Goal: Task Accomplishment & Management: Complete application form

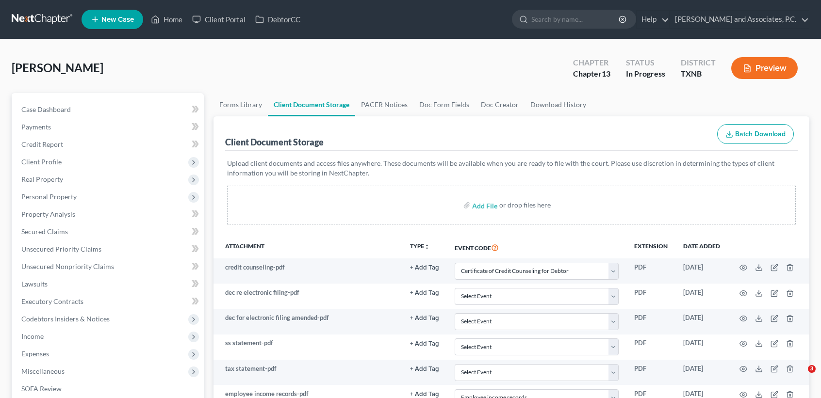
select select "6"
select select "22"
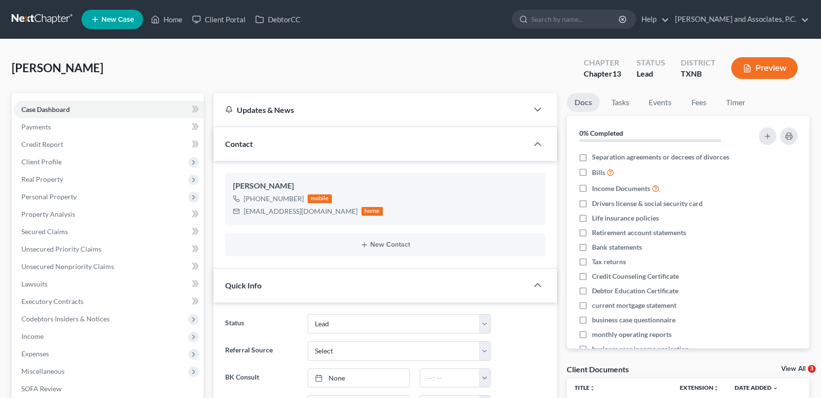
select select "8"
select select "0"
click at [14, 101] on link "Case Dashboard" at bounding box center [109, 109] width 190 height 17
drag, startPoint x: 705, startPoint y: 105, endPoint x: 697, endPoint y: 116, distance: 13.6
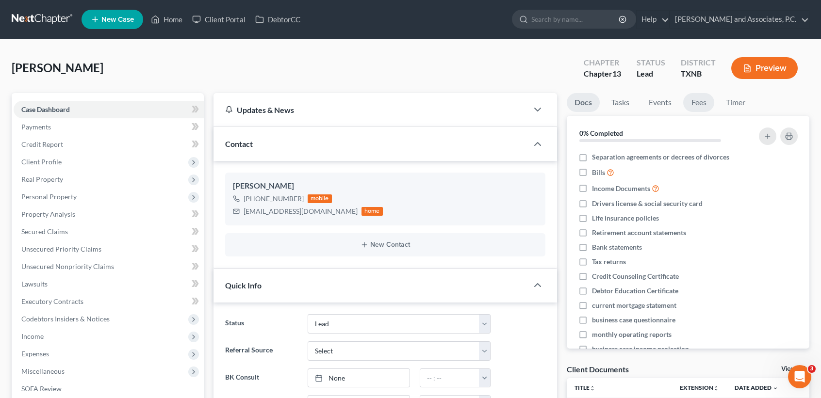
click at [705, 105] on link "Fees" at bounding box center [698, 102] width 31 height 19
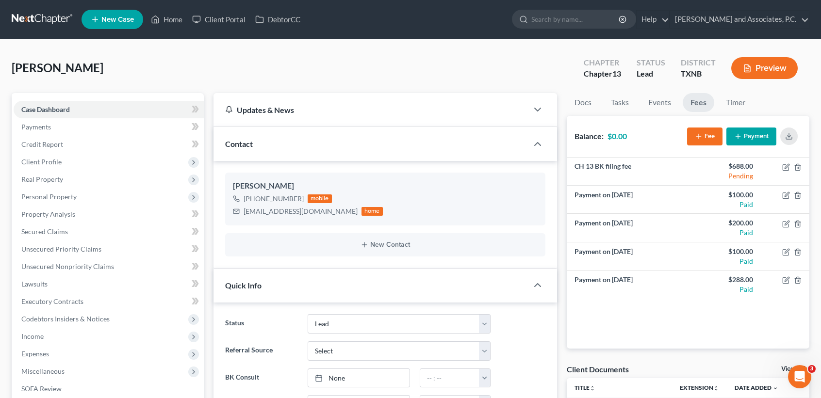
click at [180, 29] on ul "New Case Home Client Portal DebtorCC - No Result - See all results Or Press Ent…" at bounding box center [446, 19] width 728 height 25
click at [173, 15] on link "Home" at bounding box center [166, 19] width 41 height 17
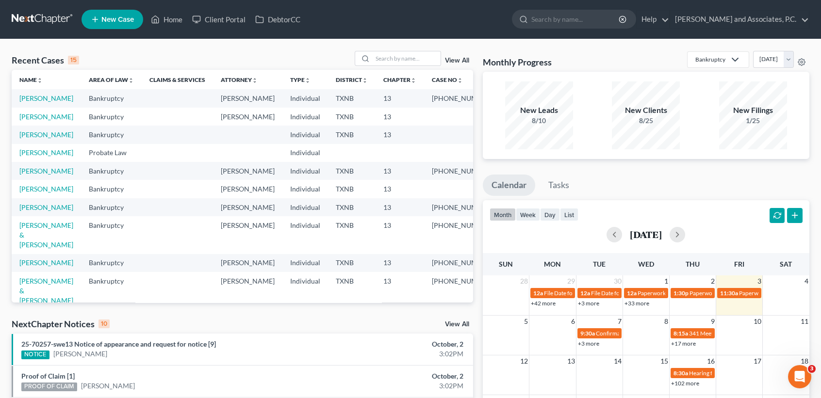
click at [91, 17] on icon at bounding box center [95, 20] width 9 height 12
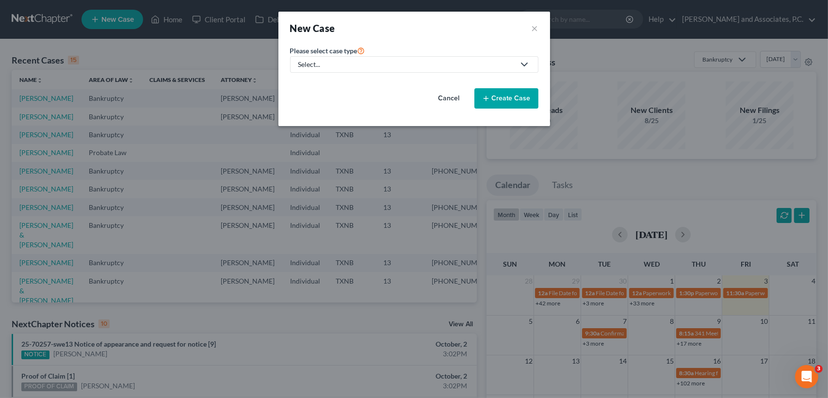
click at [414, 68] on div "Select..." at bounding box center [406, 65] width 216 height 10
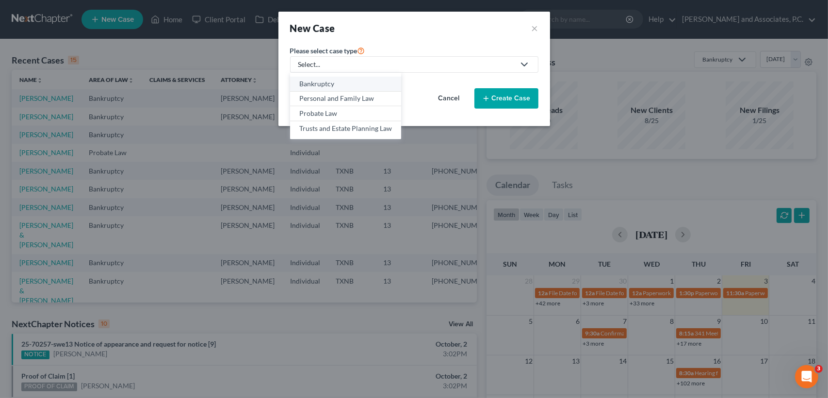
click at [318, 84] on div "Bankruptcy" at bounding box center [345, 84] width 93 height 10
select select "78"
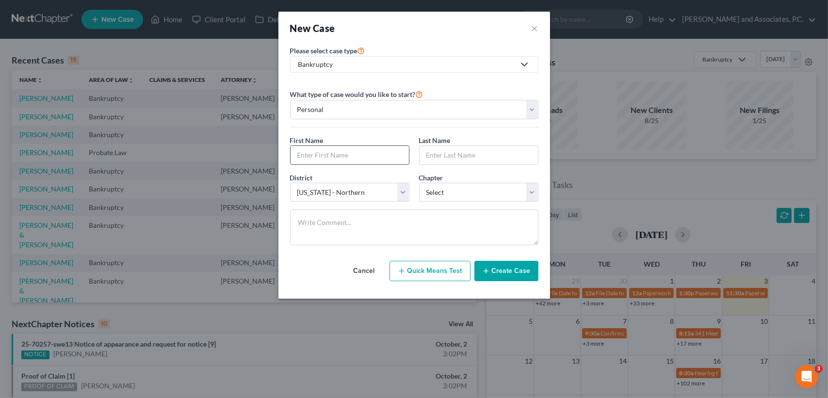
drag, startPoint x: 323, startPoint y: 150, endPoint x: 324, endPoint y: 156, distance: 5.4
click at [323, 150] on input "text" at bounding box center [350, 155] width 118 height 18
click at [291, 214] on textarea at bounding box center [414, 228] width 248 height 36
drag, startPoint x: 363, startPoint y: 148, endPoint x: 371, endPoint y: 154, distance: 10.0
click at [363, 148] on input "text" at bounding box center [350, 155] width 118 height 18
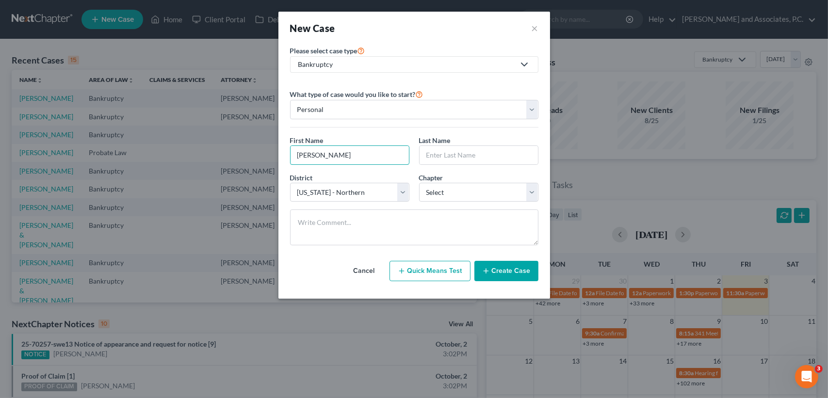
type input "[PERSON_NAME]"
select select "0"
click at [506, 265] on button "Create Case" at bounding box center [507, 271] width 64 height 20
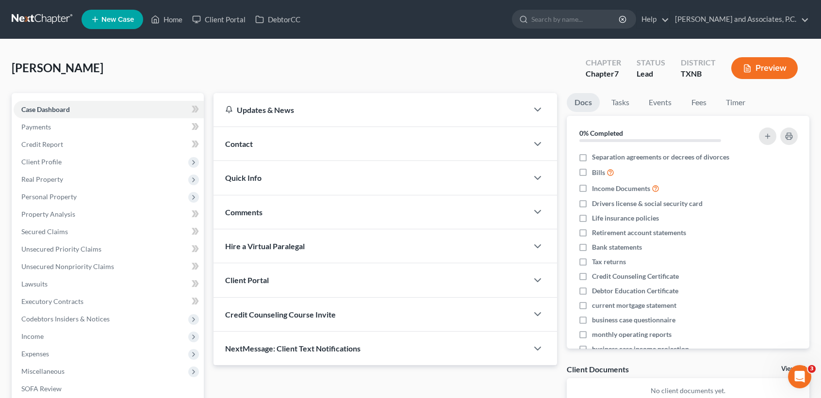
click at [256, 148] on div "Contact" at bounding box center [371, 143] width 314 height 33
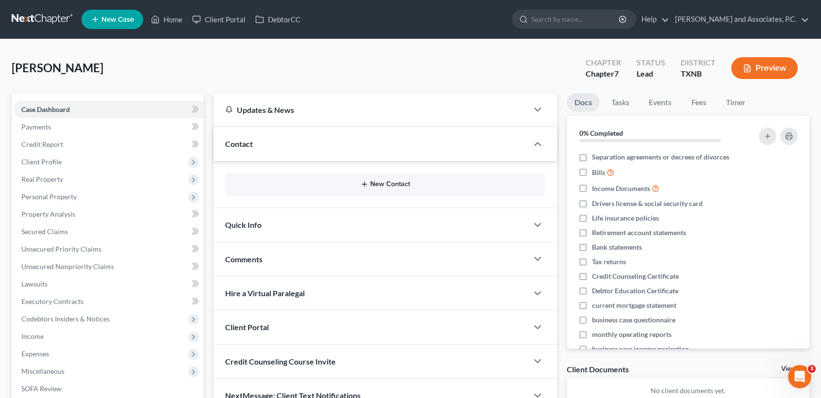
click at [403, 181] on button "New Contact" at bounding box center [385, 185] width 305 height 8
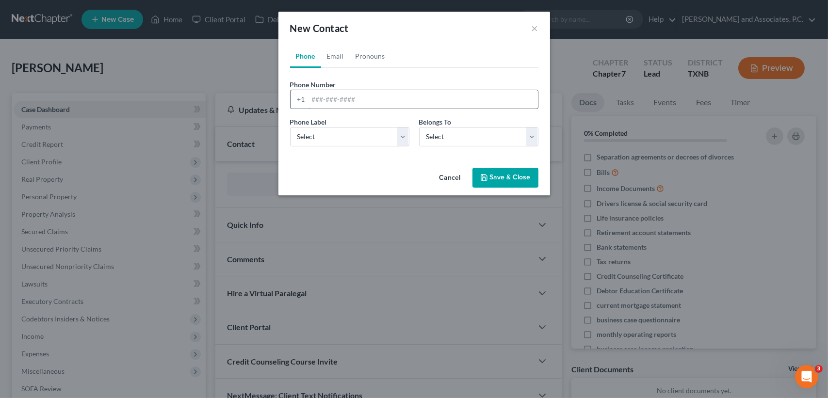
click at [346, 95] on input "tel" at bounding box center [424, 99] width 230 height 18
type input "[PHONE_NUMBER]"
drag, startPoint x: 506, startPoint y: 181, endPoint x: 424, endPoint y: 232, distance: 96.3
click at [506, 179] on button "Save & Close" at bounding box center [506, 178] width 66 height 20
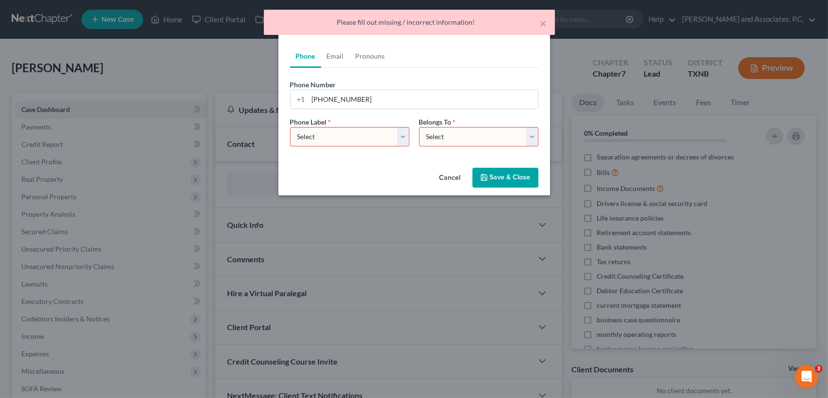
drag, startPoint x: 356, startPoint y: 131, endPoint x: 335, endPoint y: 145, distance: 24.8
click at [356, 131] on select "Select Mobile Home Work Other" at bounding box center [349, 136] width 119 height 19
select select "0"
click at [290, 127] on select "Select Mobile Home Work Other" at bounding box center [349, 136] width 119 height 19
click at [450, 135] on select "Select Client Other" at bounding box center [478, 136] width 119 height 19
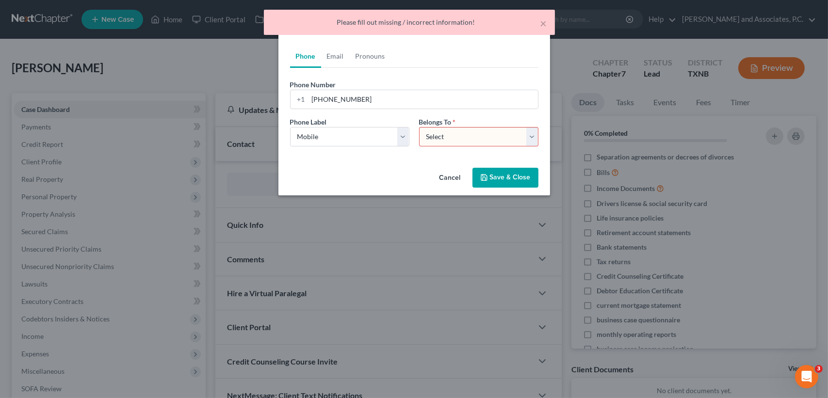
select select "0"
click at [419, 127] on select "Select Client Other" at bounding box center [478, 136] width 119 height 19
click at [511, 184] on button "Save & Close" at bounding box center [506, 178] width 66 height 20
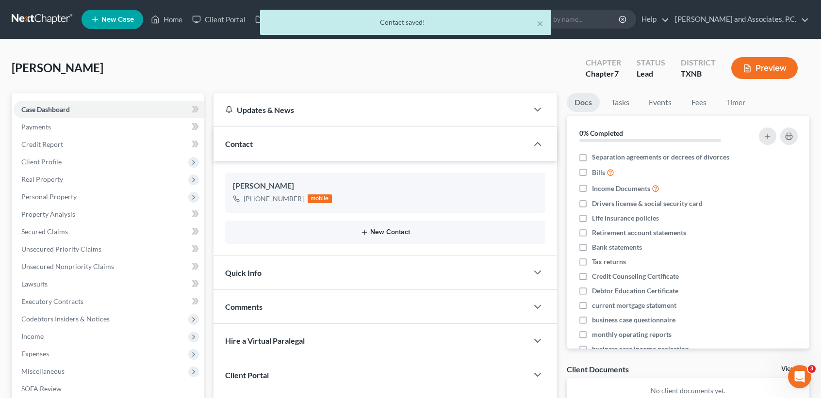
click at [380, 232] on button "New Contact" at bounding box center [385, 233] width 305 height 8
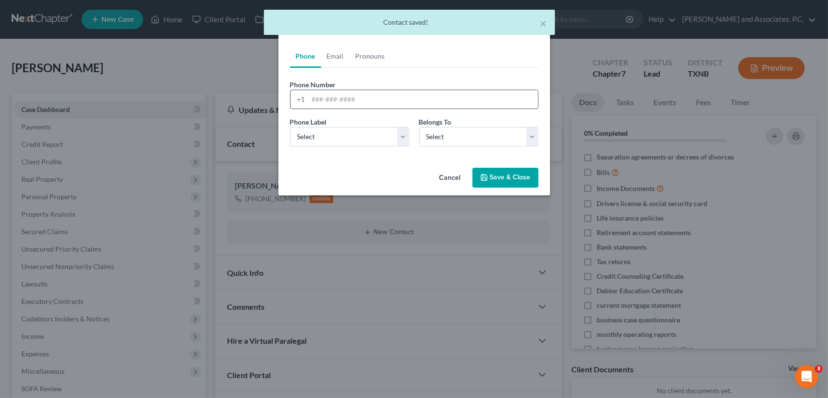
click at [325, 96] on input "tel" at bounding box center [424, 99] width 230 height 18
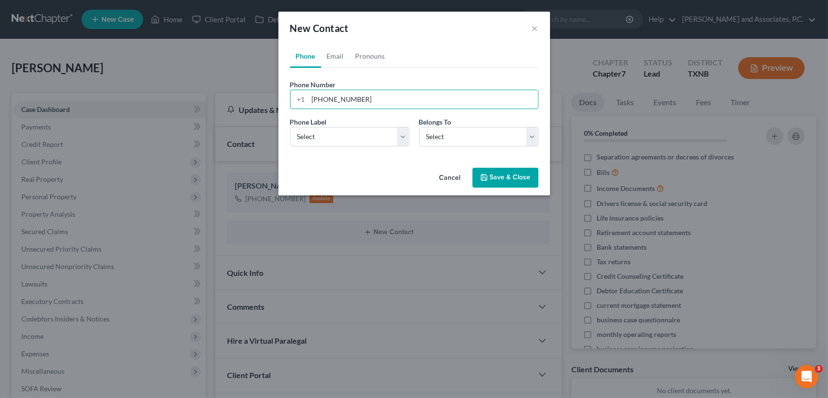
type input "[PHONE_NUMBER]"
click at [305, 148] on div "Phone Label * Select Mobile Home Work Other Belongs To * Select Client Other" at bounding box center [414, 135] width 258 height 37
click at [305, 143] on select "Select Mobile Home Work Other" at bounding box center [349, 136] width 119 height 19
select select "0"
click at [290, 127] on select "Select Mobile Home Work Other" at bounding box center [349, 136] width 119 height 19
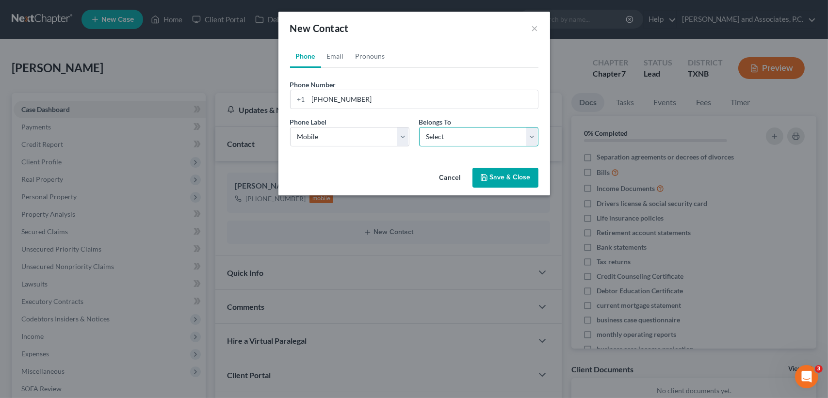
drag, startPoint x: 462, startPoint y: 139, endPoint x: 461, endPoint y: 144, distance: 4.9
click at [462, 139] on select "Select Client Other" at bounding box center [478, 136] width 119 height 19
select select "1"
click at [419, 127] on select "Select Client Other" at bounding box center [478, 136] width 119 height 19
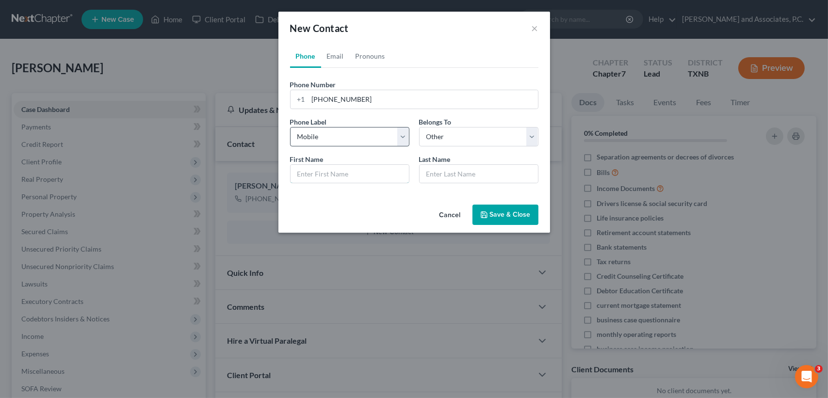
drag, startPoint x: 352, startPoint y: 174, endPoint x: 362, endPoint y: 129, distance: 45.8
click at [352, 174] on input "text" at bounding box center [350, 174] width 118 height 18
type input "Melody"
type input "[PERSON_NAME] (wife)"
click at [505, 208] on button "Save & Close" at bounding box center [506, 215] width 66 height 20
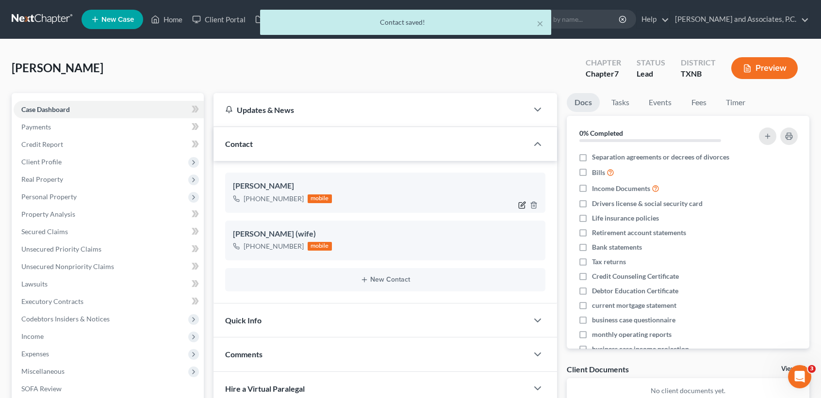
click at [522, 201] on icon "button" at bounding box center [522, 205] width 8 height 8
select select "0"
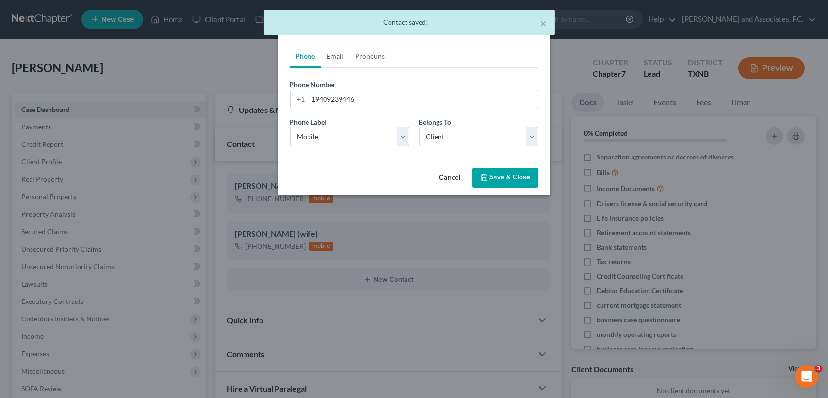
drag, startPoint x: 330, startPoint y: 52, endPoint x: 338, endPoint y: 105, distance: 52.9
click at [330, 52] on link "Email" at bounding box center [335, 56] width 29 height 23
click at [338, 104] on input "email" at bounding box center [424, 99] width 230 height 18
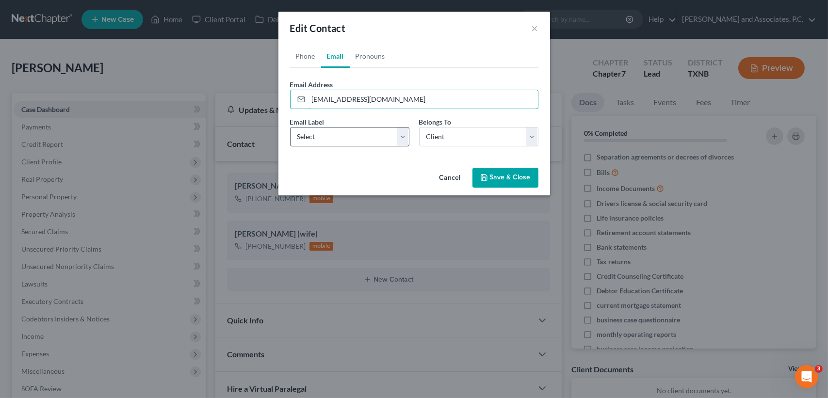
type input "[EMAIL_ADDRESS][DOMAIN_NAME]"
drag, startPoint x: 349, startPoint y: 136, endPoint x: 345, endPoint y: 145, distance: 9.3
click at [349, 136] on select "Select Home Work Other" at bounding box center [349, 136] width 119 height 19
select select "0"
click at [290, 127] on select "Select Home Work Other" at bounding box center [349, 136] width 119 height 19
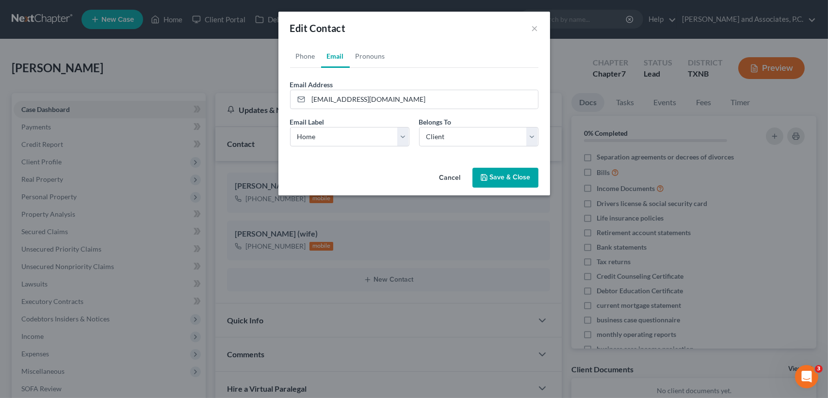
click at [512, 181] on button "Save & Close" at bounding box center [506, 178] width 66 height 20
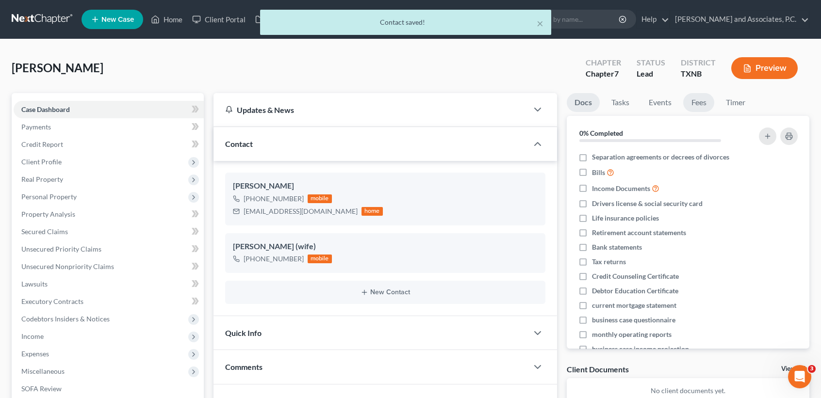
click at [705, 106] on link "Fees" at bounding box center [698, 102] width 31 height 19
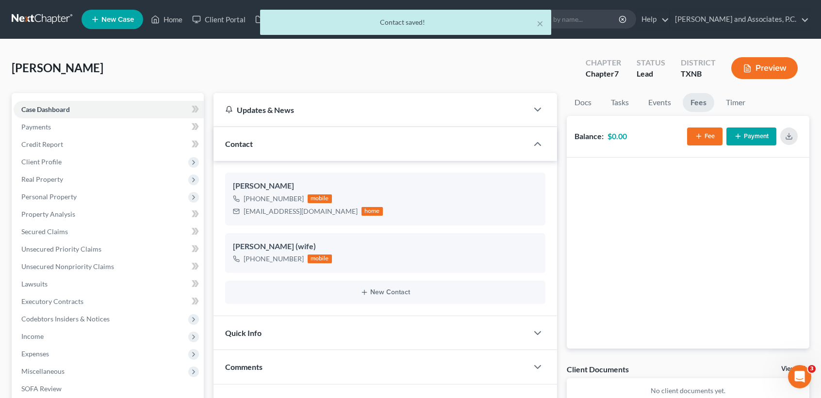
click at [706, 131] on button "Fee" at bounding box center [704, 137] width 35 height 18
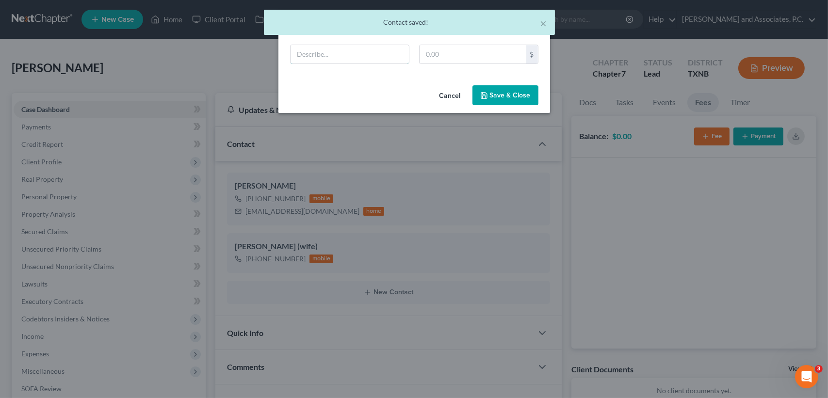
drag, startPoint x: 367, startPoint y: 54, endPoint x: 386, endPoint y: 78, distance: 31.1
click at [366, 54] on input "text" at bounding box center [350, 54] width 118 height 18
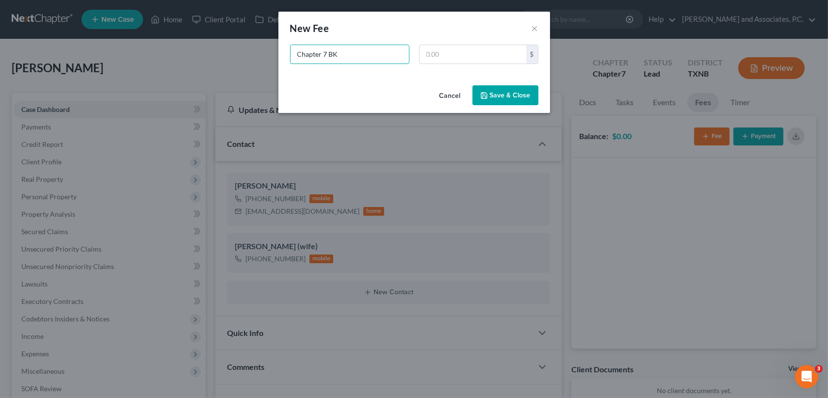
type input "Chapter 7 BK"
type input "3,150.00"
drag, startPoint x: 486, startPoint y: 88, endPoint x: 728, endPoint y: 136, distance: 246.4
click at [487, 88] on button "Save & Close" at bounding box center [506, 95] width 66 height 20
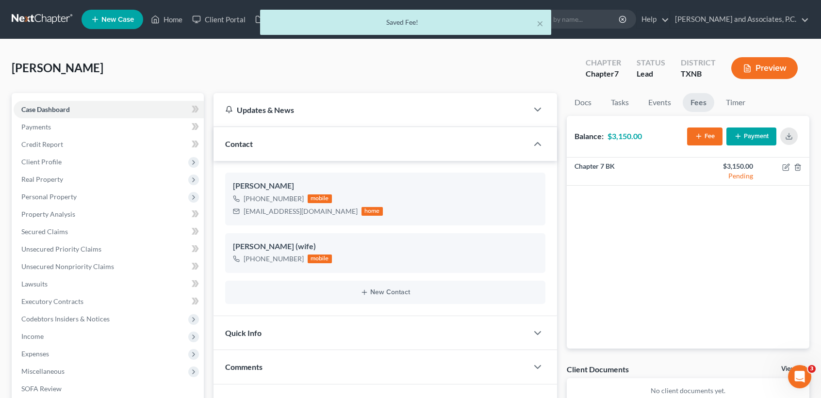
click at [748, 139] on button "Payment" at bounding box center [751, 137] width 50 height 18
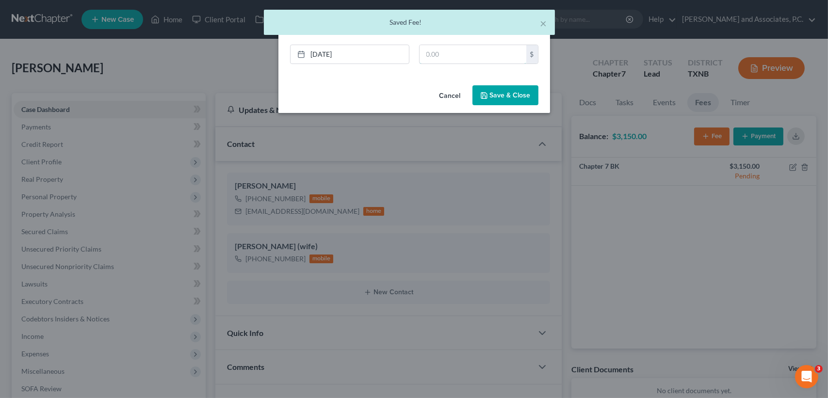
drag, startPoint x: 455, startPoint y: 58, endPoint x: 435, endPoint y: 87, distance: 35.3
click at [455, 57] on input "text" at bounding box center [473, 54] width 107 height 18
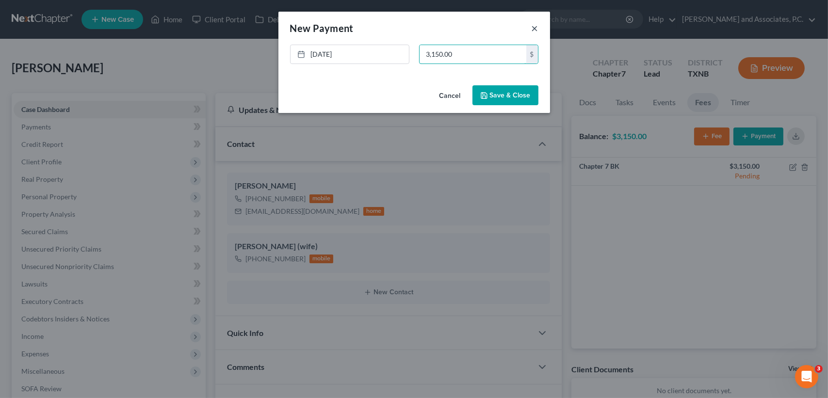
type input "3,150.00"
click at [535, 25] on button "×" at bounding box center [535, 28] width 7 height 12
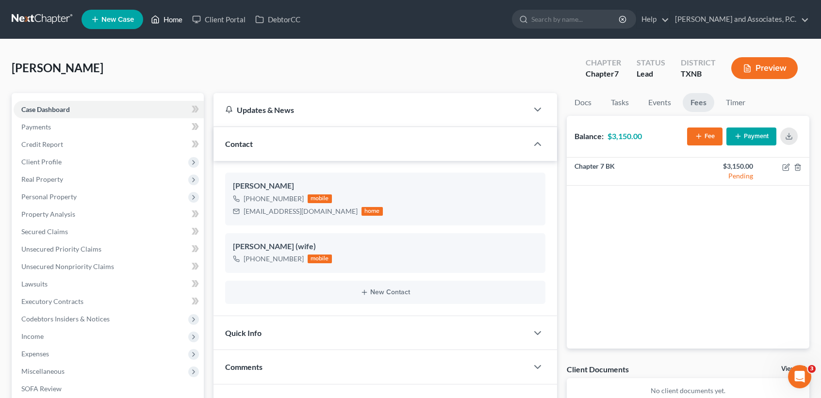
click at [183, 22] on link "Home" at bounding box center [166, 19] width 41 height 17
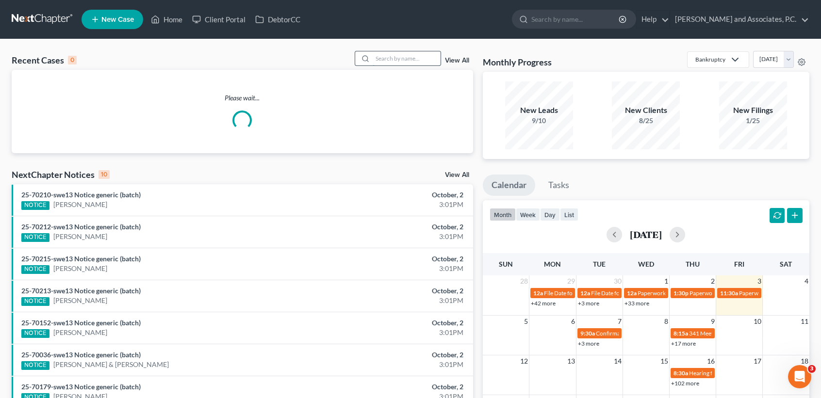
click at [439, 63] on input "search" at bounding box center [407, 58] width 68 height 14
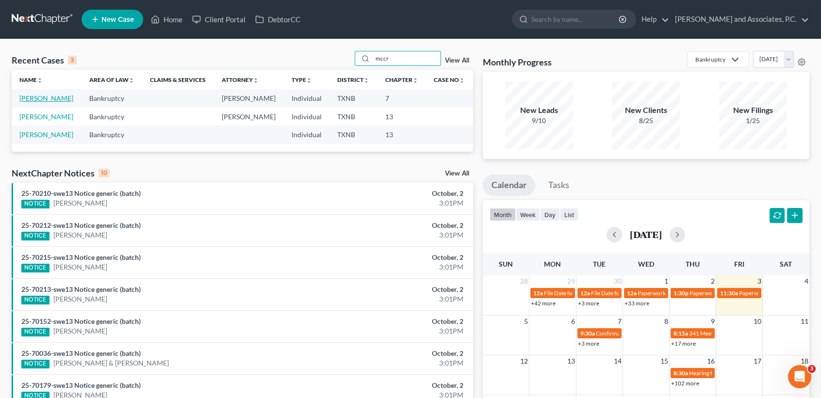
type input "mccr"
click at [38, 99] on link "[PERSON_NAME]" at bounding box center [46, 98] width 54 height 8
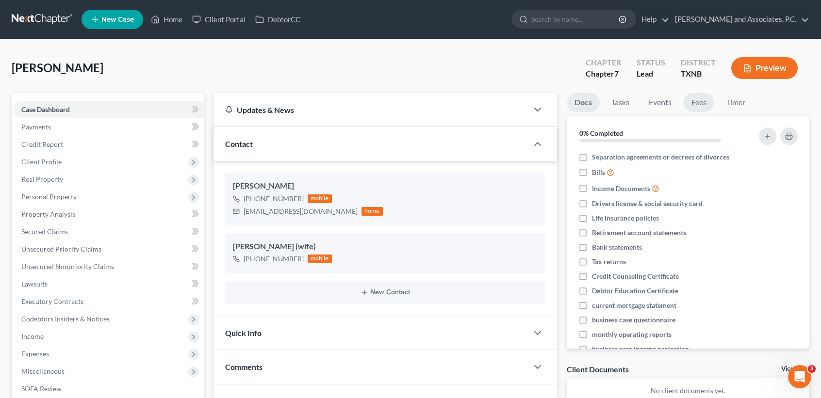
click at [699, 104] on link "Fees" at bounding box center [698, 102] width 31 height 19
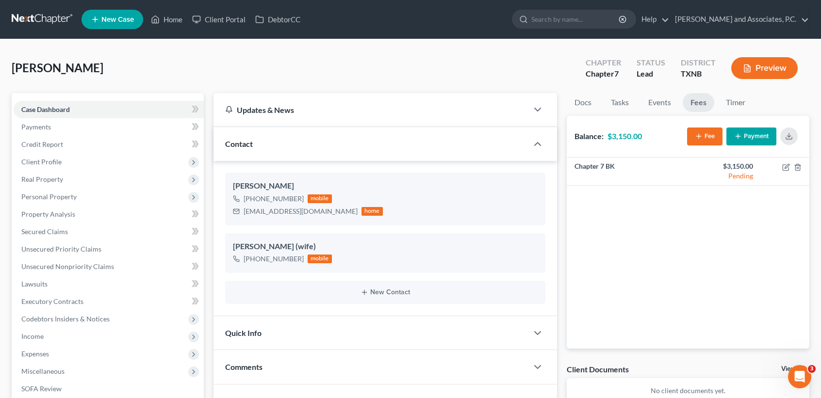
click at [758, 139] on button "Payment" at bounding box center [751, 137] width 50 height 18
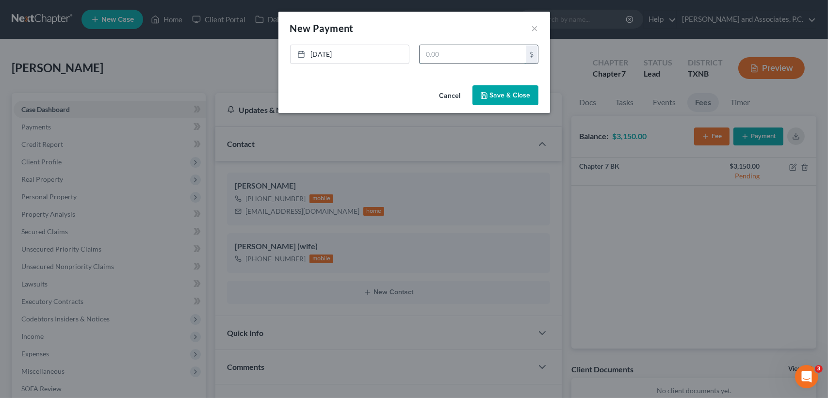
click at [453, 52] on input "text" at bounding box center [473, 54] width 107 height 18
type input "3,150.00"
click at [485, 97] on icon "button" at bounding box center [484, 96] width 8 height 8
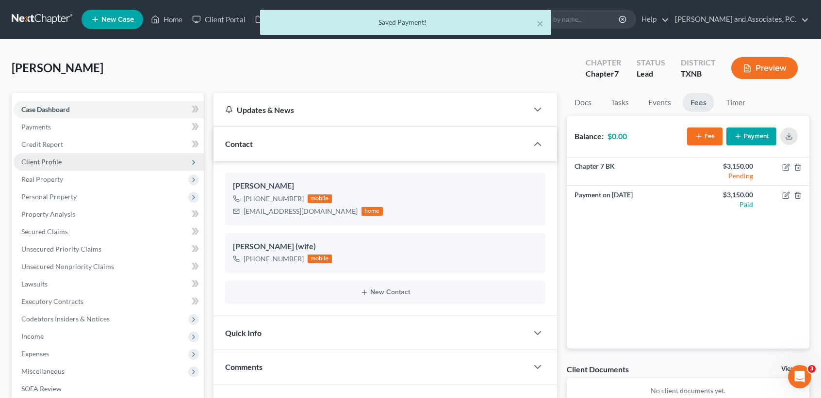
click at [39, 164] on span "Client Profile" at bounding box center [41, 162] width 40 height 8
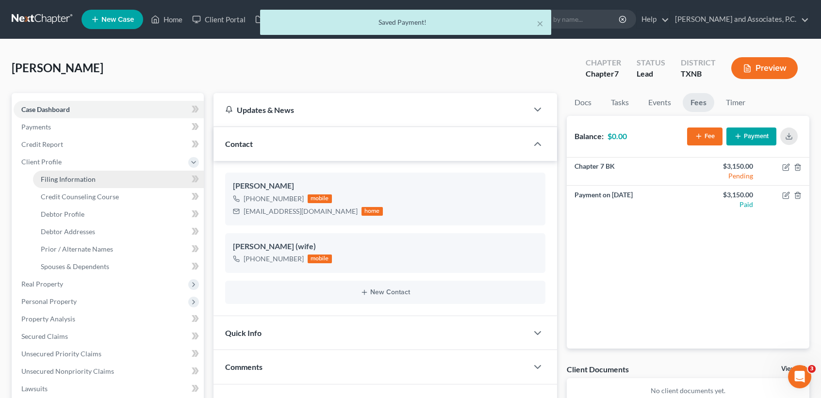
click at [48, 180] on span "Filing Information" at bounding box center [68, 179] width 55 height 8
select select "1"
select select "0"
select select "78"
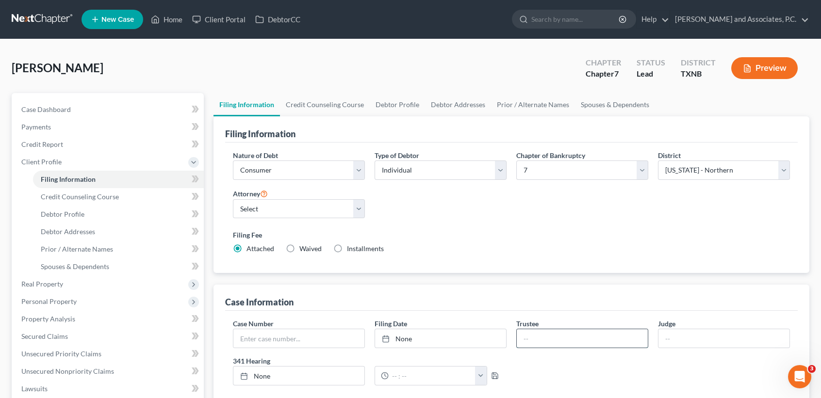
click at [574, 343] on input "text" at bounding box center [582, 339] width 131 height 18
type input "[PERSON_NAME]"
click at [310, 110] on link "Credit Counseling Course" at bounding box center [325, 104] width 90 height 23
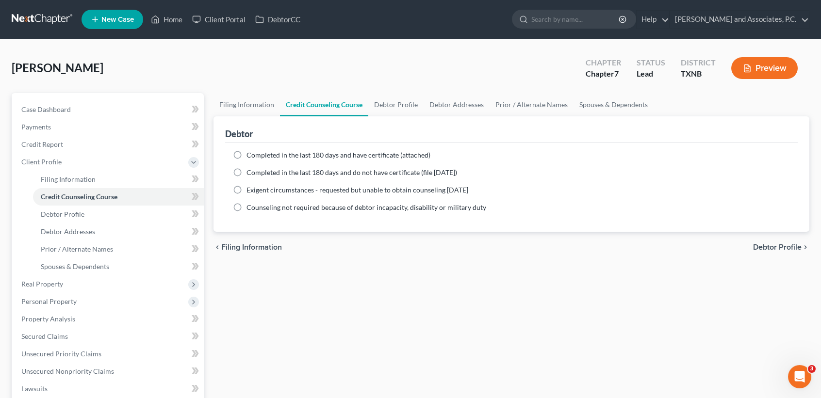
click at [247, 156] on label "Completed in the last 180 days and have certificate (attached)" at bounding box center [339, 155] width 184 height 10
click at [250, 156] on input "Completed in the last 180 days and have certificate (attached)" at bounding box center [253, 153] width 6 height 6
radio input "true"
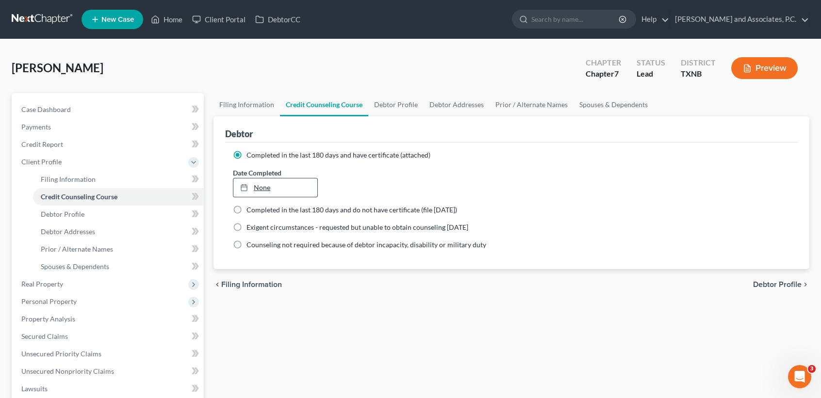
type input "[DATE]"
click at [268, 192] on link "None" at bounding box center [275, 188] width 84 height 18
click at [377, 105] on link "Debtor Profile" at bounding box center [395, 104] width 55 height 23
select select "0"
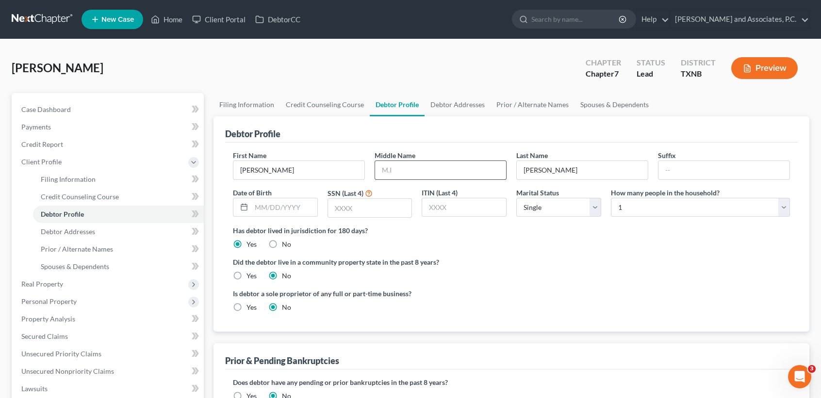
click at [428, 174] on input "text" at bounding box center [440, 170] width 131 height 18
type input "[PERSON_NAME]"
type input "[DATE]"
type input "8530"
drag, startPoint x: 570, startPoint y: 208, endPoint x: 571, endPoint y: 215, distance: 7.8
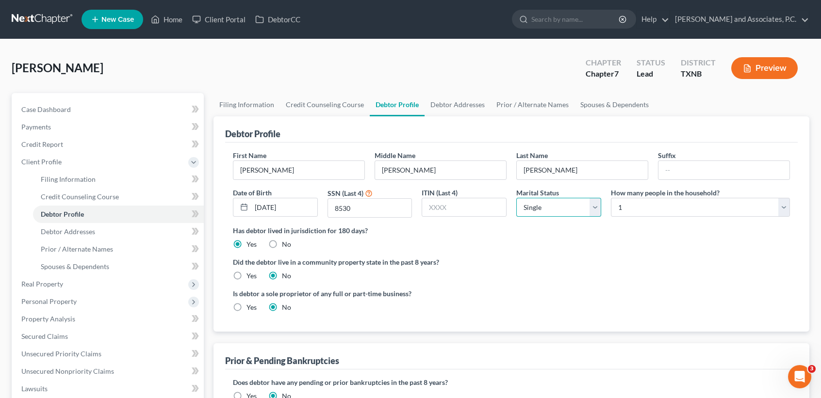
click at [570, 208] on select "Select Single Married Separated Divorced Widowed" at bounding box center [558, 207] width 85 height 19
select select "1"
click at [516, 198] on select "Select Single Married Separated Divorced Widowed" at bounding box center [558, 207] width 85 height 19
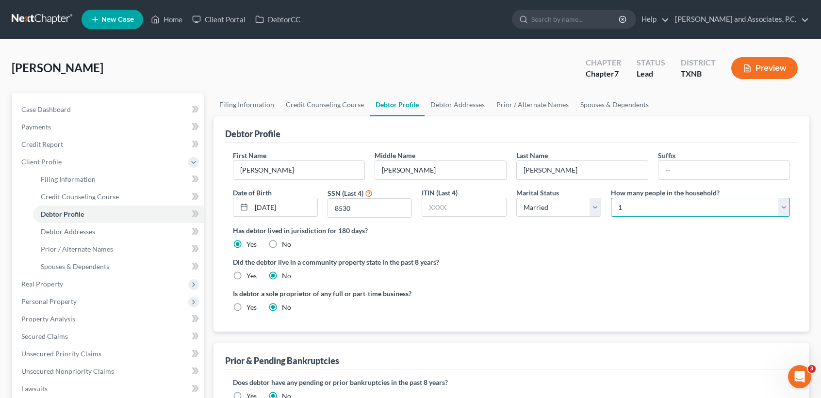
click at [652, 210] on select "Select 1 2 3 4 5 6 7 8 9 10 11 12 13 14 15 16 17 18 19 20" at bounding box center [700, 207] width 179 height 19
select select "4"
click at [611, 198] on select "Select 1 2 3 4 5 6 7 8 9 10 11 12 13 14 15 16 17 18 19 20" at bounding box center [700, 207] width 179 height 19
drag, startPoint x: 238, startPoint y: 275, endPoint x: 365, endPoint y: 303, distance: 130.2
click at [247, 275] on label "Yes" at bounding box center [252, 276] width 10 height 10
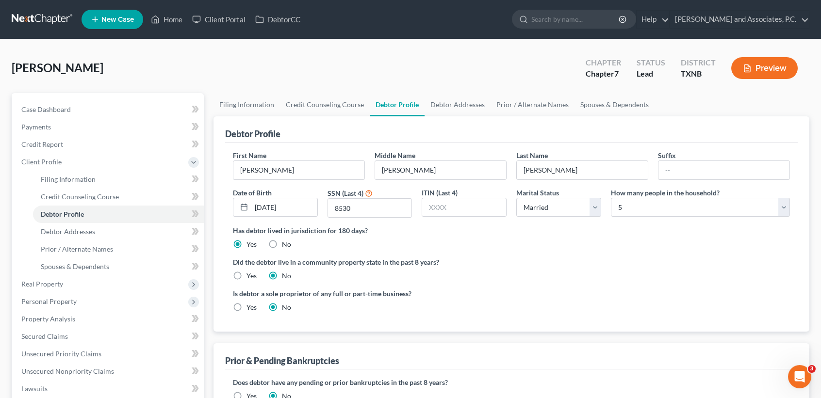
click at [250, 275] on input "Yes" at bounding box center [253, 274] width 6 height 6
radio input "true"
radio input "false"
click at [456, 111] on link "Debtor Addresses" at bounding box center [458, 104] width 66 height 23
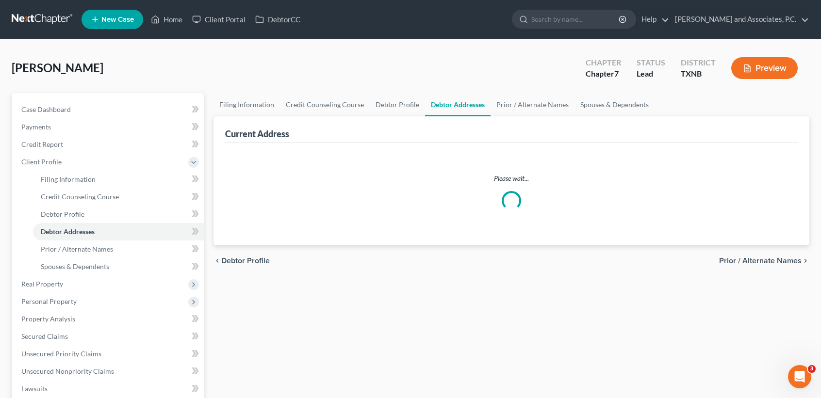
select select "0"
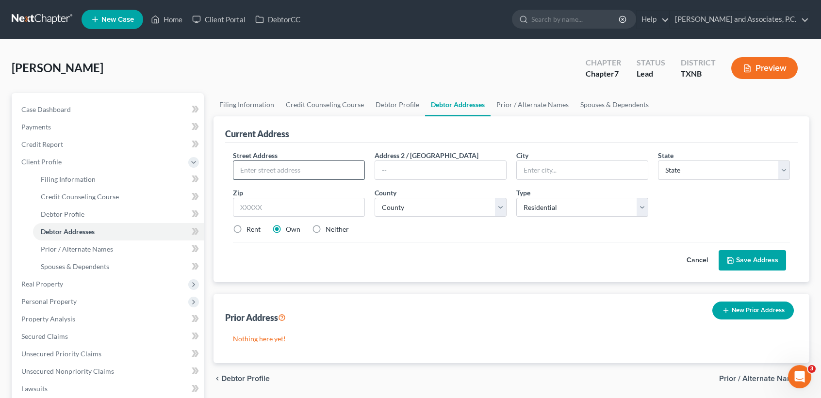
click at [307, 173] on input "text" at bounding box center [298, 170] width 131 height 18
type input "[STREET_ADDRESS][PERSON_NAME]"
type input "76301"
type input "[GEOGRAPHIC_DATA]"
select select "45"
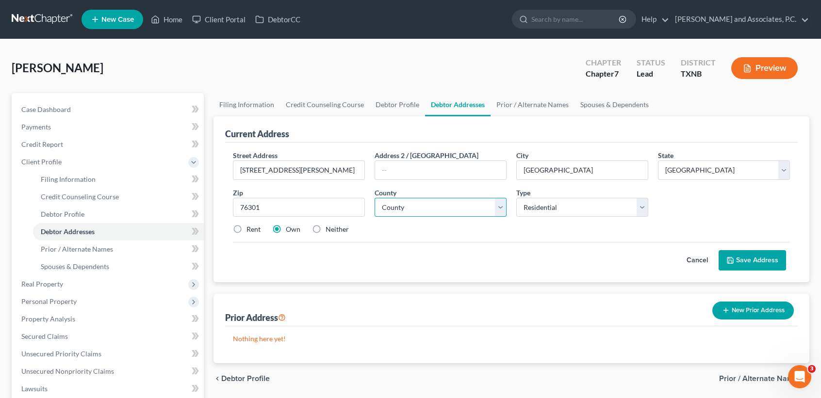
select select "242"
click at [375, 198] on select "County [GEOGRAPHIC_DATA] [GEOGRAPHIC_DATA] [GEOGRAPHIC_DATA] [GEOGRAPHIC_DATA] …" at bounding box center [441, 207] width 132 height 19
click at [292, 230] on label "Own" at bounding box center [293, 230] width 15 height 10
click at [292, 230] on input "Own" at bounding box center [293, 228] width 6 height 6
click at [753, 260] on button "Save Address" at bounding box center [752, 260] width 67 height 20
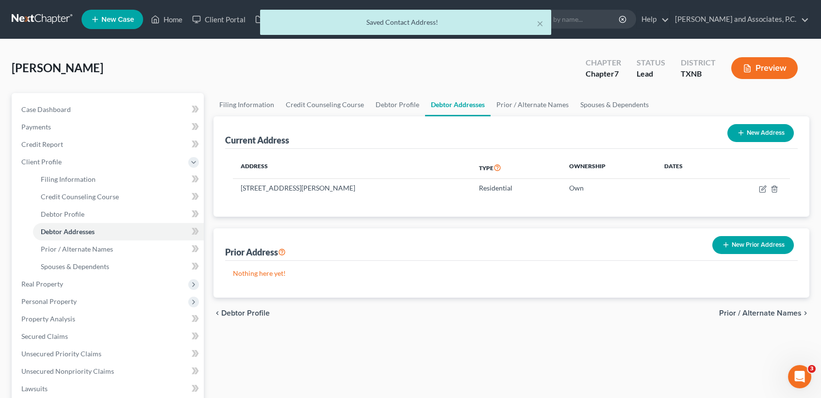
click at [525, 333] on div "Filing Information Credit Counseling Course Debtor Profile Debtor Addresses Pri…" at bounding box center [512, 347] width 606 height 508
click at [759, 242] on button "New Prior Address" at bounding box center [753, 245] width 82 height 18
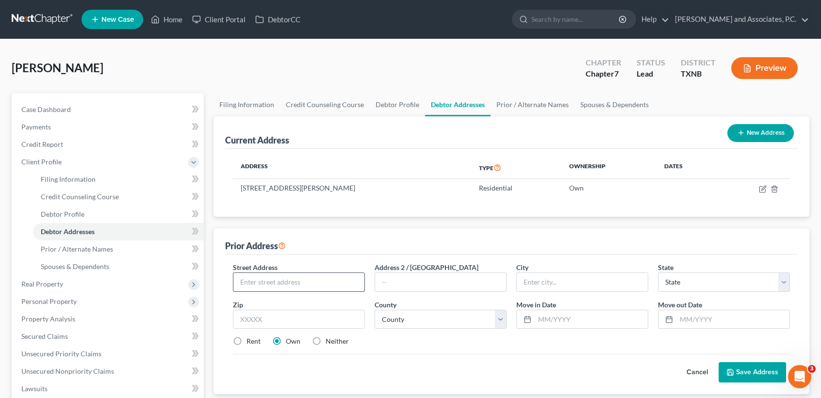
click at [269, 275] on input "text" at bounding box center [298, 282] width 131 height 18
type input "[STREET_ADDRESS][PERSON_NAME]"
drag, startPoint x: 278, startPoint y: 313, endPoint x: 264, endPoint y: 313, distance: 14.1
click at [278, 313] on input "text" at bounding box center [299, 319] width 132 height 19
type input "76367"
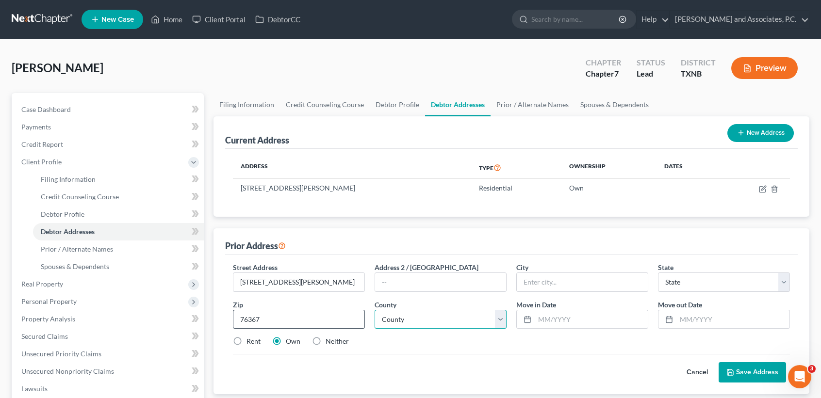
type input "[US_STATE][GEOGRAPHIC_DATA]"
select select "45"
select select "242"
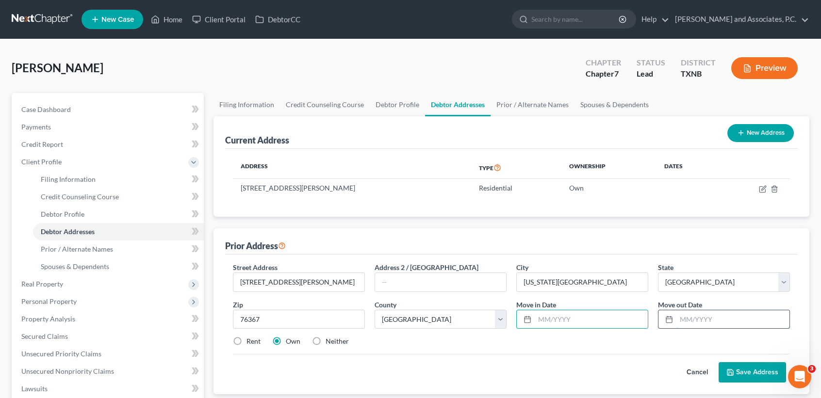
click at [697, 319] on input "text" at bounding box center [732, 320] width 113 height 18
type input "05/2023"
click at [595, 321] on input "text" at bounding box center [591, 320] width 113 height 18
click at [597, 319] on input "07/2021" at bounding box center [591, 320] width 113 height 18
type input "07/2021"
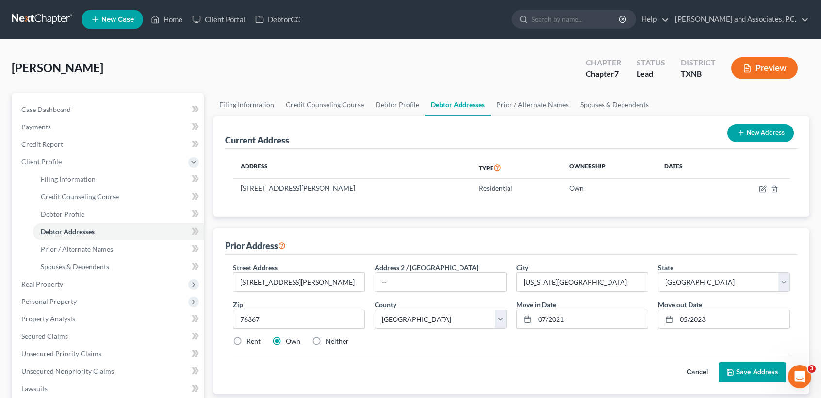
click at [332, 339] on label "Neither" at bounding box center [337, 342] width 23 height 10
click at [332, 339] on input "Neither" at bounding box center [333, 340] width 6 height 6
radio input "true"
drag, startPoint x: 753, startPoint y: 369, endPoint x: 762, endPoint y: 371, distance: 9.9
click at [753, 369] on button "Save Address" at bounding box center [752, 373] width 67 height 20
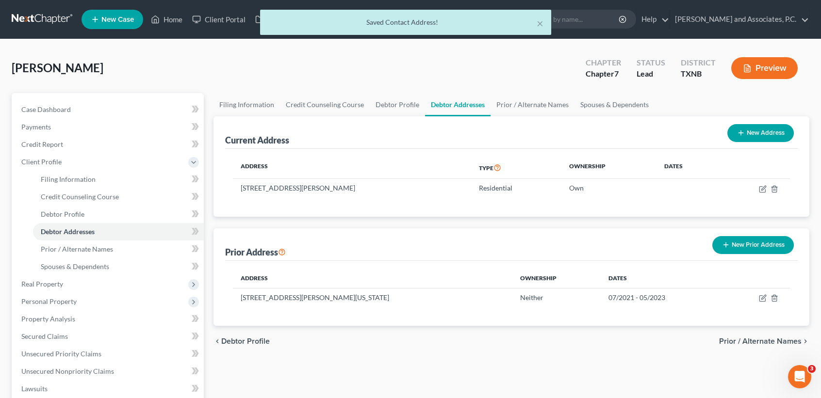
drag, startPoint x: 739, startPoint y: 241, endPoint x: 749, endPoint y: 242, distance: 10.7
click at [739, 241] on button "New Prior Address" at bounding box center [753, 245] width 82 height 18
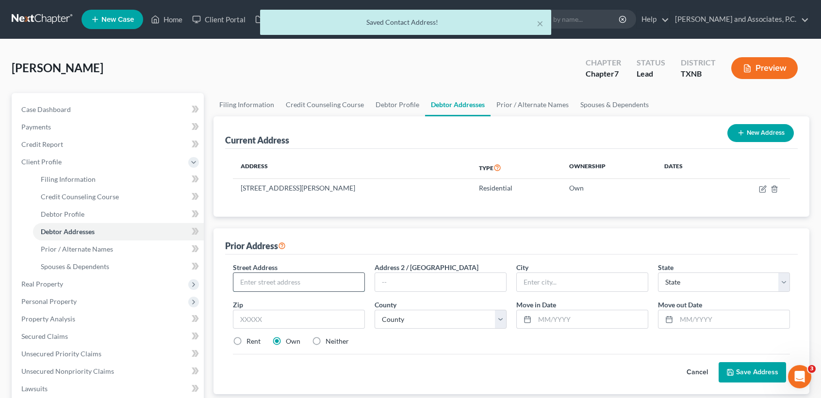
click at [323, 284] on input "text" at bounding box center [298, 282] width 131 height 18
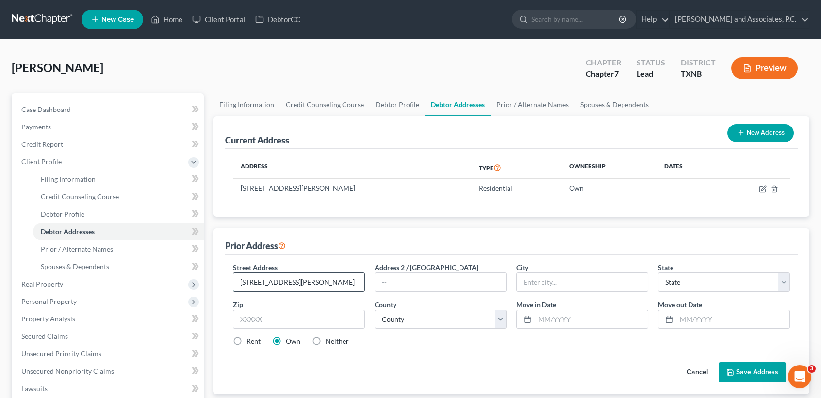
type input "[STREET_ADDRESS][PERSON_NAME]"
type input "76308"
type input "[GEOGRAPHIC_DATA]"
select select "45"
select select "242"
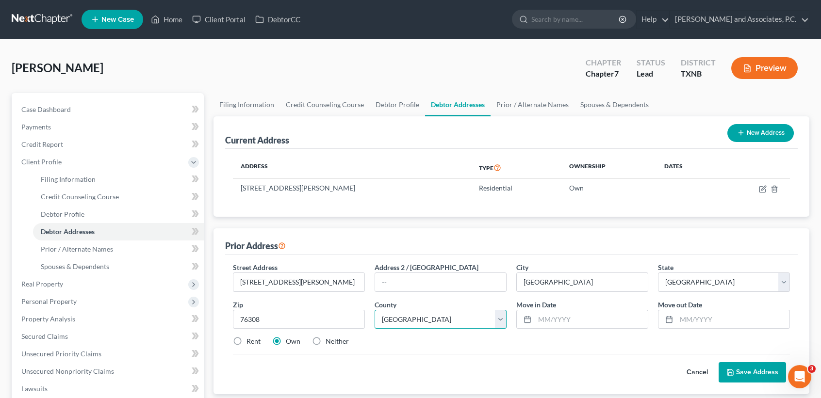
click at [375, 310] on select "County [GEOGRAPHIC_DATA] [GEOGRAPHIC_DATA] [GEOGRAPHIC_DATA] [GEOGRAPHIC_DATA] …" at bounding box center [441, 319] width 132 height 19
click at [340, 279] on input "[STREET_ADDRESS][PERSON_NAME]" at bounding box center [298, 282] width 131 height 18
click at [339, 279] on input "[STREET_ADDRESS][PERSON_NAME]" at bounding box center [298, 282] width 131 height 18
type input "[STREET_ADDRESS][PERSON_NAME]"
click at [444, 354] on div "Cancel Save Address" at bounding box center [511, 368] width 557 height 29
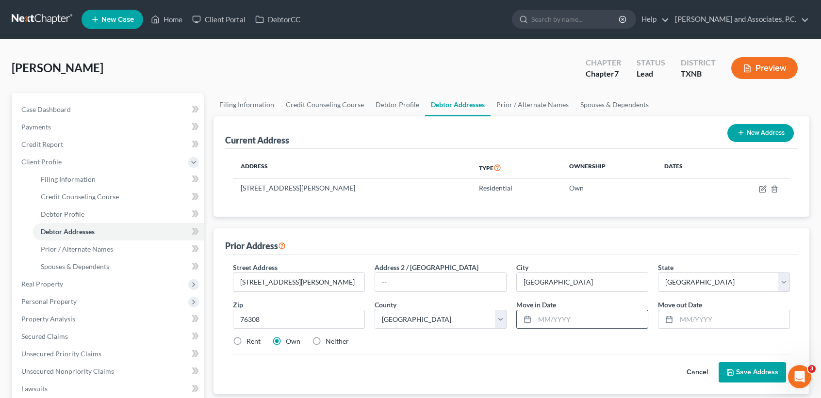
click at [596, 325] on input "text" at bounding box center [591, 320] width 113 height 18
click at [574, 333] on div "Street Address * [GEOGRAPHIC_DATA][PERSON_NAME] #301 Address 2 / [GEOGRAPHIC_DA…" at bounding box center [511, 309] width 567 height 92
click at [696, 320] on input "text" at bounding box center [732, 320] width 113 height 18
type input "07/2021"
click at [617, 313] on input "text" at bounding box center [591, 320] width 113 height 18
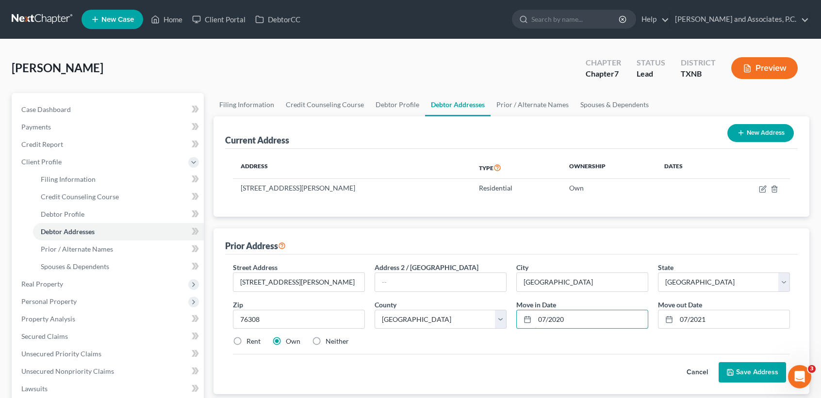
type input "07/2020"
click at [305, 374] on div "Cancel Save Address" at bounding box center [511, 368] width 557 height 29
click at [256, 346] on div "Street Address * [GEOGRAPHIC_DATA][PERSON_NAME] #301 Address 2 / [GEOGRAPHIC_DA…" at bounding box center [511, 309] width 567 height 92
click at [255, 342] on label "Rent" at bounding box center [254, 342] width 14 height 10
click at [255, 342] on input "Rent" at bounding box center [253, 340] width 6 height 6
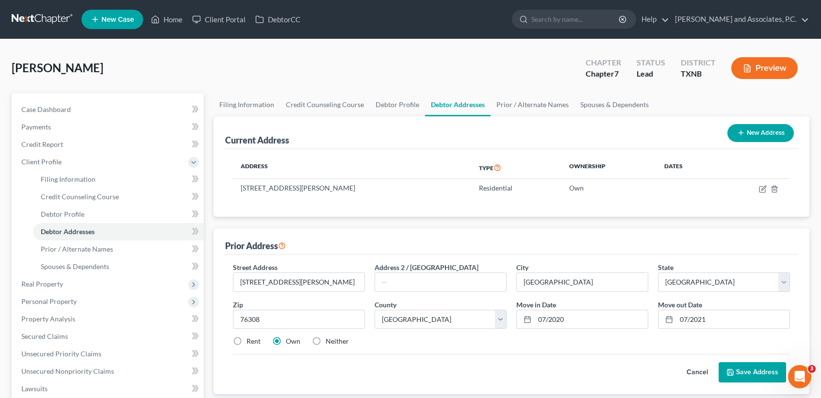
radio input "true"
click at [748, 370] on button "Save Address" at bounding box center [752, 373] width 67 height 20
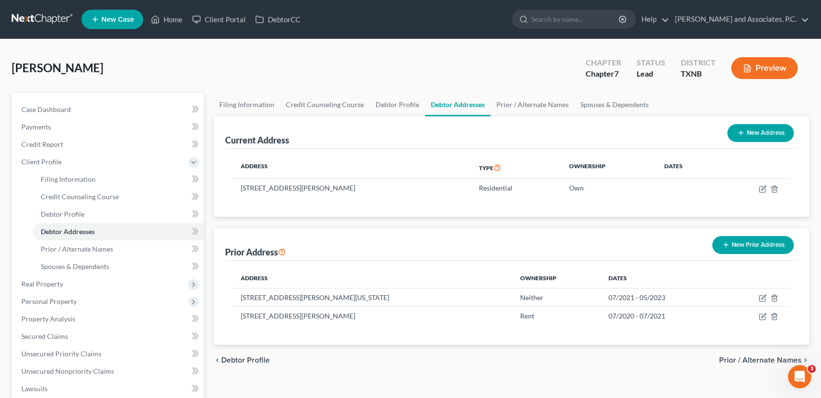
click at [738, 245] on button "New Prior Address" at bounding box center [753, 245] width 82 height 18
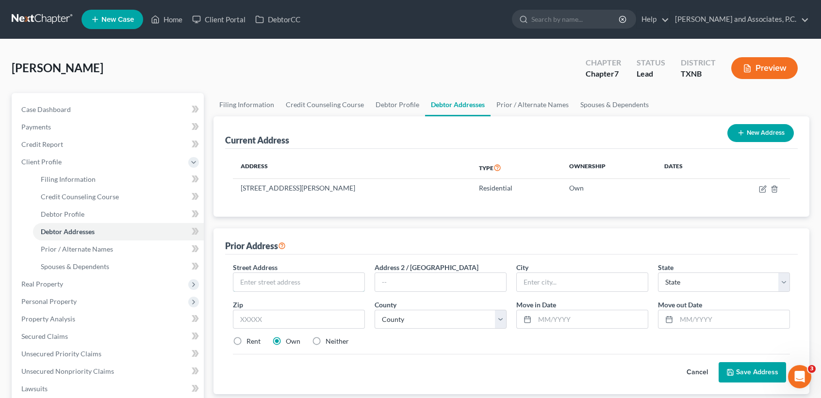
drag, startPoint x: 294, startPoint y: 276, endPoint x: 363, endPoint y: 302, distance: 74.0
click at [294, 276] on input "text" at bounding box center [298, 282] width 131 height 18
type input "[STREET_ADDRESS][PERSON_NAME]"
type input "76308"
type input "[GEOGRAPHIC_DATA]"
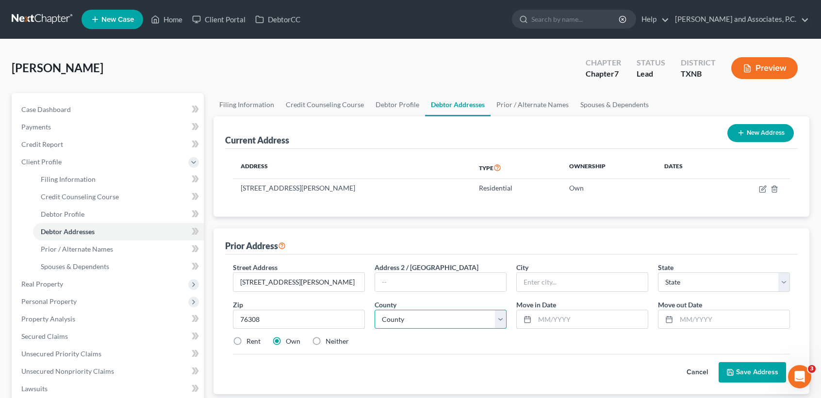
select select "45"
select select "242"
click at [375, 310] on select "County [GEOGRAPHIC_DATA] [GEOGRAPHIC_DATA] [GEOGRAPHIC_DATA] [GEOGRAPHIC_DATA] …" at bounding box center [441, 319] width 132 height 19
click at [621, 342] on div "Rent Own Neither" at bounding box center [511, 342] width 567 height 10
drag, startPoint x: 606, startPoint y: 318, endPoint x: 694, endPoint y: 323, distance: 88.4
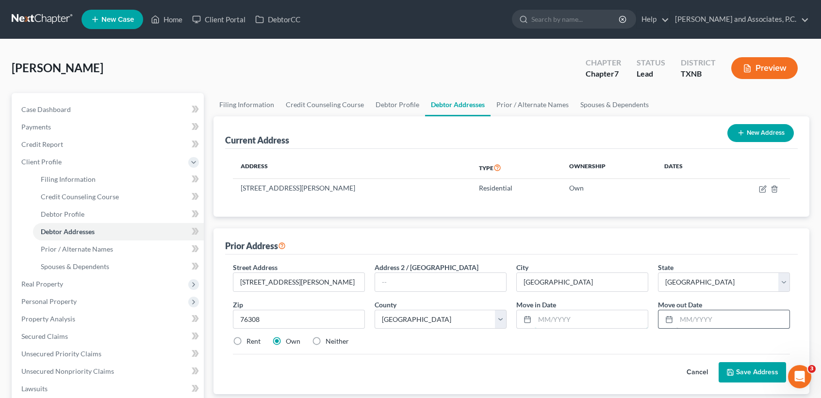
click at [606, 318] on input "text" at bounding box center [591, 320] width 113 height 18
click at [681, 316] on input "text" at bounding box center [732, 320] width 113 height 18
click at [709, 327] on input "text" at bounding box center [732, 320] width 113 height 18
type input "07/2020"
click at [600, 317] on input "text" at bounding box center [591, 320] width 113 height 18
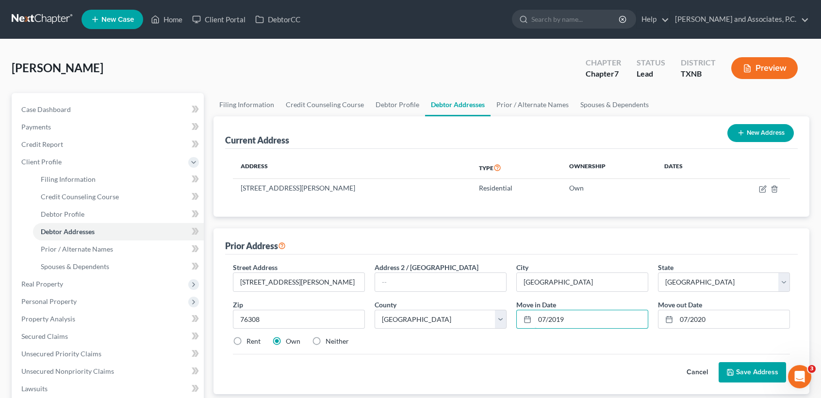
type input "07/2019"
drag, startPoint x: 464, startPoint y: 392, endPoint x: 261, endPoint y: 335, distance: 211.7
click at [464, 391] on div "Street Address * [STREET_ADDRESS][PERSON_NAME] Address 2 / [GEOGRAPHIC_DATA] * …" at bounding box center [511, 325] width 573 height 140
click at [257, 339] on label "Rent" at bounding box center [254, 342] width 14 height 10
click at [257, 339] on input "Rent" at bounding box center [253, 340] width 6 height 6
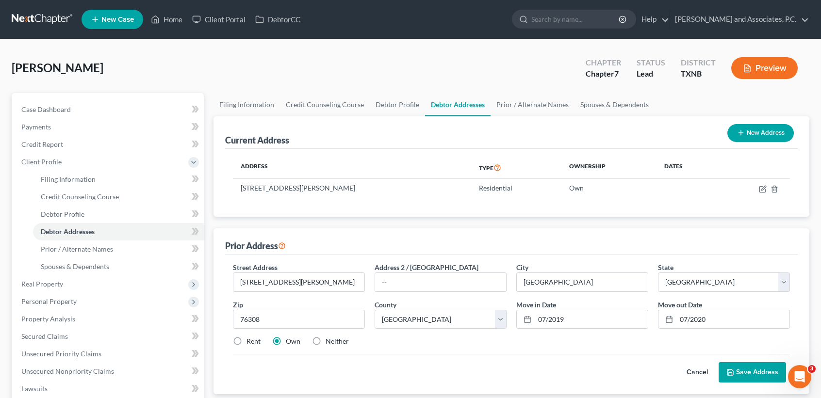
radio input "true"
click at [760, 369] on button "Save Address" at bounding box center [752, 373] width 67 height 20
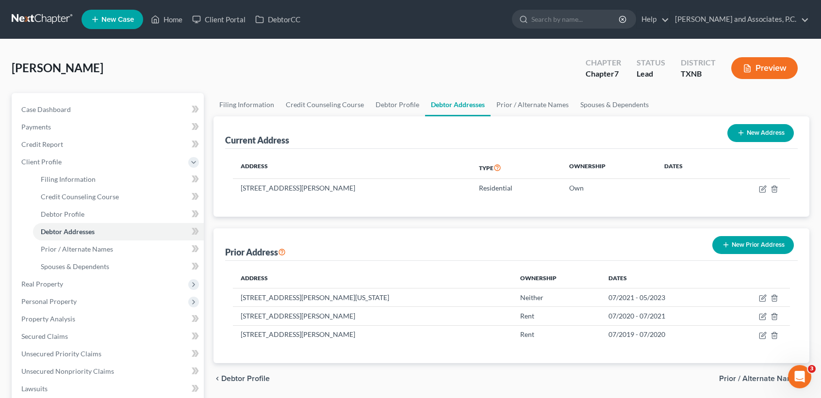
drag, startPoint x: 761, startPoint y: 245, endPoint x: 806, endPoint y: 259, distance: 47.4
click at [761, 245] on button "New Prior Address" at bounding box center [753, 245] width 82 height 18
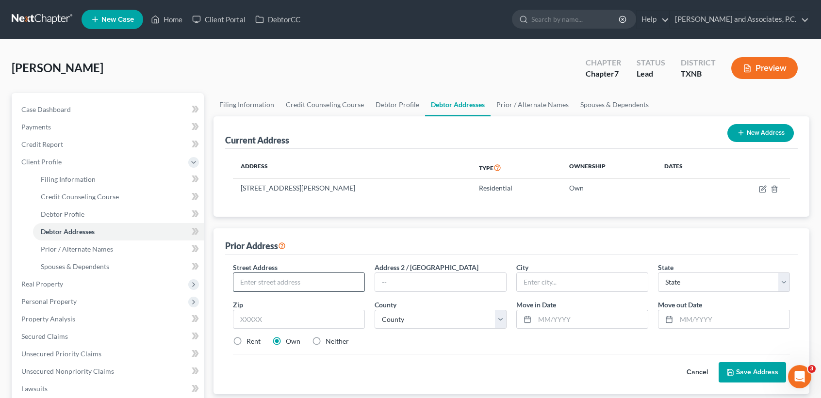
drag, startPoint x: 304, startPoint y: 282, endPoint x: 314, endPoint y: 282, distance: 10.7
click at [305, 282] on input "text" at bounding box center [298, 282] width 131 height 18
type input "[STREET_ADDRESS]"
type input "76310"
type input "[GEOGRAPHIC_DATA]"
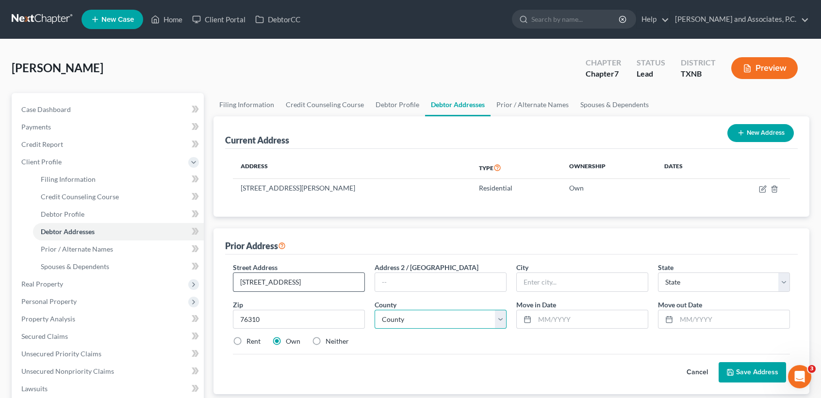
select select "45"
select select "242"
click at [375, 310] on select "County [GEOGRAPHIC_DATA] [GEOGRAPHIC_DATA] [GEOGRAPHIC_DATA] [GEOGRAPHIC_DATA] …" at bounding box center [441, 319] width 132 height 19
click at [552, 315] on input "text" at bounding box center [591, 320] width 113 height 18
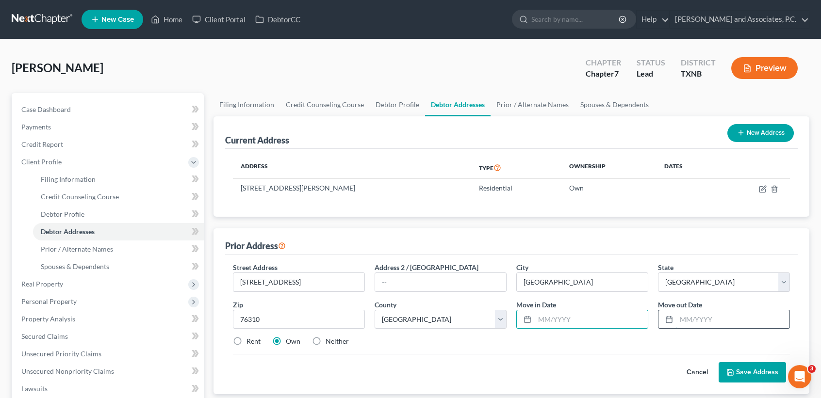
click at [740, 315] on input "text" at bounding box center [732, 320] width 113 height 18
type input "07/2019"
click at [563, 321] on input "text" at bounding box center [591, 320] width 113 height 18
type input "07/2018"
click at [565, 357] on div "Cancel Save Address" at bounding box center [511, 368] width 557 height 29
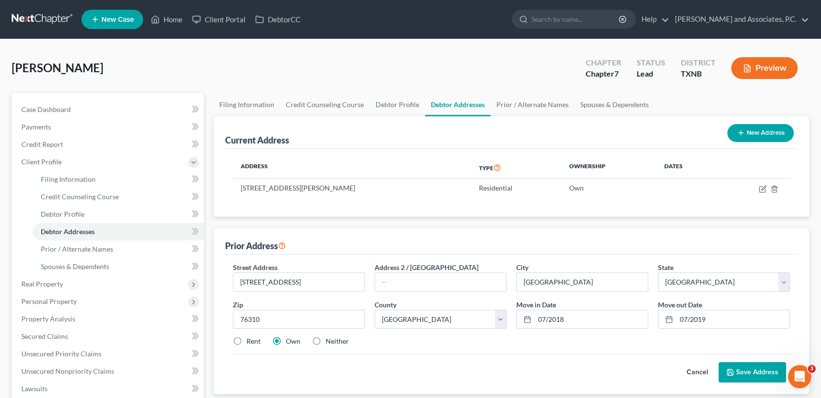
click at [258, 344] on label "Rent" at bounding box center [254, 342] width 14 height 10
click at [257, 343] on input "Rent" at bounding box center [253, 340] width 6 height 6
radio input "true"
click at [752, 363] on button "Save Address" at bounding box center [752, 373] width 67 height 20
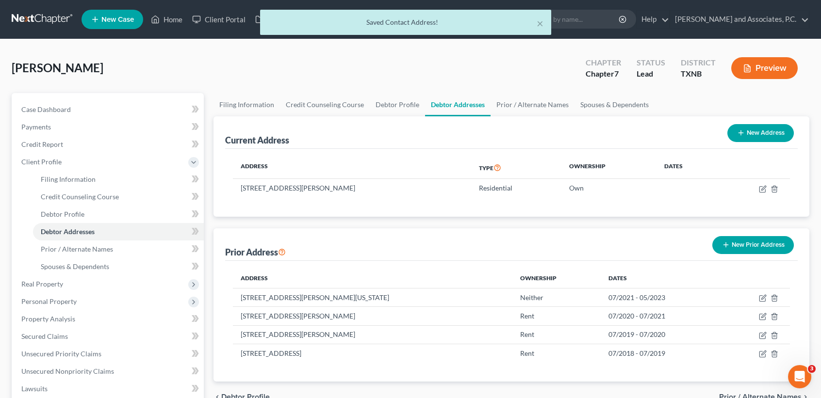
click at [763, 246] on button "New Prior Address" at bounding box center [753, 245] width 82 height 18
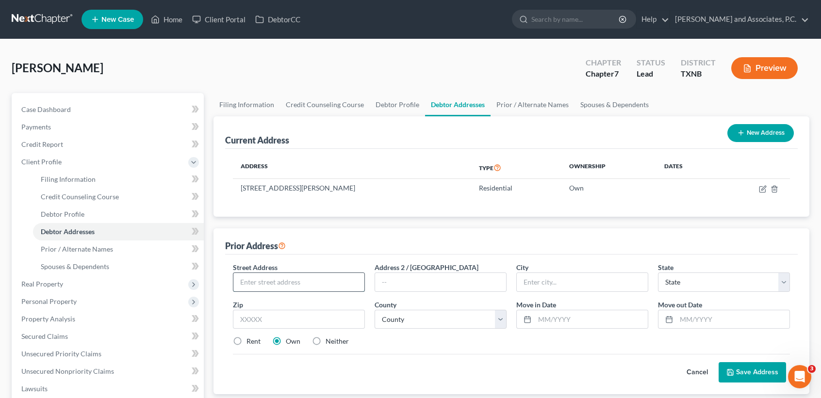
click at [330, 283] on input "text" at bounding box center [298, 282] width 131 height 18
drag, startPoint x: 330, startPoint y: 283, endPoint x: 327, endPoint y: 277, distance: 7.2
click at [342, 280] on input "4021" at bounding box center [298, 282] width 131 height 18
type input "[STREET_ADDRESS][PERSON_NAME]"
type input "76308"
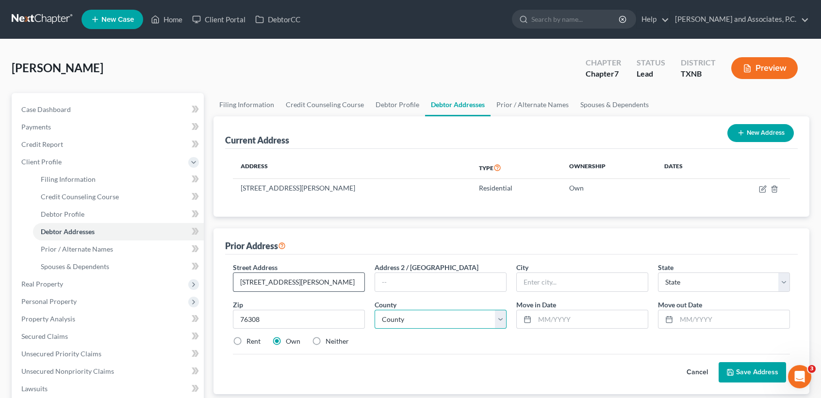
type input "[GEOGRAPHIC_DATA]"
select select "45"
select select "242"
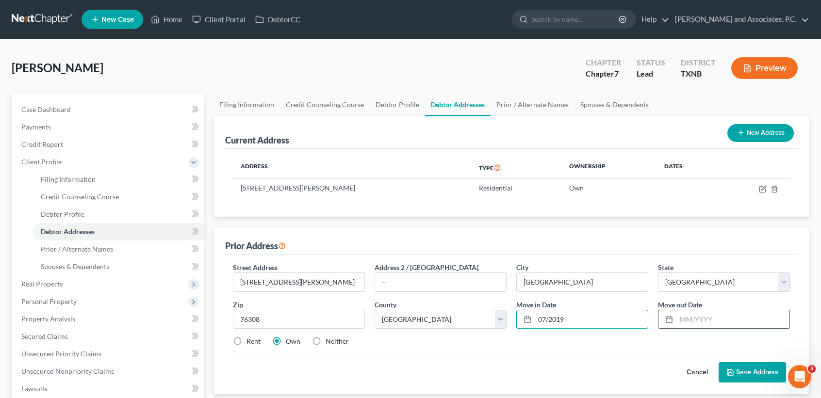
type input "07/2019"
click at [693, 321] on input "text" at bounding box center [732, 320] width 113 height 18
type input "07/2018"
click at [247, 344] on label "Rent" at bounding box center [254, 342] width 14 height 10
click at [250, 343] on input "Rent" at bounding box center [253, 340] width 6 height 6
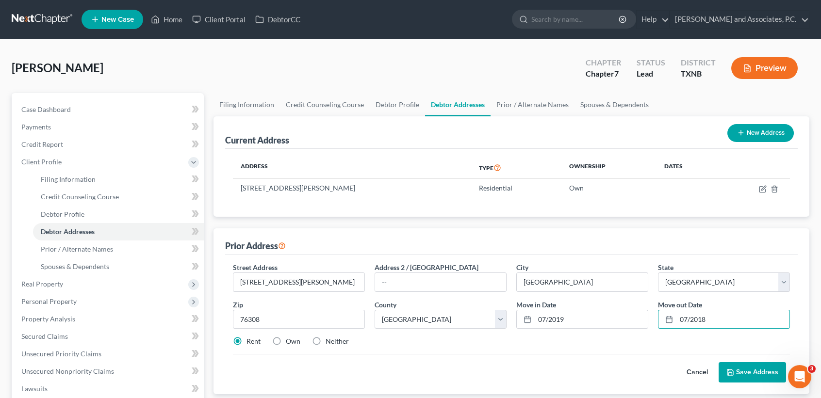
click at [754, 374] on button "Save Address" at bounding box center [752, 373] width 67 height 20
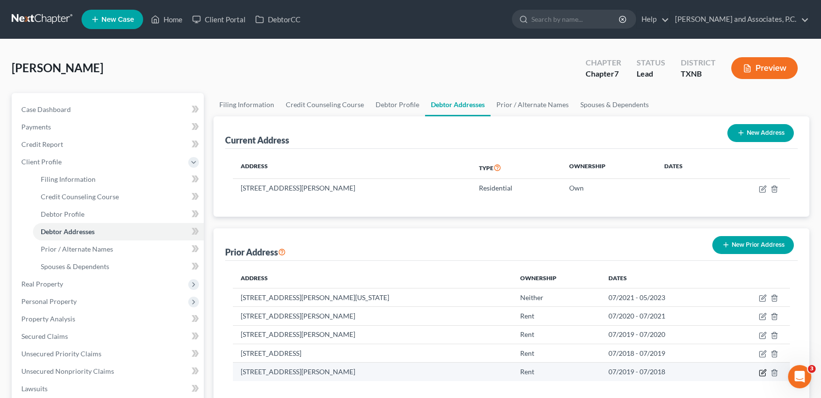
click at [760, 373] on icon "button" at bounding box center [763, 373] width 8 height 8
select select "45"
select select "242"
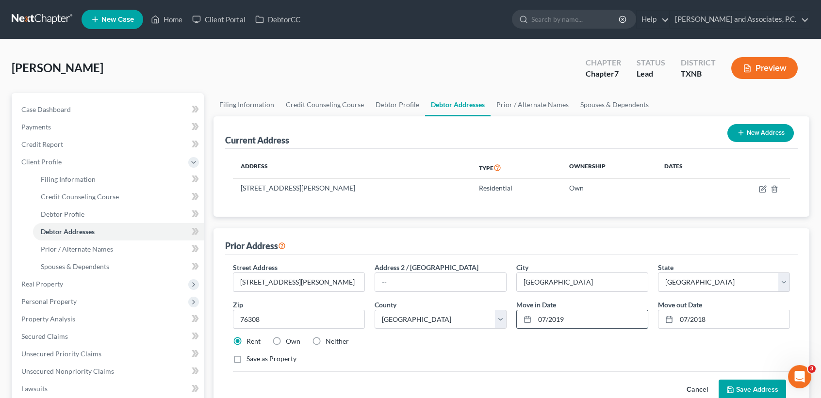
drag, startPoint x: 612, startPoint y: 321, endPoint x: 629, endPoint y: 281, distance: 43.3
click at [613, 321] on input "07/2019" at bounding box center [591, 320] width 113 height 18
type input "07/2018"
click at [758, 319] on input "07/2018" at bounding box center [732, 320] width 113 height 18
type input "07/2017"
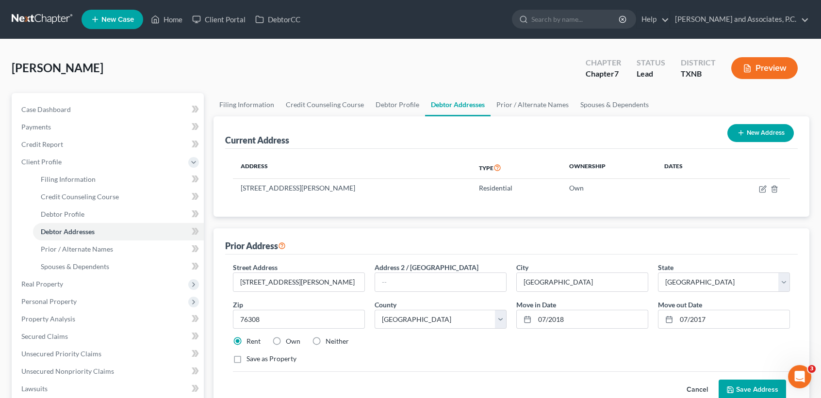
click at [745, 394] on button "Save Address" at bounding box center [752, 390] width 67 height 20
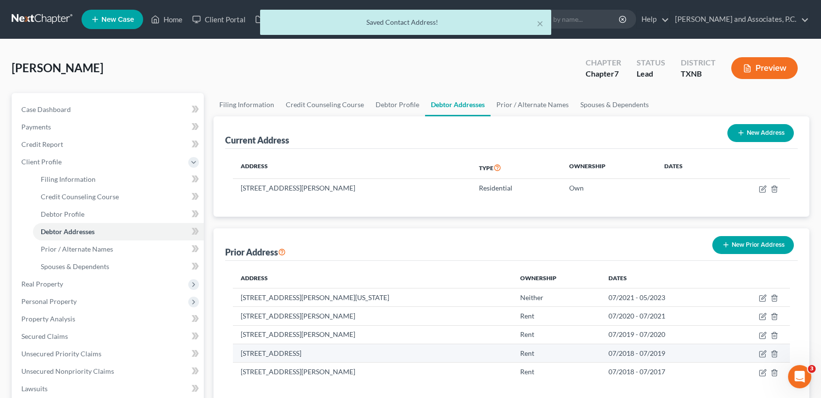
scroll to position [65, 0]
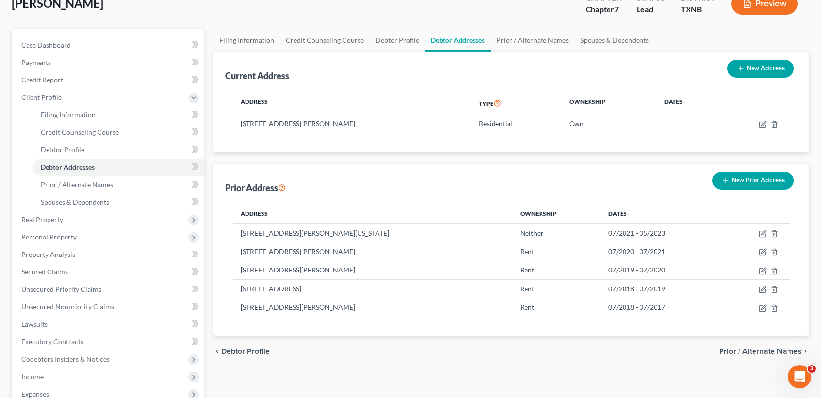
click at [771, 184] on button "New Prior Address" at bounding box center [753, 181] width 82 height 18
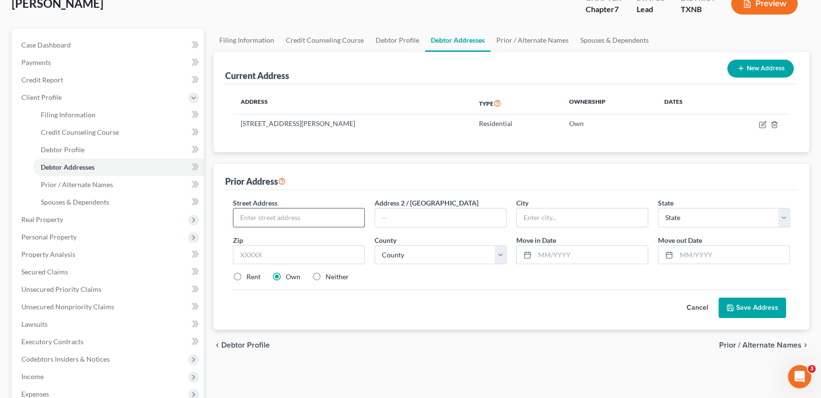
click at [281, 220] on input "text" at bounding box center [298, 218] width 131 height 18
type input "[STREET_ADDRESS]"
click at [309, 250] on input "text" at bounding box center [299, 255] width 132 height 19
type input "76301"
type input "[GEOGRAPHIC_DATA]"
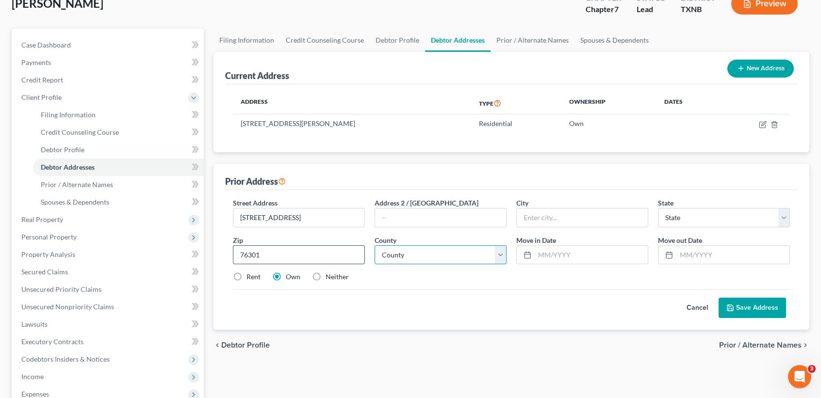
select select "45"
select select "242"
click at [375, 246] on select "County [GEOGRAPHIC_DATA] [GEOGRAPHIC_DATA] [GEOGRAPHIC_DATA] [GEOGRAPHIC_DATA] …" at bounding box center [441, 255] width 132 height 19
click at [550, 251] on input "text" at bounding box center [591, 255] width 113 height 18
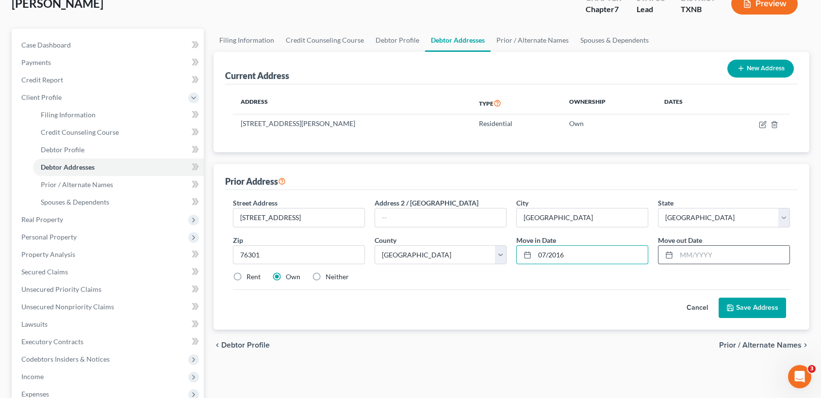
type input "07/2016"
click at [723, 258] on input "text" at bounding box center [732, 255] width 113 height 18
type input "07/2017"
click at [260, 276] on label "Rent" at bounding box center [254, 277] width 14 height 10
click at [257, 276] on input "Rent" at bounding box center [253, 275] width 6 height 6
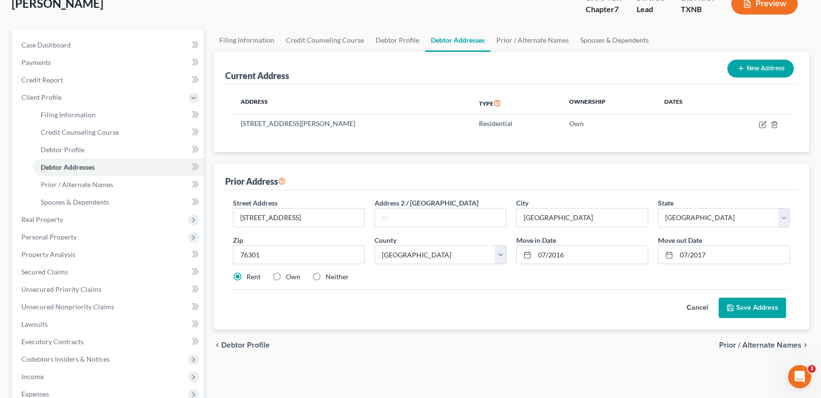
click at [757, 308] on button "Save Address" at bounding box center [752, 308] width 67 height 20
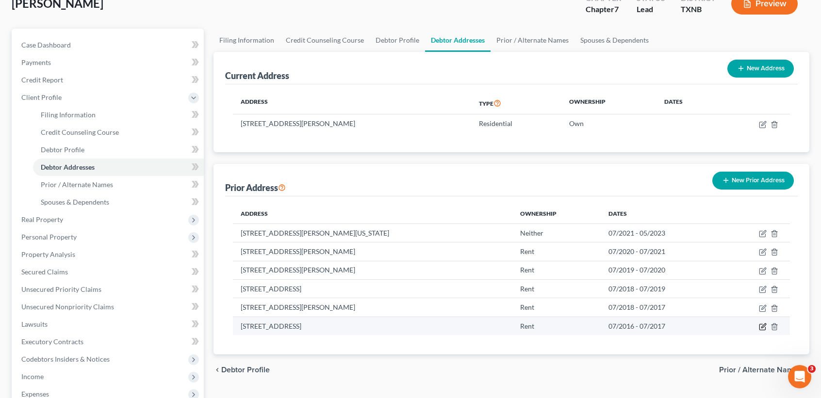
click at [761, 328] on icon "button" at bounding box center [763, 327] width 8 height 8
select select "45"
select select "242"
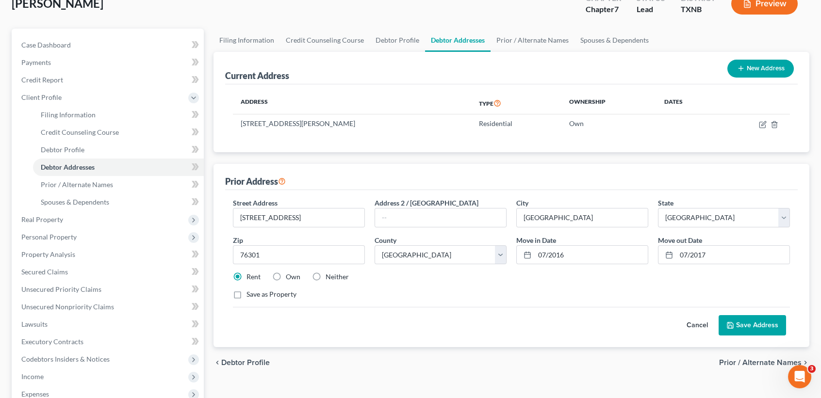
click at [699, 325] on button "Cancel" at bounding box center [697, 325] width 43 height 19
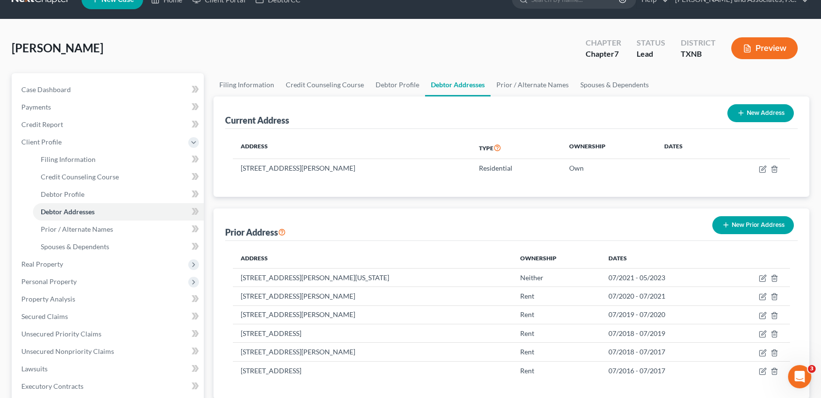
scroll to position [0, 0]
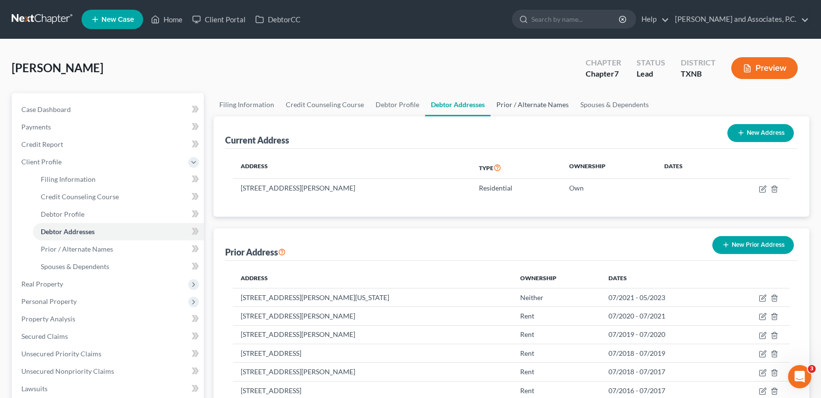
click at [495, 108] on link "Prior / Alternate Names" at bounding box center [533, 104] width 84 height 23
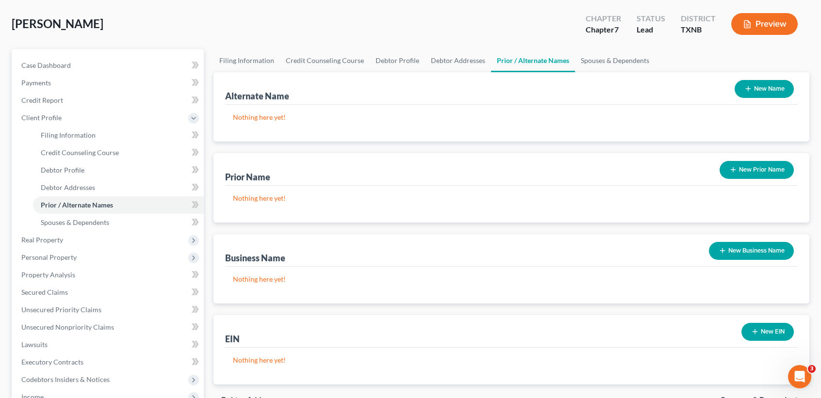
scroll to position [65, 0]
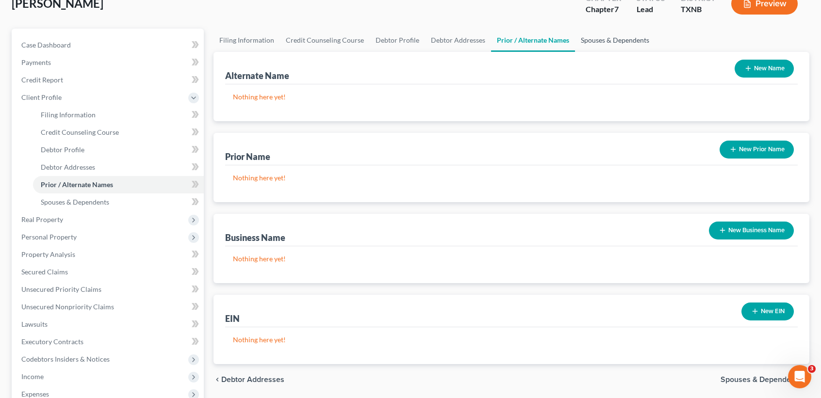
click at [617, 37] on link "Spouses & Dependents" at bounding box center [615, 40] width 80 height 23
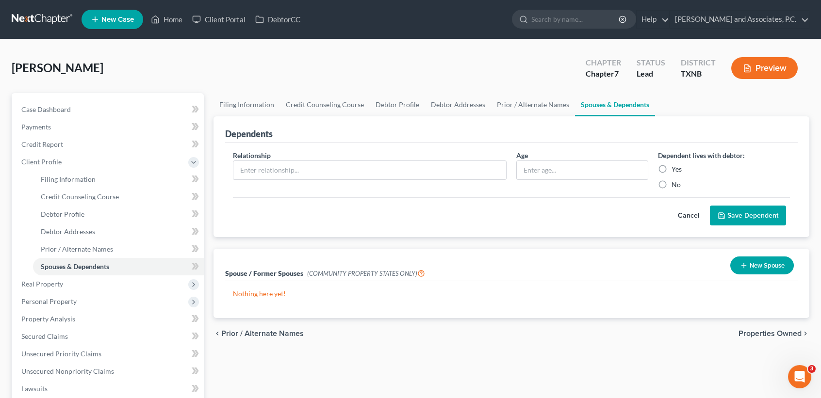
click at [747, 264] on button "New Spouse" at bounding box center [762, 266] width 64 height 18
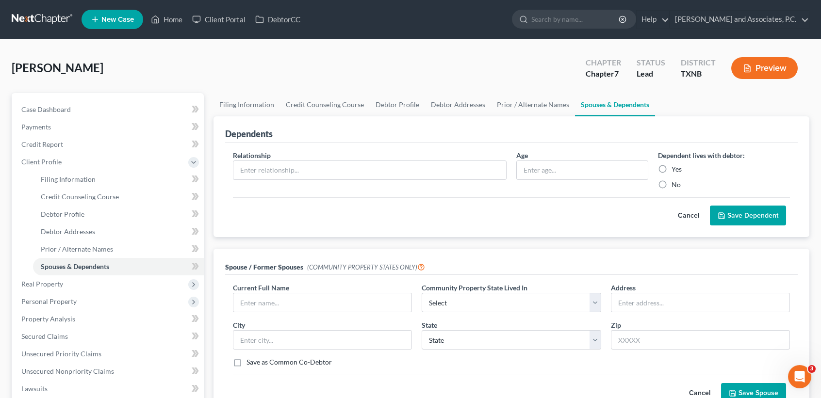
scroll to position [65, 0]
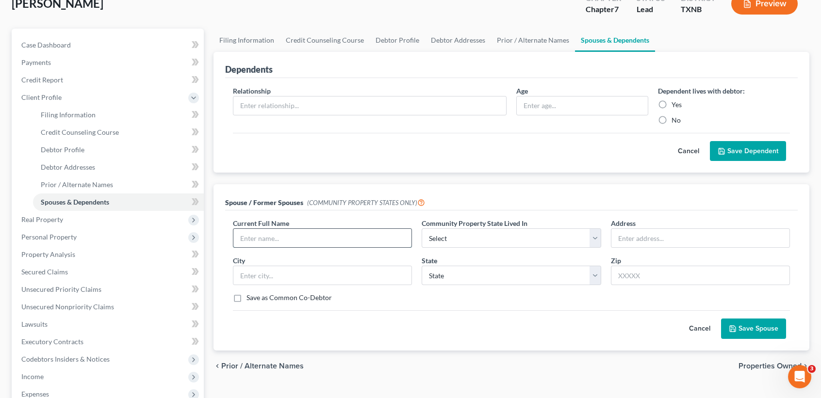
click at [260, 238] on input "text" at bounding box center [322, 238] width 178 height 18
type input "[PERSON_NAME] [PERSON_NAME]"
select select "8"
type input "[STREET_ADDRESS][PERSON_NAME]"
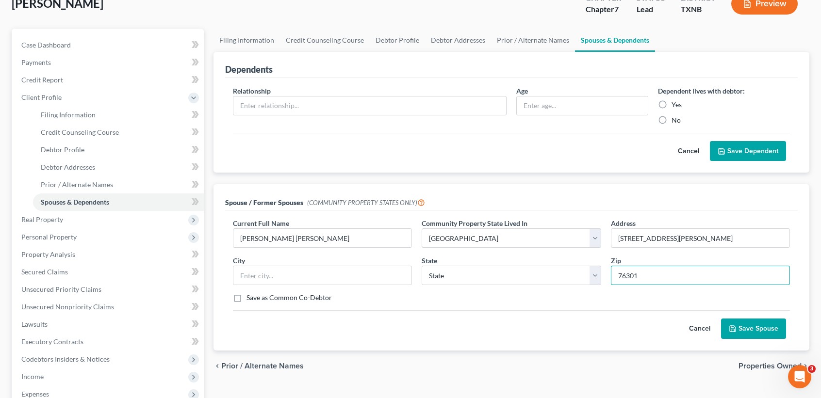
type input "76301"
type input "[GEOGRAPHIC_DATA]"
select select "45"
click at [260, 299] on label "Save as Common Co-Debtor" at bounding box center [289, 298] width 85 height 10
click at [257, 299] on input "Save as Common Co-Debtor" at bounding box center [253, 296] width 6 height 6
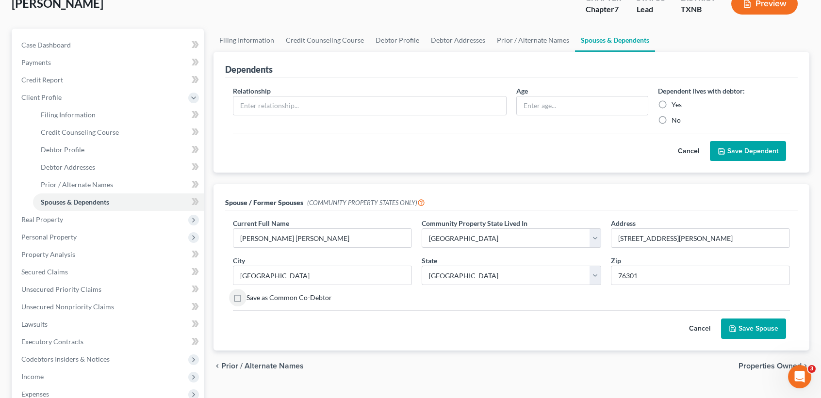
checkbox input "true"
click at [763, 325] on button "Save Spouse" at bounding box center [753, 329] width 65 height 20
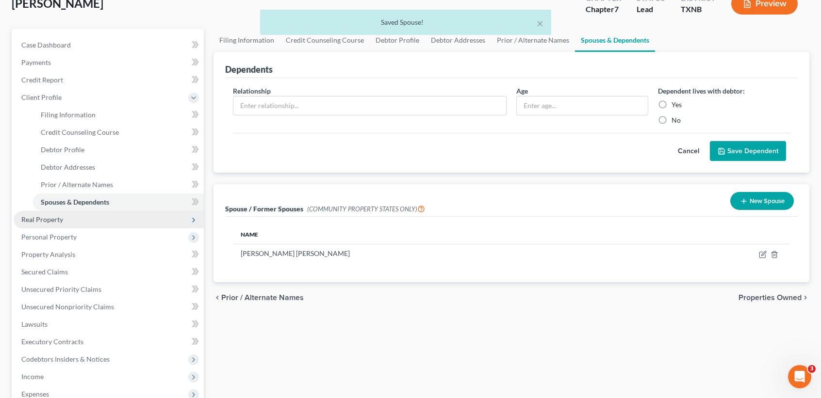
click at [36, 216] on span "Real Property" at bounding box center [42, 219] width 42 height 8
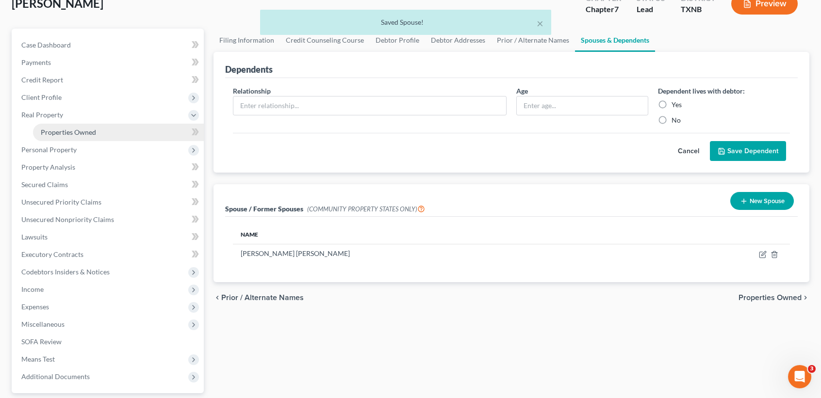
click at [74, 128] on span "Properties Owned" at bounding box center [68, 132] width 55 height 8
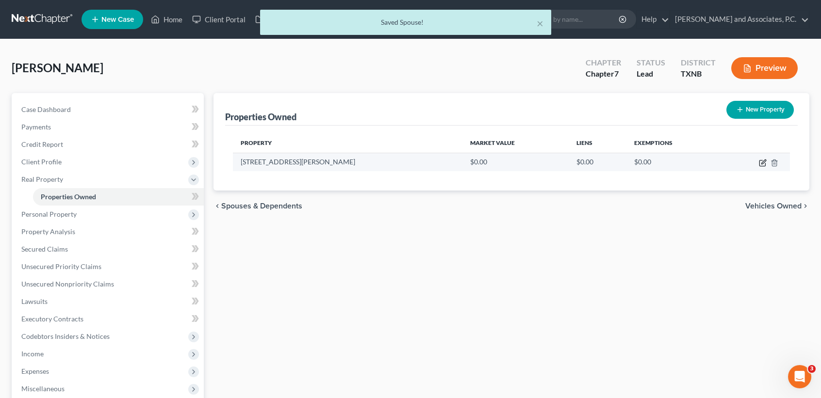
click at [764, 164] on icon "button" at bounding box center [763, 163] width 8 height 8
select select "45"
select select "242"
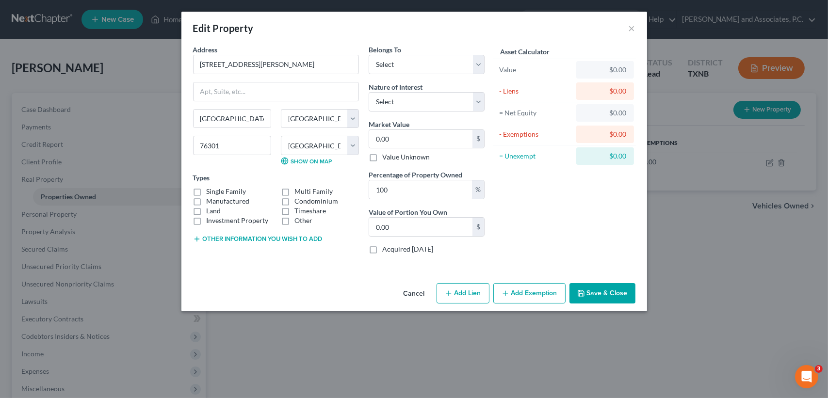
click at [239, 191] on label "Single Family" at bounding box center [227, 192] width 40 height 10
click at [217, 191] on input "Single Family" at bounding box center [214, 190] width 6 height 6
checkbox input "true"
click at [214, 210] on label "Land" at bounding box center [214, 211] width 15 height 10
click at [214, 210] on input "Land" at bounding box center [214, 209] width 6 height 6
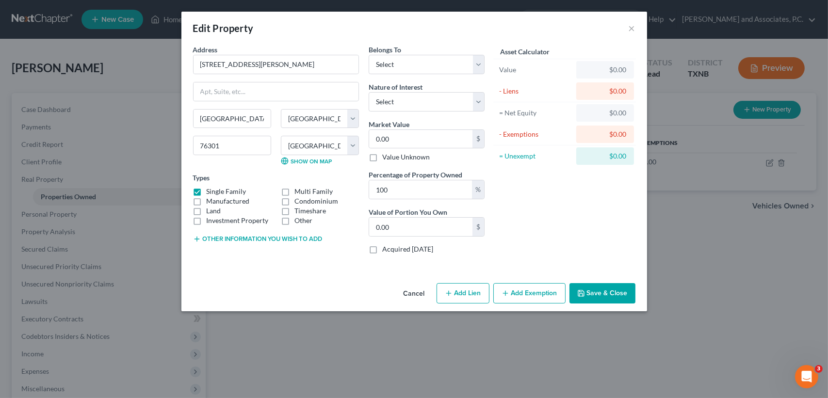
checkbox input "true"
drag, startPoint x: 414, startPoint y: 69, endPoint x: 411, endPoint y: 75, distance: 6.1
click at [414, 69] on select "Select Debtor 1 Only Debtor 2 Only Debtor 1 And Debtor 2 Only At Least One Of T…" at bounding box center [427, 64] width 116 height 19
select select "0"
click at [369, 55] on select "Select Debtor 1 Only Debtor 2 Only Debtor 1 And Debtor 2 Only At Least One Of T…" at bounding box center [427, 64] width 116 height 19
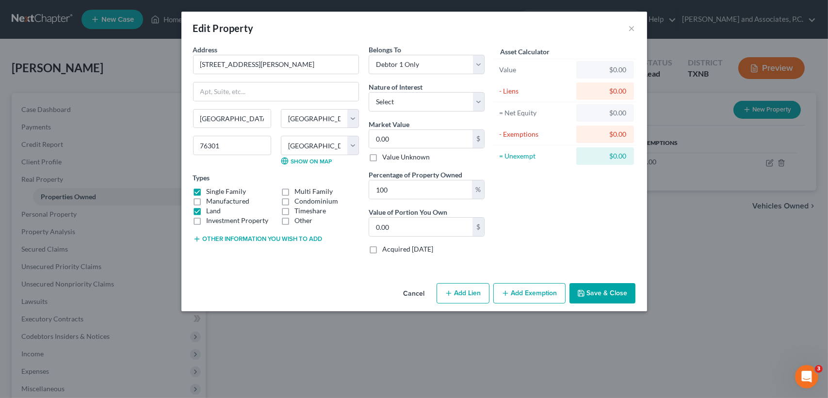
click at [317, 258] on div "Address * [GEOGRAPHIC_DATA][PERSON_NAME] [GEOGRAPHIC_DATA] [US_STATE][GEOGRAPHI…" at bounding box center [276, 153] width 176 height 217
click at [397, 130] on input "0.00" at bounding box center [420, 139] width 103 height 18
type input "8"
type input "8.00"
type input "87"
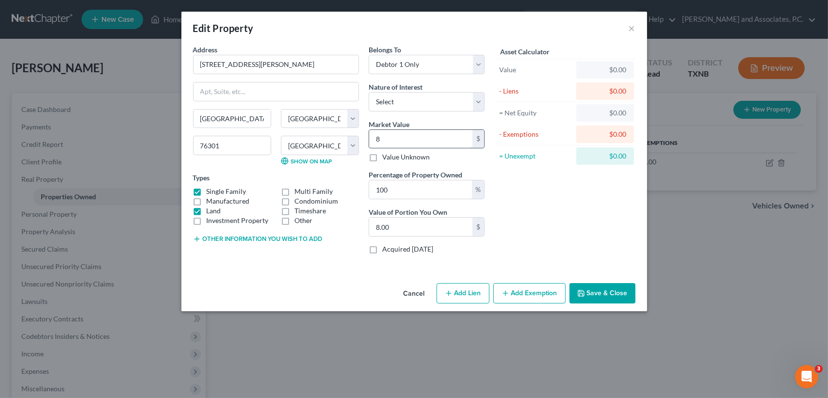
type input "87.00"
type input "873"
type input "873.00"
type input "8735"
type input "8,735.00"
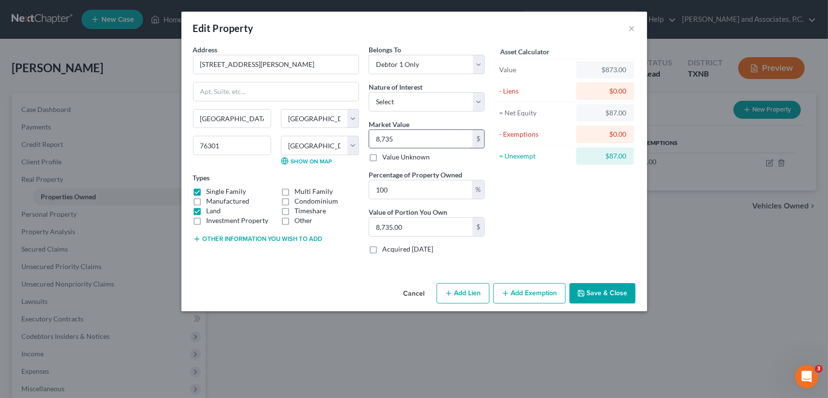
type input "8,7353"
type input "87,353.00"
click at [605, 294] on button "Save & Close" at bounding box center [603, 293] width 66 height 20
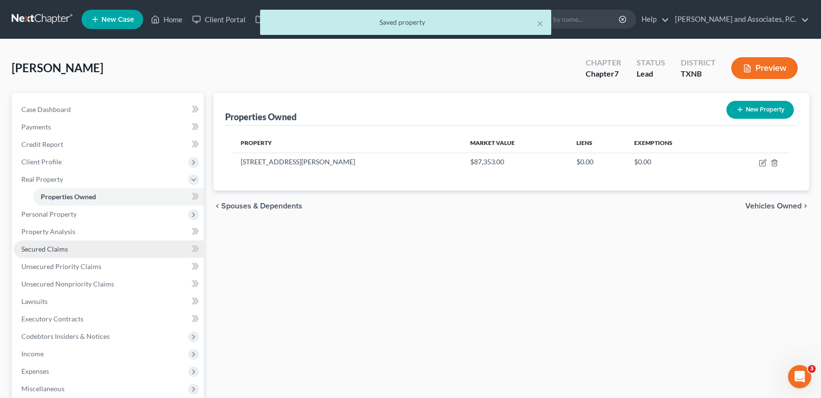
click at [63, 254] on link "Secured Claims" at bounding box center [109, 249] width 190 height 17
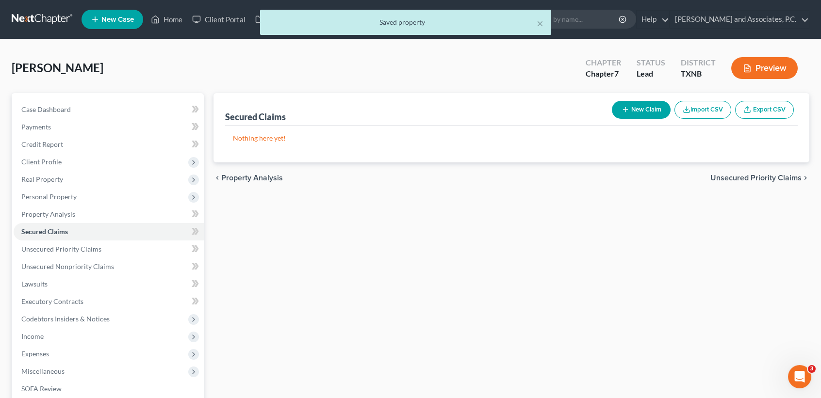
click at [654, 111] on button "New Claim" at bounding box center [641, 110] width 59 height 18
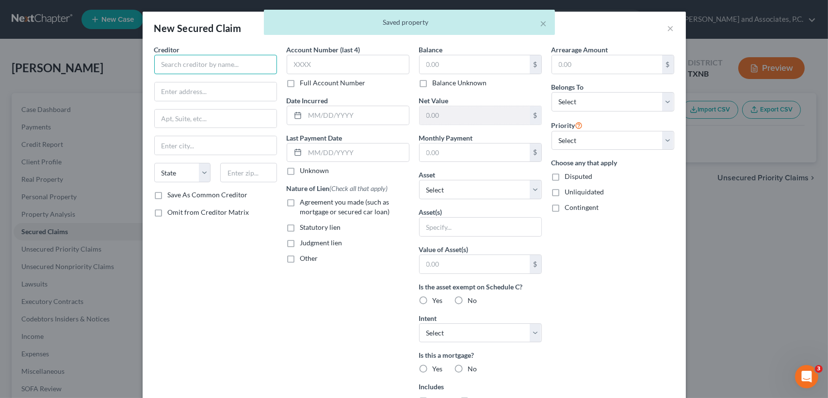
click at [232, 66] on input "text" at bounding box center [215, 64] width 123 height 19
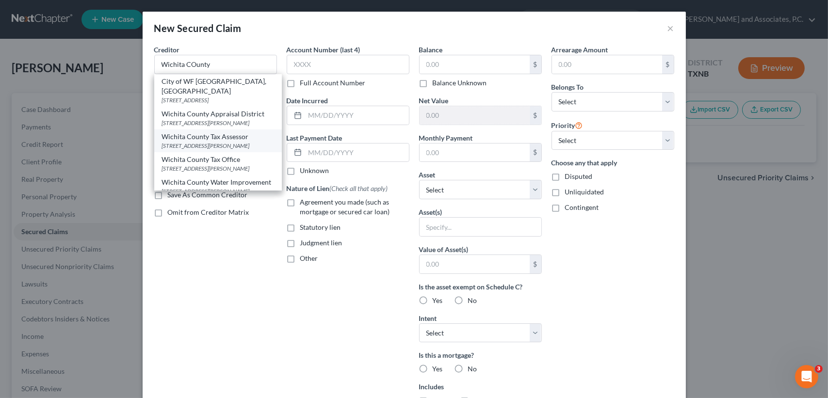
click at [223, 139] on div "Wichita County Tax Assessor" at bounding box center [218, 137] width 112 height 10
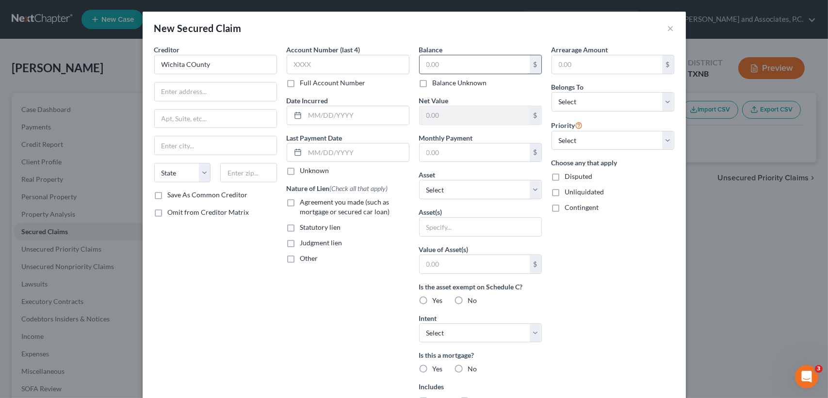
type input "Wichita County Tax Assessor"
type input "[STREET_ADDRESS][PERSON_NAME]"
type input "[GEOGRAPHIC_DATA]"
select select "45"
type input "76301"
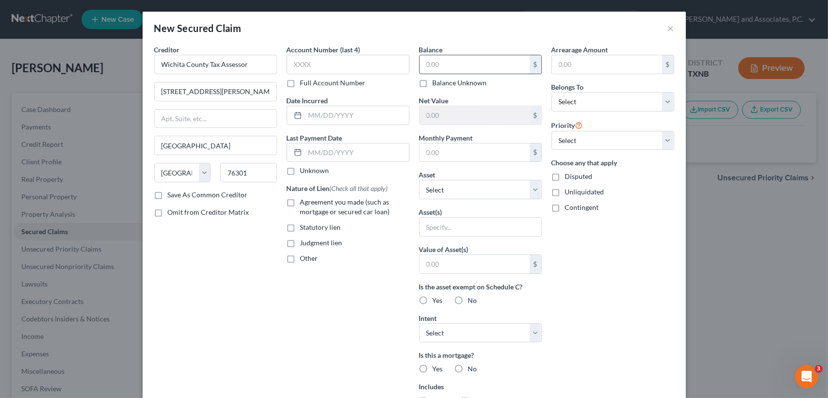
click at [466, 65] on input "text" at bounding box center [475, 64] width 110 height 18
type input "1,152.53"
click at [583, 141] on select "Select 1st 2nd 3rd 4th 5th 6th 7th 8th 9th 10th 11th 12th 13th 14th 15th 16th 1…" at bounding box center [613, 140] width 123 height 19
drag, startPoint x: 579, startPoint y: 97, endPoint x: 577, endPoint y: 111, distance: 14.2
click at [579, 97] on select "Select Debtor 1 Only Debtor 2 Only Debtor 1 And Debtor 2 Only At Least One Of T…" at bounding box center [613, 101] width 123 height 19
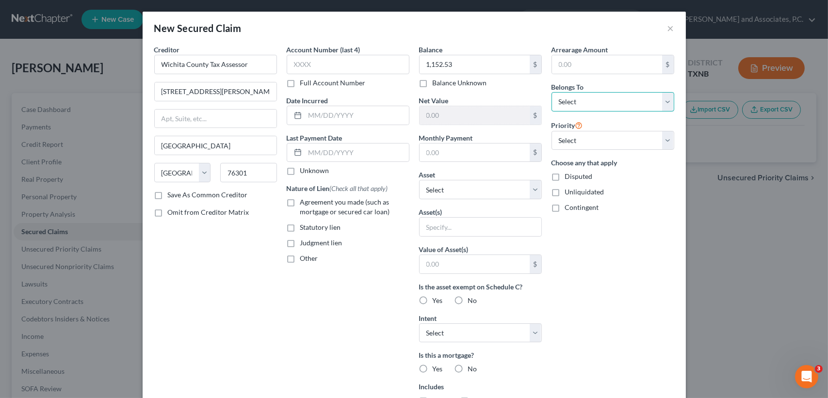
select select "0"
click at [552, 92] on select "Select Debtor 1 Only Debtor 2 Only Debtor 1 And Debtor 2 Only At Least One Of T…" at bounding box center [613, 101] width 123 height 19
click at [439, 189] on select "Select Other Multiple Assets [STREET_ADDRESS][PERSON_NAME] - $87353.0" at bounding box center [480, 189] width 123 height 19
select select "2"
click at [419, 180] on select "Select Other Multiple Assets [STREET_ADDRESS][PERSON_NAME] - $87353.0" at bounding box center [480, 189] width 123 height 19
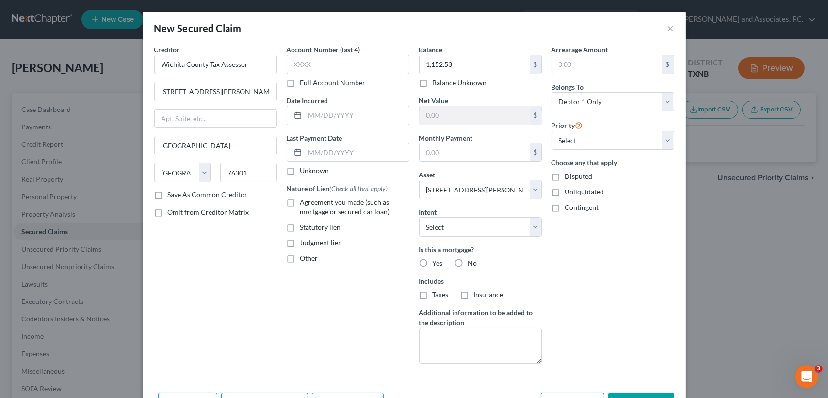
click at [613, 232] on div "Arrearage Amount $ Belongs To * Select Debtor 1 Only Debtor 2 Only Debtor 1 And…" at bounding box center [613, 208] width 132 height 327
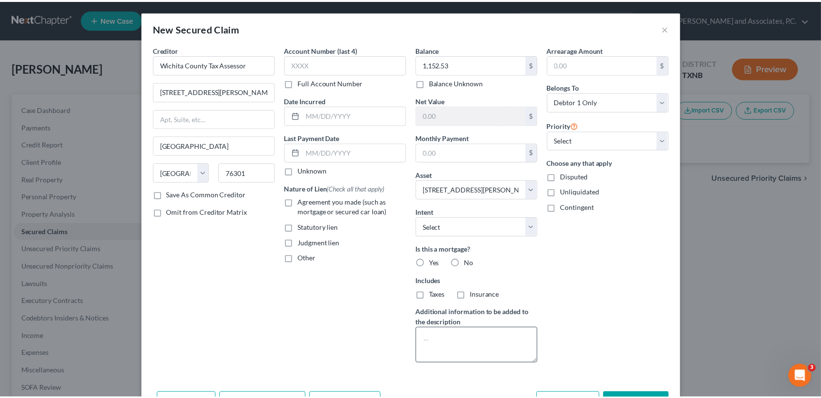
scroll to position [33, 0]
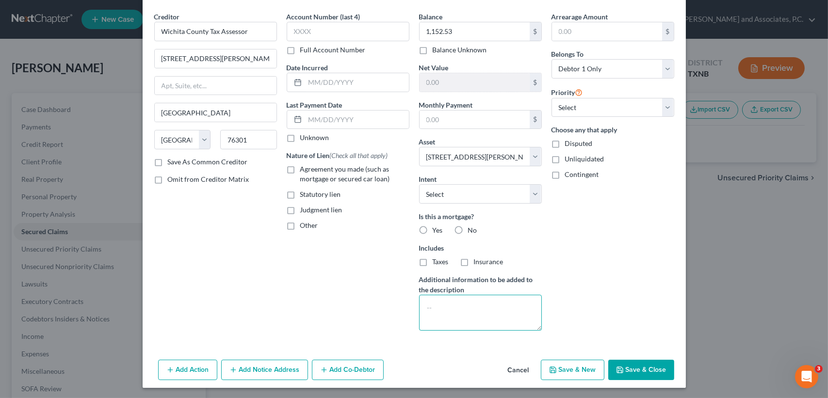
click at [465, 323] on textarea at bounding box center [480, 313] width 123 height 36
type textarea "escrowed"
click at [633, 272] on div "Arrearage Amount $ Belongs To * Select Debtor 1 Only Debtor 2 Only Debtor 1 And…" at bounding box center [613, 175] width 132 height 327
click at [633, 364] on button "Save & Close" at bounding box center [642, 370] width 66 height 20
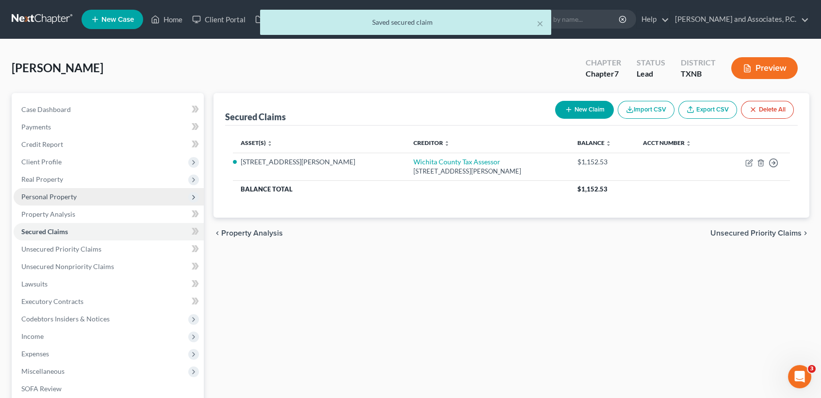
drag, startPoint x: 39, startPoint y: 186, endPoint x: 46, endPoint y: 202, distance: 17.8
click at [39, 186] on span "Real Property" at bounding box center [109, 179] width 190 height 17
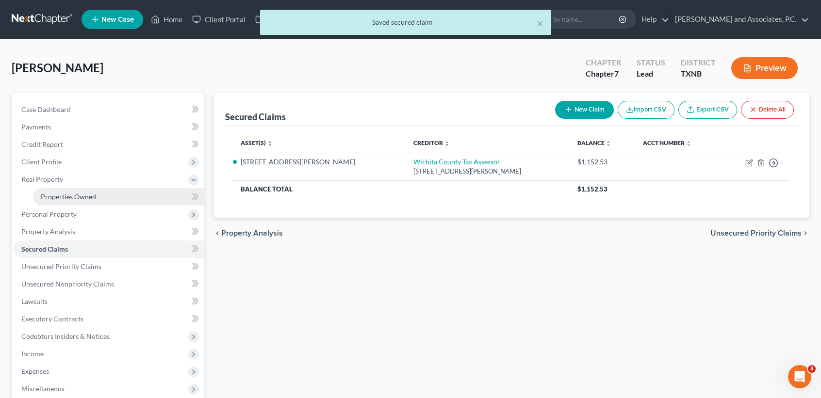
click at [47, 202] on link "Properties Owned" at bounding box center [118, 196] width 171 height 17
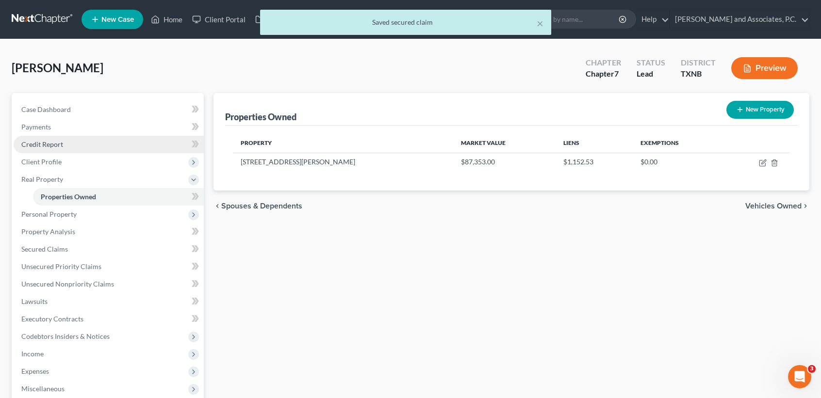
click at [59, 148] on link "Credit Report" at bounding box center [109, 144] width 190 height 17
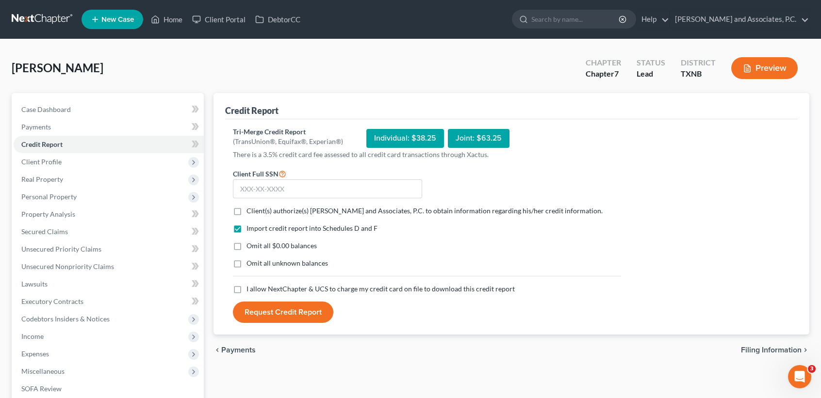
click at [247, 211] on label "Client(s) authorize(s) [PERSON_NAME] and Associates, P.C. to obtain information…" at bounding box center [425, 211] width 356 height 10
click at [250, 211] on input "Client(s) authorize(s) [PERSON_NAME] and Associates, P.C. to obtain information…" at bounding box center [253, 209] width 6 height 6
checkbox input "true"
click at [247, 243] on label "Omit all $0.00 balances" at bounding box center [282, 246] width 70 height 10
click at [250, 243] on input "Omit all $0.00 balances" at bounding box center [253, 244] width 6 height 6
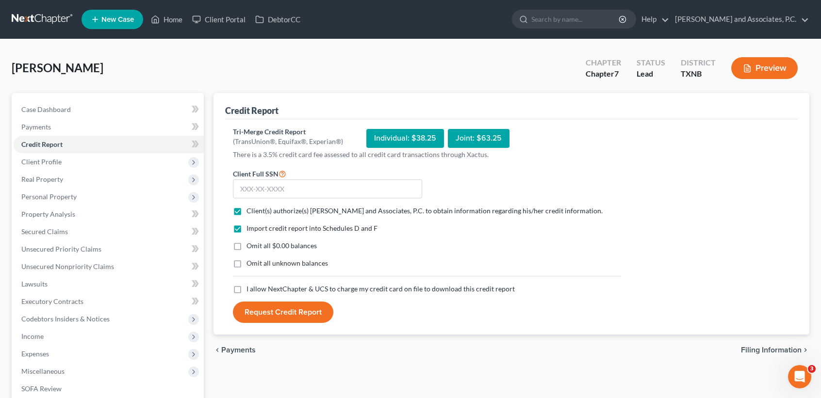
checkbox input "true"
click at [247, 288] on label "I allow NextChapter & UCS to charge my credit card on file to download this cre…" at bounding box center [381, 289] width 268 height 10
click at [250, 288] on input "I allow NextChapter & UCS to charge my credit card on file to download this cre…" at bounding box center [253, 287] width 6 height 6
checkbox input "true"
click at [257, 188] on input "text" at bounding box center [327, 189] width 189 height 19
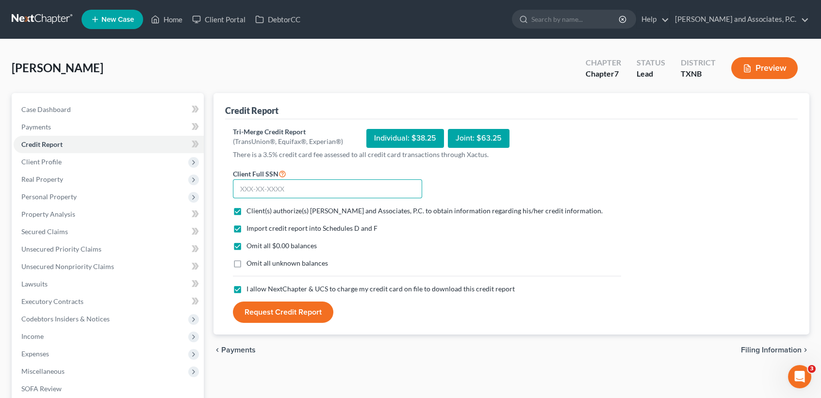
click at [381, 180] on input "text" at bounding box center [327, 189] width 189 height 19
type input "640-60-8530"
click at [313, 313] on button "Request Credit Report" at bounding box center [283, 312] width 100 height 21
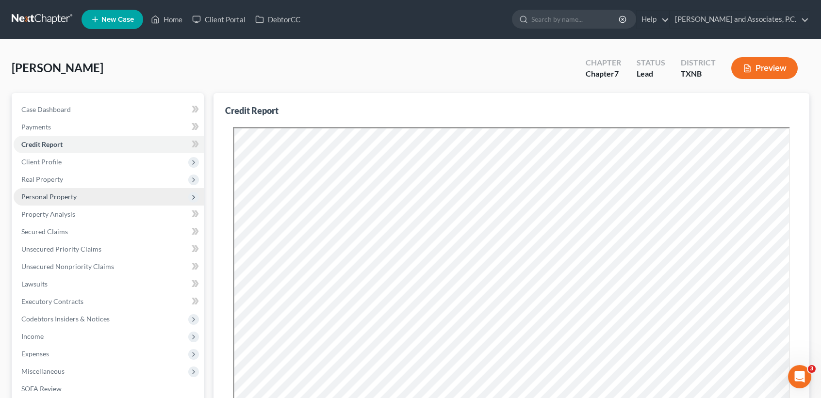
click at [42, 200] on span "Personal Property" at bounding box center [109, 196] width 190 height 17
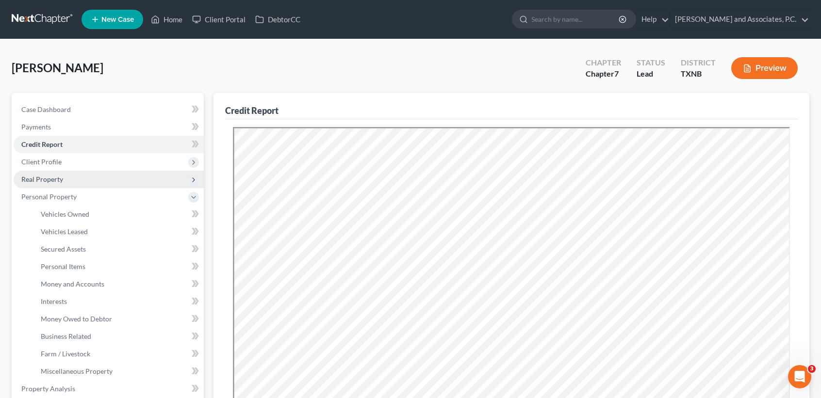
click at [45, 181] on span "Real Property" at bounding box center [42, 179] width 42 height 8
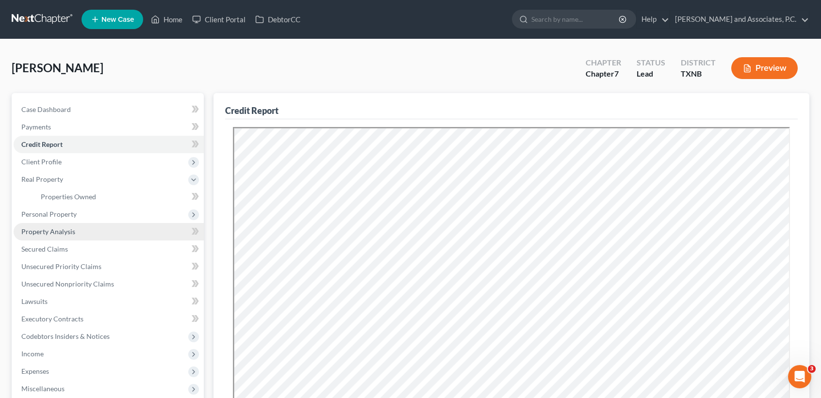
drag, startPoint x: 51, startPoint y: 213, endPoint x: 55, endPoint y: 225, distance: 12.6
click at [51, 213] on span "Personal Property" at bounding box center [48, 214] width 55 height 8
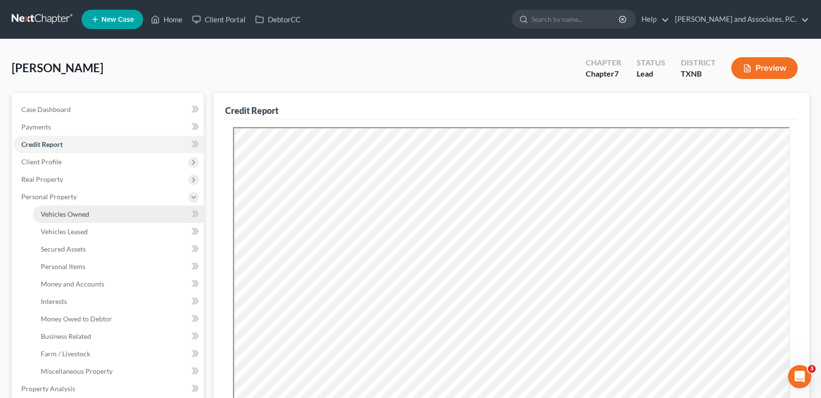
click at [53, 216] on span "Vehicles Owned" at bounding box center [65, 214] width 49 height 8
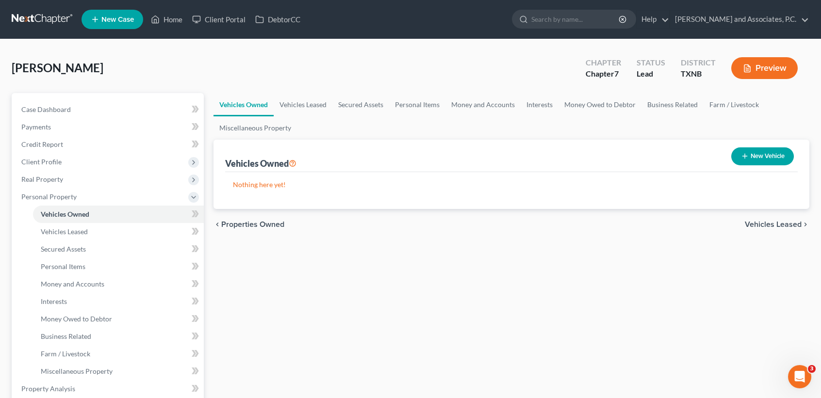
click at [764, 160] on button "New Vehicle" at bounding box center [762, 157] width 63 height 18
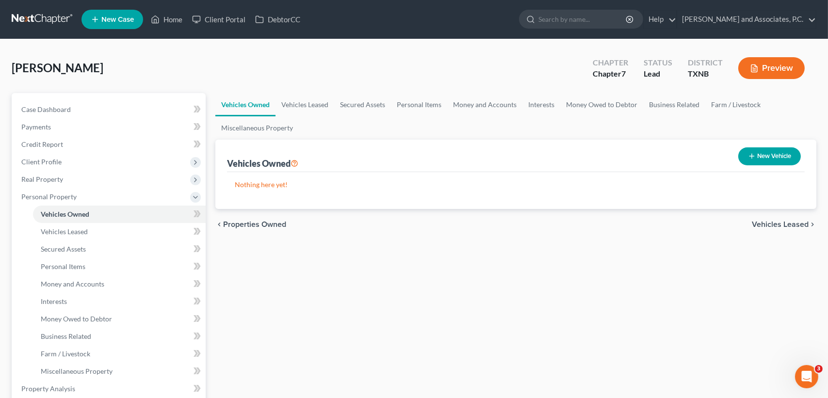
select select "0"
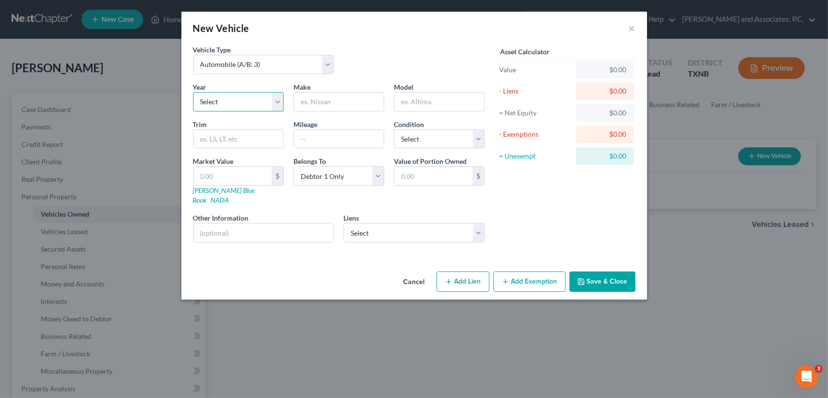
click at [260, 102] on select "Select 2026 2025 2024 2023 2022 2021 2020 2019 2018 2017 2016 2015 2014 2013 20…" at bounding box center [238, 101] width 91 height 19
select select "17"
click at [193, 92] on select "Select 2026 2025 2024 2023 2022 2021 2020 2019 2018 2017 2016 2015 2014 2013 20…" at bounding box center [238, 101] width 91 height 19
click at [317, 103] on input "text" at bounding box center [339, 102] width 90 height 18
type input "Honda"
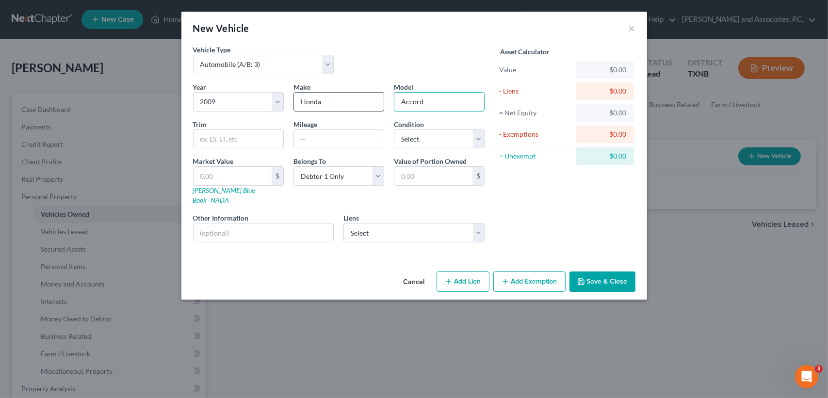
type input "Accord"
type input "186,000"
click at [424, 146] on select "Select Excellent Very Good Good Fair Poor" at bounding box center [439, 139] width 91 height 19
select select "2"
click at [394, 130] on select "Select Excellent Very Good Good Fair Poor" at bounding box center [439, 139] width 91 height 19
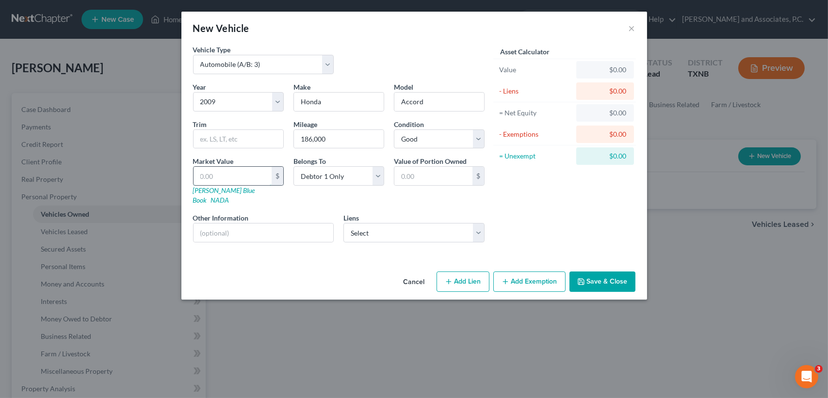
click at [255, 178] on input "text" at bounding box center [233, 176] width 78 height 18
click at [569, 202] on div "Asset Calculator Value $0.00 - Liens $0.00 = Net Equity $0.00 - Exemptions $0.0…" at bounding box center [565, 148] width 151 height 206
click at [617, 256] on div "Vehicle Type Select Automobile (A/B: 3) Truck (A/B: 3) Trailer (A/B: 4) Watercr…" at bounding box center [414, 156] width 466 height 223
click at [615, 274] on button "Save & Close" at bounding box center [603, 282] width 66 height 20
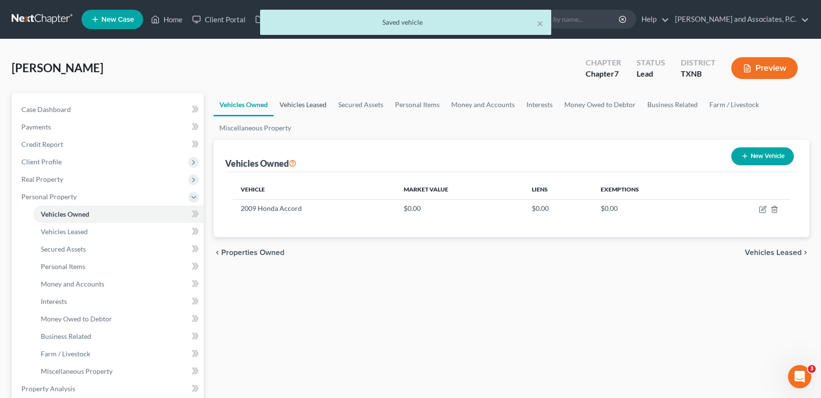
click at [299, 106] on link "Vehicles Leased" at bounding box center [303, 104] width 59 height 23
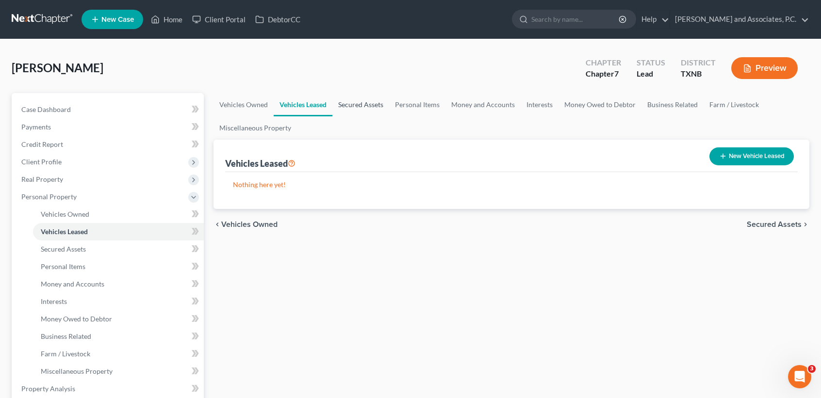
click at [385, 112] on link "Secured Assets" at bounding box center [360, 104] width 57 height 23
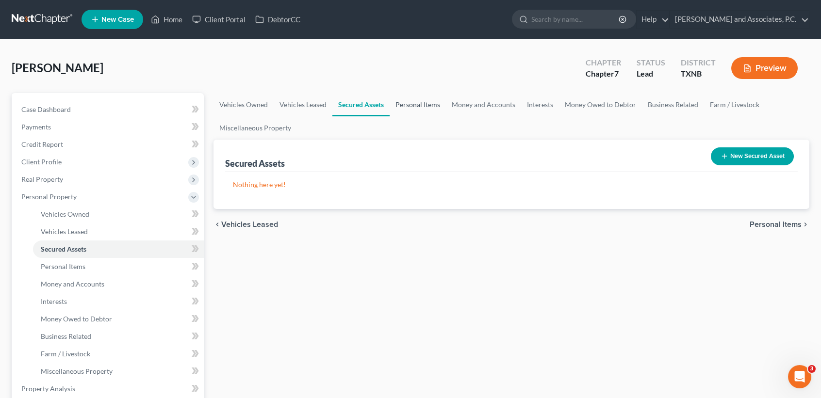
click at [408, 110] on link "Personal Items" at bounding box center [418, 104] width 56 height 23
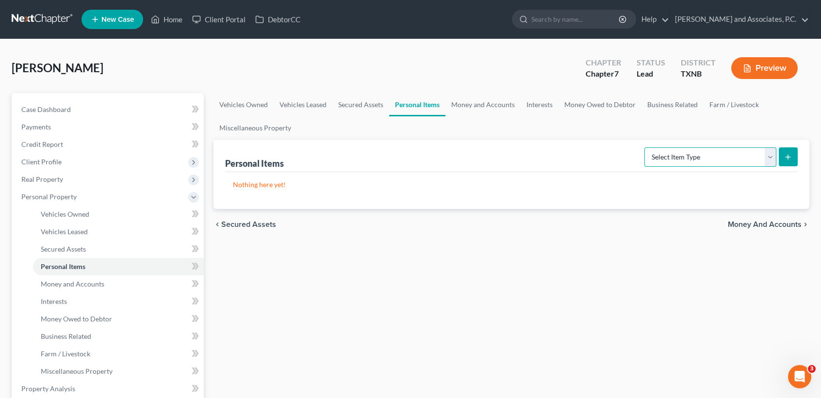
click at [690, 150] on select "Select Item Type Clothing (A/B: 11) Collectibles Of Value (A/B: 8) Electronics …" at bounding box center [710, 157] width 132 height 19
select select "clothing"
click at [646, 148] on select "Select Item Type Clothing (A/B: 11) Collectibles Of Value (A/B: 8) Electronics …" at bounding box center [710, 157] width 132 height 19
click at [782, 160] on button "submit" at bounding box center [788, 157] width 19 height 19
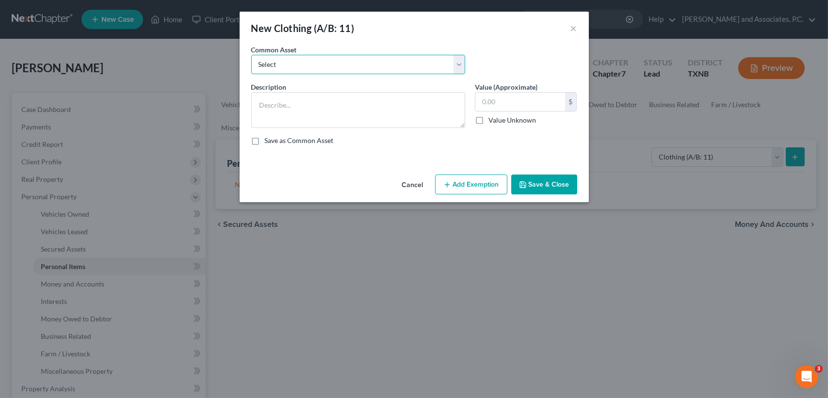
click at [300, 61] on select "Select personal clothing personal clothing personal clothing" at bounding box center [358, 64] width 214 height 19
select select "1"
click at [251, 55] on select "Select personal clothing personal clothing personal clothing" at bounding box center [358, 64] width 214 height 19
type textarea "personal clothing"
type input "500.00"
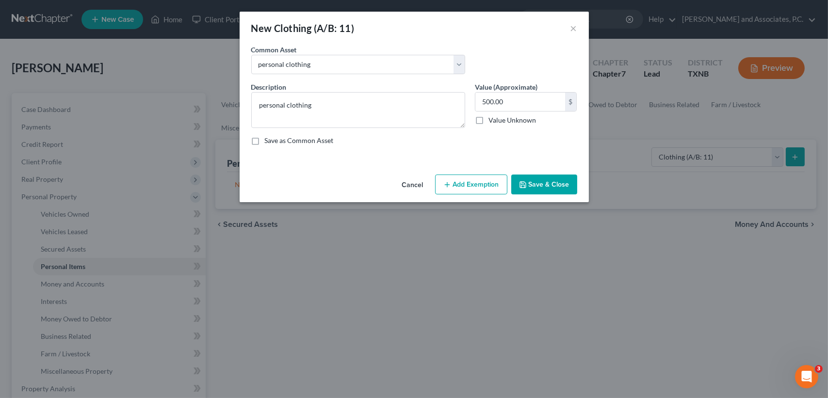
click at [511, 175] on button "Save & Close" at bounding box center [544, 185] width 66 height 20
click at [537, 184] on button "Save & Close" at bounding box center [544, 185] width 66 height 20
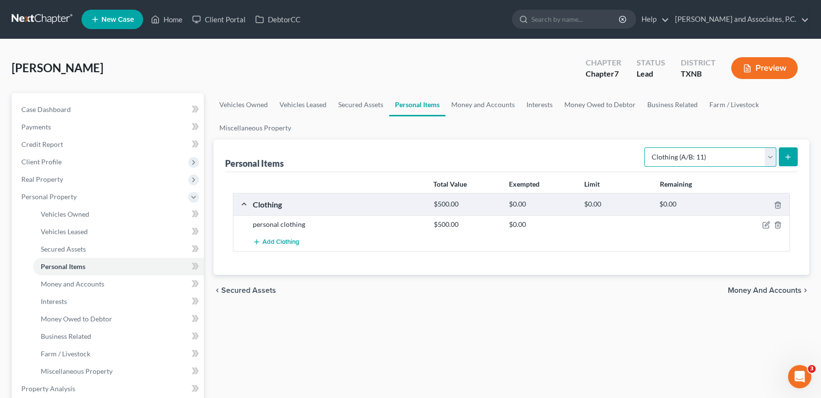
click at [678, 155] on select "Select Item Type Clothing (A/B: 11) Collectibles Of Value (A/B: 8) Electronics …" at bounding box center [710, 157] width 132 height 19
select select "household_goods"
click at [646, 148] on select "Select Item Type Clothing (A/B: 11) Collectibles Of Value (A/B: 8) Electronics …" at bounding box center [710, 157] width 132 height 19
click at [791, 150] on button "submit" at bounding box center [788, 157] width 19 height 19
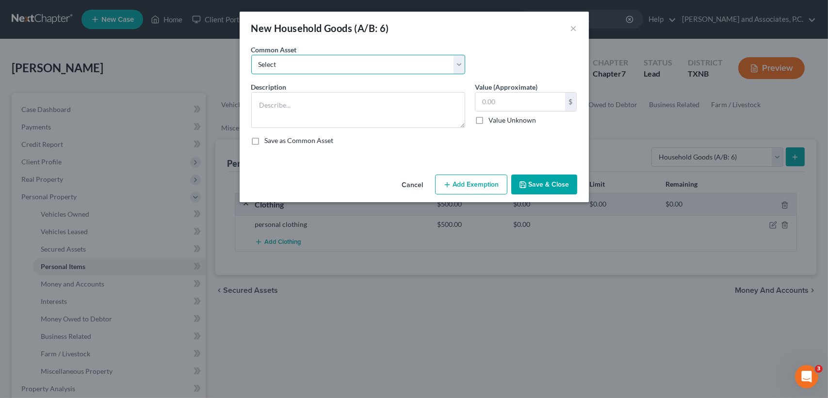
drag, startPoint x: 406, startPoint y: 68, endPoint x: 406, endPoint y: 74, distance: 5.3
click at [406, 68] on select "Select household goods & furnishings household goods & furnishings" at bounding box center [358, 64] width 214 height 19
select select "1"
click at [251, 55] on select "Select household goods & furnishings household goods & furnishings" at bounding box center [358, 64] width 214 height 19
type textarea "household goods & furnishings"
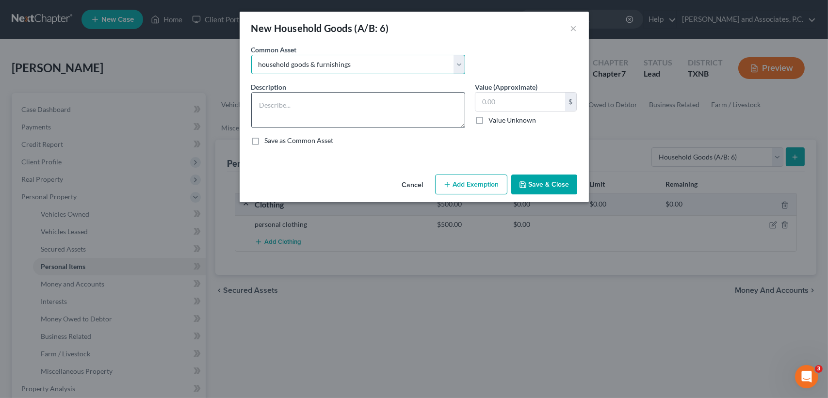
type input "2,500.00"
click at [350, 65] on select "Select household goods & furnishings household goods & furnishings" at bounding box center [358, 64] width 214 height 19
select select "0"
click at [251, 55] on select "Select household goods & furnishings household goods & furnishings" at bounding box center [358, 64] width 214 height 19
type input "4,000.00"
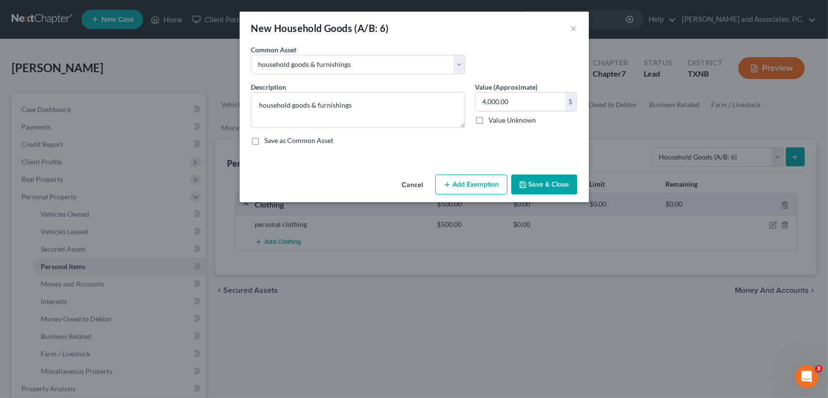
click at [555, 180] on button "Save & Close" at bounding box center [544, 185] width 66 height 20
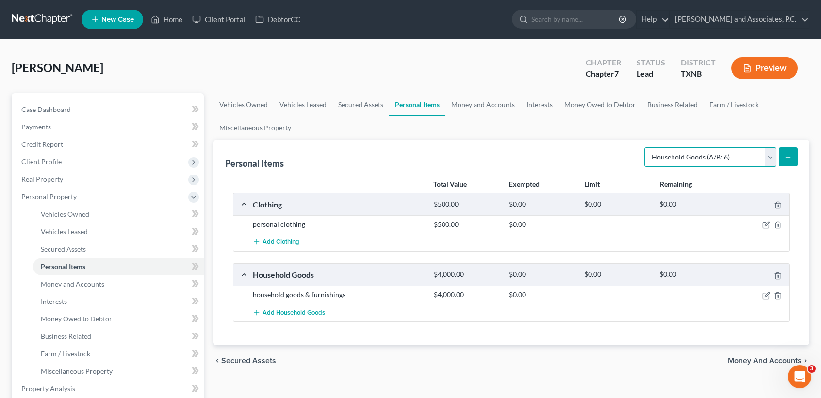
drag, startPoint x: 669, startPoint y: 161, endPoint x: 668, endPoint y: 167, distance: 6.4
click at [669, 161] on select "Select Item Type Clothing (A/B: 11) Collectibles Of Value (A/B: 8) Electronics …" at bounding box center [710, 157] width 132 height 19
select select "firearms"
click at [646, 148] on select "Select Item Type Clothing (A/B: 11) Collectibles Of Value (A/B: 8) Electronics …" at bounding box center [710, 157] width 132 height 19
click at [792, 159] on button "submit" at bounding box center [788, 157] width 19 height 19
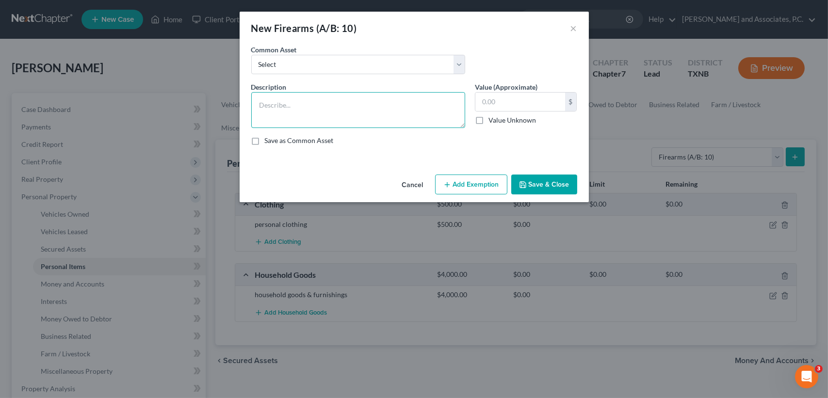
drag, startPoint x: 257, startPoint y: 92, endPoint x: 321, endPoint y: 115, distance: 68.8
click at [266, 103] on textarea at bounding box center [358, 110] width 214 height 36
type textarea "A"
type textarea "[PERSON_NAME] & [PERSON_NAME] M & P 45"
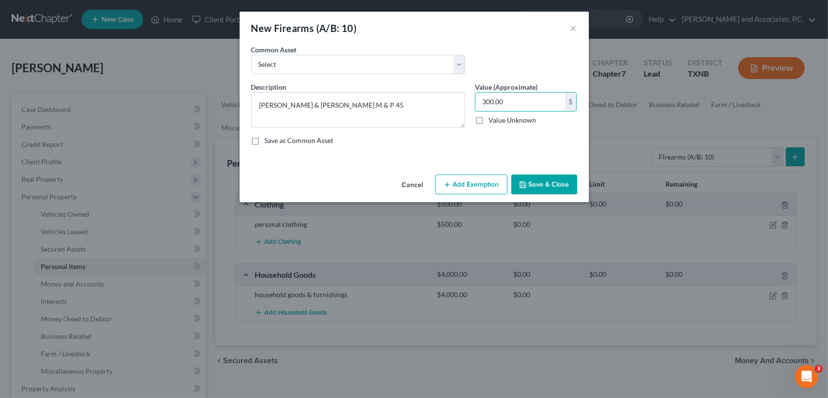
type input "300.00"
click at [535, 183] on button "Save & Close" at bounding box center [544, 185] width 66 height 20
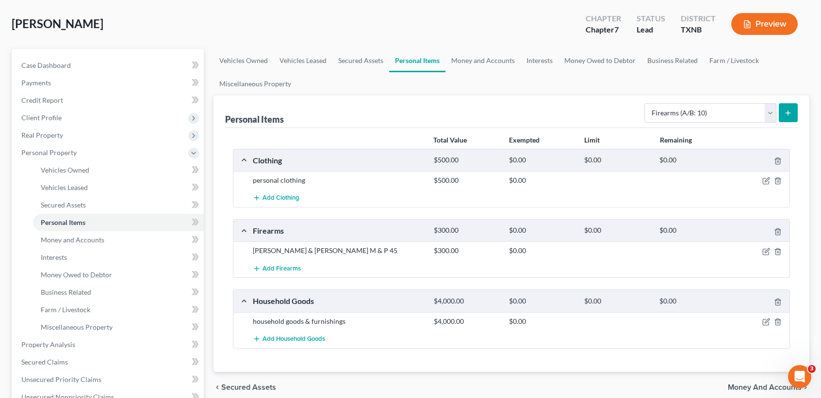
scroll to position [65, 0]
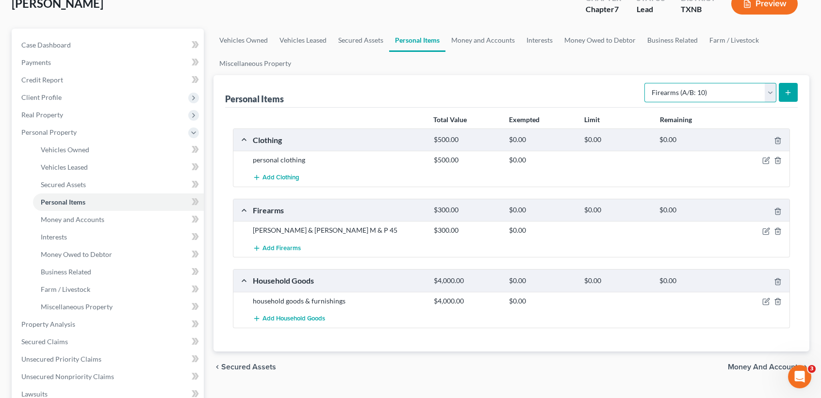
drag, startPoint x: 715, startPoint y: 92, endPoint x: 712, endPoint y: 103, distance: 11.2
click at [715, 92] on select "Select Item Type Clothing (A/B: 11) Collectibles Of Value (A/B: 8) Electronics …" at bounding box center [710, 92] width 132 height 19
drag, startPoint x: 487, startPoint y: 51, endPoint x: 495, endPoint y: 46, distance: 9.3
click at [487, 51] on ul "Vehicles Owned Vehicles Leased Secured Assets Personal Items Money and Accounts…" at bounding box center [512, 52] width 596 height 47
click at [492, 48] on link "Money and Accounts" at bounding box center [482, 40] width 75 height 23
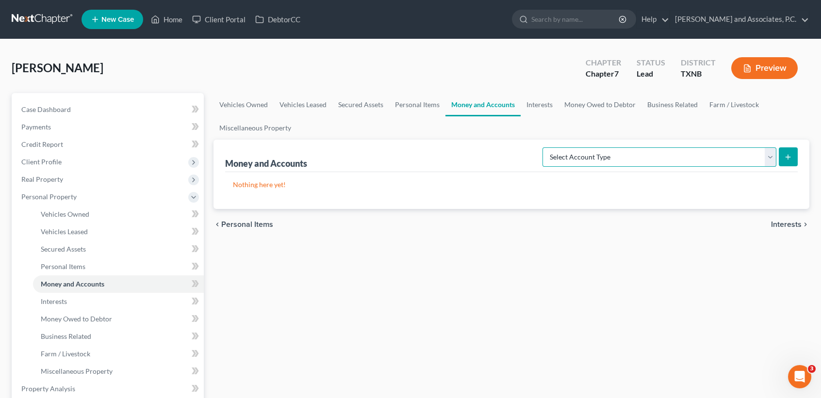
drag, startPoint x: 728, startPoint y: 156, endPoint x: 721, endPoint y: 165, distance: 12.4
click at [728, 154] on select "Select Account Type Brokerage (A/B: 18, SOFA: 20) Cash on Hand (A/B: 16) Certif…" at bounding box center [660, 157] width 234 height 19
select select "checking"
click at [545, 148] on select "Select Account Type Brokerage (A/B: 18, SOFA: 20) Cash on Hand (A/B: 16) Certif…" at bounding box center [660, 157] width 234 height 19
click at [795, 157] on button "submit" at bounding box center [788, 157] width 19 height 19
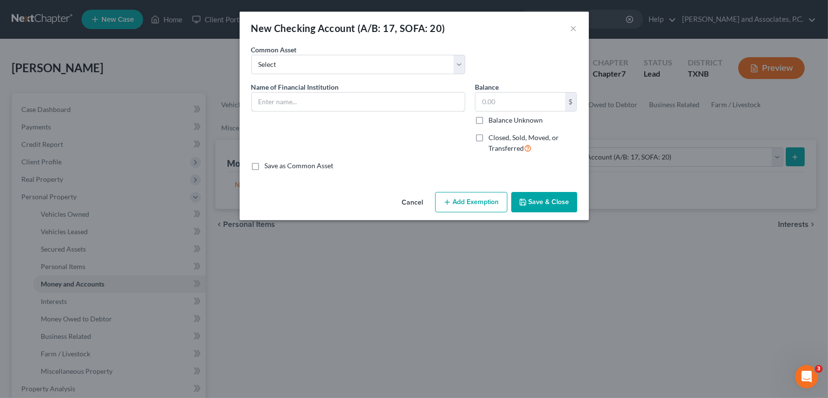
click at [301, 103] on input "text" at bounding box center [358, 102] width 213 height 18
type input "Texoma Community Credit Union"
click at [526, 99] on input "text" at bounding box center [521, 102] width 90 height 18
type input "50.00"
click at [532, 198] on button "Save & Close" at bounding box center [544, 202] width 66 height 20
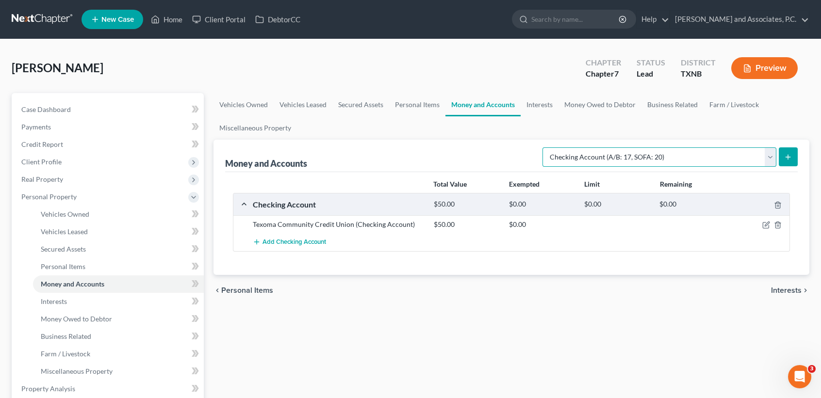
drag, startPoint x: 640, startPoint y: 160, endPoint x: 636, endPoint y: 167, distance: 8.7
click at [640, 160] on select "Select Account Type Brokerage (A/B: 18, SOFA: 20) Cash on Hand (A/B: 16) Certif…" at bounding box center [660, 157] width 234 height 19
select select "savings"
click at [545, 148] on select "Select Account Type Brokerage (A/B: 18, SOFA: 20) Cash on Hand (A/B: 16) Certif…" at bounding box center [660, 157] width 234 height 19
click at [782, 156] on button "submit" at bounding box center [788, 157] width 19 height 19
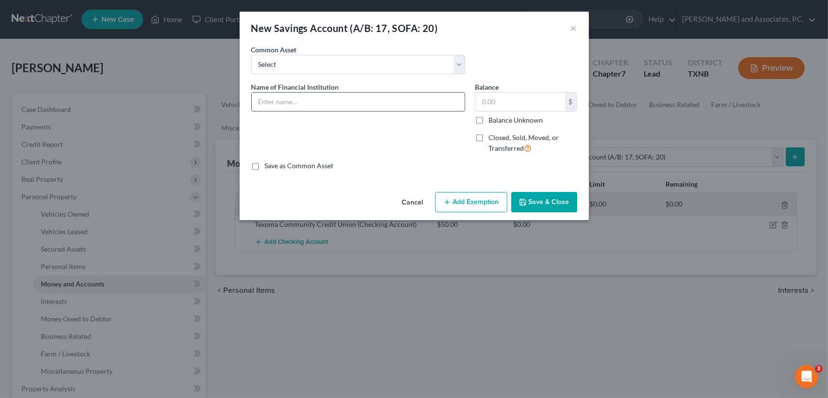
click at [303, 104] on input "text" at bounding box center [358, 102] width 213 height 18
type input "Texoma Community Credit Union"
type input "1.93"
click at [537, 208] on button "Save & Close" at bounding box center [544, 202] width 66 height 20
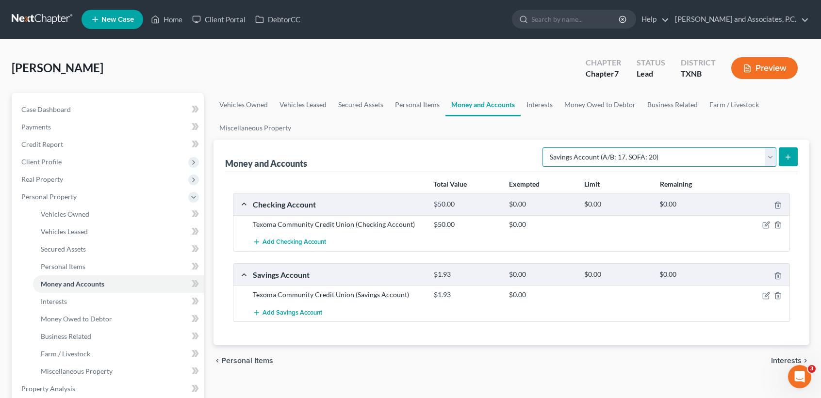
drag, startPoint x: 719, startPoint y: 154, endPoint x: 627, endPoint y: 167, distance: 92.6
click at [719, 154] on select "Select Account Type Brokerage (A/B: 18, SOFA: 20) Cash on Hand (A/B: 16) Certif…" at bounding box center [660, 157] width 234 height 19
select select "checking"
click at [545, 148] on select "Select Account Type Brokerage (A/B: 18, SOFA: 20) Cash on Hand (A/B: 16) Certif…" at bounding box center [660, 157] width 234 height 19
click at [784, 154] on icon "submit" at bounding box center [788, 157] width 8 height 8
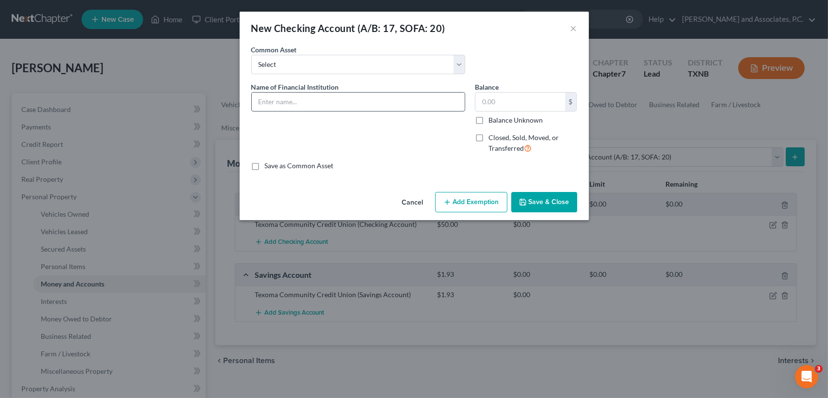
drag, startPoint x: 313, startPoint y: 108, endPoint x: 341, endPoint y: 106, distance: 27.3
click at [313, 108] on input "text" at bounding box center [358, 102] width 213 height 18
type input "Secured Advantage"
type input "0.00"
drag, startPoint x: 555, startPoint y: 214, endPoint x: 555, endPoint y: 207, distance: 7.8
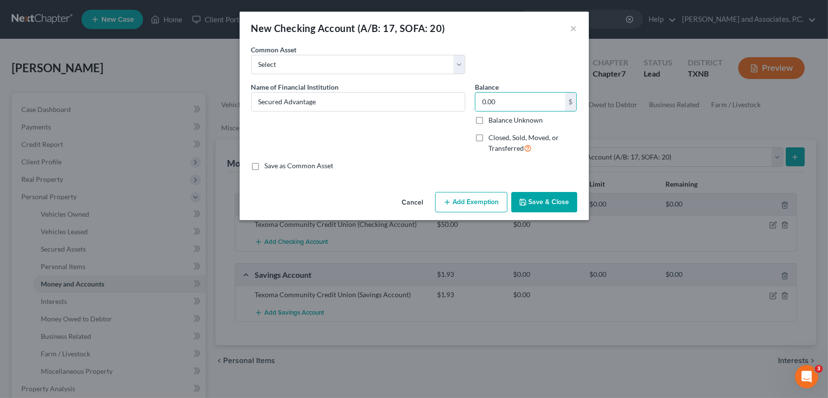
click at [555, 209] on div "Cancel Add Exemption Save & Close" at bounding box center [414, 204] width 349 height 32
click at [555, 207] on button "Save & Close" at bounding box center [544, 202] width 66 height 20
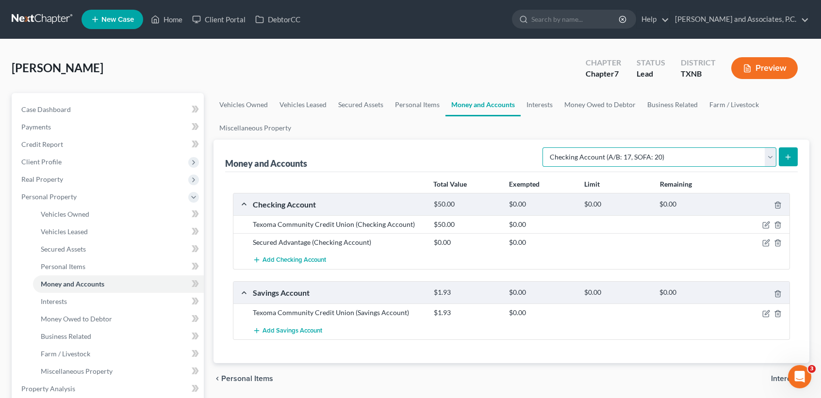
drag, startPoint x: 703, startPoint y: 165, endPoint x: 694, endPoint y: 167, distance: 9.2
click at [703, 165] on select "Select Account Type Brokerage (A/B: 18, SOFA: 20) Cash on Hand (A/B: 16) Certif…" at bounding box center [660, 157] width 234 height 19
select select "savings"
click at [545, 148] on select "Select Account Type Brokerage (A/B: 18, SOFA: 20) Cash on Hand (A/B: 16) Certif…" at bounding box center [660, 157] width 234 height 19
click at [786, 159] on icon "submit" at bounding box center [788, 157] width 8 height 8
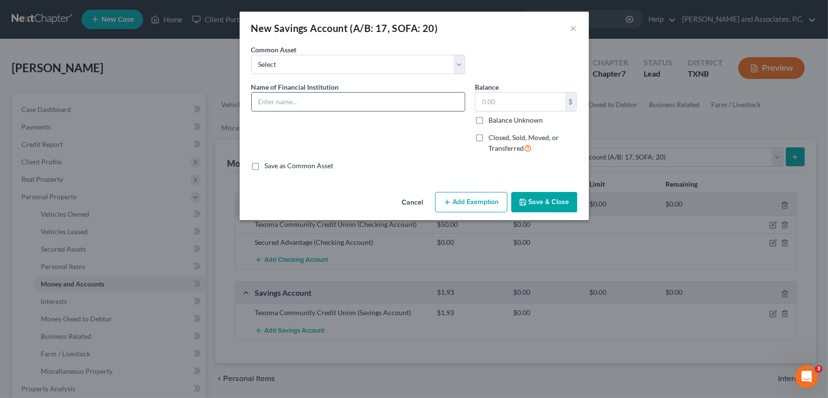
drag, startPoint x: 310, startPoint y: 99, endPoint x: 302, endPoint y: 97, distance: 8.4
click at [310, 99] on input "text" at bounding box center [358, 102] width 213 height 18
type input "Secured Advantage"
type input "0.00"
click at [532, 208] on button "Save & Close" at bounding box center [544, 202] width 66 height 20
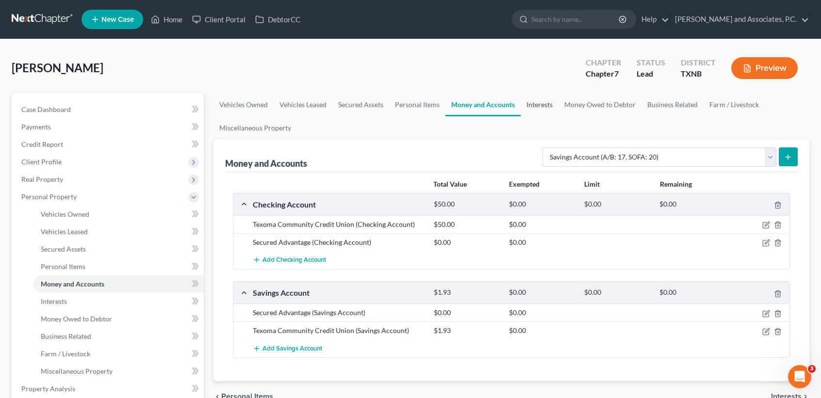
click at [537, 111] on link "Interests" at bounding box center [540, 104] width 38 height 23
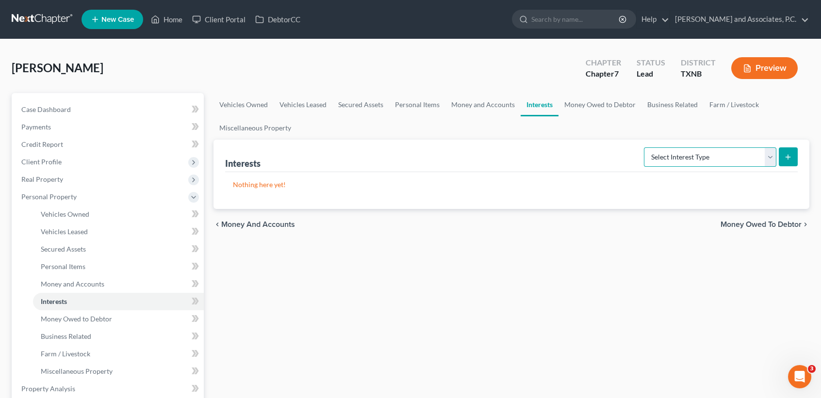
drag, startPoint x: 695, startPoint y: 153, endPoint x: 696, endPoint y: 141, distance: 12.1
click at [695, 153] on select "Select Interest Type 401K (A/B: 21) Annuity (A/B: 23) Bond (A/B: 18) Education …" at bounding box center [710, 157] width 132 height 19
select select "401k"
click at [645, 148] on select "Select Interest Type 401K (A/B: 21) Annuity (A/B: 23) Bond (A/B: 18) Education …" at bounding box center [710, 157] width 132 height 19
click at [795, 151] on button "submit" at bounding box center [788, 157] width 19 height 19
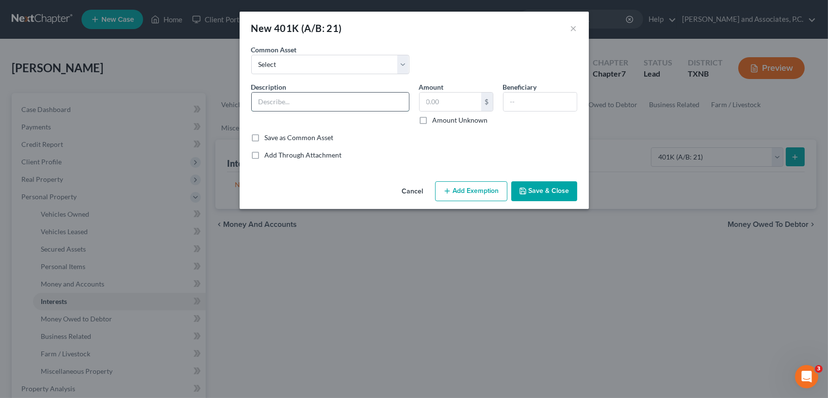
click at [309, 110] on input "text" at bounding box center [330, 102] width 157 height 18
type input "through employer"
click at [457, 99] on input "text" at bounding box center [451, 102] width 62 height 18
type input "5,925.62"
click at [553, 196] on button "Save & Close" at bounding box center [544, 191] width 66 height 20
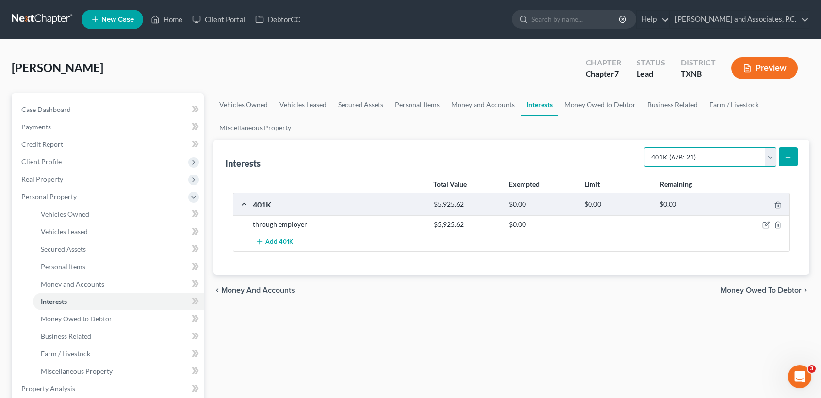
drag, startPoint x: 685, startPoint y: 158, endPoint x: 683, endPoint y: 167, distance: 10.0
click at [685, 158] on select "Select Interest Type 401K (A/B: 21) Annuity (A/B: 23) Bond (A/B: 18) Education …" at bounding box center [710, 157] width 132 height 19
select select "term_life_insurance"
click at [645, 148] on select "Select Interest Type 401K (A/B: 21) Annuity (A/B: 23) Bond (A/B: 18) Education …" at bounding box center [710, 157] width 132 height 19
click at [787, 160] on icon "submit" at bounding box center [788, 157] width 8 height 8
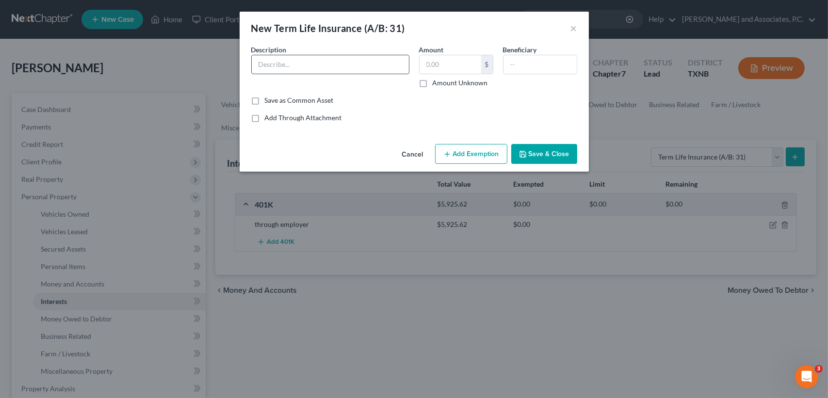
click at [327, 69] on input "text" at bounding box center [330, 64] width 157 height 18
type input "through employer"
type input "5,925.62"
drag, startPoint x: 342, startPoint y: 68, endPoint x: 459, endPoint y: 67, distance: 117.0
click at [342, 68] on input "through employer" at bounding box center [330, 64] width 157 height 18
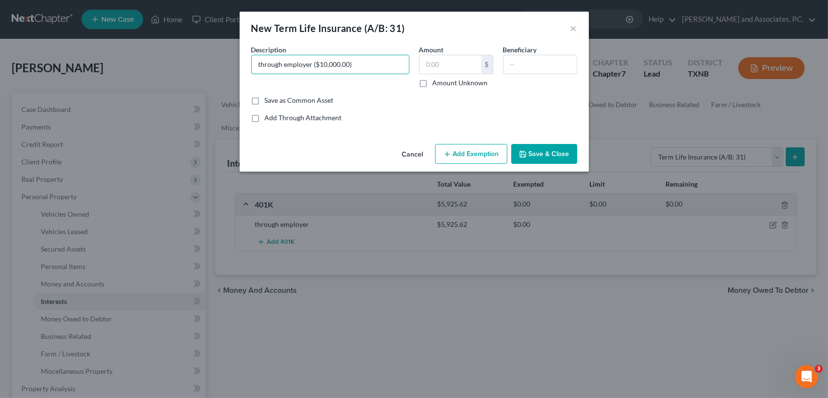
type input "through employer ($10,000.00)"
click at [538, 152] on button "Save & Close" at bounding box center [544, 154] width 66 height 20
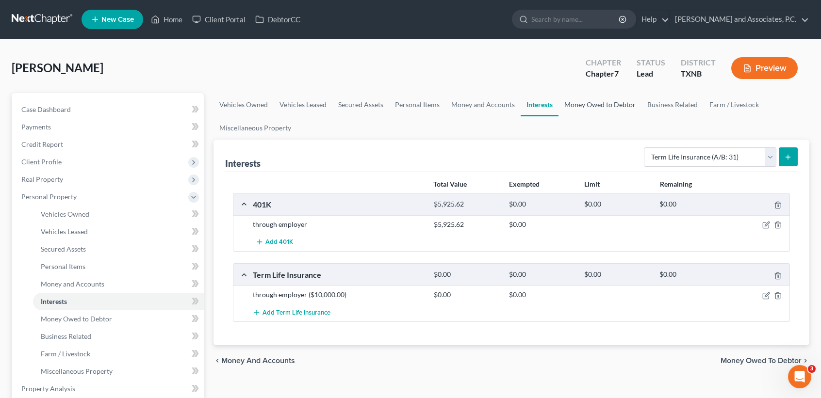
click at [577, 114] on link "Money Owed to Debtor" at bounding box center [600, 104] width 83 height 23
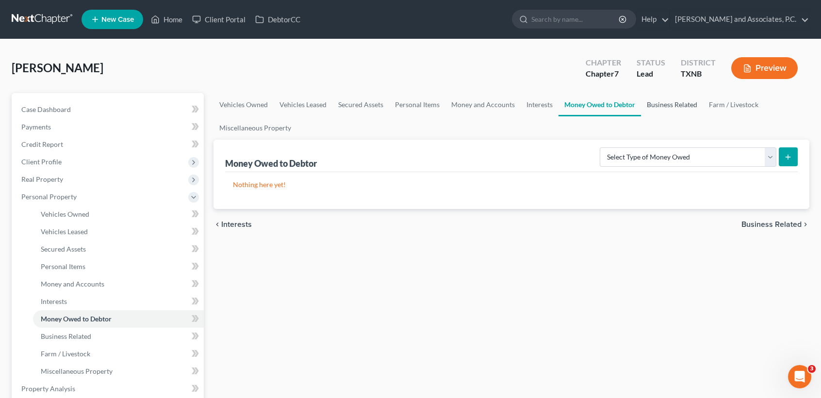
click at [658, 113] on link "Business Related" at bounding box center [672, 104] width 62 height 23
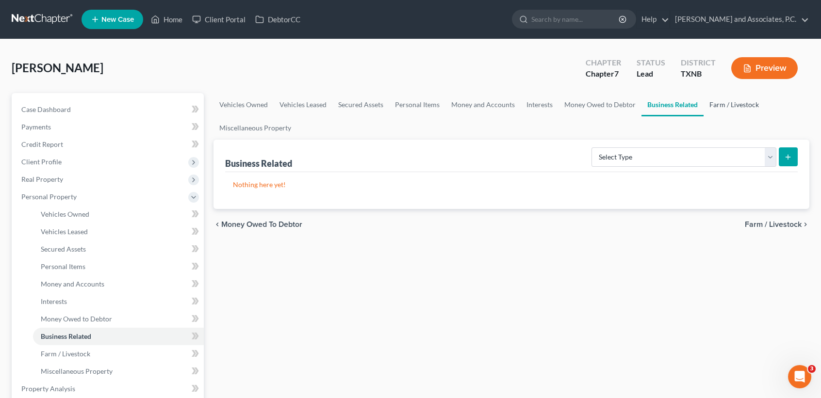
click at [719, 108] on link "Farm / Livestock" at bounding box center [734, 104] width 61 height 23
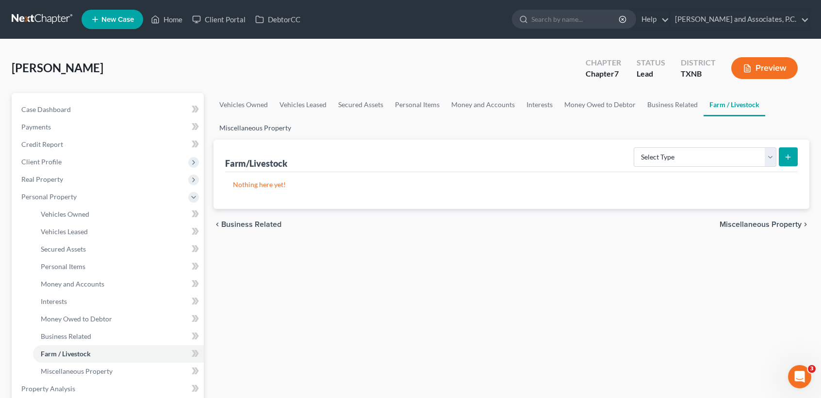
click at [238, 128] on link "Miscellaneous Property" at bounding box center [255, 127] width 83 height 23
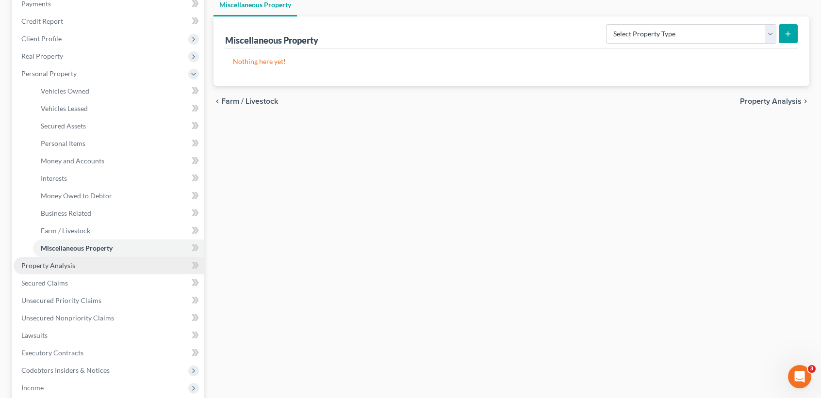
scroll to position [129, 0]
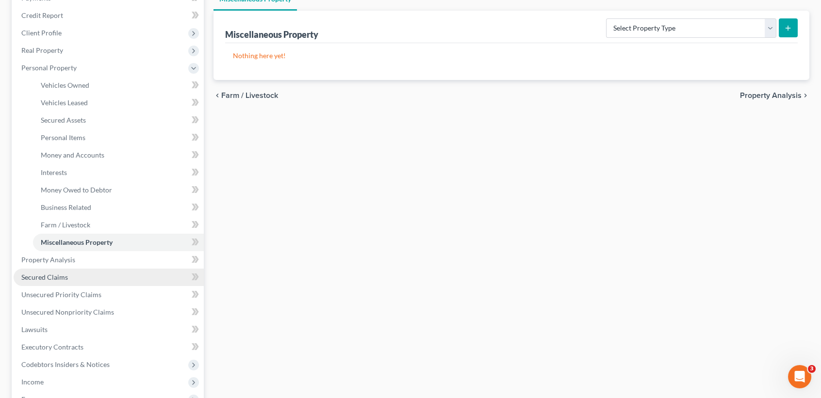
click at [24, 280] on span "Secured Claims" at bounding box center [44, 277] width 47 height 8
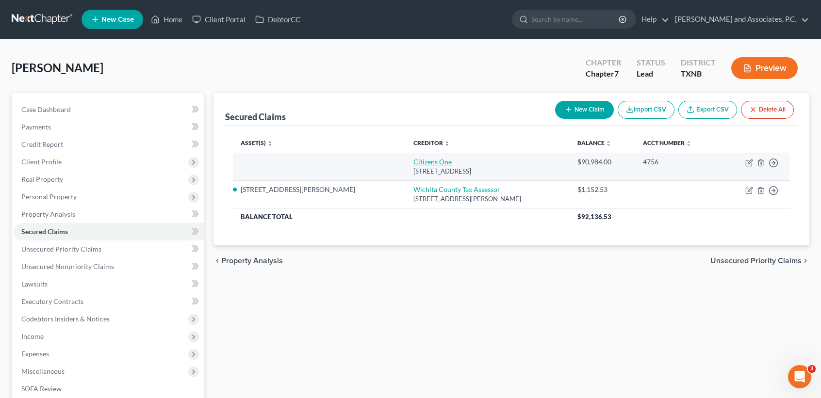
click at [413, 166] on link "Citizens One" at bounding box center [432, 162] width 38 height 8
select select "48"
select select "0"
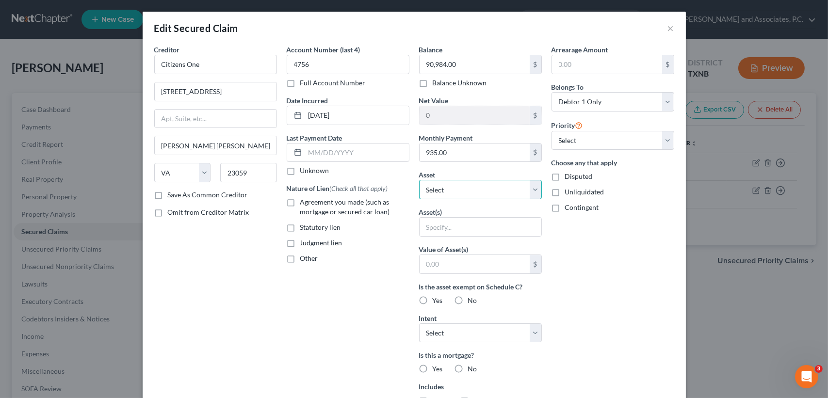
click at [445, 193] on select "Select Other Multiple Assets Secured Advantage (Savings Account) - $0.0 Texoma …" at bounding box center [480, 189] width 123 height 19
select select "4"
click at [419, 180] on select "Select Other Multiple Assets Secured Advantage (Savings Account) - $0.0 Texoma …" at bounding box center [480, 189] width 123 height 19
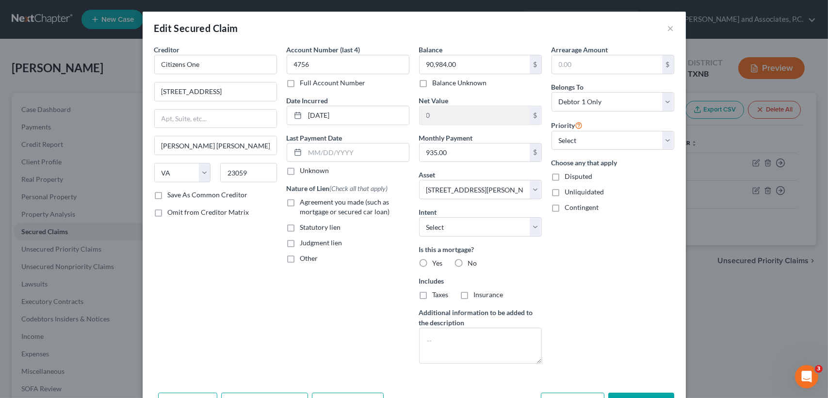
click at [605, 276] on div "Arrearage Amount $ Belongs To * Select Debtor 1 Only Debtor 2 Only Debtor 1 And…" at bounding box center [613, 208] width 132 height 327
click at [433, 262] on span "Yes" at bounding box center [438, 263] width 10 height 8
click at [437, 262] on input "Yes" at bounding box center [440, 262] width 6 height 6
radio input "true"
click at [440, 293] on span "Taxes" at bounding box center [441, 295] width 16 height 8
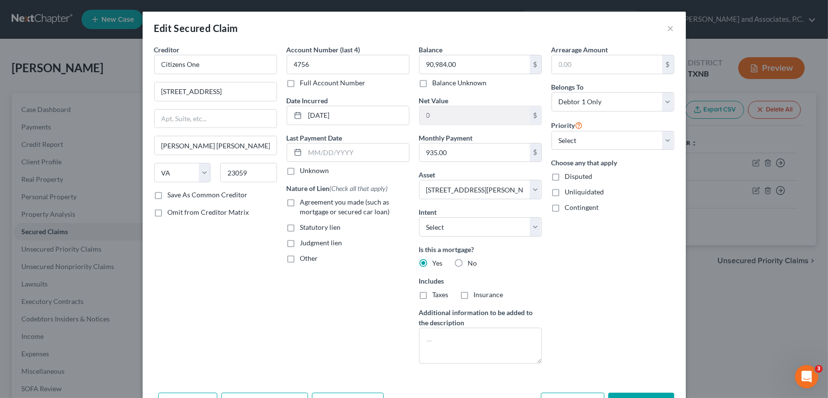
click at [440, 293] on input "Taxes" at bounding box center [440, 293] width 6 height 6
checkbox input "true"
click at [484, 295] on span "Insurance" at bounding box center [489, 295] width 30 height 8
click at [484, 295] on input "Insurance" at bounding box center [481, 293] width 6 height 6
checkbox input "true"
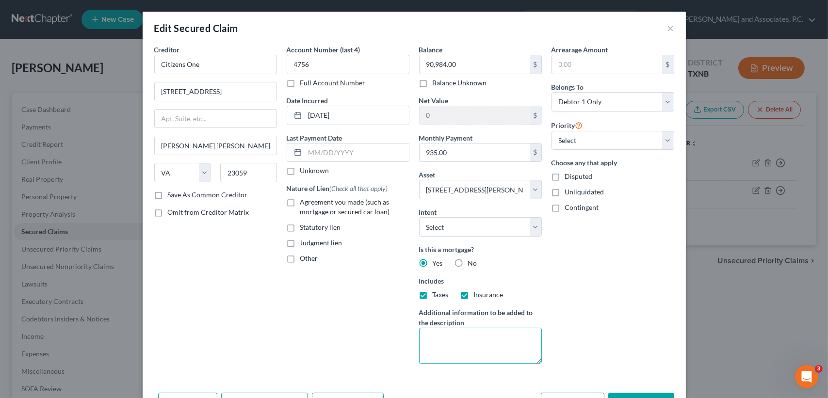
click at [485, 346] on textarea at bounding box center [480, 346] width 123 height 36
type textarea "direct"
click at [648, 393] on button "Save & Close" at bounding box center [642, 403] width 66 height 20
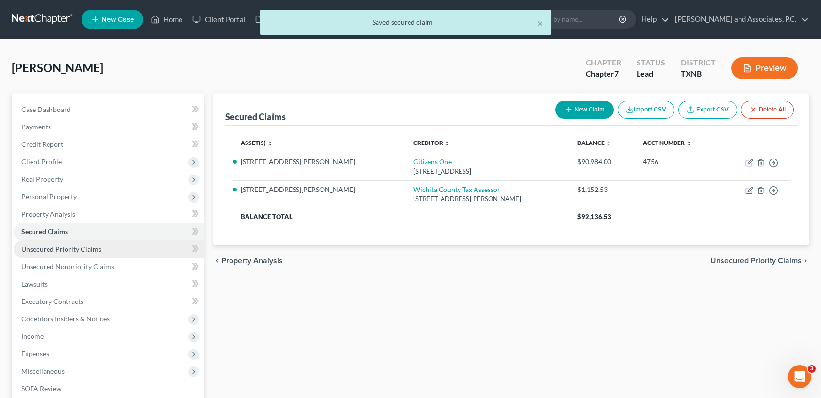
click at [54, 250] on span "Unsecured Priority Claims" at bounding box center [61, 249] width 80 height 8
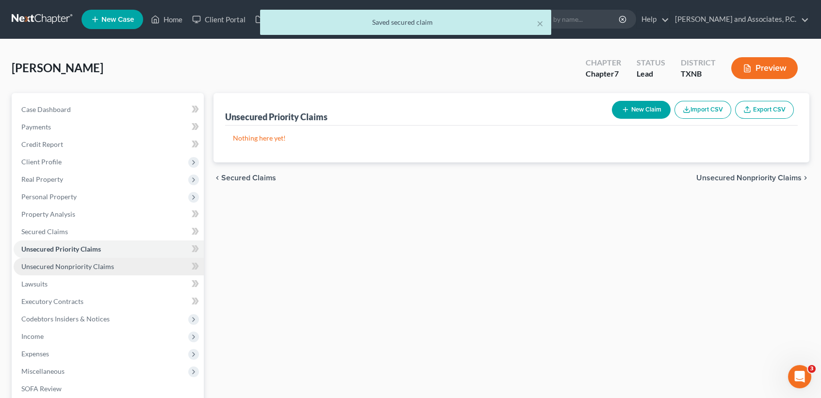
click at [70, 263] on span "Unsecured Nonpriority Claims" at bounding box center [67, 267] width 93 height 8
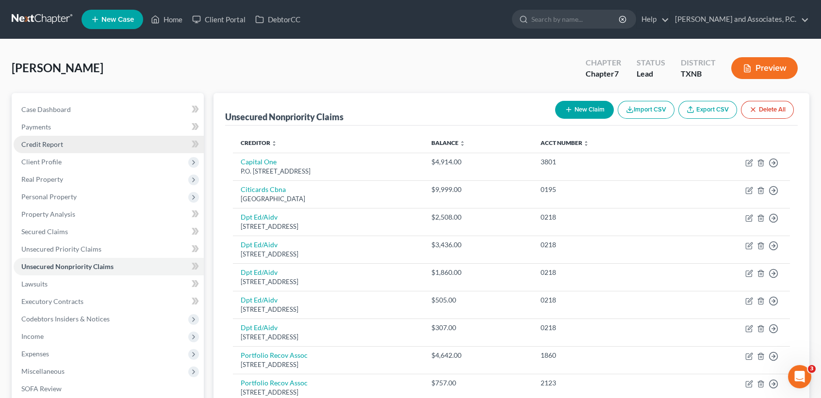
click at [37, 150] on link "Credit Report" at bounding box center [109, 144] width 190 height 17
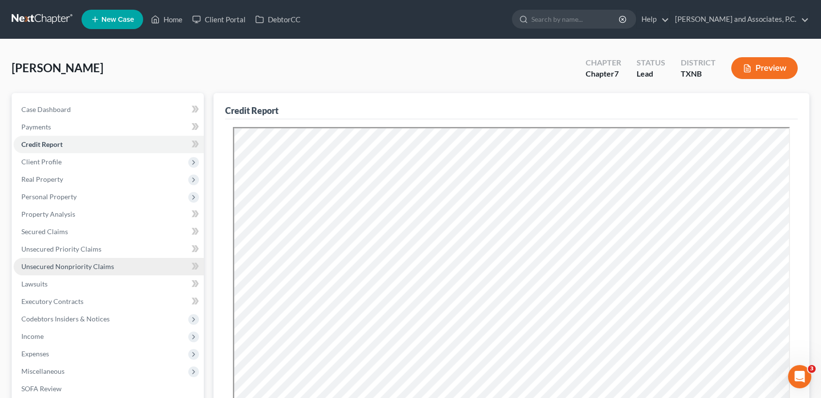
click at [89, 264] on span "Unsecured Nonpriority Claims" at bounding box center [67, 267] width 93 height 8
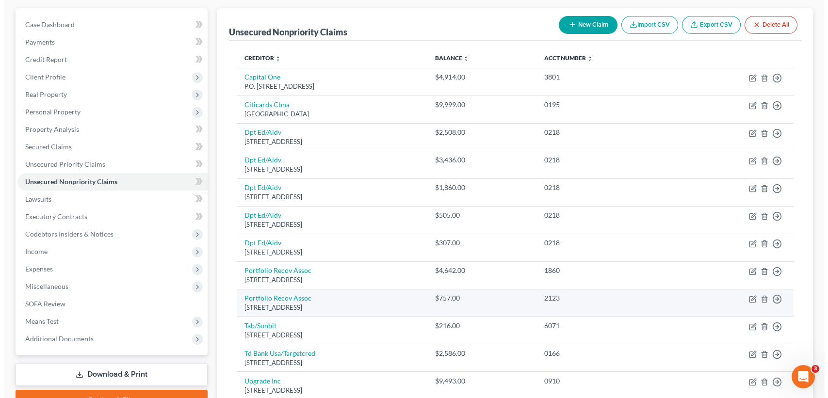
scroll to position [65, 0]
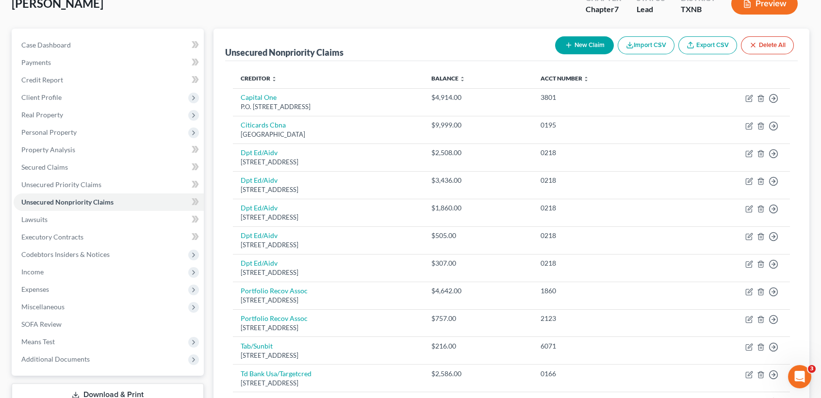
drag, startPoint x: 558, startPoint y: 29, endPoint x: 588, endPoint y: 47, distance: 34.4
click at [558, 30] on div "Unsecured Nonpriority Claims New Claim Import CSV Export CSV Delete All" at bounding box center [511, 45] width 573 height 33
click at [588, 47] on button "New Claim" at bounding box center [584, 45] width 59 height 18
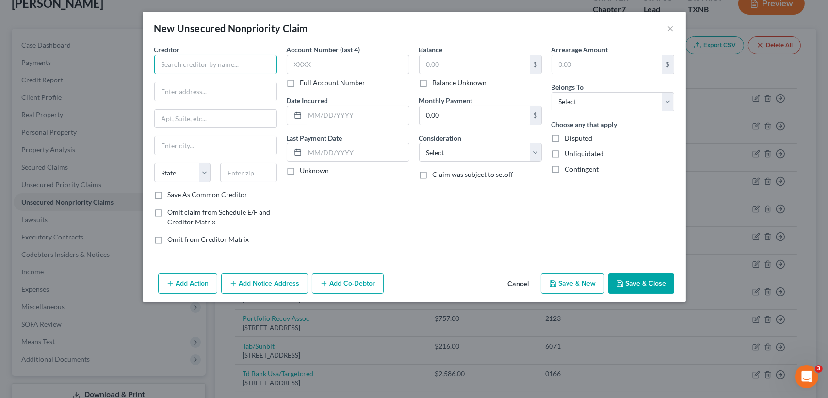
click at [217, 69] on input "text" at bounding box center [215, 64] width 123 height 19
type input "C"
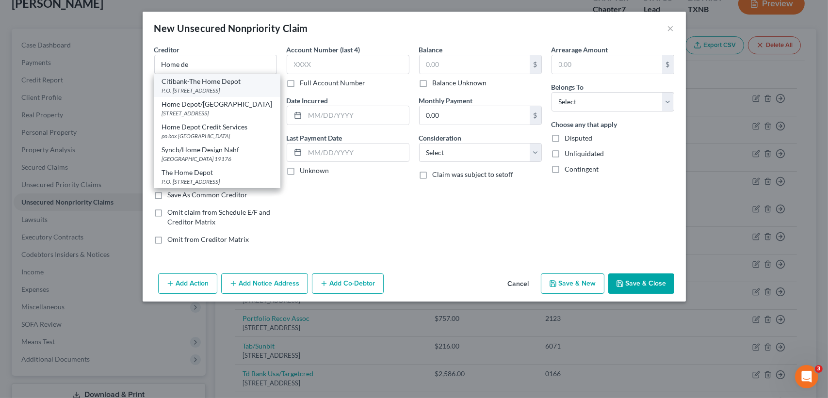
click at [222, 90] on div "P.O. [STREET_ADDRESS]" at bounding box center [217, 90] width 111 height 8
type input "Citibank-The Home Depot"
type input "P.O. Box 7032"
type input "[GEOGRAPHIC_DATA]"
select select "43"
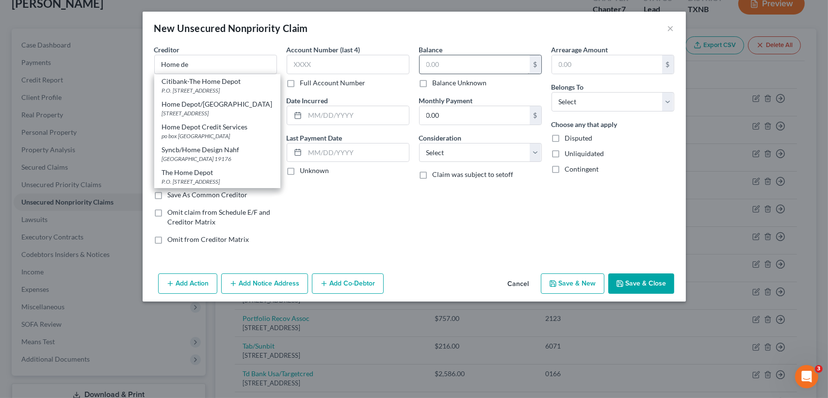
type input "57117"
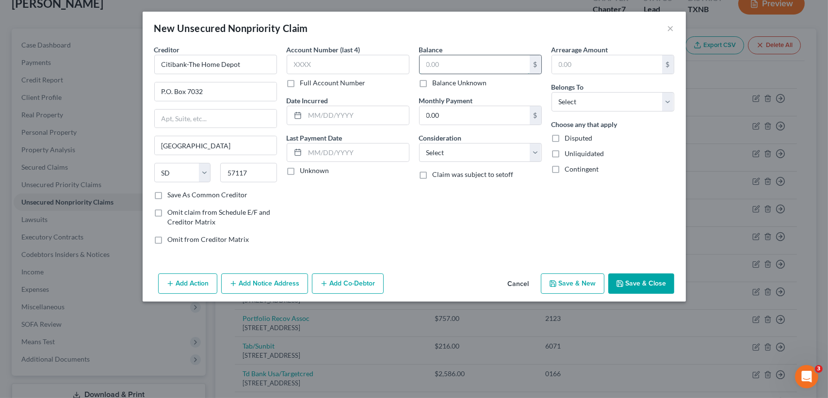
click at [460, 63] on input "text" at bounding box center [475, 64] width 110 height 18
type input "1.00"
click at [605, 103] on select "Select Debtor 1 Only Debtor 2 Only Debtor 1 And Debtor 2 Only At Least One Of T…" at bounding box center [613, 101] width 123 height 19
select select "0"
click at [552, 92] on select "Select Debtor 1 Only Debtor 2 Only Debtor 1 And Debtor 2 Only At Least One Of T…" at bounding box center [613, 101] width 123 height 19
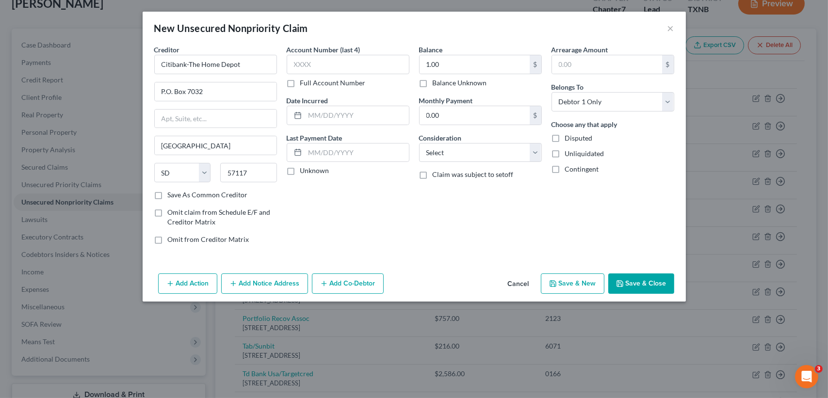
click at [646, 283] on button "Save & Close" at bounding box center [642, 284] width 66 height 20
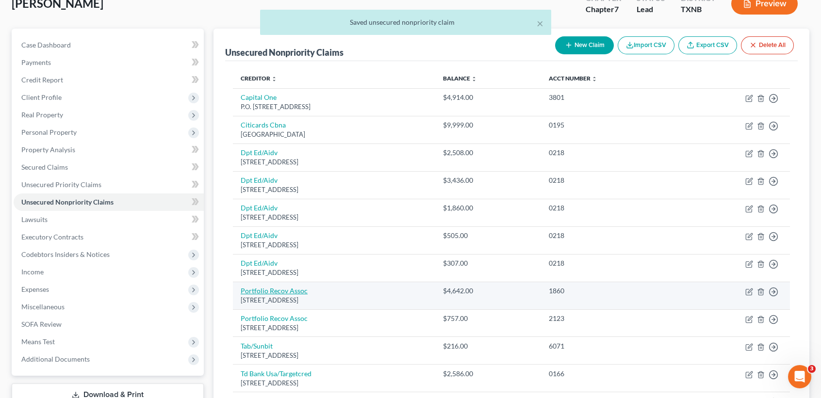
click at [297, 293] on link "Portfolio Recov Assoc" at bounding box center [274, 291] width 67 height 8
select select "48"
select select "0"
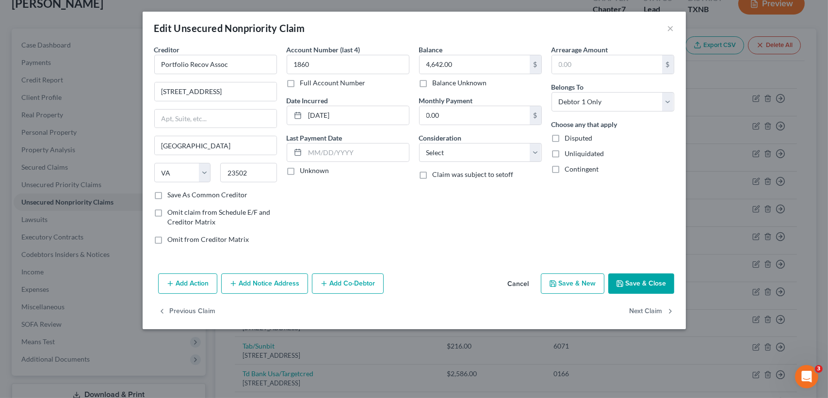
click at [284, 283] on button "Add Notice Address" at bounding box center [264, 284] width 87 height 20
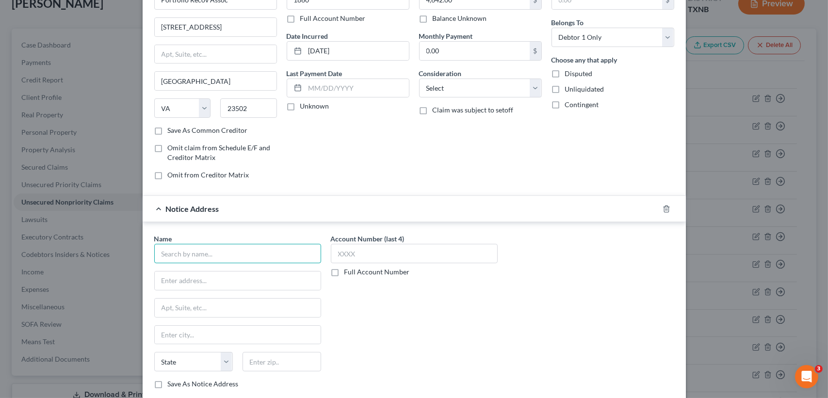
click at [274, 258] on input "text" at bounding box center [237, 253] width 167 height 19
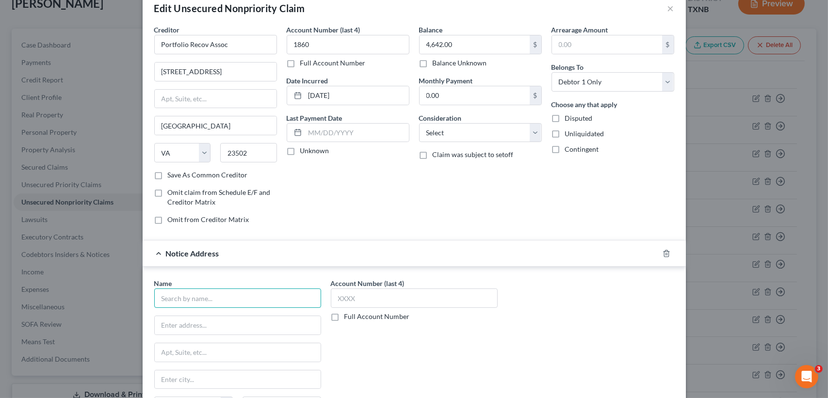
scroll to position [0, 0]
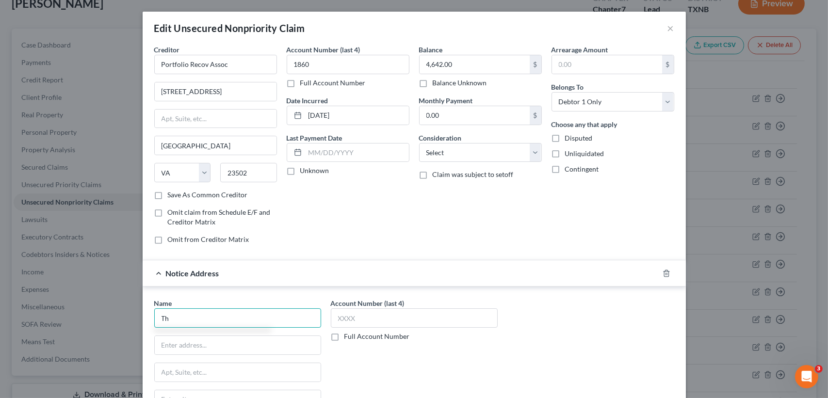
type input "T"
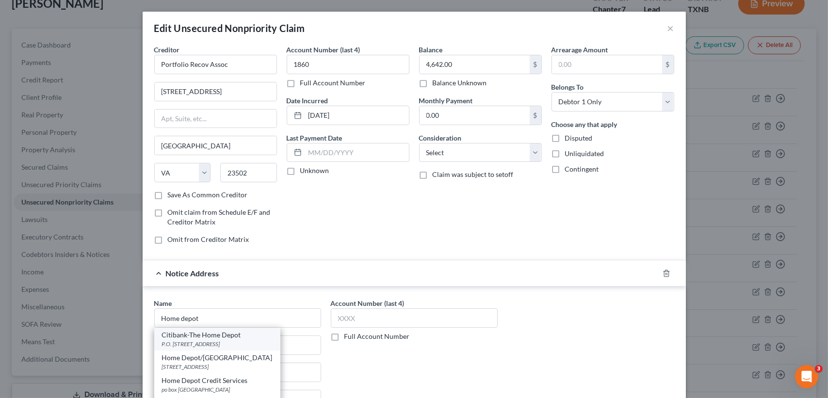
click at [216, 345] on div "P.O. [STREET_ADDRESS]" at bounding box center [217, 344] width 111 height 8
type input "Citibank-The Home Depot"
type input "P.O. Box 7032"
type input "[GEOGRAPHIC_DATA]"
select select "43"
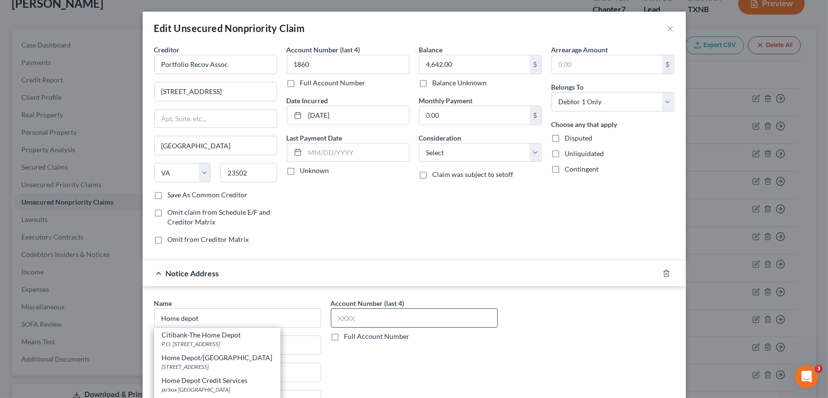
type input "57117"
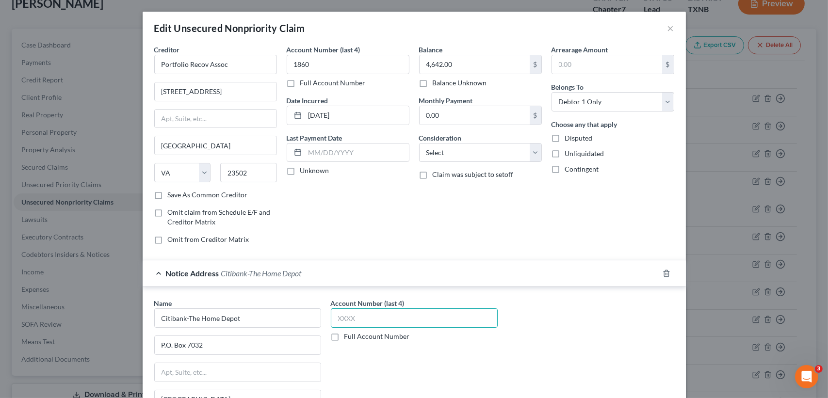
click at [375, 318] on input "text" at bounding box center [414, 318] width 167 height 19
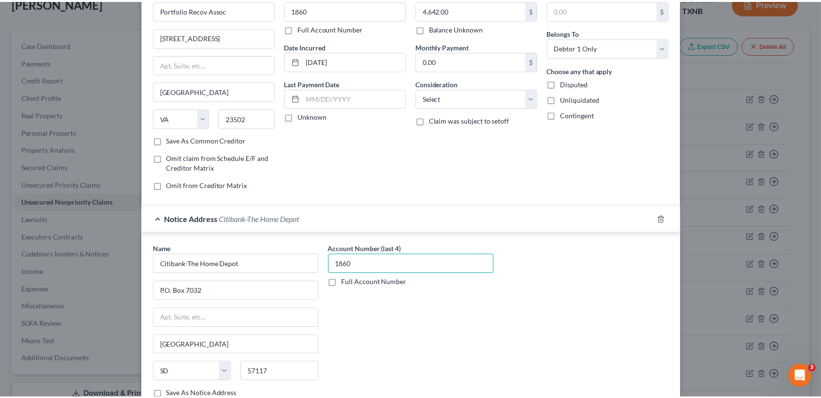
scroll to position [150, 0]
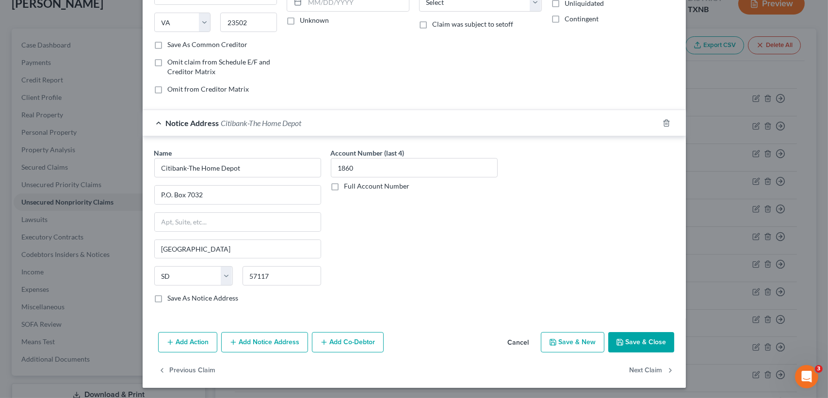
click at [638, 337] on button "Save & Close" at bounding box center [642, 342] width 66 height 20
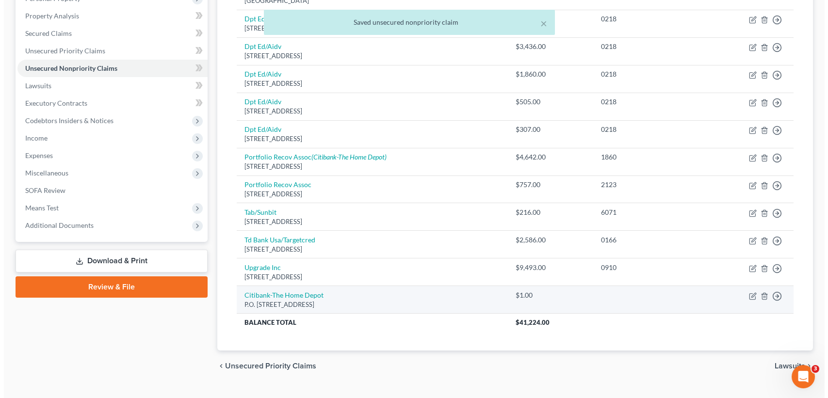
scroll to position [218, 0]
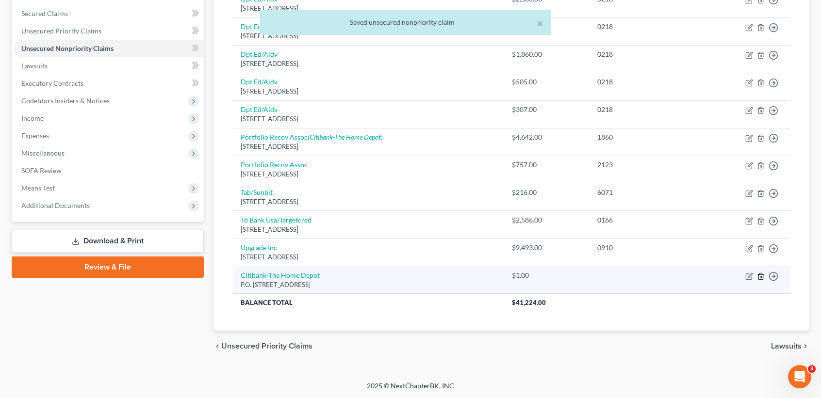
click at [759, 275] on icon "button" at bounding box center [761, 277] width 8 height 8
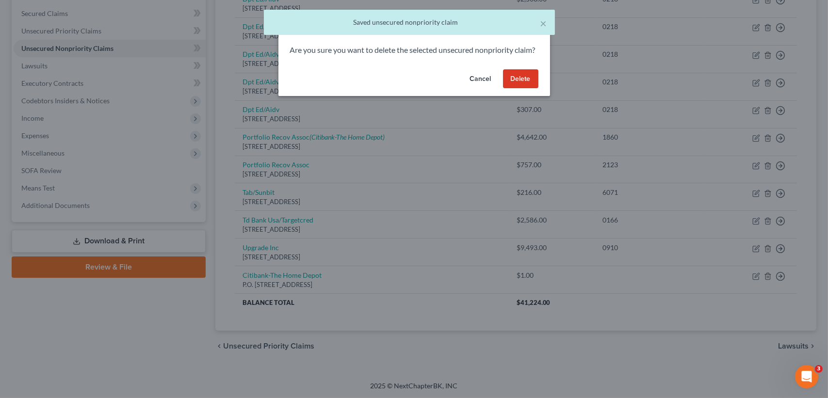
click at [528, 89] on button "Delete" at bounding box center [520, 78] width 35 height 19
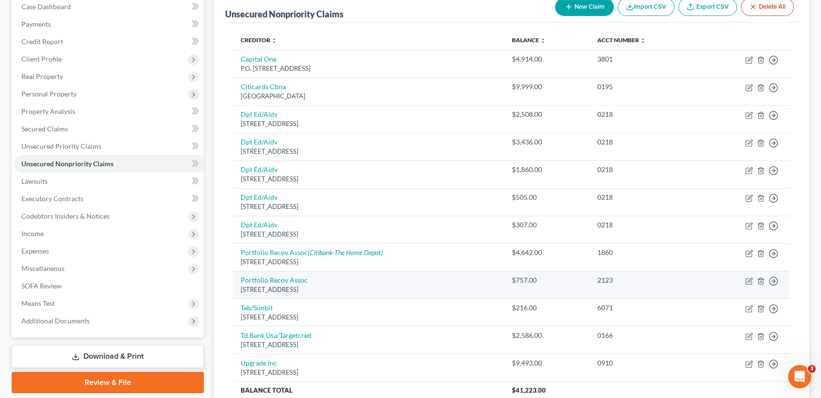
scroll to position [129, 0]
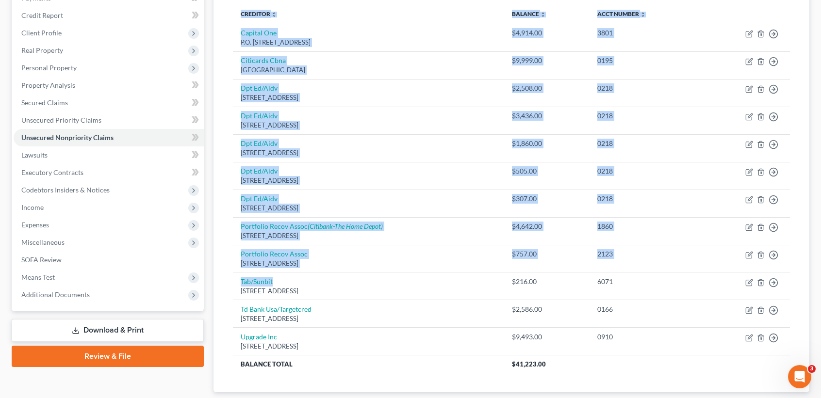
drag, startPoint x: 282, startPoint y: 281, endPoint x: 264, endPoint y: 386, distance: 107.0
click at [228, 286] on div "Creditor expand_more expand_less unfold_more Balance expand_more expand_less un…" at bounding box center [511, 195] width 573 height 396
click at [266, 381] on div "Creditor expand_more expand_less unfold_more Balance expand_more expand_less un…" at bounding box center [511, 195] width 573 height 396
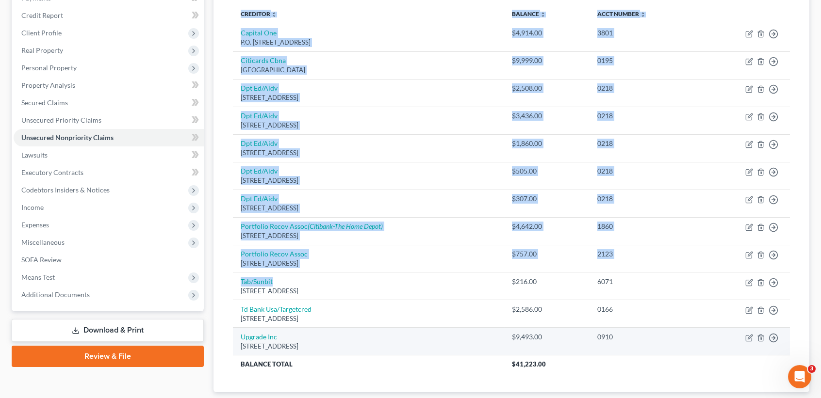
drag, startPoint x: 267, startPoint y: 379, endPoint x: 293, endPoint y: 340, distance: 47.6
click at [267, 379] on div "Creditor expand_more expand_less unfold_more Balance expand_more expand_less un…" at bounding box center [511, 195] width 573 height 396
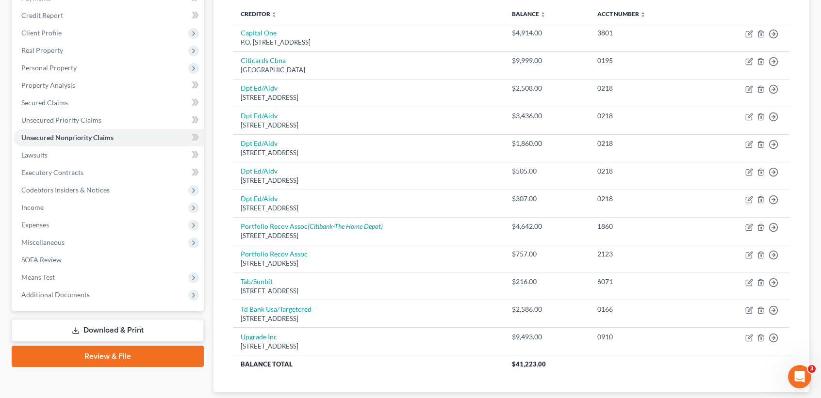
click at [146, 396] on div "Case Dashboard Payments Invoices Payments Payments Credit Report Client Profile" at bounding box center [108, 194] width 202 height 460
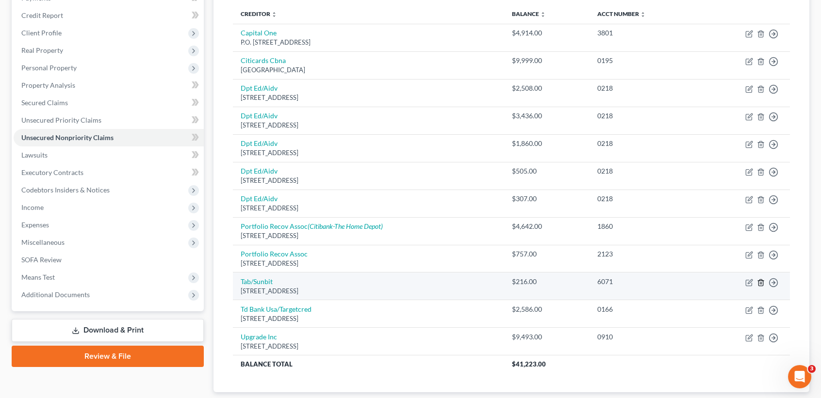
click at [760, 285] on icon "button" at bounding box center [761, 283] width 4 height 6
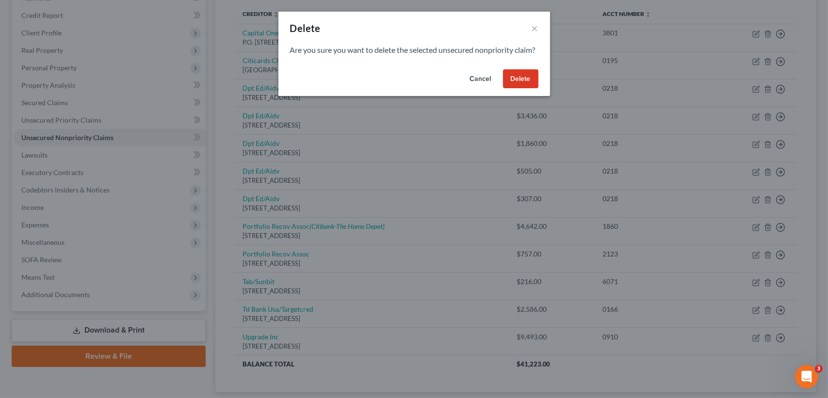
click at [514, 89] on button "Delete" at bounding box center [520, 78] width 35 height 19
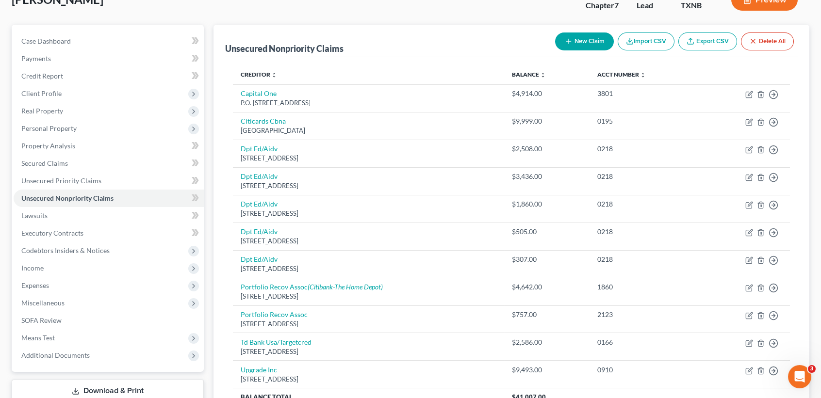
scroll to position [0, 0]
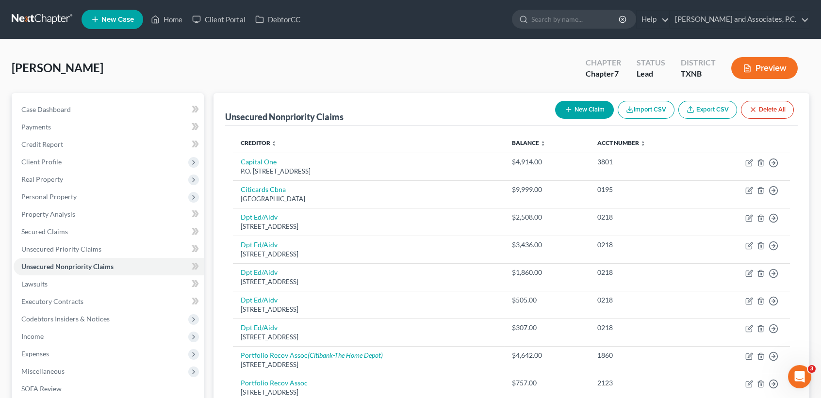
click at [582, 111] on button "New Claim" at bounding box center [584, 110] width 59 height 18
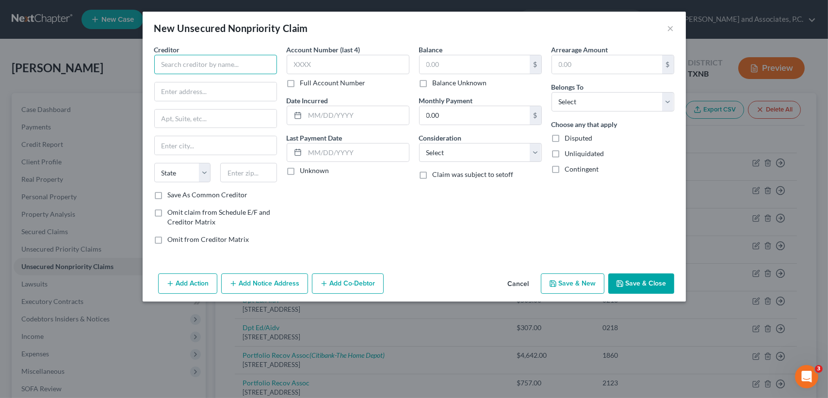
click at [249, 65] on input "text" at bounding box center [215, 64] width 123 height 19
click at [207, 87] on div "Po Box 965005, [GEOGRAPHIC_DATA]" at bounding box center [212, 90] width 101 height 8
click at [471, 67] on input "text" at bounding box center [475, 64] width 110 height 18
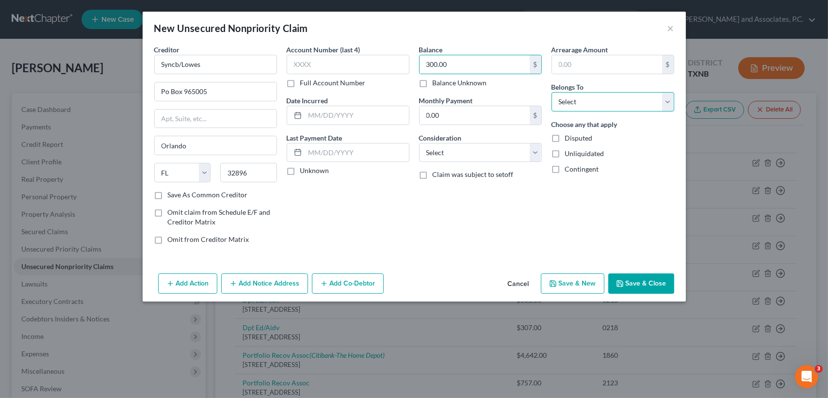
drag, startPoint x: 606, startPoint y: 103, endPoint x: 603, endPoint y: 111, distance: 7.8
click at [606, 103] on select "Select Debtor 1 Only Debtor 2 Only Debtor 1 And Debtor 2 Only At Least One Of T…" at bounding box center [613, 101] width 123 height 19
click at [552, 92] on select "Select Debtor 1 Only Debtor 2 Only Debtor 1 And Debtor 2 Only At Least One Of T…" at bounding box center [613, 101] width 123 height 19
click at [633, 285] on button "Save & Close" at bounding box center [642, 284] width 66 height 20
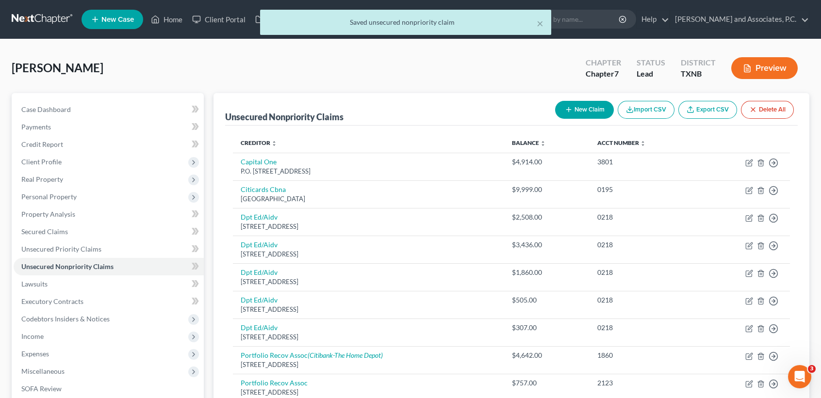
click at [572, 110] on button "New Claim" at bounding box center [584, 110] width 59 height 18
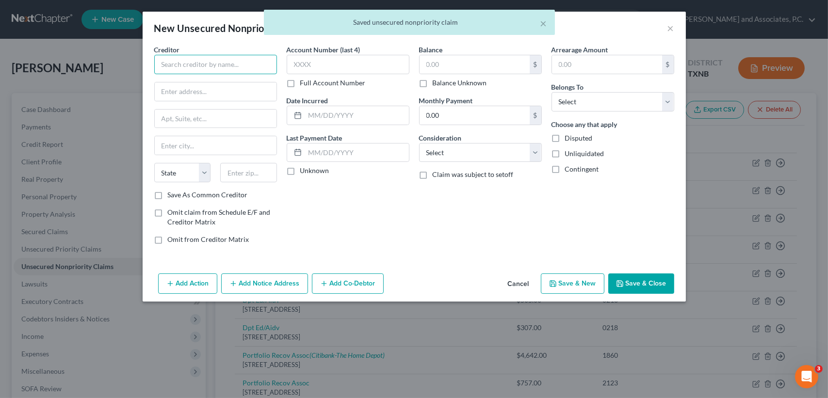
click at [215, 61] on input "text" at bounding box center [215, 64] width 123 height 19
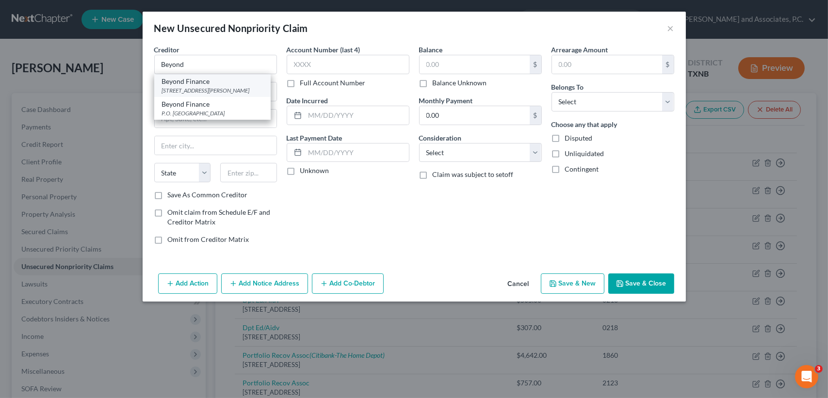
click at [202, 95] on div "[STREET_ADDRESS][PERSON_NAME]" at bounding box center [212, 90] width 101 height 8
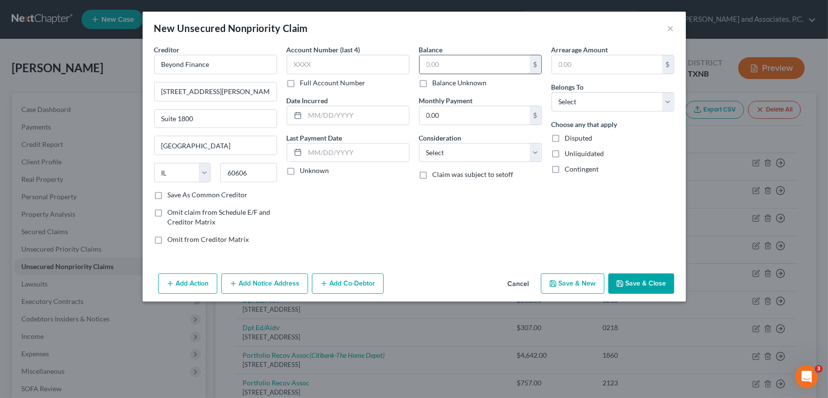
click at [456, 63] on input "text" at bounding box center [475, 64] width 110 height 18
drag, startPoint x: 583, startPoint y: 100, endPoint x: 582, endPoint y: 112, distance: 11.7
click at [583, 100] on select "Select Debtor 1 Only Debtor 2 Only Debtor 1 And Debtor 2 Only At Least One Of T…" at bounding box center [613, 101] width 123 height 19
click at [552, 92] on select "Select Debtor 1 Only Debtor 2 Only Debtor 1 And Debtor 2 Only At Least One Of T…" at bounding box center [613, 101] width 123 height 19
click at [630, 282] on button "Save & Close" at bounding box center [642, 284] width 66 height 20
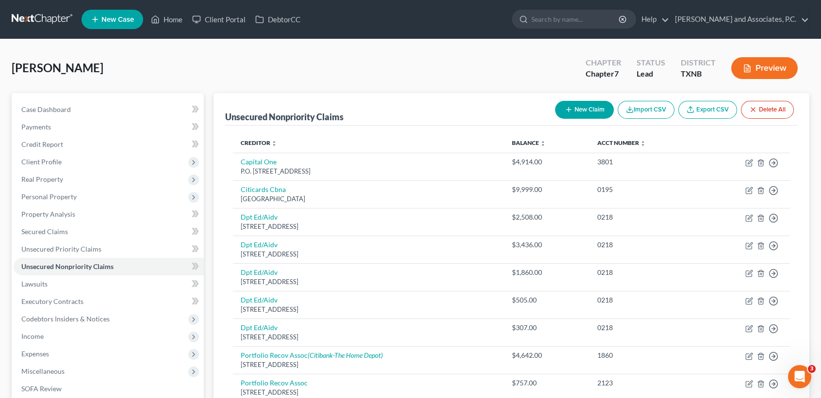
click at [568, 115] on button "New Claim" at bounding box center [584, 110] width 59 height 18
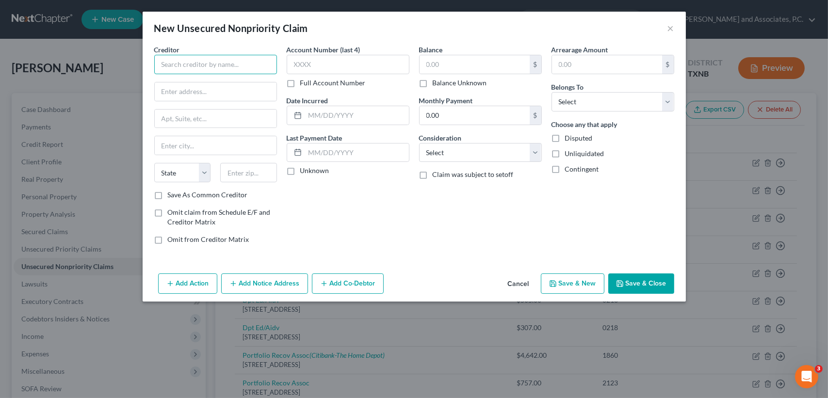
click at [186, 64] on input "text" at bounding box center [215, 64] width 123 height 19
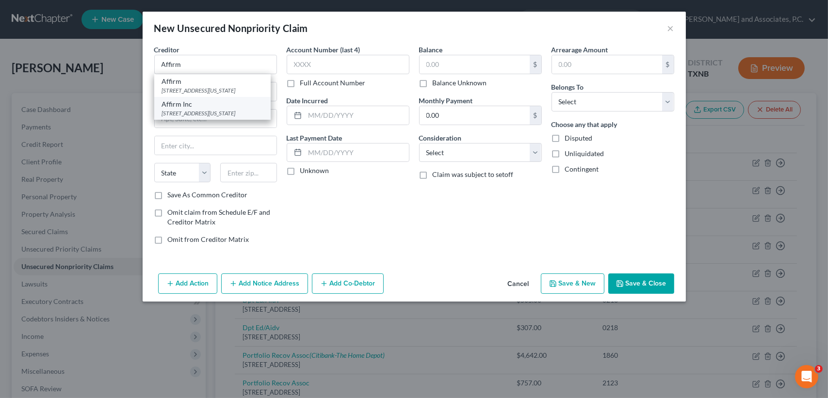
click at [203, 117] on div "[STREET_ADDRESS][US_STATE]" at bounding box center [212, 113] width 101 height 8
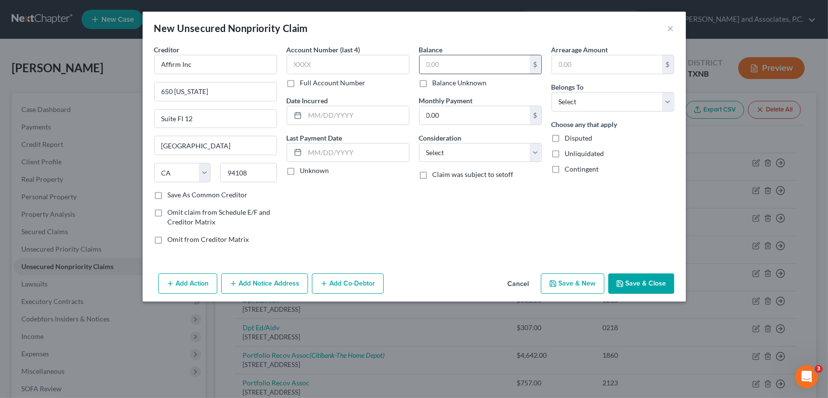
click at [484, 63] on input "text" at bounding box center [475, 64] width 110 height 18
click at [594, 106] on select "Select Debtor 1 Only Debtor 2 Only Debtor 1 And Debtor 2 Only At Least One Of T…" at bounding box center [613, 101] width 123 height 19
click at [552, 92] on select "Select Debtor 1 Only Debtor 2 Only Debtor 1 And Debtor 2 Only At Least One Of T…" at bounding box center [613, 101] width 123 height 19
click at [645, 285] on button "Save & Close" at bounding box center [642, 284] width 66 height 20
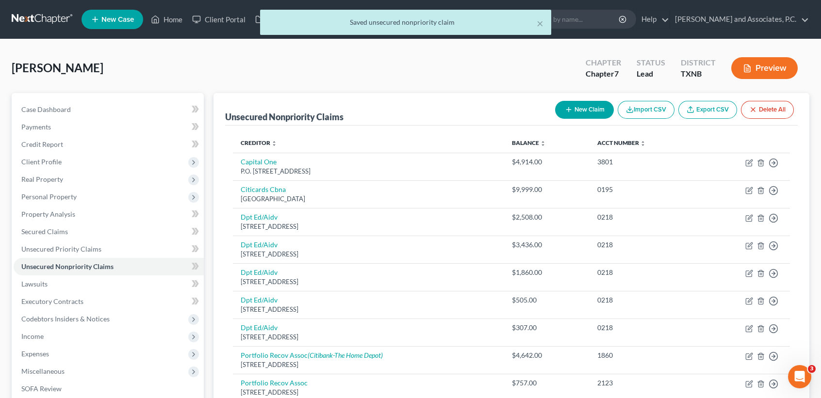
click at [568, 106] on icon "button" at bounding box center [569, 110] width 8 height 8
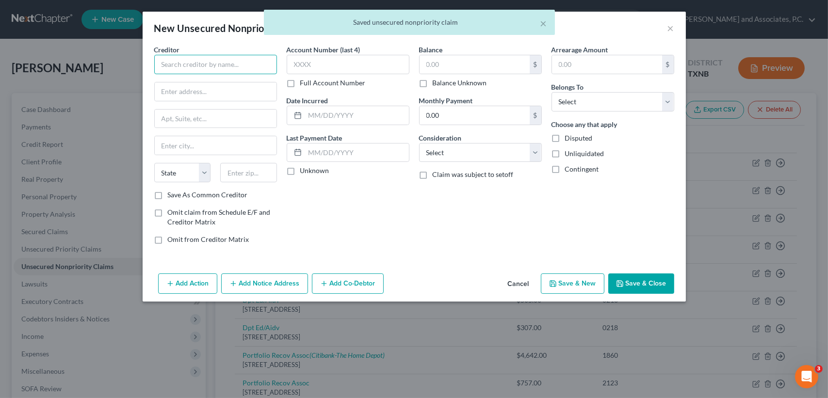
drag, startPoint x: 211, startPoint y: 69, endPoint x: 219, endPoint y: 71, distance: 8.9
click at [211, 70] on input "text" at bounding box center [215, 64] width 123 height 19
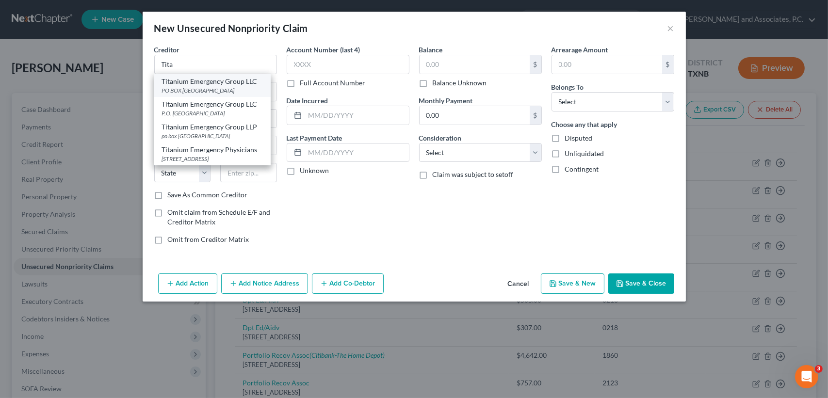
click at [214, 79] on div "Titanium Emergency Group LLC" at bounding box center [212, 82] width 101 height 10
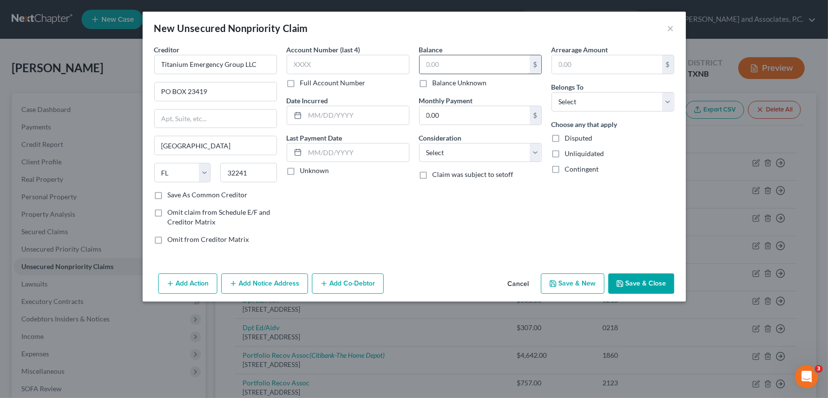
click at [470, 61] on input "text" at bounding box center [475, 64] width 110 height 18
click at [581, 115] on div "Arrearage Amount $ Belongs To * Select Debtor 1 Only Debtor 2 Only Debtor 1 And…" at bounding box center [613, 149] width 132 height 208
click at [583, 105] on select "Select Debtor 1 Only Debtor 2 Only Debtor 1 And Debtor 2 Only At Least One Of T…" at bounding box center [613, 101] width 123 height 19
click at [552, 92] on select "Select Debtor 1 Only Debtor 2 Only Debtor 1 And Debtor 2 Only At Least One Of T…" at bounding box center [613, 101] width 123 height 19
drag, startPoint x: 649, startPoint y: 286, endPoint x: 608, endPoint y: 149, distance: 142.6
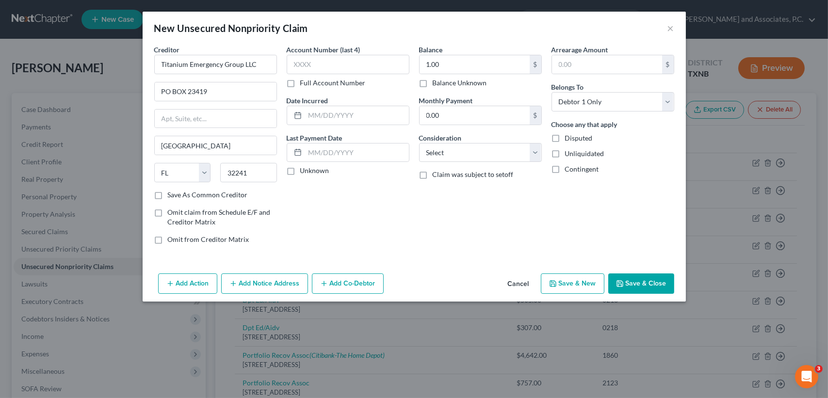
click at [651, 285] on button "Save & Close" at bounding box center [642, 284] width 66 height 20
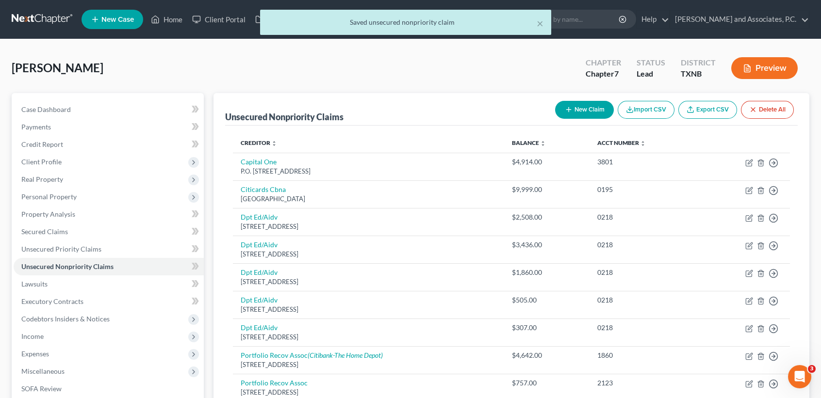
click at [593, 115] on button "New Claim" at bounding box center [584, 110] width 59 height 18
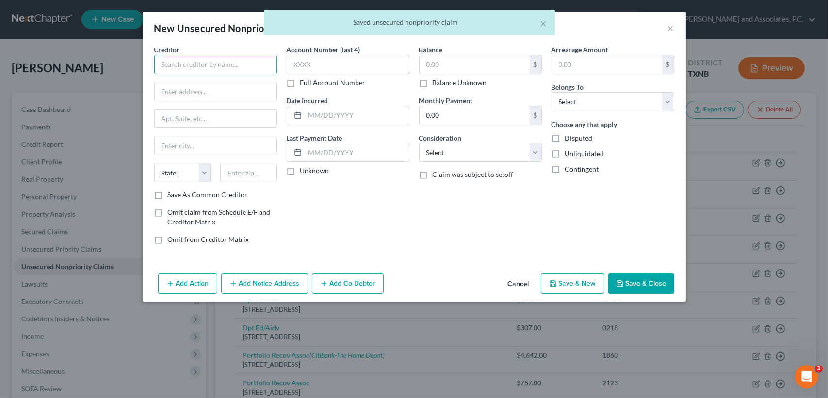
click at [256, 61] on input "text" at bounding box center [215, 64] width 123 height 19
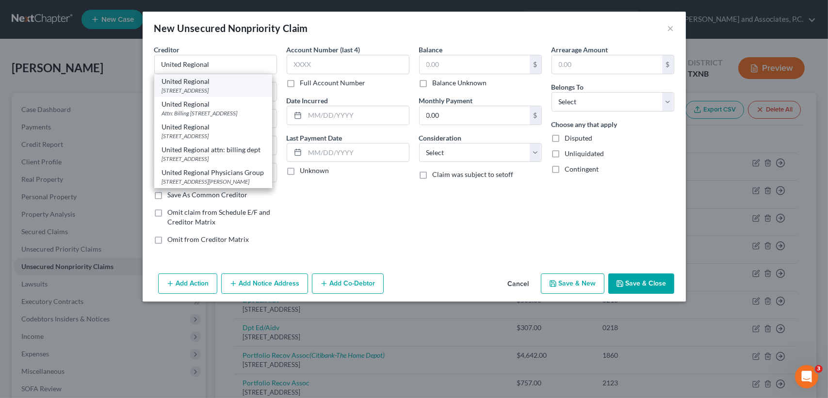
click at [202, 92] on div "[STREET_ADDRESS]" at bounding box center [213, 90] width 102 height 8
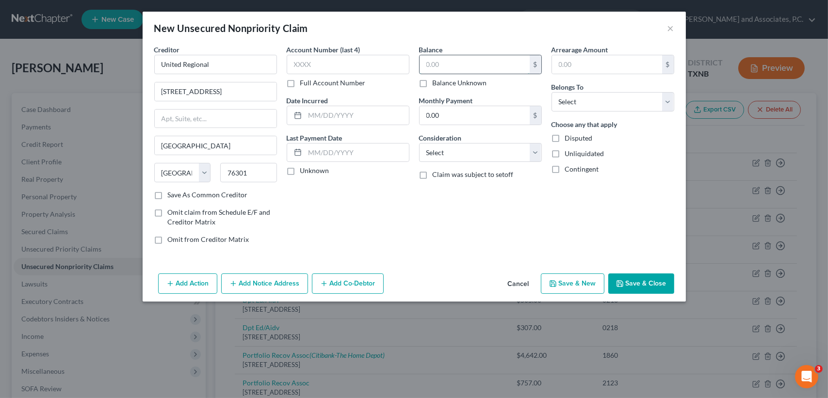
click at [487, 70] on input "text" at bounding box center [475, 64] width 110 height 18
drag, startPoint x: 576, startPoint y: 94, endPoint x: 576, endPoint y: 110, distance: 16.5
click at [576, 94] on select "Select Debtor 1 Only Debtor 2 Only Debtor 1 And Debtor 2 Only At Least One Of T…" at bounding box center [613, 101] width 123 height 19
click at [552, 92] on select "Select Debtor 1 Only Debtor 2 Only Debtor 1 And Debtor 2 Only At Least One Of T…" at bounding box center [613, 101] width 123 height 19
click at [651, 280] on button "Save & Close" at bounding box center [642, 284] width 66 height 20
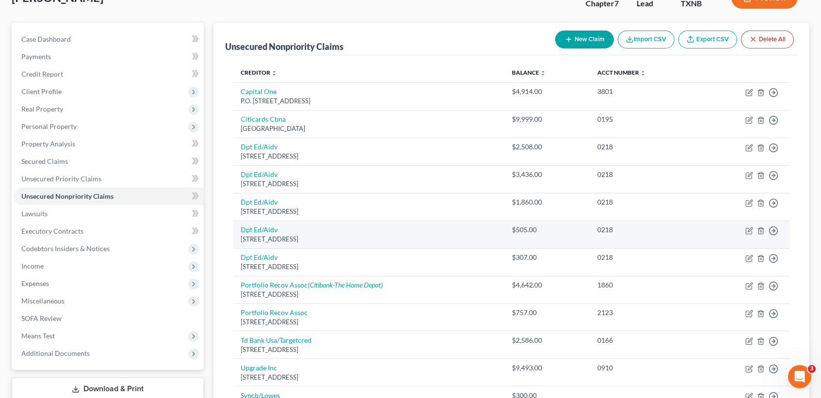
scroll to position [42, 0]
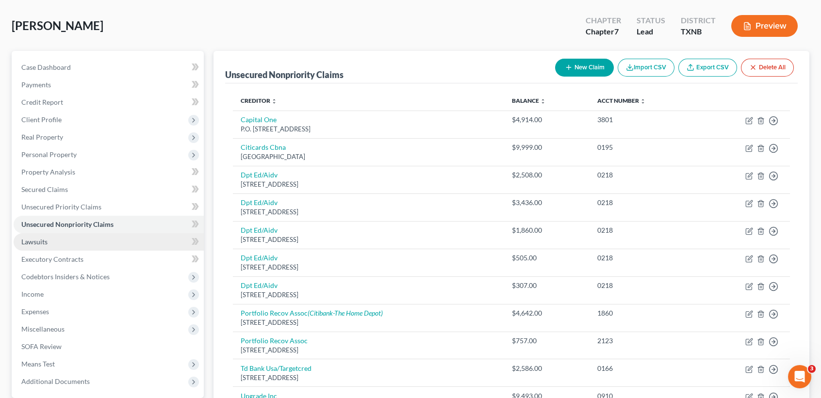
click at [54, 244] on link "Lawsuits" at bounding box center [109, 241] width 190 height 17
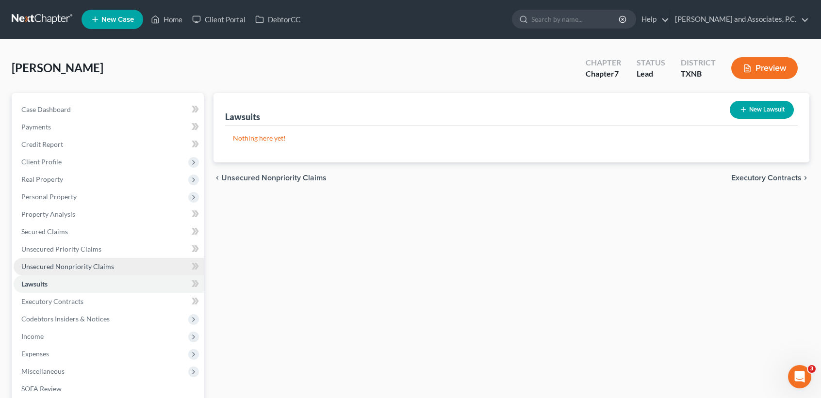
click at [99, 266] on span "Unsecured Nonpriority Claims" at bounding box center [67, 267] width 93 height 8
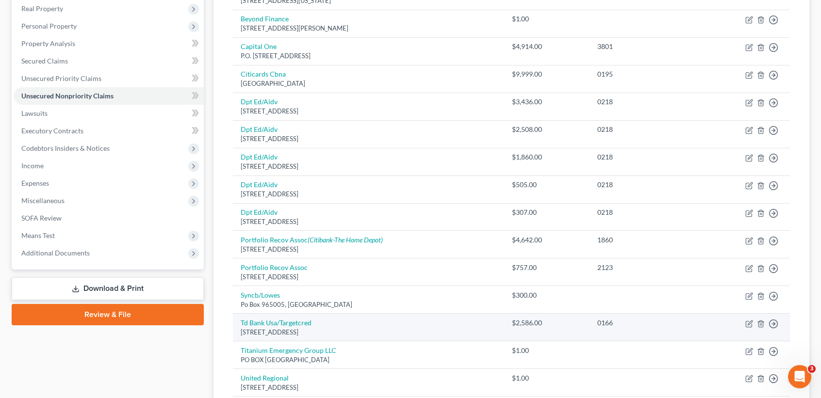
scroll to position [107, 0]
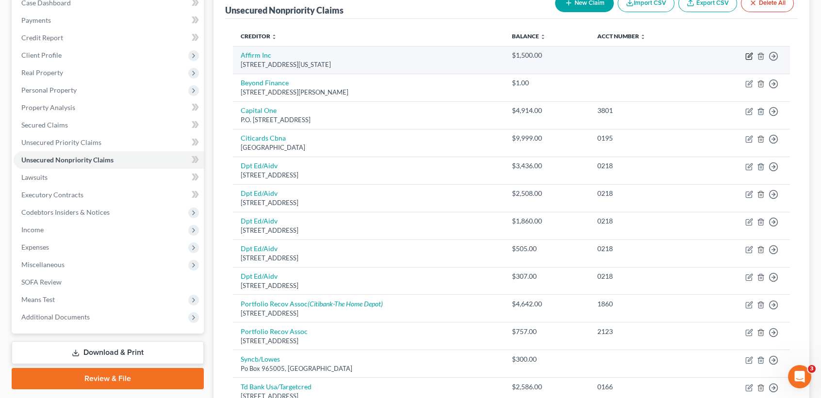
click at [748, 55] on icon "button" at bounding box center [749, 56] width 8 height 8
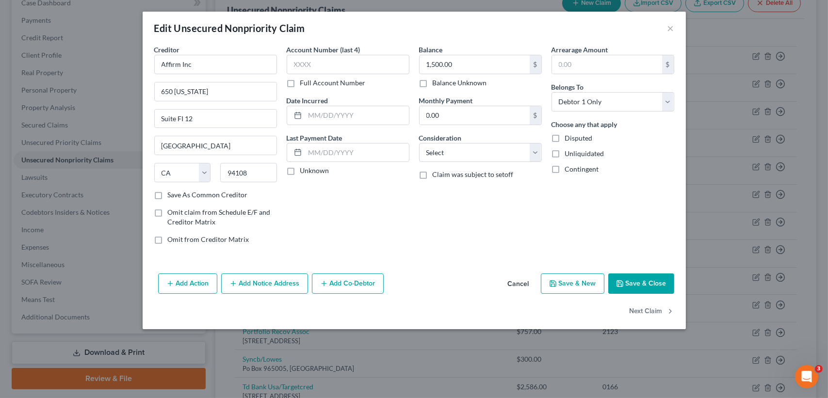
drag, startPoint x: 472, startPoint y: 79, endPoint x: 454, endPoint y: 83, distance: 18.5
click at [472, 78] on label "Balance Unknown" at bounding box center [460, 83] width 54 height 10
click at [472, 76] on div "1,500.00 $ Balance Unknown" at bounding box center [480, 71] width 123 height 33
click at [454, 83] on label "Balance Unknown" at bounding box center [460, 83] width 54 height 10
click at [443, 83] on input "Balance Unknown" at bounding box center [440, 81] width 6 height 6
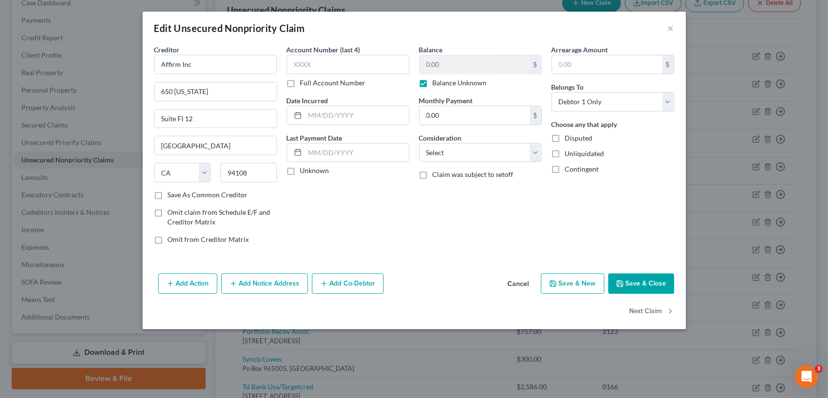
click at [464, 84] on label "Balance Unknown" at bounding box center [460, 83] width 54 height 10
click at [443, 84] on input "Balance Unknown" at bounding box center [440, 81] width 6 height 6
click at [491, 61] on input "0.00" at bounding box center [475, 64] width 110 height 18
click at [631, 282] on button "Save & Close" at bounding box center [642, 284] width 66 height 20
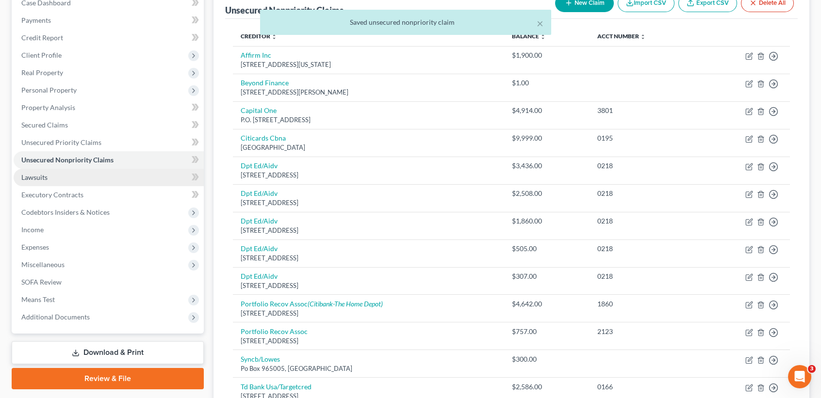
click at [25, 173] on span "Lawsuits" at bounding box center [34, 177] width 26 height 8
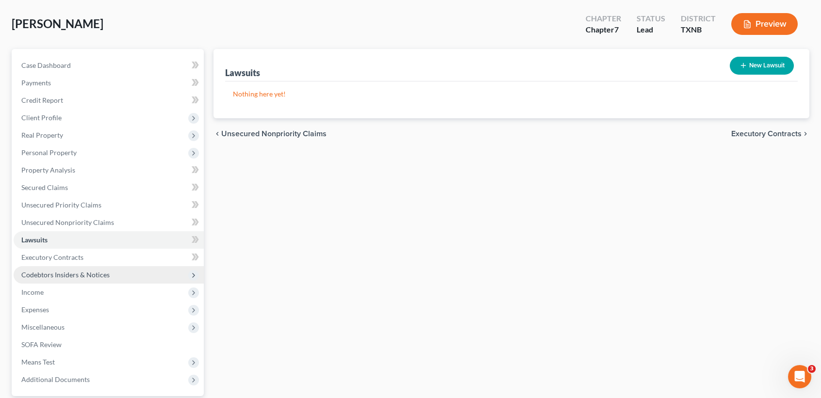
scroll to position [65, 0]
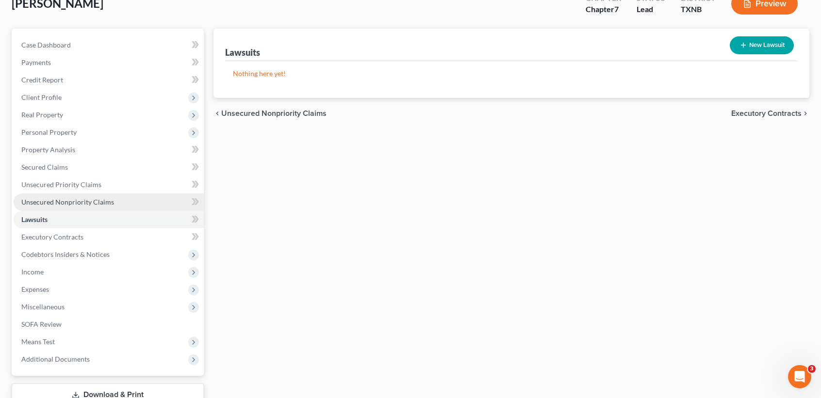
click at [66, 195] on link "Unsecured Nonpriority Claims" at bounding box center [109, 202] width 190 height 17
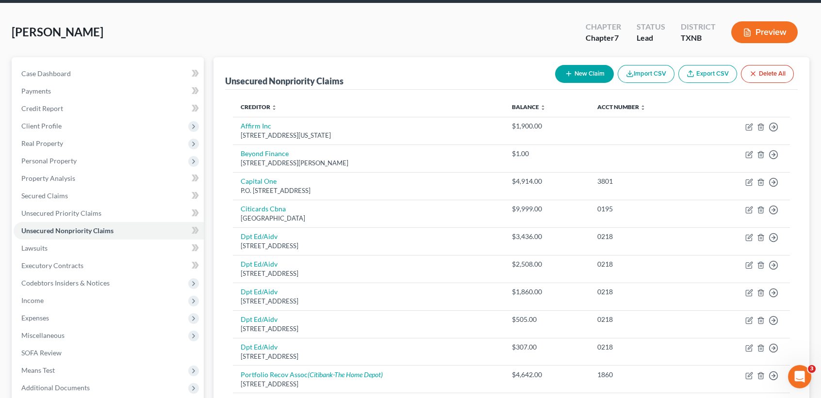
scroll to position [65, 0]
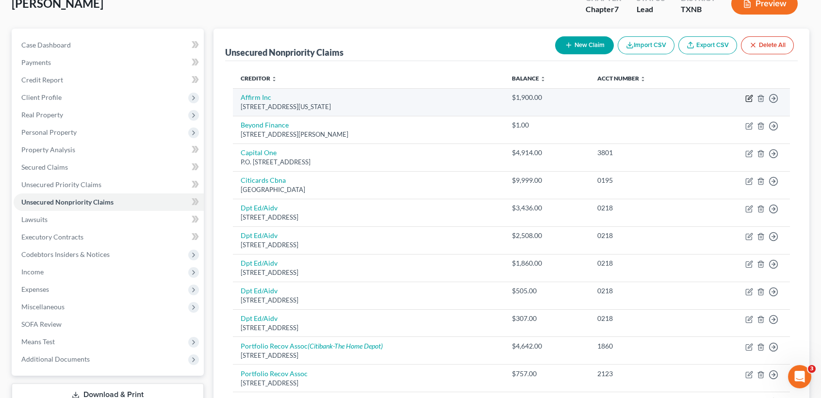
click at [745, 98] on icon "button" at bounding box center [749, 99] width 8 height 8
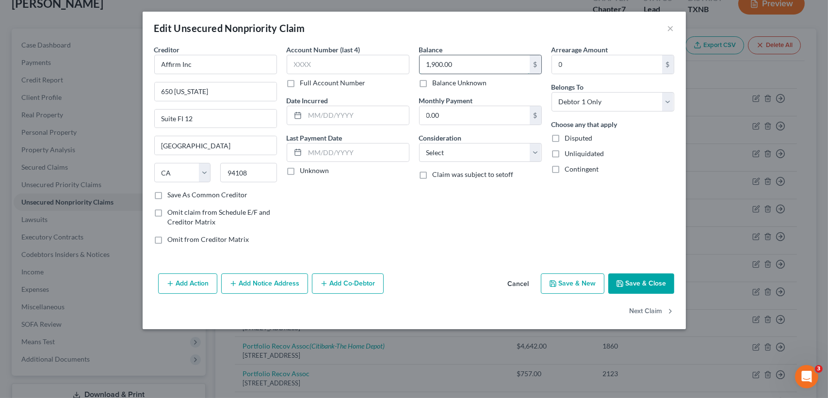
drag, startPoint x: 521, startPoint y: 68, endPoint x: 477, endPoint y: 54, distance: 46.0
click at [520, 68] on input "1,900.00" at bounding box center [475, 64] width 110 height 18
click at [640, 274] on button "Save & Close" at bounding box center [642, 284] width 66 height 20
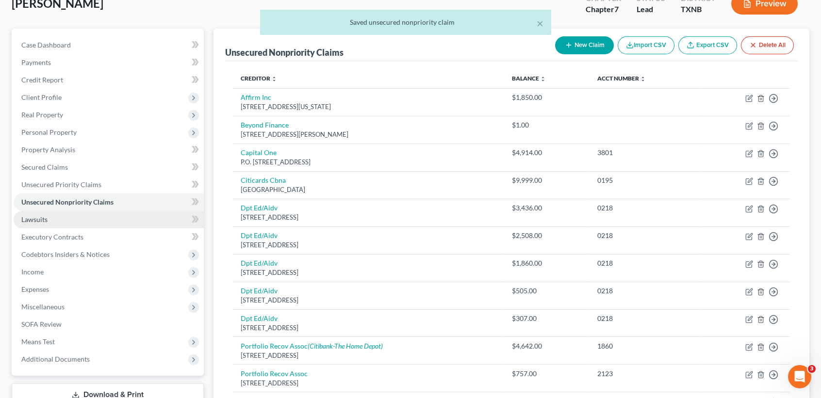
click at [27, 220] on span "Lawsuits" at bounding box center [34, 219] width 26 height 8
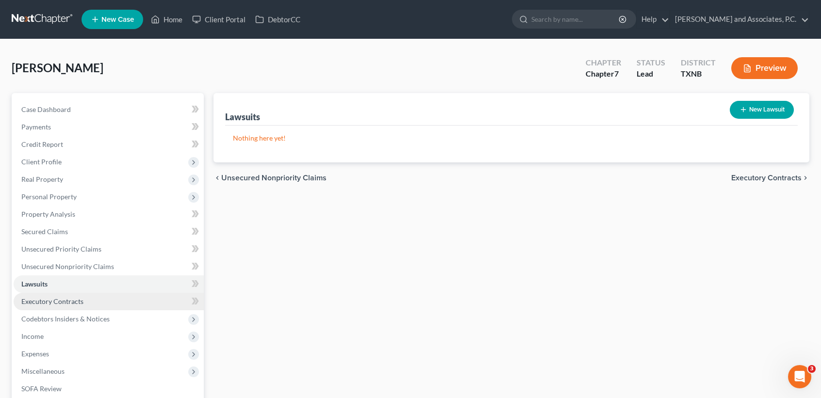
click at [52, 303] on span "Executory Contracts" at bounding box center [52, 301] width 62 height 8
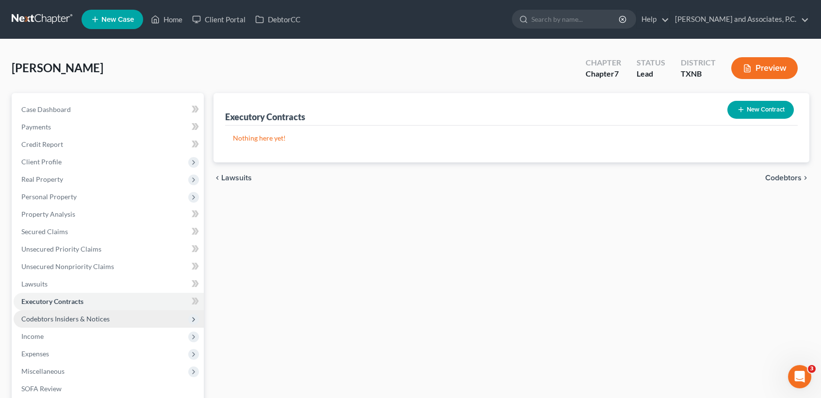
click at [65, 317] on span "Codebtors Insiders & Notices" at bounding box center [65, 319] width 88 height 8
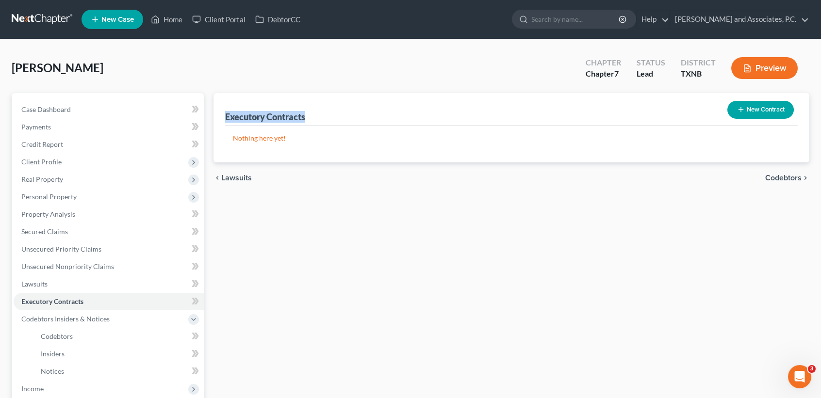
drag, startPoint x: 312, startPoint y: 112, endPoint x: 221, endPoint y: 111, distance: 91.2
click at [221, 111] on div "Executory Contracts New Contract Nothing here yet!" at bounding box center [512, 127] width 596 height 69
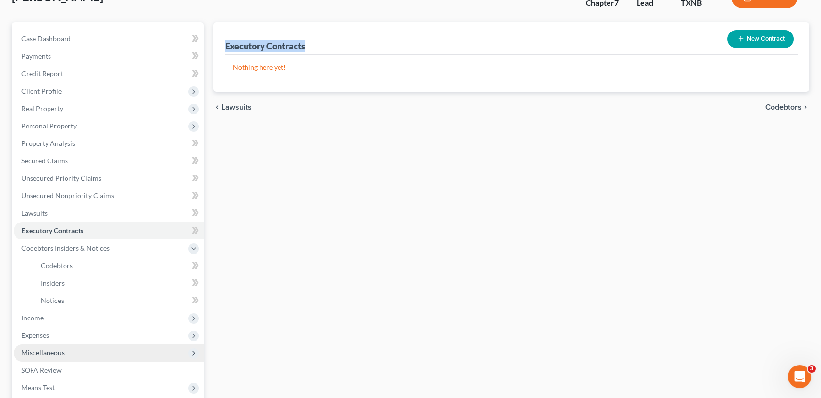
scroll to position [129, 0]
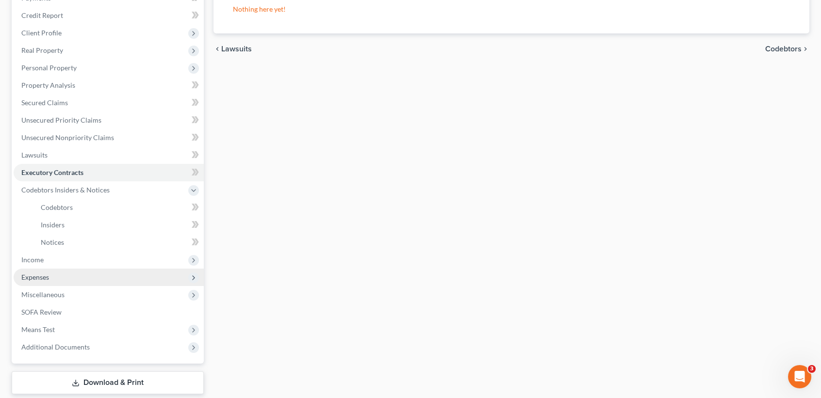
click at [54, 270] on span "Expenses" at bounding box center [109, 277] width 190 height 17
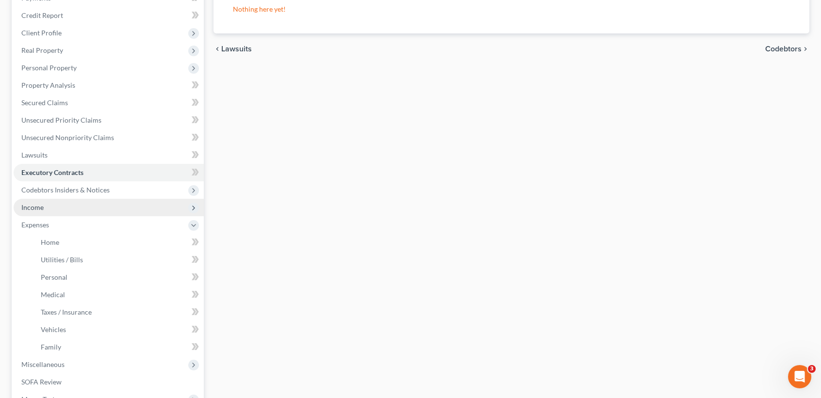
click at [42, 207] on span "Income" at bounding box center [32, 207] width 22 height 8
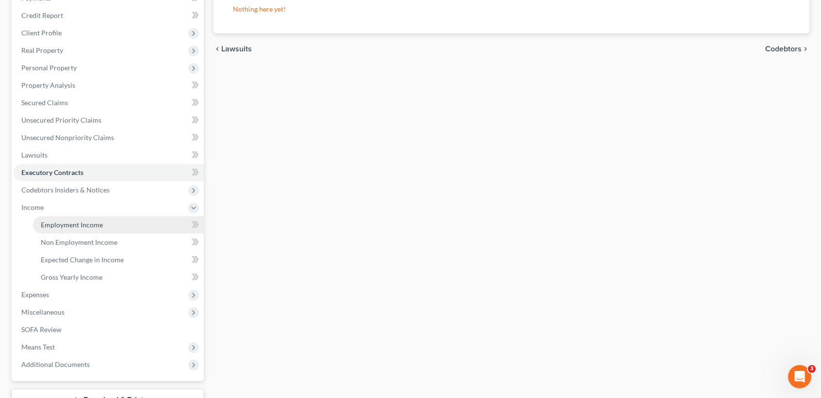
click at [59, 222] on span "Employment Income" at bounding box center [72, 225] width 62 height 8
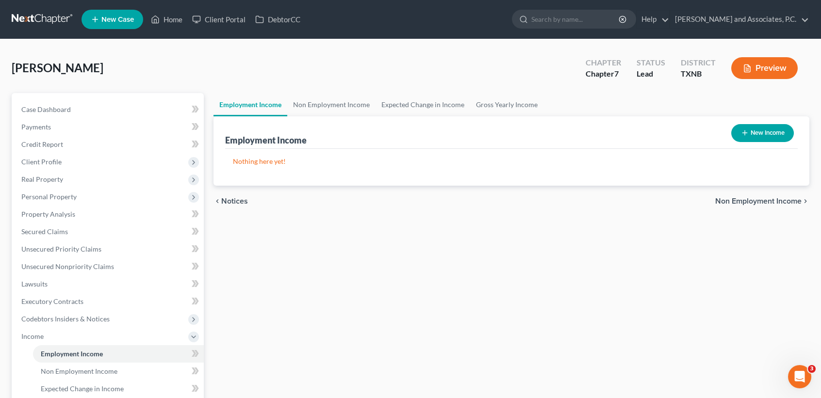
click at [756, 130] on button "New Income" at bounding box center [762, 133] width 63 height 18
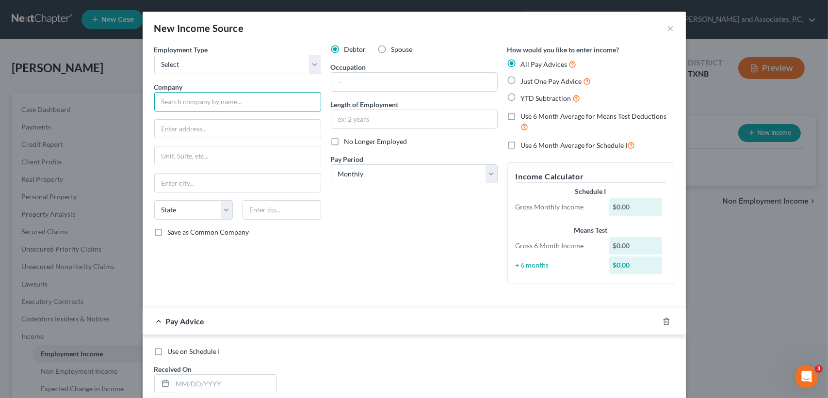
drag, startPoint x: 203, startPoint y: 102, endPoint x: 208, endPoint y: 107, distance: 7.2
click at [203, 102] on input "text" at bounding box center [237, 101] width 167 height 19
click at [271, 211] on input "text" at bounding box center [282, 209] width 79 height 19
click at [212, 232] on span "Save as Common Company" at bounding box center [209, 232] width 82 height 8
click at [178, 232] on input "Save as Common Company" at bounding box center [175, 231] width 6 height 6
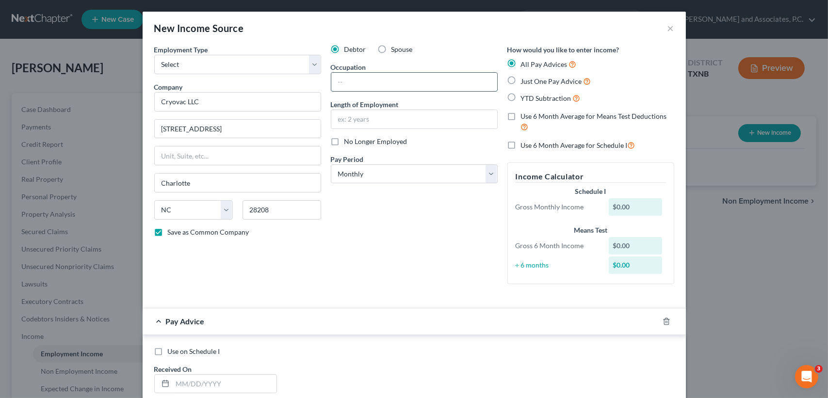
click at [372, 82] on input "text" at bounding box center [414, 82] width 166 height 18
click at [358, 228] on div "Debtor Spouse Occupation maintenance craft Length of Employment 3 years No Long…" at bounding box center [414, 168] width 177 height 247
click at [350, 168] on select "Select Monthly Twice Monthly Every Other Week Weekly" at bounding box center [414, 174] width 167 height 19
click at [331, 165] on select "Select Monthly Twice Monthly Every Other Week Weekly" at bounding box center [414, 174] width 167 height 19
click at [356, 221] on div "Debtor Spouse Occupation maintenance craft Length of Employment 3 years No Long…" at bounding box center [414, 168] width 177 height 247
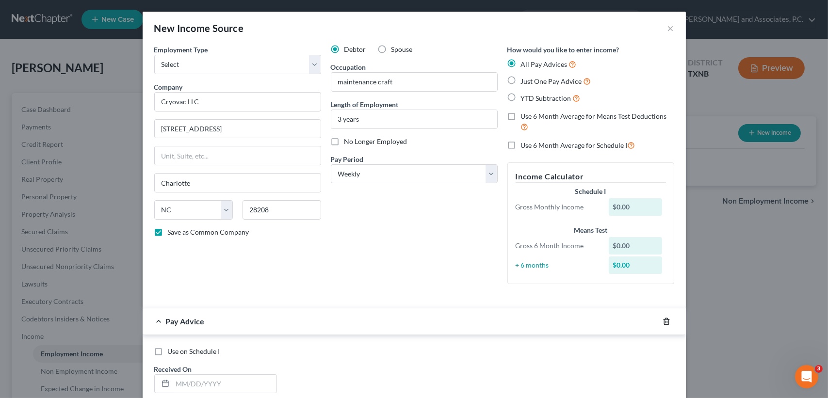
click at [664, 320] on polyline "button" at bounding box center [667, 320] width 6 height 0
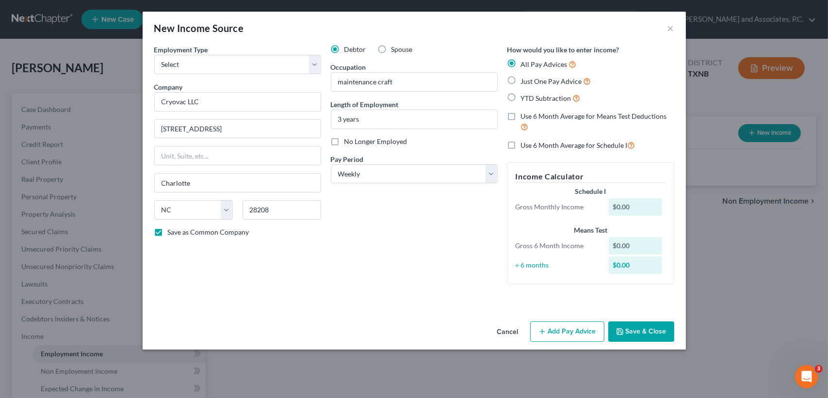
drag, startPoint x: 660, startPoint y: 320, endPoint x: 662, endPoint y: 330, distance: 9.9
click at [660, 322] on div "Cancel Add Pay Advice Save & Close" at bounding box center [415, 334] width 544 height 32
click at [663, 335] on button "Save & Close" at bounding box center [642, 332] width 66 height 20
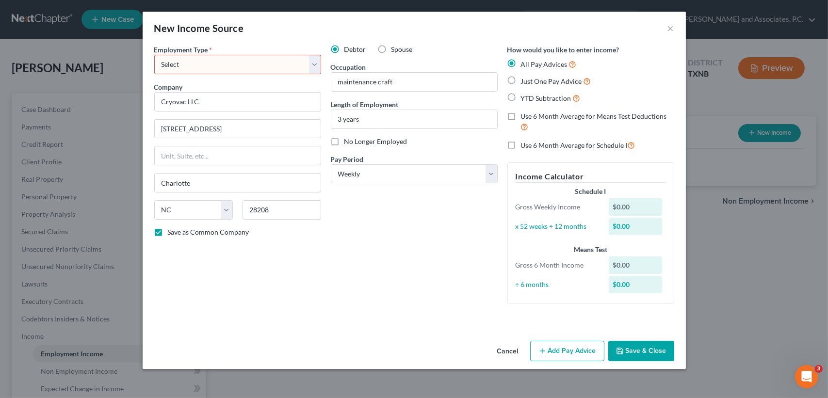
click at [188, 70] on select "Select Full or [DEMOGRAPHIC_DATA] Employment Self Employment" at bounding box center [237, 64] width 167 height 19
click at [154, 55] on select "Select Full or [DEMOGRAPHIC_DATA] Employment Self Employment" at bounding box center [237, 64] width 167 height 19
click at [633, 352] on button "Save & Close" at bounding box center [642, 351] width 66 height 20
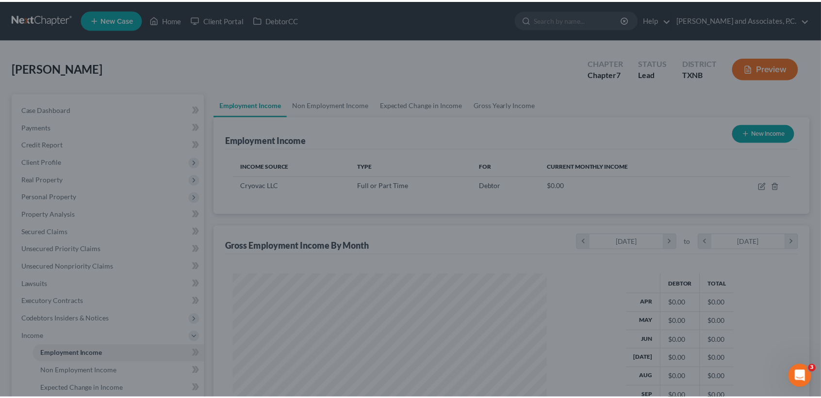
scroll to position [485113, 484951]
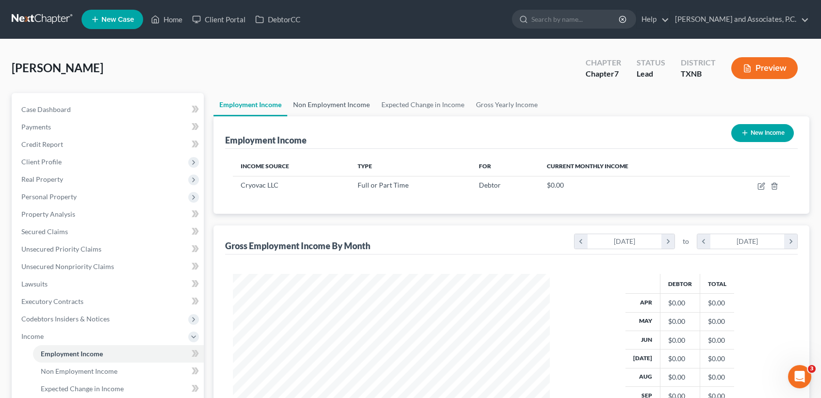
click at [336, 107] on link "Non Employment Income" at bounding box center [331, 104] width 88 height 23
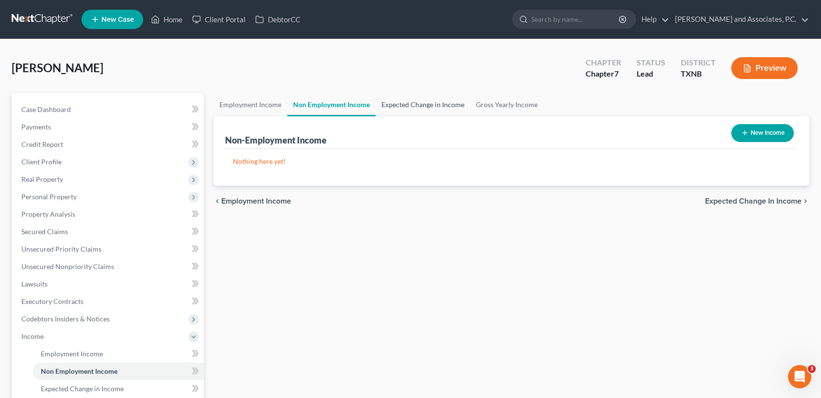
click at [409, 111] on link "Expected Change in Income" at bounding box center [423, 104] width 95 height 23
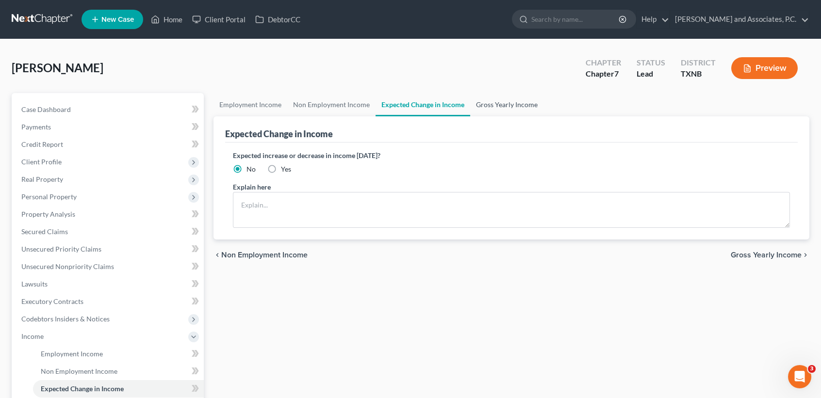
click at [499, 107] on link "Gross Yearly Income" at bounding box center [506, 104] width 73 height 23
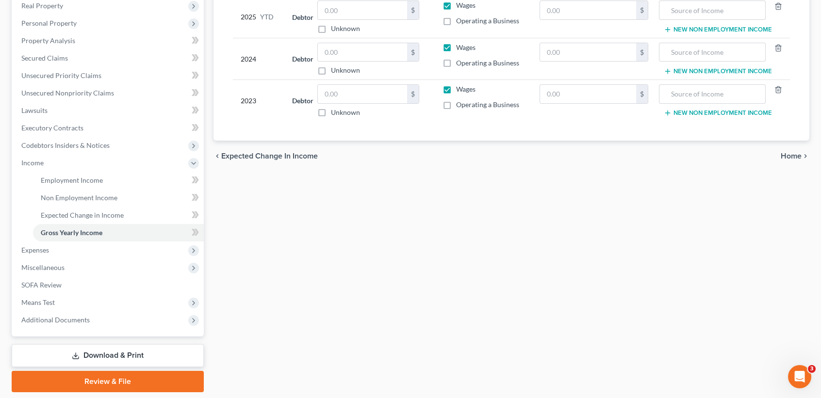
scroll to position [194, 0]
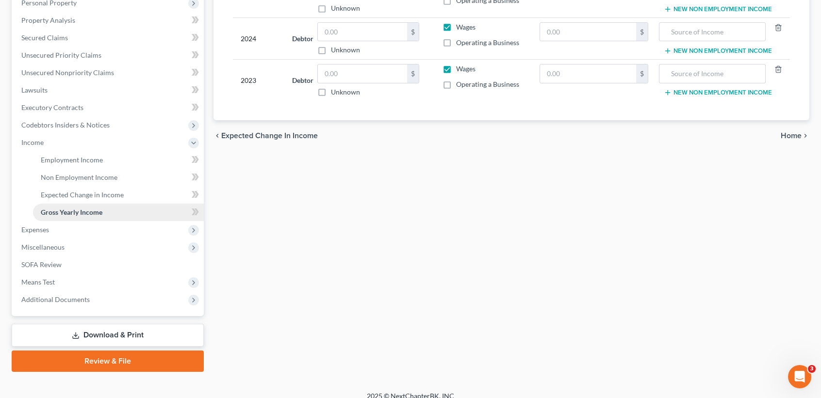
click at [38, 216] on link "Gross Yearly Income" at bounding box center [118, 212] width 171 height 17
click at [34, 231] on span "Expenses" at bounding box center [35, 230] width 28 height 8
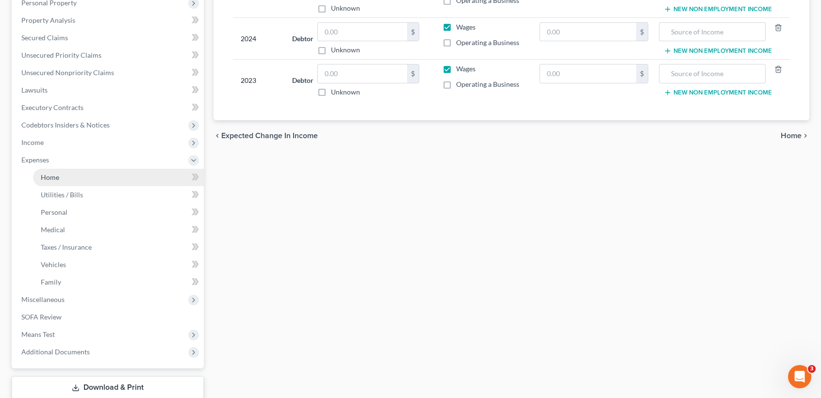
click at [75, 177] on link "Home" at bounding box center [118, 177] width 171 height 17
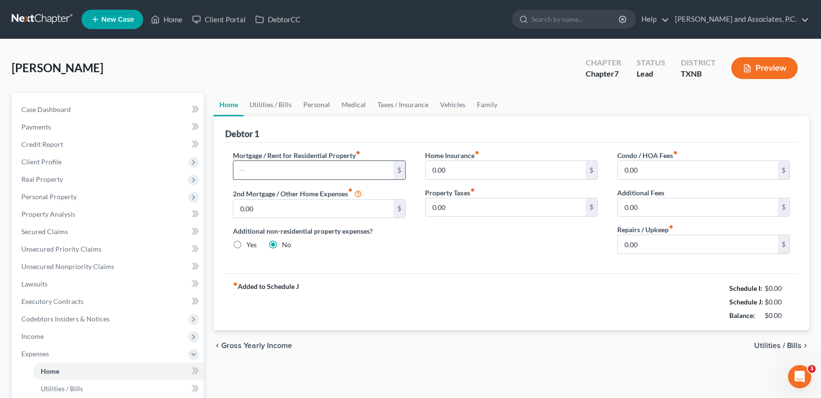
click at [288, 165] on input "text" at bounding box center [313, 170] width 160 height 18
click at [667, 239] on input "0.00" at bounding box center [698, 244] width 160 height 18
click at [253, 106] on link "Utilities / Bills" at bounding box center [271, 104] width 54 height 23
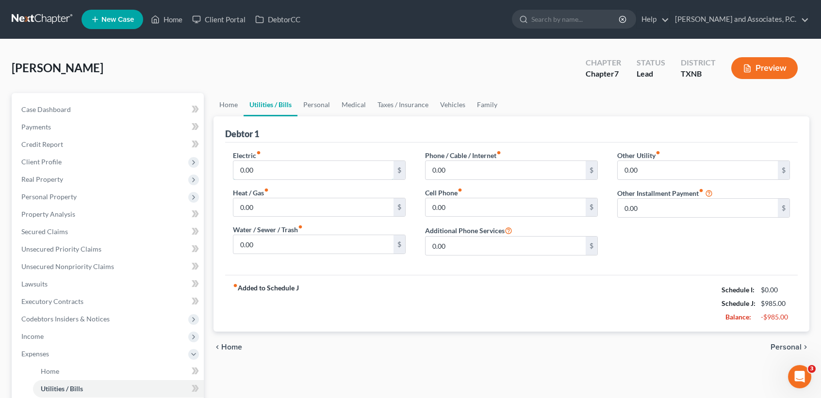
drag, startPoint x: 276, startPoint y: 175, endPoint x: 291, endPoint y: 183, distance: 16.7
click at [276, 174] on input "0.00" at bounding box center [313, 170] width 160 height 18
click at [473, 176] on input "0.00" at bounding box center [506, 170] width 160 height 18
click at [470, 201] on input "0.00" at bounding box center [506, 207] width 160 height 18
click at [484, 177] on input "80.00" at bounding box center [506, 170] width 160 height 18
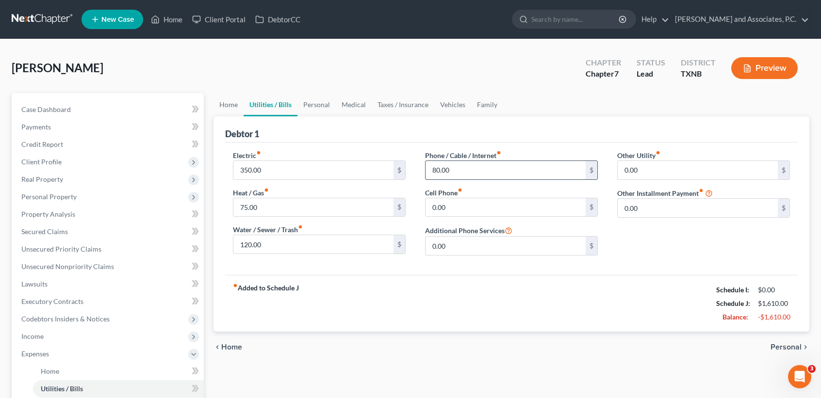
click at [499, 165] on input "80.00" at bounding box center [506, 170] width 160 height 18
click at [476, 199] on input "0.00" at bounding box center [506, 207] width 160 height 18
click at [330, 103] on link "Personal" at bounding box center [316, 104] width 38 height 23
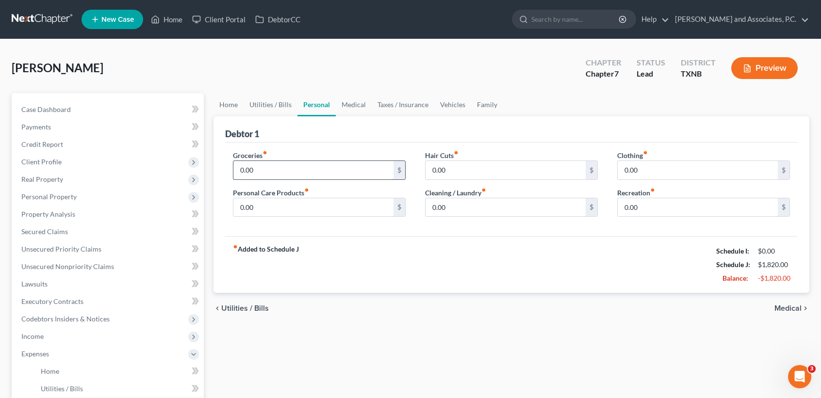
click at [300, 175] on input "0.00" at bounding box center [313, 170] width 160 height 18
click at [370, 324] on div "Home Utilities / Bills Personal Medical Taxes / Insurance Vehicles Family Debto…" at bounding box center [512, 356] width 606 height 526
click at [677, 158] on div "Clothing fiber_manual_record 0.00 $" at bounding box center [703, 165] width 173 height 30
click at [677, 163] on input "0.00" at bounding box center [698, 170] width 160 height 18
click at [677, 170] on input "0.00" at bounding box center [698, 170] width 160 height 18
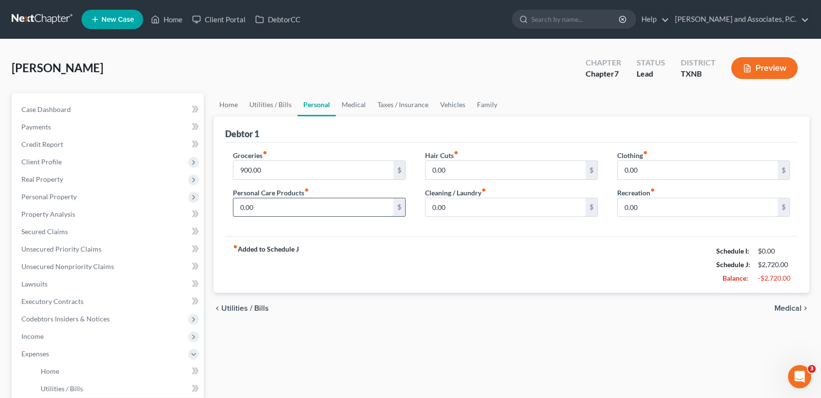
click at [325, 204] on input "0.00" at bounding box center [313, 207] width 160 height 18
click at [530, 231] on div "Groceries fiber_manual_record 900.00 $ Personal Care Products fiber_manual_reco…" at bounding box center [511, 190] width 573 height 94
click at [353, 105] on link "Medical" at bounding box center [354, 104] width 36 height 23
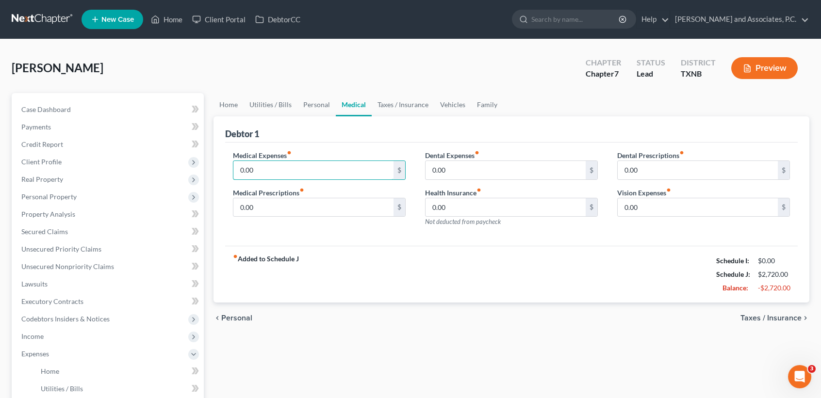
drag, startPoint x: 286, startPoint y: 177, endPoint x: 262, endPoint y: 343, distance: 168.2
click at [286, 176] on input "0.00" at bounding box center [313, 170] width 160 height 18
click at [264, 343] on div "Home Utilities / Bills Personal Medical Taxes / Insurance Vehicles Family Debto…" at bounding box center [512, 356] width 606 height 526
click at [289, 166] on input "0.00" at bounding box center [313, 170] width 160 height 18
click at [293, 202] on input "0.00" at bounding box center [313, 207] width 160 height 18
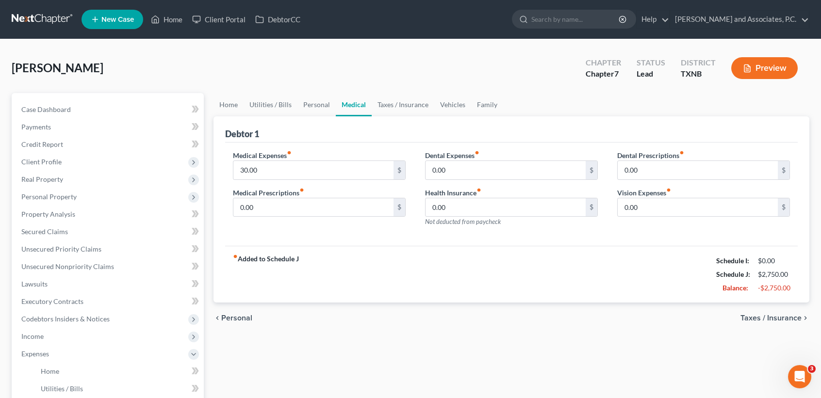
click at [396, 288] on div "fiber_manual_record Added to Schedule J Schedule I: $0.00 Schedule J: $2,750.00…" at bounding box center [511, 274] width 573 height 57
click at [408, 106] on link "Taxes / Insurance" at bounding box center [403, 104] width 63 height 23
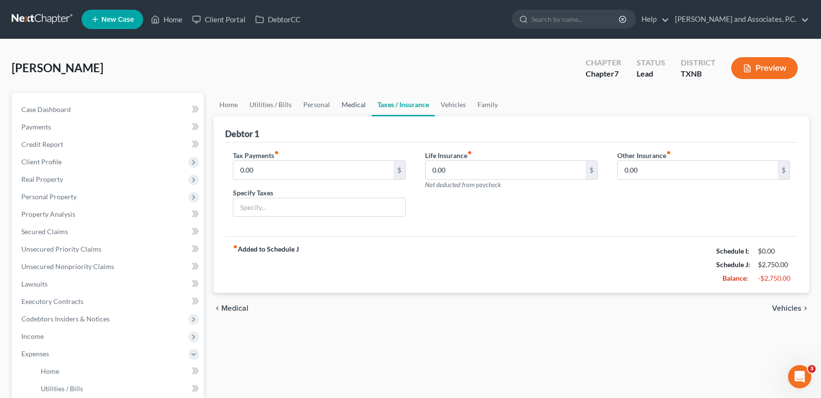
click at [359, 104] on link "Medical" at bounding box center [354, 104] width 36 height 23
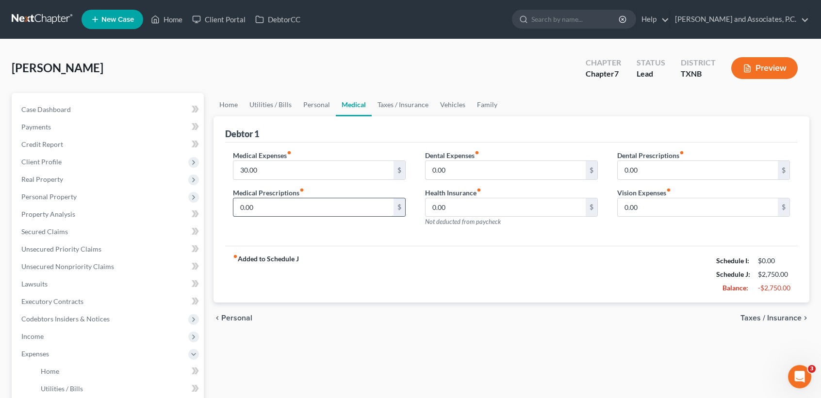
click at [297, 211] on input "0.00" at bounding box center [313, 207] width 160 height 18
drag, startPoint x: 509, startPoint y: 383, endPoint x: 345, endPoint y: 163, distance: 275.1
click at [509, 383] on div "Home Utilities / Bills Personal Medical Taxes / Insurance Vehicles Family Debto…" at bounding box center [512, 356] width 606 height 526
click at [384, 105] on link "Taxes / Insurance" at bounding box center [403, 104] width 63 height 23
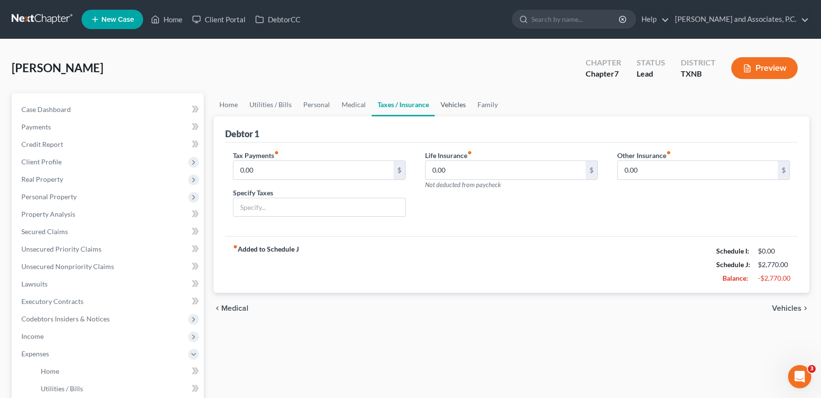
click at [458, 109] on link "Vehicles" at bounding box center [453, 104] width 37 height 23
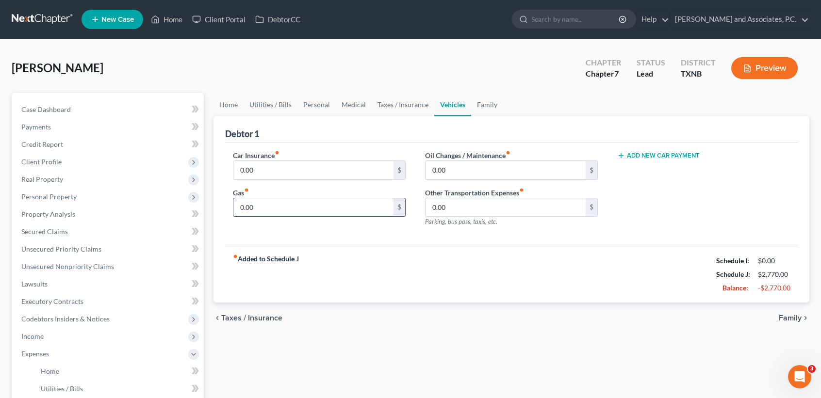
click at [349, 199] on input "0.00" at bounding box center [313, 207] width 160 height 18
click at [289, 164] on input "0.00" at bounding box center [313, 170] width 160 height 18
click at [486, 104] on link "Family" at bounding box center [487, 104] width 32 height 23
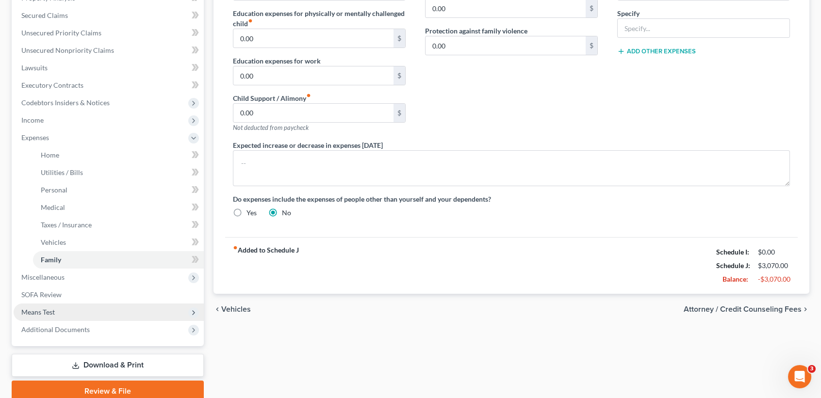
scroll to position [256, 0]
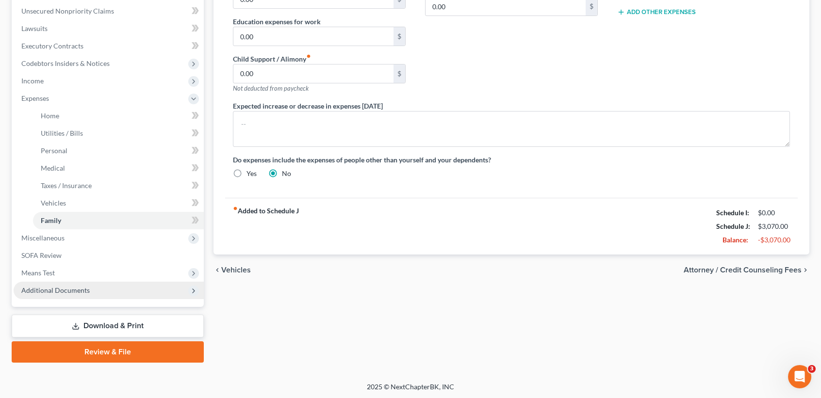
click at [68, 285] on span "Additional Documents" at bounding box center [109, 290] width 190 height 17
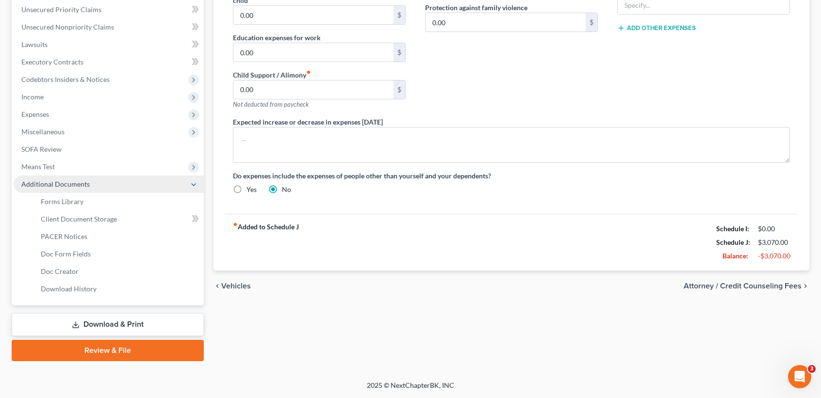
scroll to position [238, 0]
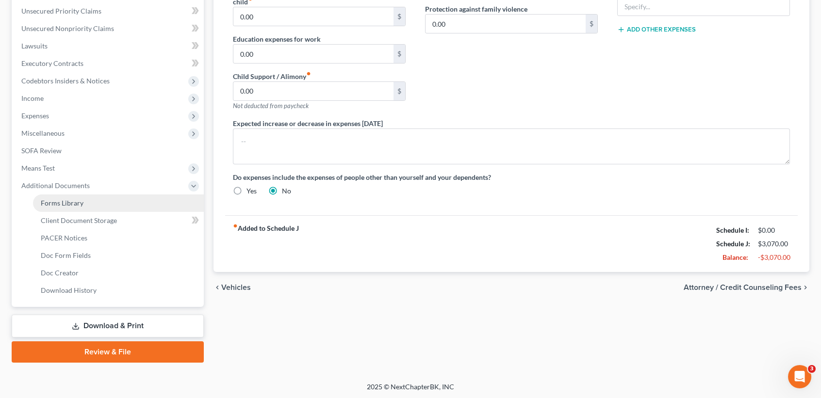
click at [66, 196] on link "Forms Library" at bounding box center [118, 203] width 171 height 17
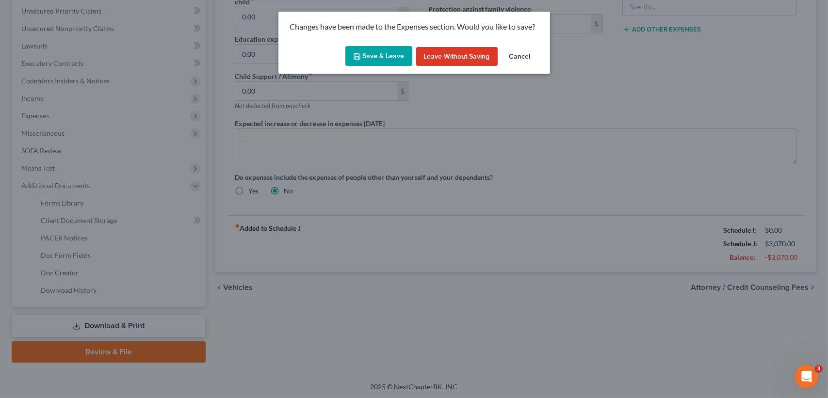
click at [395, 51] on button "Save & Leave" at bounding box center [379, 56] width 67 height 20
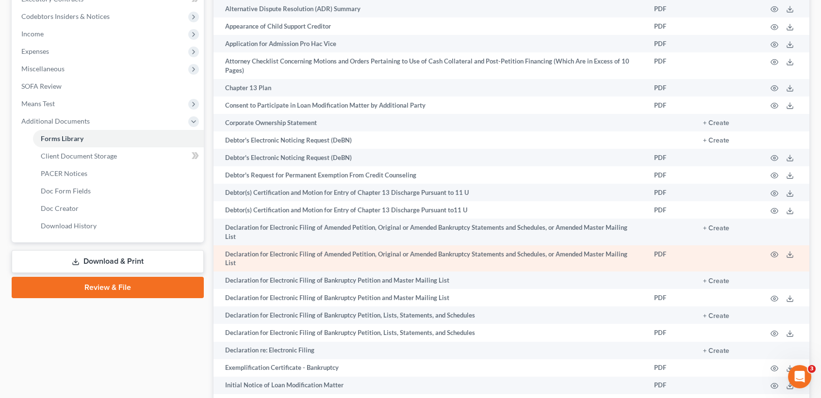
scroll to position [323, 0]
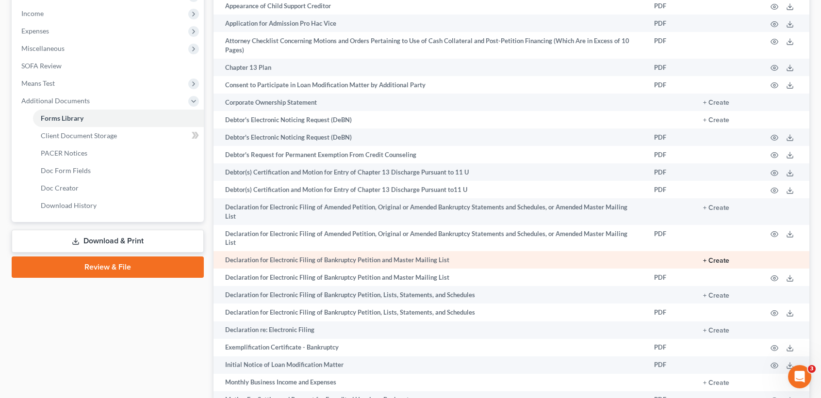
click at [711, 258] on button "+ Create" at bounding box center [716, 261] width 26 height 7
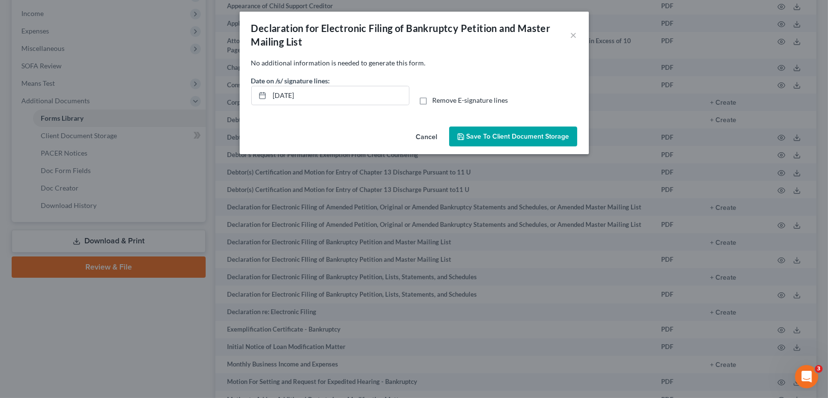
click at [440, 99] on span "Remove E-signature lines" at bounding box center [471, 100] width 76 height 8
click at [440, 99] on input "Remove E-signature lines" at bounding box center [440, 99] width 6 height 6
click at [572, 31] on button "×" at bounding box center [574, 35] width 7 height 12
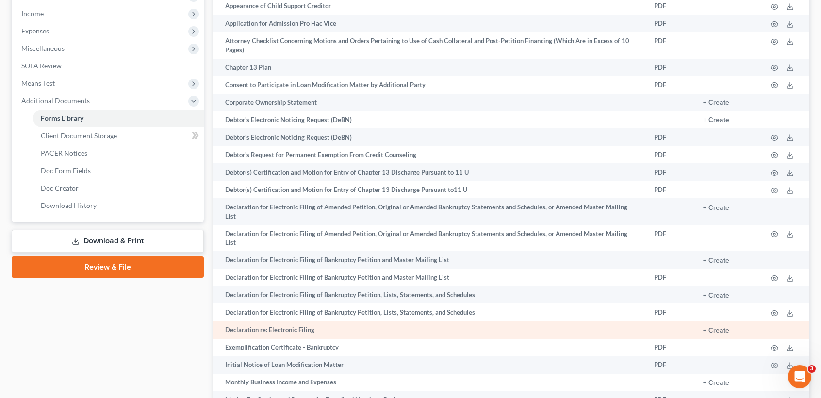
click at [710, 325] on td "+ Create" at bounding box center [727, 330] width 64 height 17
click at [712, 328] on button "+ Create" at bounding box center [716, 331] width 26 height 7
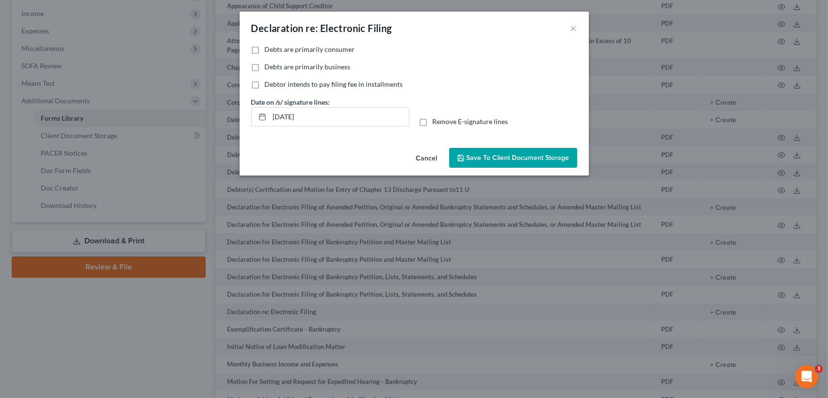
drag, startPoint x: 253, startPoint y: 49, endPoint x: 460, endPoint y: 119, distance: 218.7
click at [265, 49] on label "Debts are primarily consumer" at bounding box center [310, 50] width 90 height 10
click at [269, 49] on input "Debts are primarily consumer" at bounding box center [272, 48] width 6 height 6
click at [460, 119] on span "Remove E-signature lines" at bounding box center [471, 121] width 76 height 8
click at [433, 120] on label "Remove E-signature lines" at bounding box center [471, 122] width 76 height 10
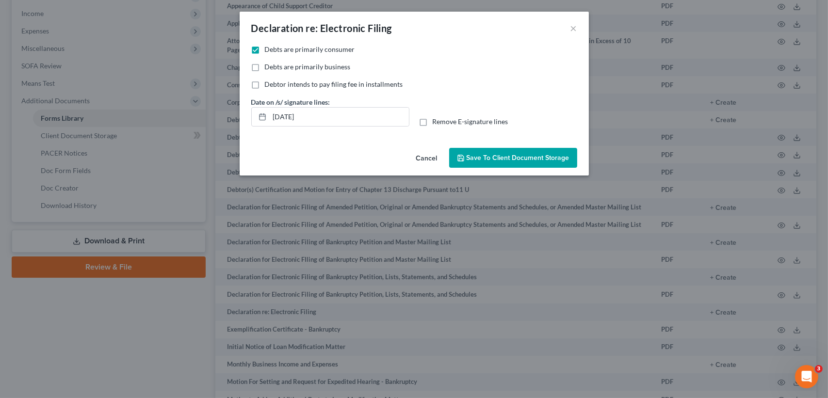
click at [437, 120] on input "Remove E-signature lines" at bounding box center [440, 120] width 6 height 6
click at [468, 160] on span "Save to Client Document Storage" at bounding box center [518, 158] width 103 height 8
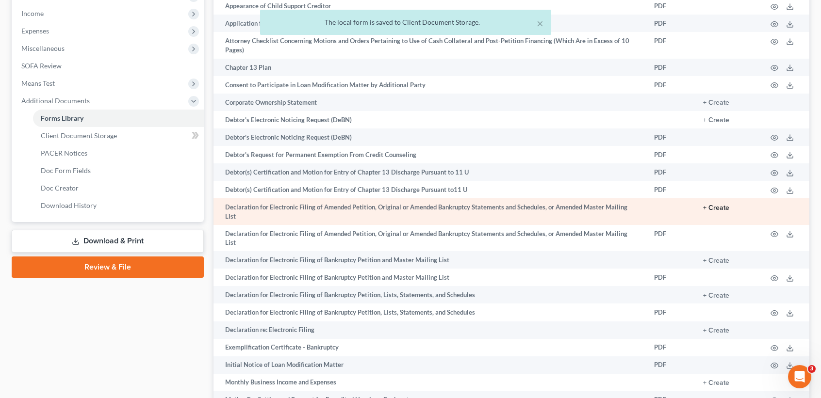
click at [707, 208] on button "+ Create" at bounding box center [716, 208] width 26 height 7
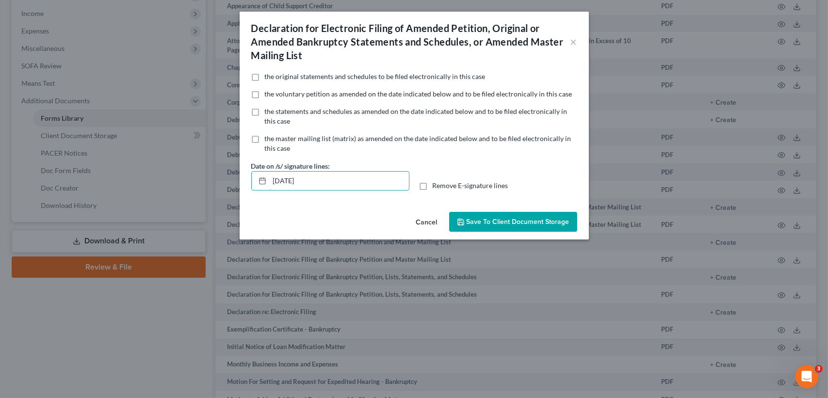
drag, startPoint x: 326, startPoint y: 184, endPoint x: 238, endPoint y: 200, distance: 88.9
click at [241, 183] on div "No additional information is needed to generate this form. the original stateme…" at bounding box center [414, 140] width 349 height 136
click at [448, 183] on span "Remove E-signature lines" at bounding box center [471, 185] width 76 height 8
click at [443, 183] on input "Remove E-signature lines" at bounding box center [440, 184] width 6 height 6
click at [471, 218] on span "Save to Client Document Storage" at bounding box center [518, 222] width 103 height 8
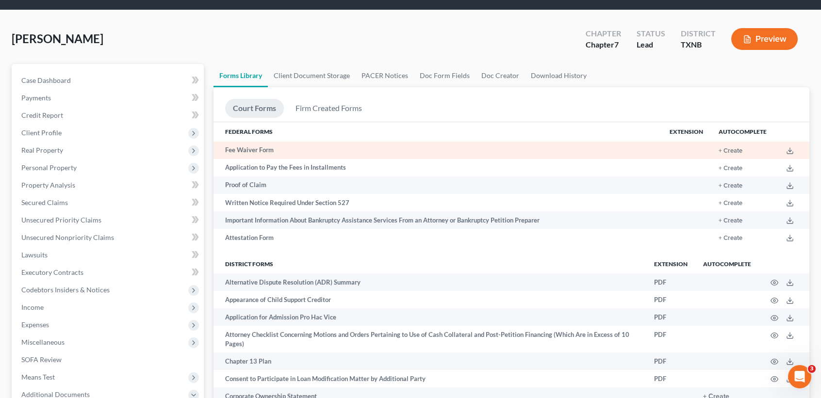
scroll to position [0, 0]
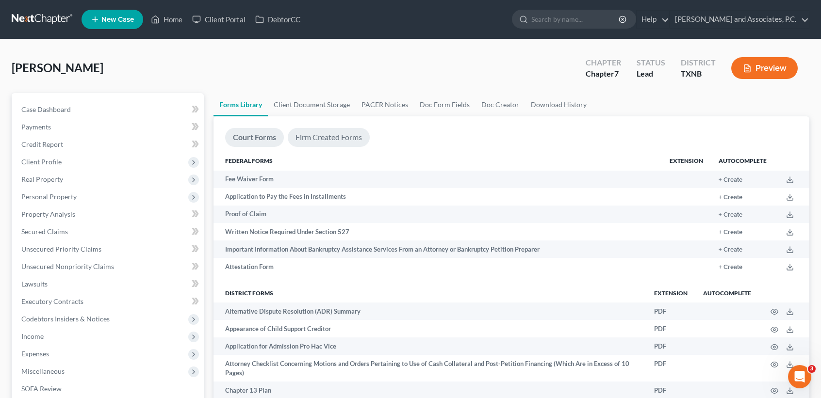
click at [305, 136] on link "Firm Created Forms" at bounding box center [329, 137] width 82 height 19
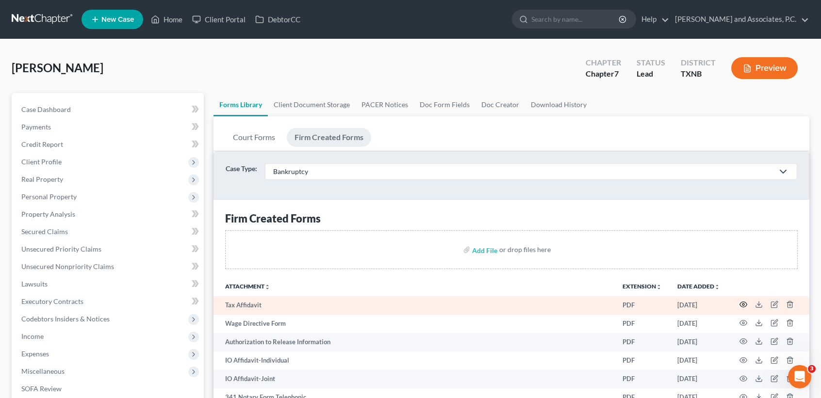
click at [746, 305] on icon "button" at bounding box center [744, 305] width 8 height 8
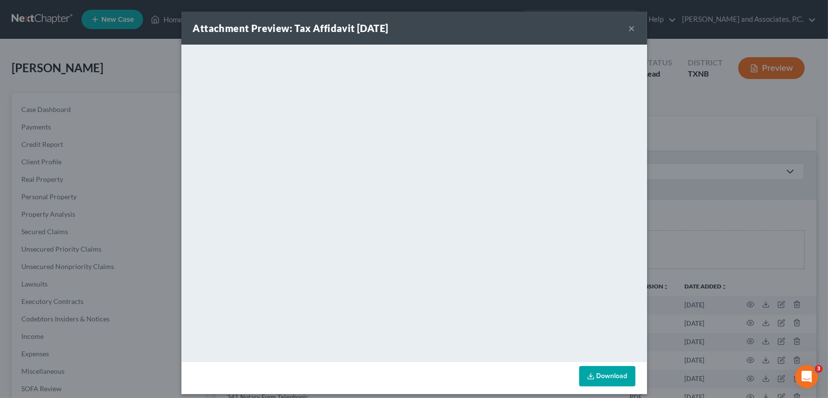
click at [629, 27] on button "×" at bounding box center [632, 28] width 7 height 12
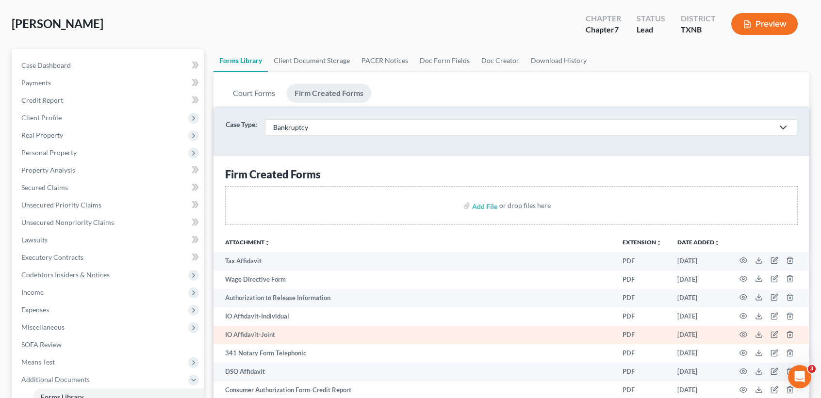
scroll to position [65, 0]
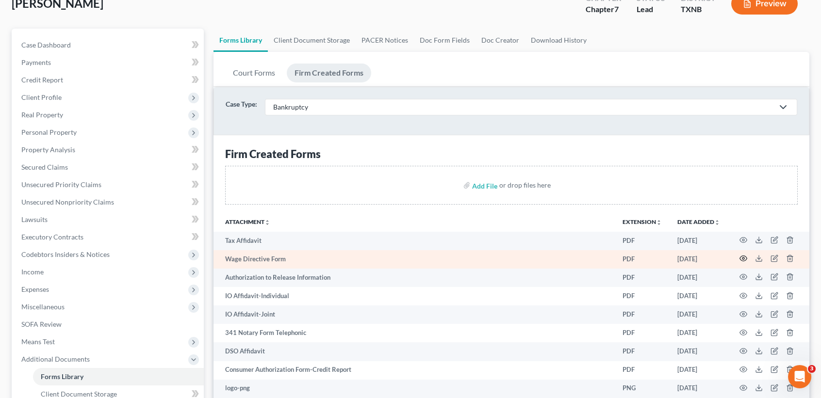
click at [741, 257] on icon "button" at bounding box center [744, 259] width 8 height 8
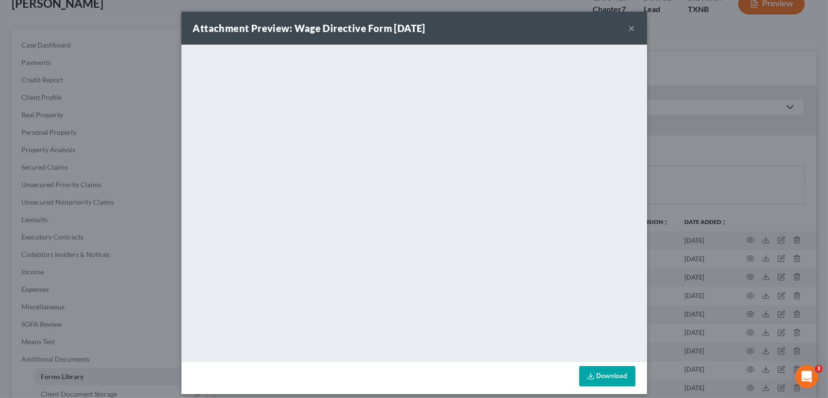
click at [629, 29] on button "×" at bounding box center [632, 28] width 7 height 12
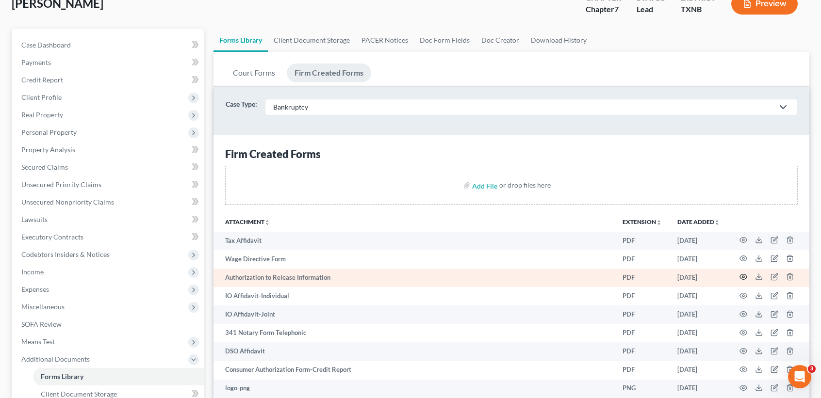
click at [742, 276] on icon "button" at bounding box center [744, 277] width 8 height 8
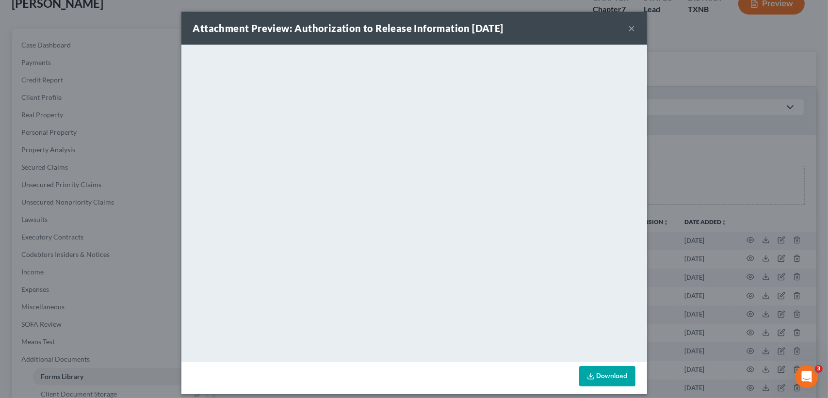
click at [629, 29] on button "×" at bounding box center [632, 28] width 7 height 12
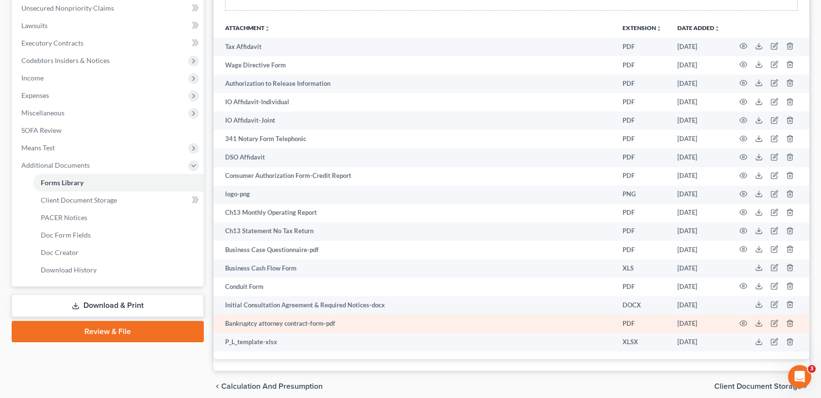
scroll to position [0, 0]
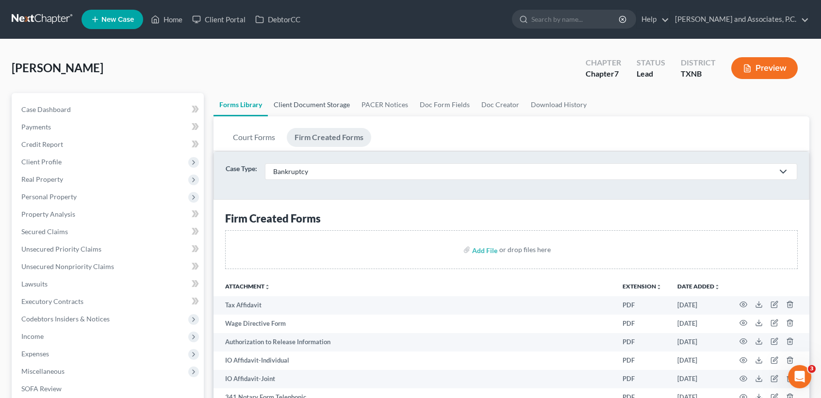
click at [329, 103] on link "Client Document Storage" at bounding box center [312, 104] width 88 height 23
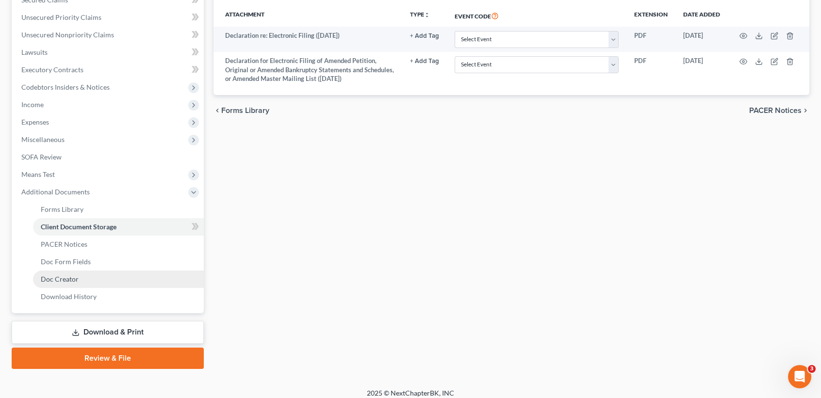
scroll to position [238, 0]
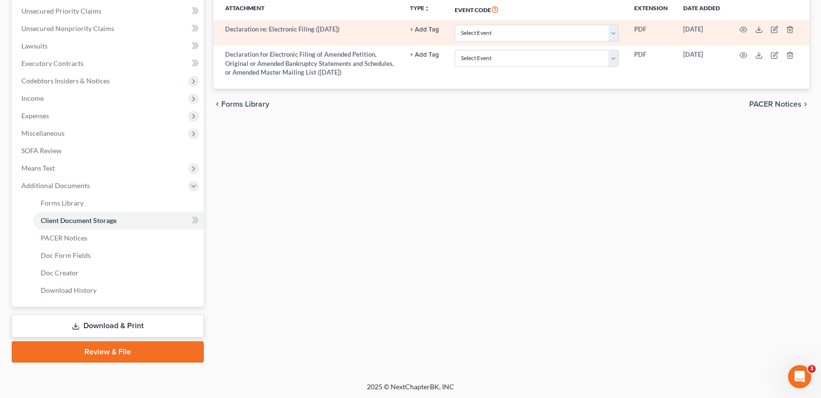
click at [747, 27] on td at bounding box center [769, 32] width 82 height 25
click at [746, 27] on icon "button" at bounding box center [744, 30] width 8 height 8
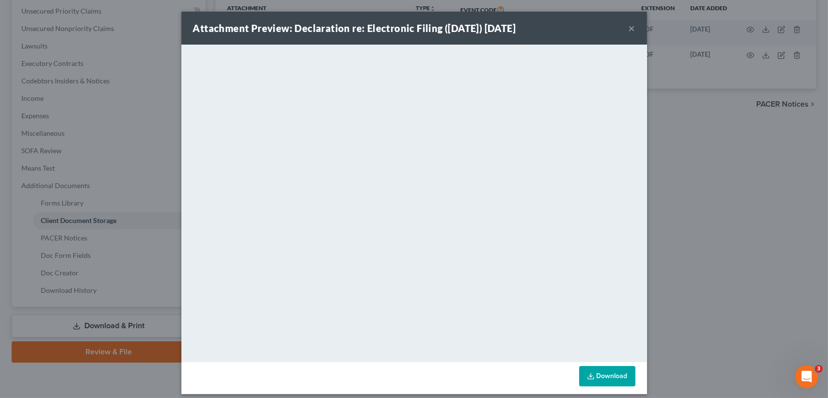
drag, startPoint x: 627, startPoint y: 28, endPoint x: 703, endPoint y: 48, distance: 78.6
click at [629, 28] on button "×" at bounding box center [632, 28] width 7 height 12
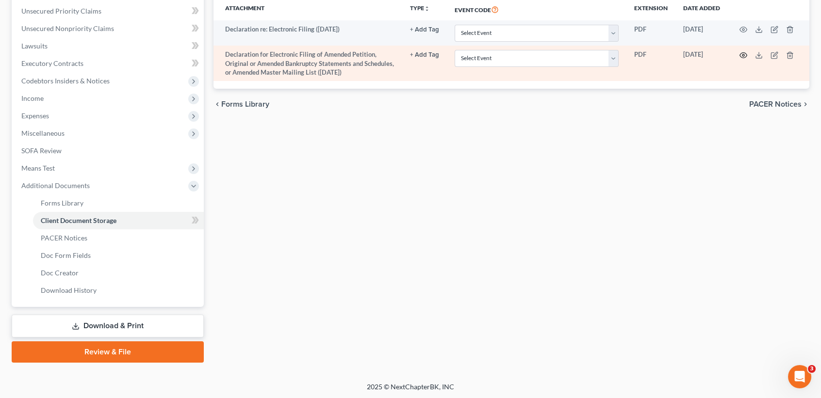
click at [746, 54] on icon "button" at bounding box center [744, 55] width 8 height 8
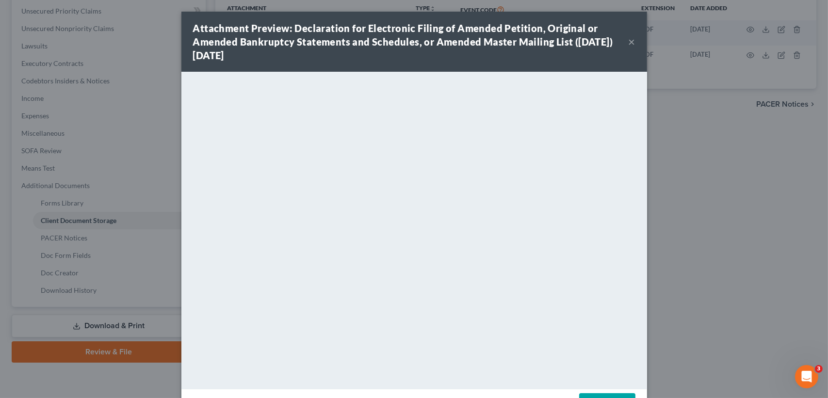
click at [629, 45] on button "×" at bounding box center [632, 42] width 7 height 12
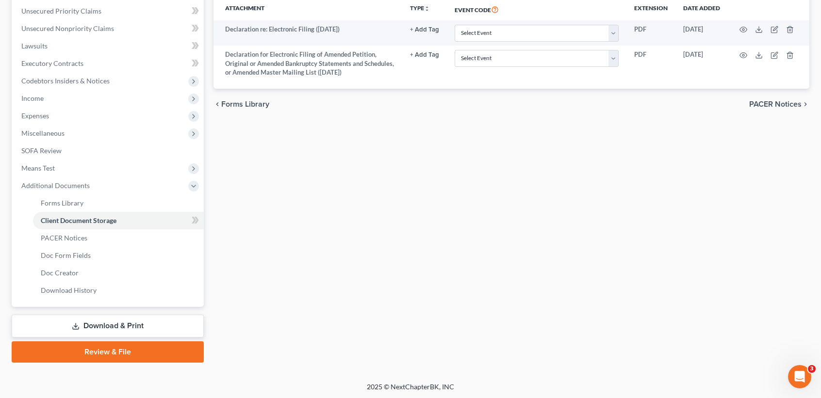
click at [108, 331] on link "Download & Print" at bounding box center [108, 326] width 192 height 23
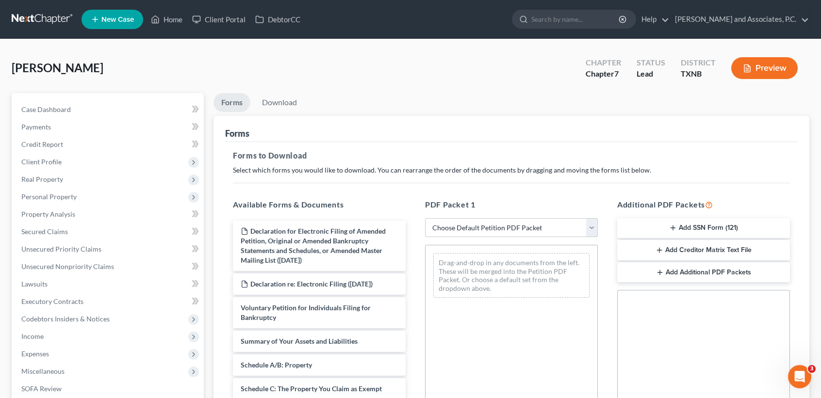
drag, startPoint x: 455, startPoint y: 229, endPoint x: 463, endPoint y: 238, distance: 12.4
click at [455, 229] on select "Choose Default Petition PDF Packet Complete Bankruptcy Petition (all forms and …" at bounding box center [511, 227] width 173 height 19
click at [425, 218] on select "Choose Default Petition PDF Packet Complete Bankruptcy Petition (all forms and …" at bounding box center [511, 227] width 173 height 19
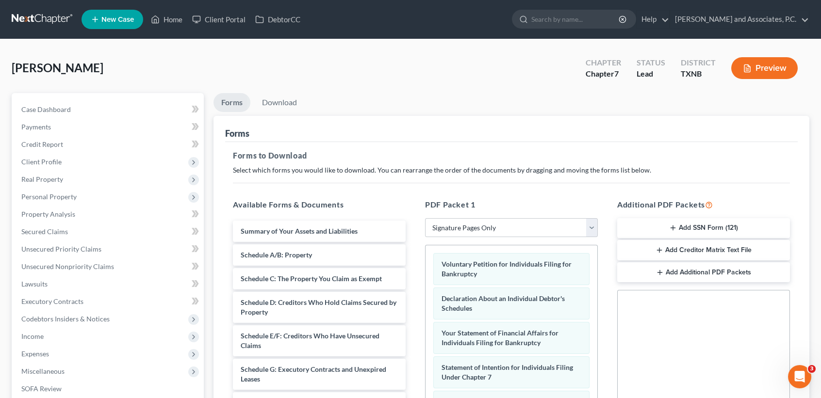
click at [698, 225] on button "Add SSN Form (121)" at bounding box center [703, 228] width 173 height 20
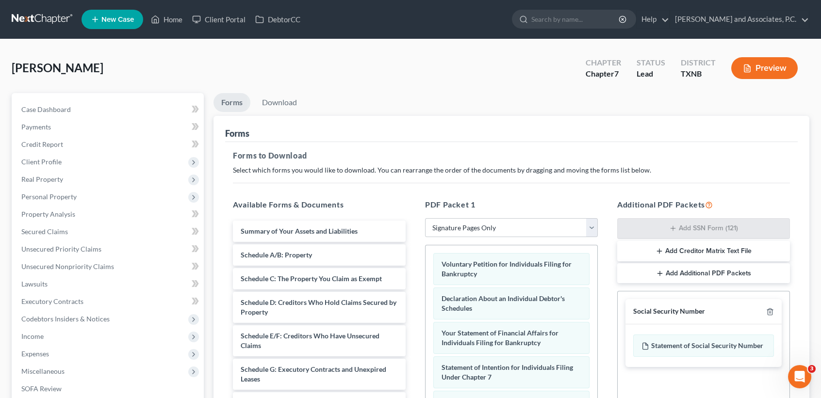
click at [678, 254] on button "Add Creditor Matrix Text File" at bounding box center [703, 251] width 173 height 20
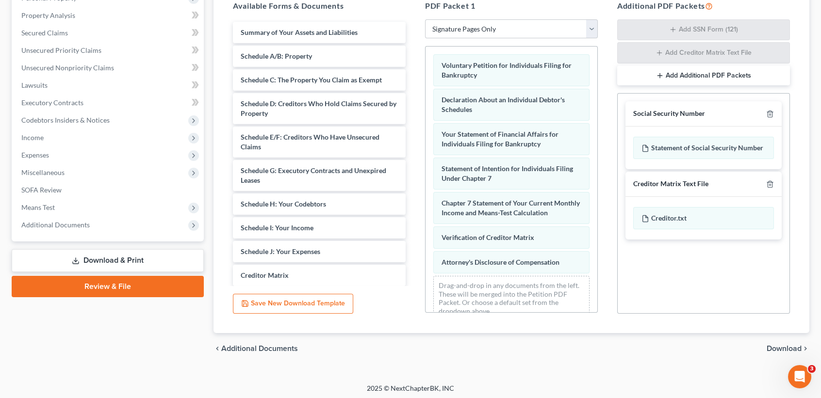
scroll to position [201, 0]
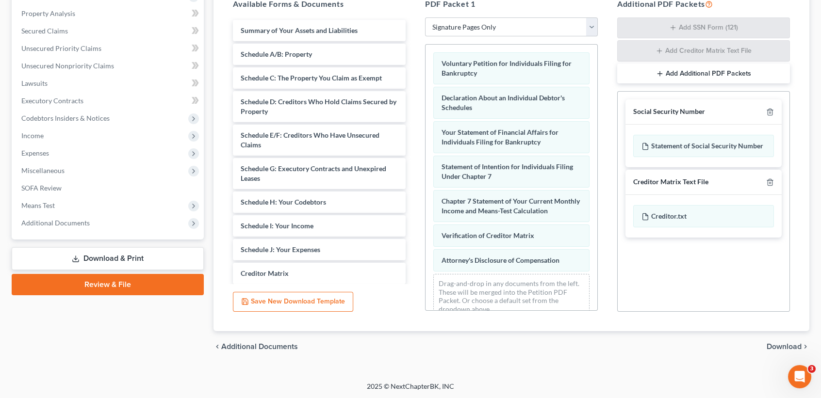
drag, startPoint x: 775, startPoint y: 342, endPoint x: 816, endPoint y: 313, distance: 50.3
click at [775, 343] on span "Download" at bounding box center [784, 347] width 35 height 8
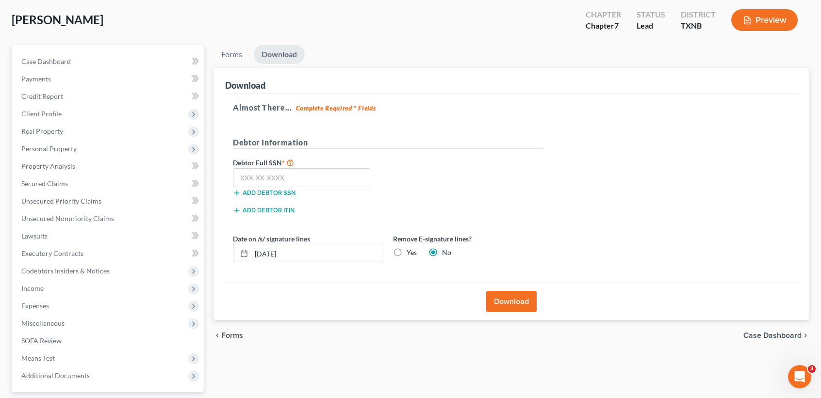
scroll to position [4, 0]
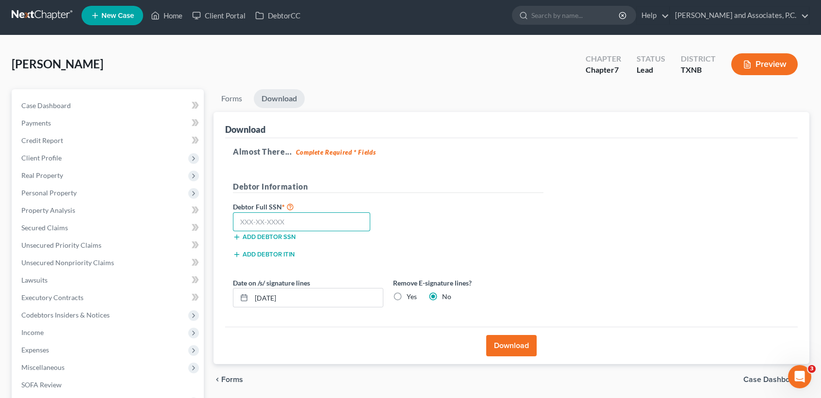
click at [298, 222] on input "text" at bounding box center [301, 222] width 137 height 19
drag, startPoint x: 398, startPoint y: 292, endPoint x: 259, endPoint y: 228, distance: 153.5
click at [407, 292] on label "Yes" at bounding box center [412, 297] width 10 height 10
click at [411, 292] on input "Yes" at bounding box center [414, 295] width 6 height 6
click at [503, 347] on button "Download" at bounding box center [511, 345] width 50 height 21
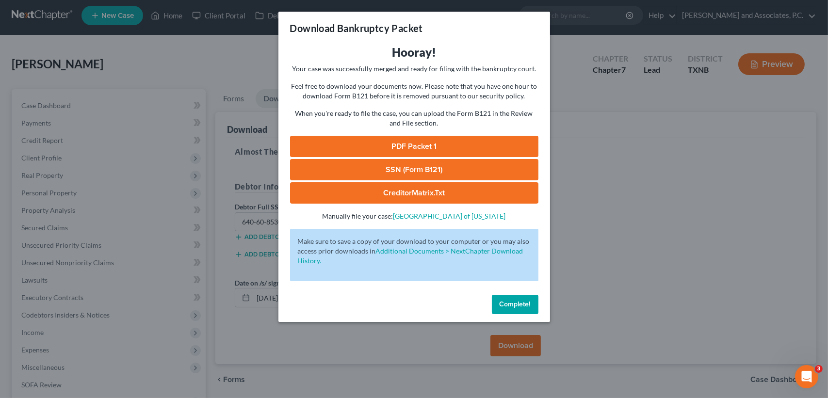
click at [340, 140] on link "PDF Packet 1" at bounding box center [414, 146] width 248 height 21
click at [378, 173] on link "SSN (Form B121)" at bounding box center [414, 169] width 248 height 21
click at [447, 199] on link "CreditorMatrix.txt" at bounding box center [414, 192] width 248 height 21
click at [511, 300] on span "Complete!" at bounding box center [515, 304] width 31 height 8
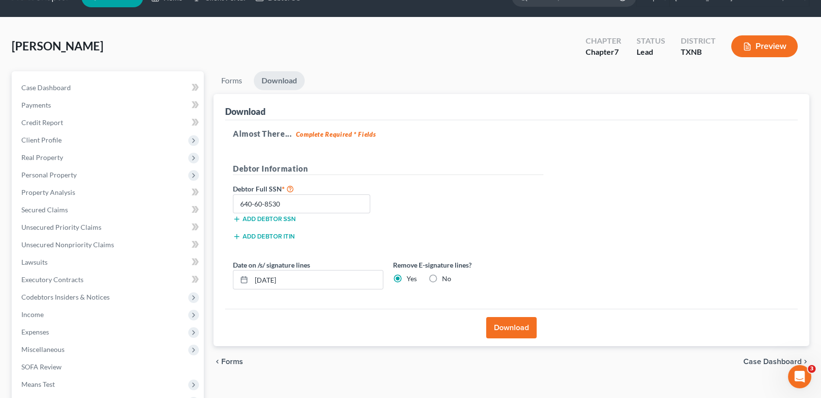
scroll to position [133, 0]
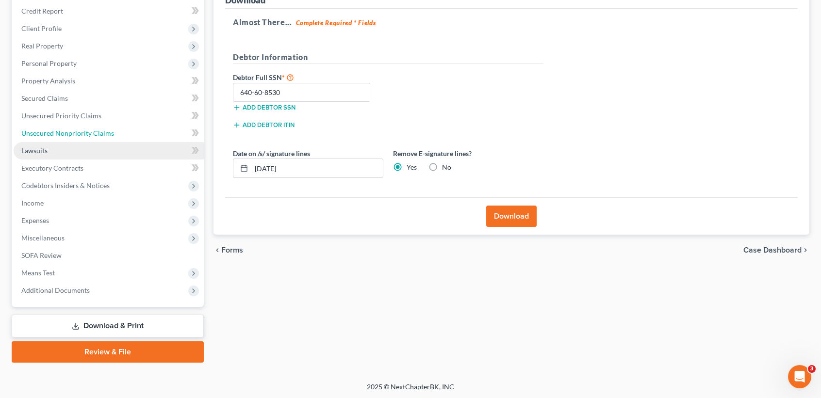
drag, startPoint x: 96, startPoint y: 132, endPoint x: 92, endPoint y: 143, distance: 10.9
click at [96, 132] on span "Unsecured Nonpriority Claims" at bounding box center [67, 133] width 93 height 8
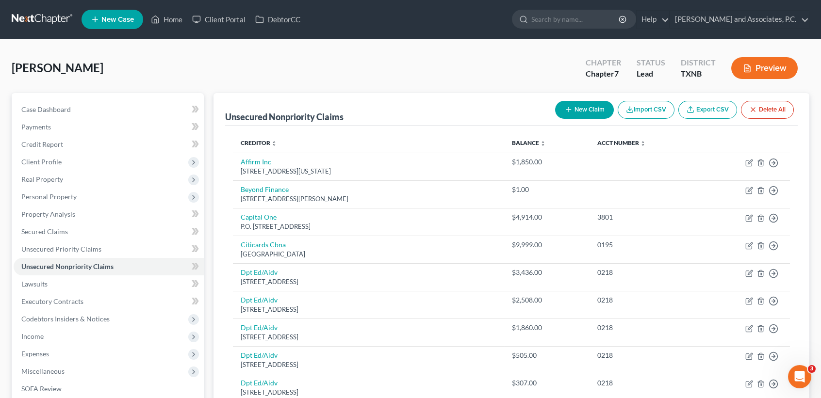
click at [588, 107] on button "New Claim" at bounding box center [584, 110] width 59 height 18
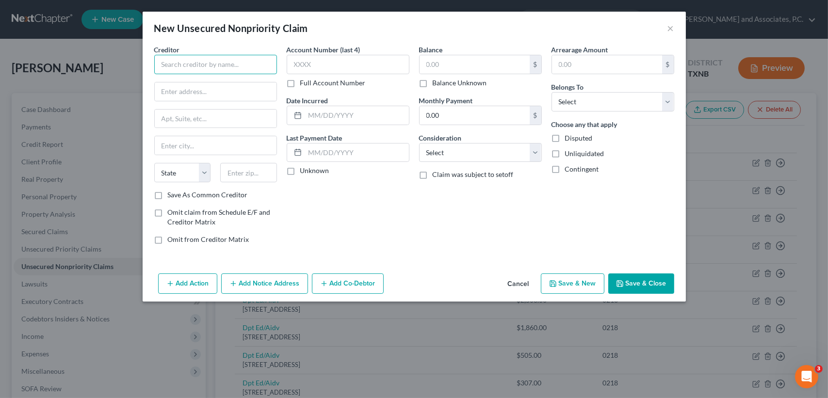
drag, startPoint x: 224, startPoint y: 58, endPoint x: 223, endPoint y: 77, distance: 19.0
click at [224, 58] on input "text" at bounding box center [215, 64] width 123 height 19
drag, startPoint x: 223, startPoint y: 53, endPoint x: 216, endPoint y: 66, distance: 13.7
drag, startPoint x: 216, startPoint y: 66, endPoint x: 0, endPoint y: 139, distance: 228.7
click at [200, 89] on input "text" at bounding box center [216, 91] width 122 height 18
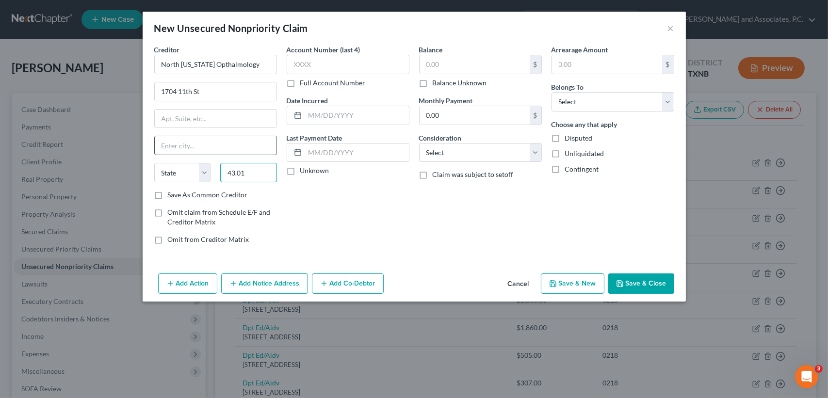
drag, startPoint x: 259, startPoint y: 170, endPoint x: 181, endPoint y: 150, distance: 80.3
click at [183, 157] on div "Creditor * [GEOGRAPHIC_DATA][US_STATE] Opthalmology 1704 11th [GEOGRAPHIC_DATA]…" at bounding box center [215, 118] width 123 height 146
drag, startPoint x: 488, startPoint y: 63, endPoint x: 491, endPoint y: 44, distance: 19.1
click at [488, 63] on input "text" at bounding box center [475, 64] width 110 height 18
click at [589, 110] on select "Select Debtor 1 Only Debtor 2 Only Debtor 1 And Debtor 2 Only At Least One Of T…" at bounding box center [613, 101] width 123 height 19
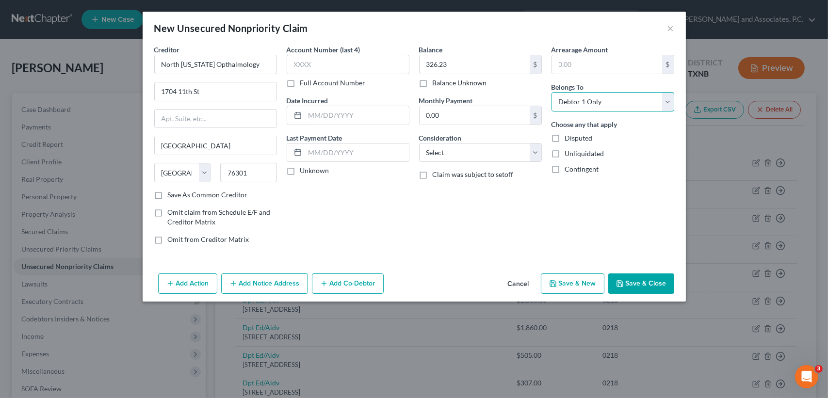
click at [552, 92] on select "Select Debtor 1 Only Debtor 2 Only Debtor 1 And Debtor 2 Only At Least One Of T…" at bounding box center [613, 101] width 123 height 19
drag, startPoint x: 649, startPoint y: 284, endPoint x: 589, endPoint y: 286, distance: 59.7
click at [648, 284] on button "Save & Close" at bounding box center [642, 284] width 66 height 20
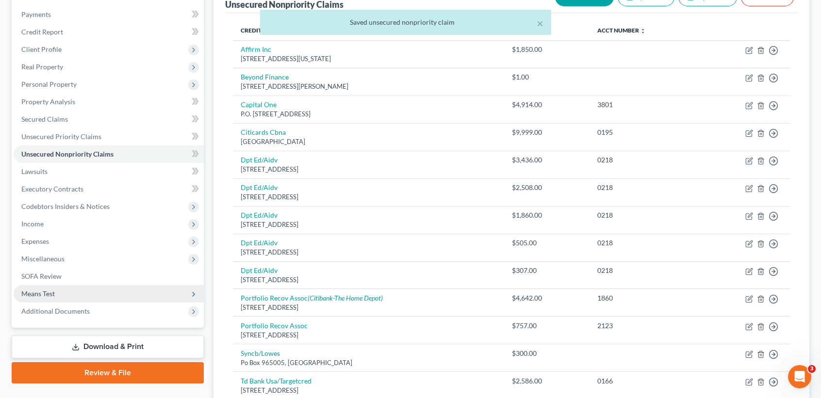
scroll to position [194, 0]
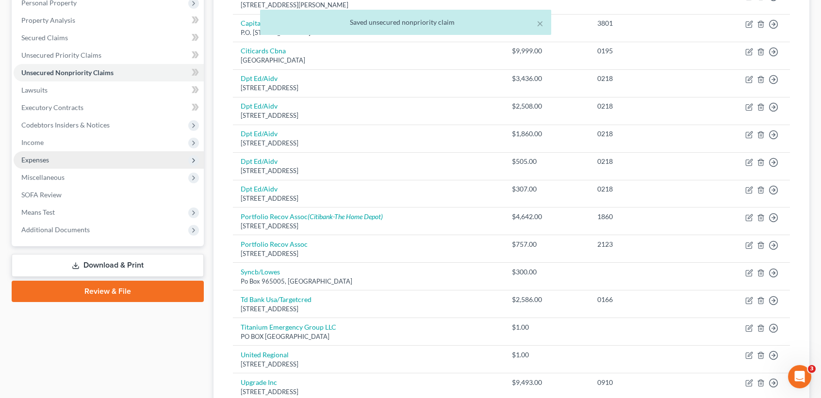
click at [50, 164] on span "Expenses" at bounding box center [109, 159] width 190 height 17
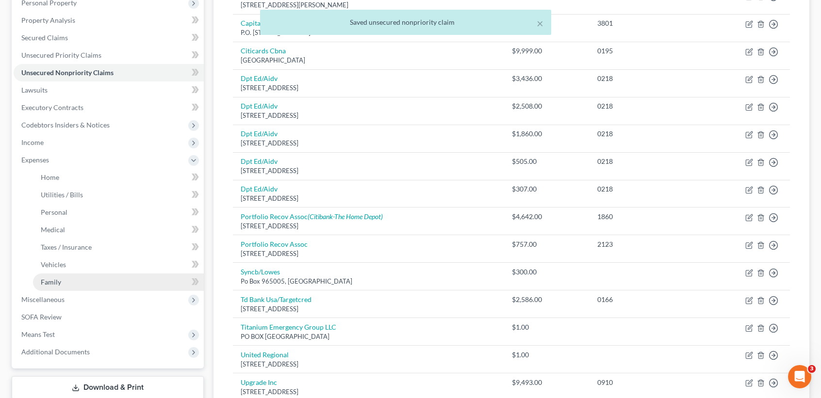
click at [59, 279] on span "Family" at bounding box center [51, 282] width 20 height 8
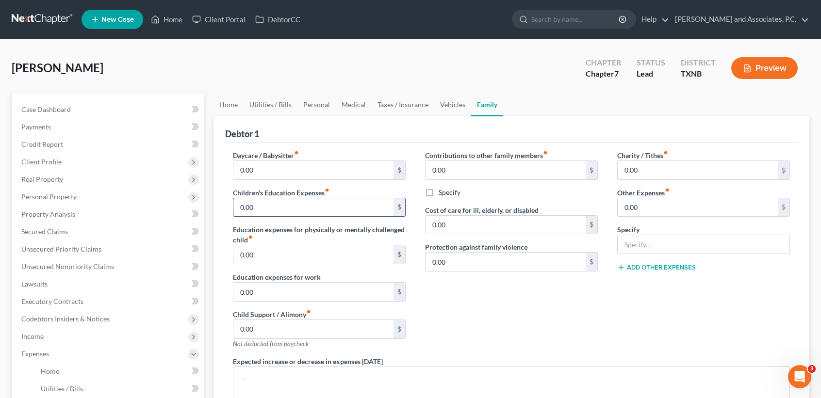
click at [304, 210] on input "0.00" at bounding box center [313, 207] width 160 height 18
click at [273, 61] on div "[PERSON_NAME] Upgraded Chapter Chapter 7 Status [GEOGRAPHIC_DATA] [GEOGRAPHIC_D…" at bounding box center [411, 72] width 798 height 42
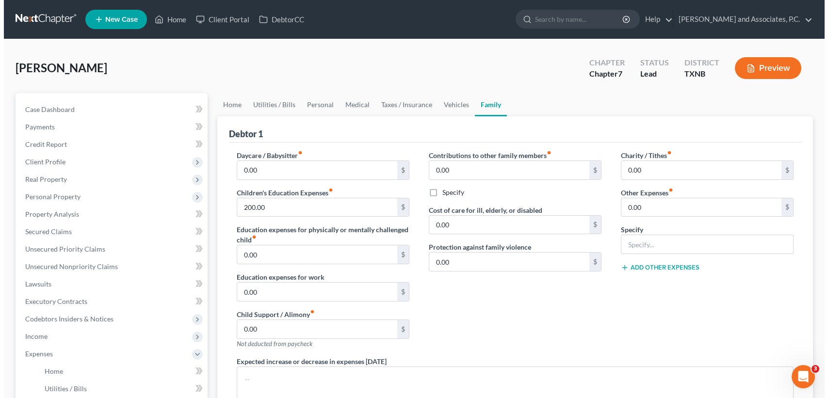
scroll to position [256, 0]
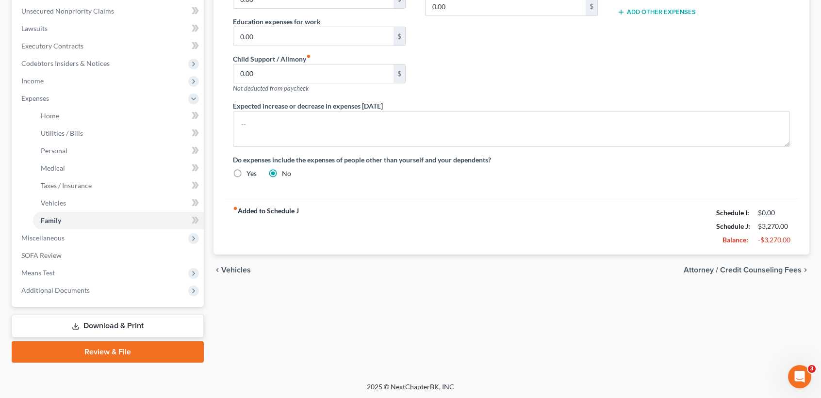
click at [93, 326] on link "Download & Print" at bounding box center [108, 326] width 192 height 23
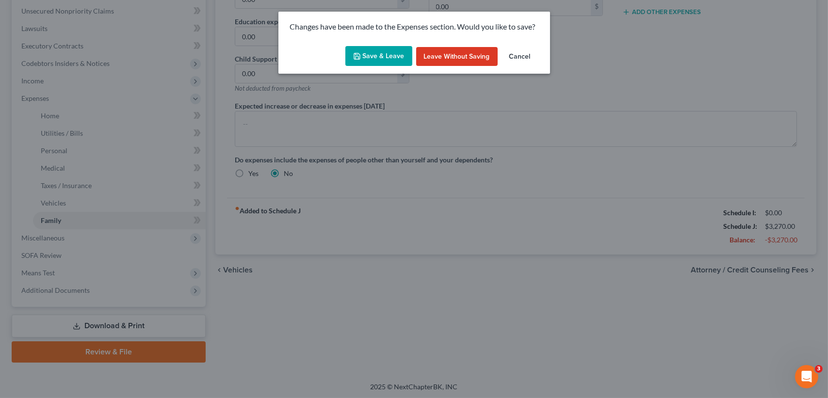
click at [403, 60] on button "Save & Leave" at bounding box center [379, 56] width 67 height 20
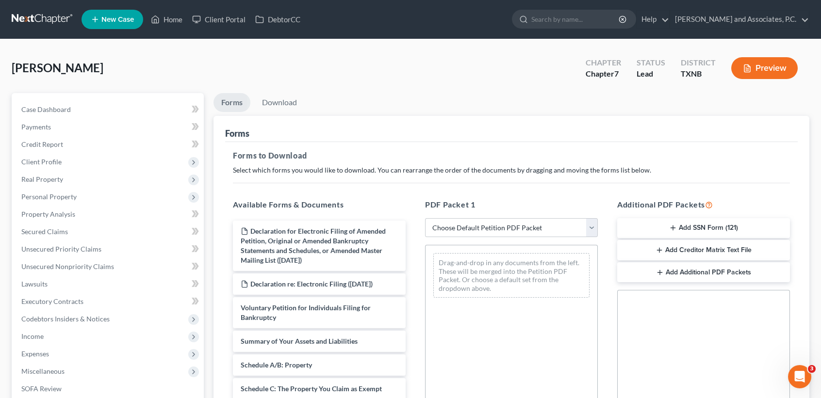
click at [698, 252] on button "Add Creditor Matrix Text File" at bounding box center [703, 250] width 173 height 20
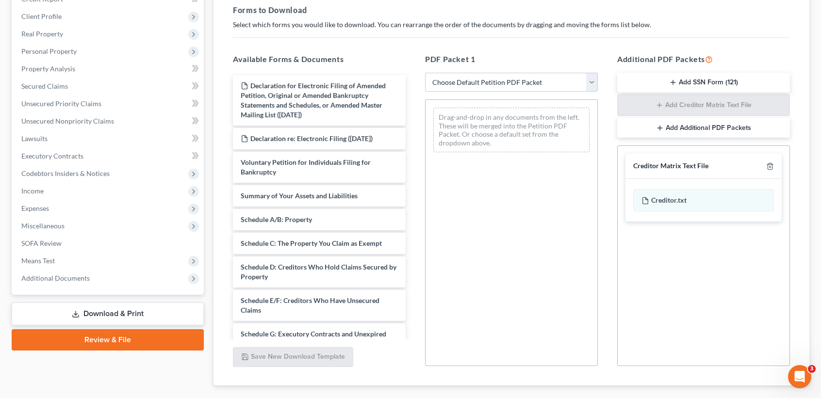
scroll to position [200, 0]
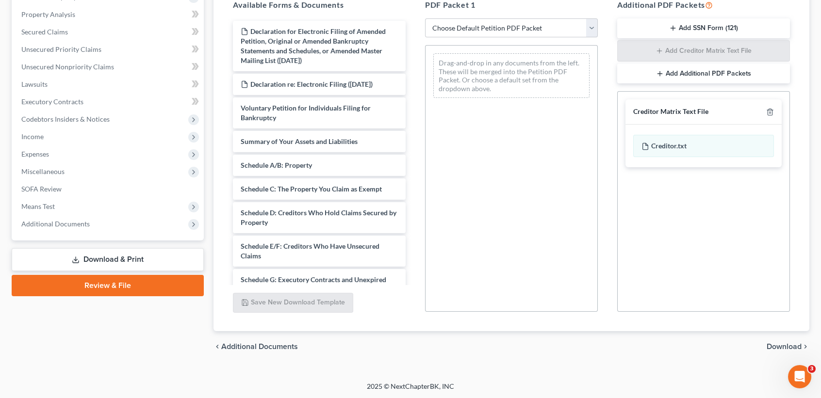
drag, startPoint x: 791, startPoint y: 343, endPoint x: 789, endPoint y: 354, distance: 10.9
click at [791, 343] on span "Download" at bounding box center [784, 347] width 35 height 8
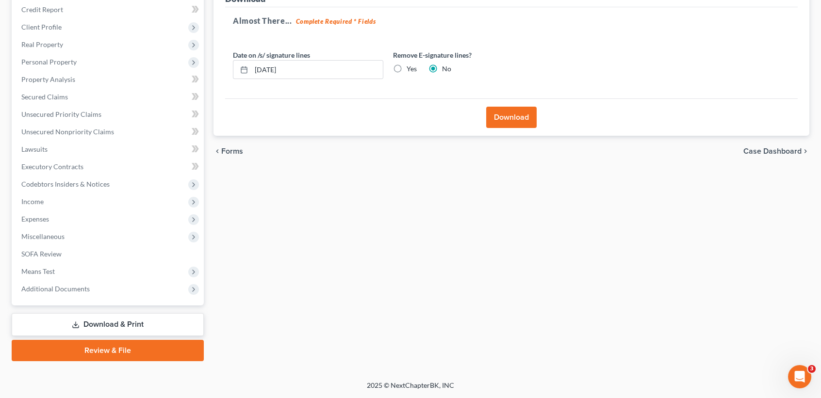
scroll to position [133, 0]
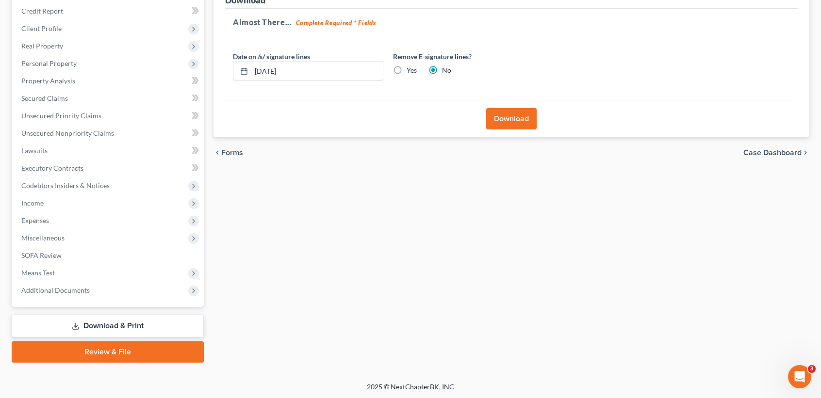
click at [489, 119] on button "Download" at bounding box center [511, 118] width 50 height 21
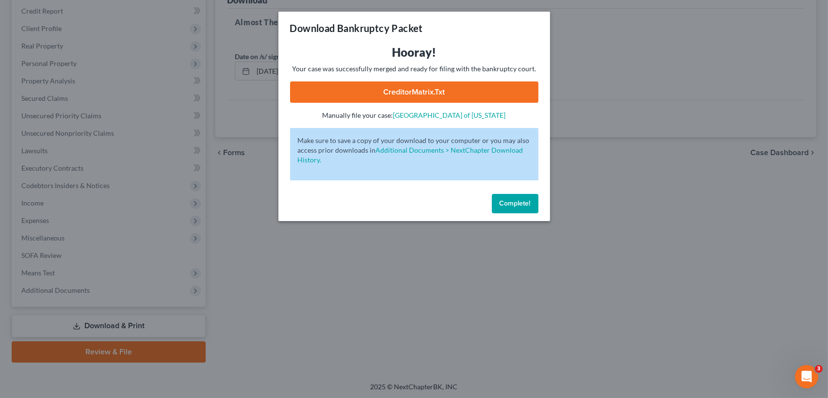
click at [423, 82] on link "CreditorMatrix.txt" at bounding box center [414, 92] width 248 height 21
click at [509, 191] on div "Complete!" at bounding box center [415, 205] width 272 height 31
click at [514, 212] on button "Complete!" at bounding box center [515, 203] width 47 height 19
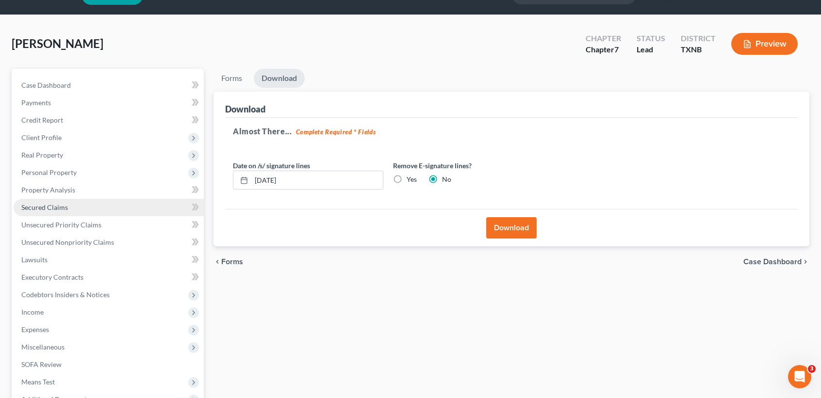
scroll to position [0, 0]
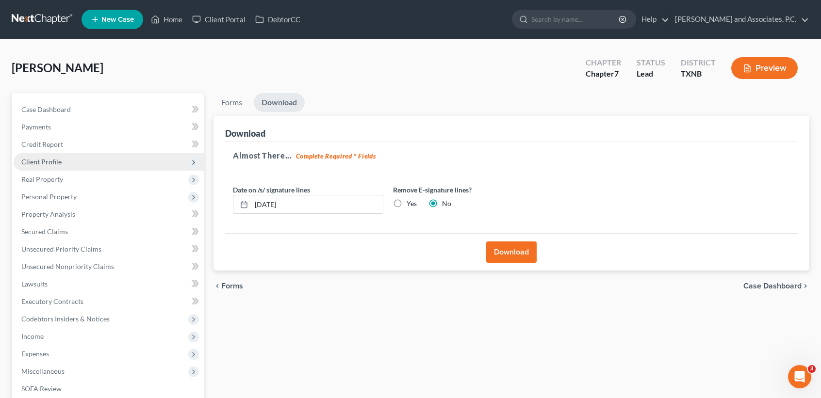
click at [56, 158] on span "Client Profile" at bounding box center [41, 162] width 40 height 8
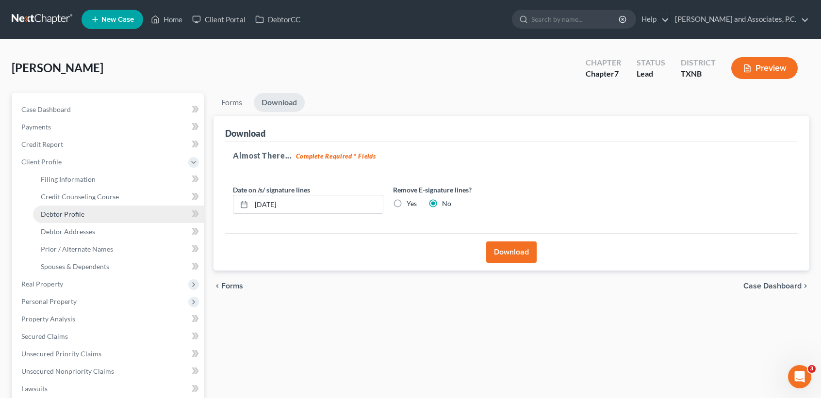
click at [62, 210] on span "Debtor Profile" at bounding box center [63, 214] width 44 height 8
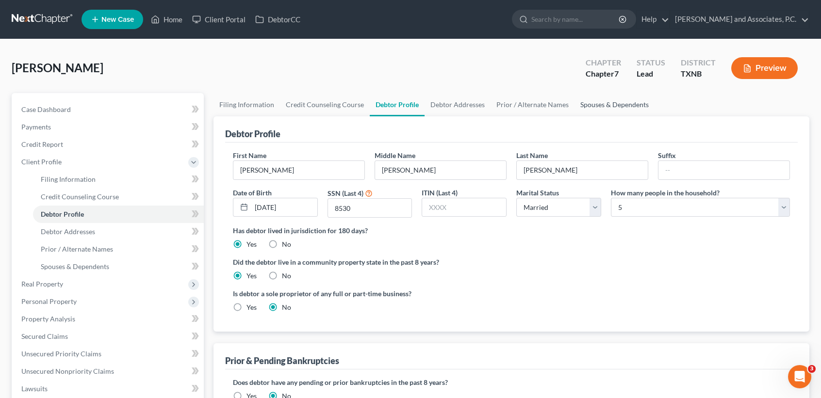
click at [620, 102] on link "Spouses & Dependents" at bounding box center [615, 104] width 80 height 23
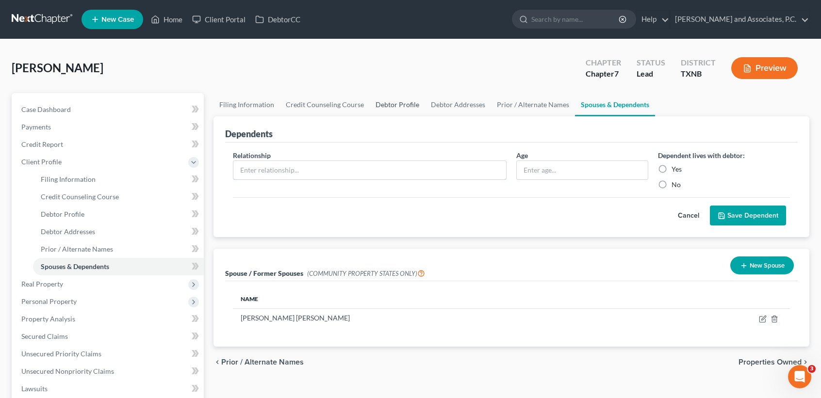
click at [378, 175] on input "text" at bounding box center [369, 170] width 273 height 18
click at [672, 167] on label "Yes" at bounding box center [677, 170] width 10 height 10
click at [676, 167] on input "Yes" at bounding box center [679, 168] width 6 height 6
click at [746, 214] on button "Save Dependent" at bounding box center [748, 216] width 76 height 20
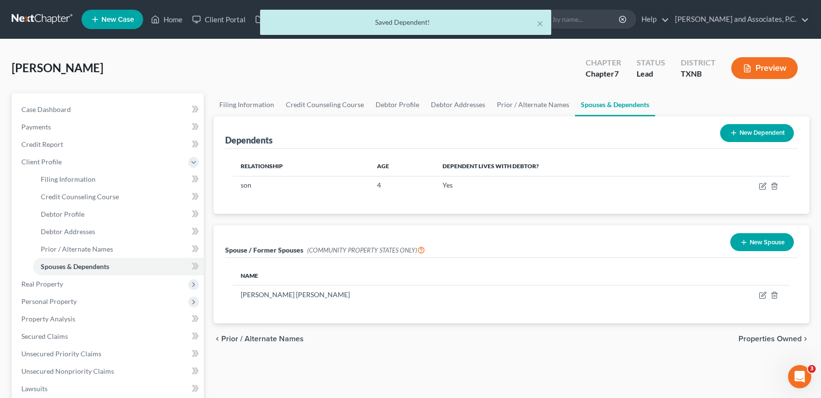
click at [770, 136] on button "New Dependent" at bounding box center [757, 133] width 74 height 18
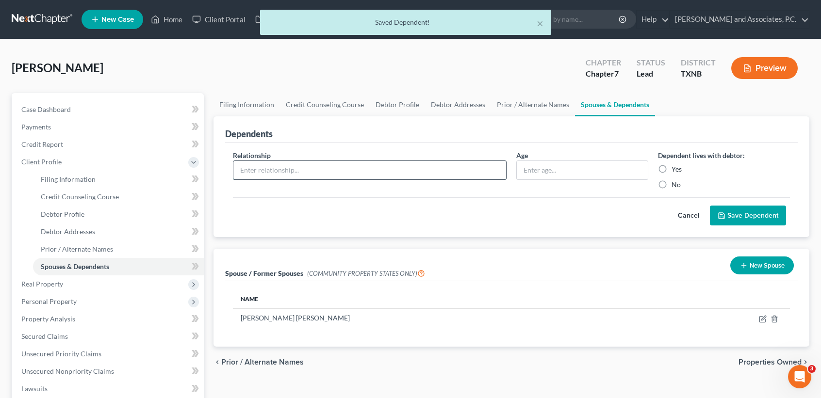
drag, startPoint x: 276, startPoint y: 168, endPoint x: 284, endPoint y: 172, distance: 8.9
click at [276, 168] on input "text" at bounding box center [369, 170] width 273 height 18
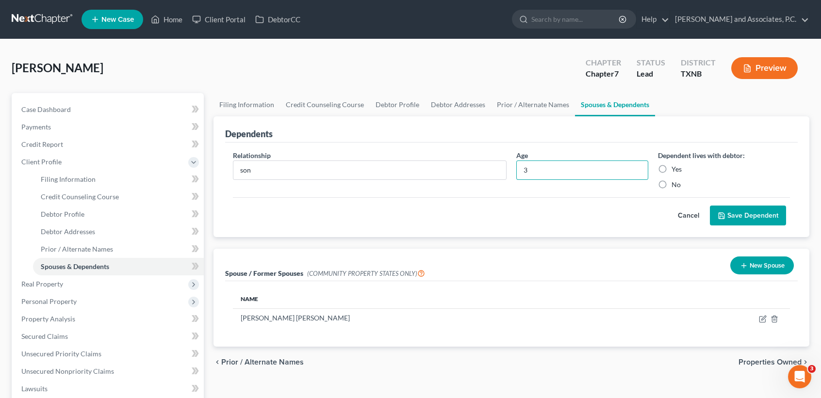
click at [675, 170] on label "Yes" at bounding box center [677, 170] width 10 height 10
click at [676, 170] on input "Yes" at bounding box center [679, 168] width 6 height 6
click at [730, 214] on button "Save Dependent" at bounding box center [748, 216] width 76 height 20
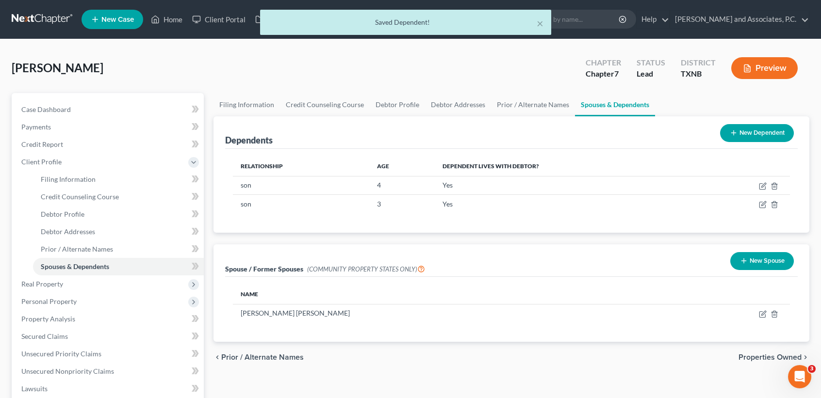
click at [757, 135] on button "New Dependent" at bounding box center [757, 133] width 74 height 18
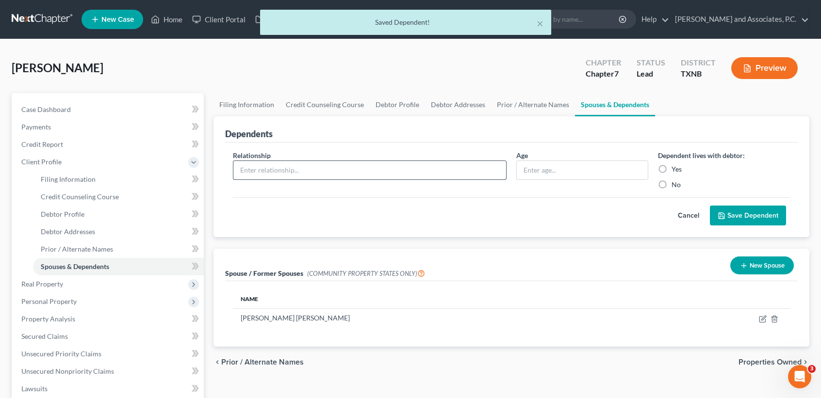
click at [326, 170] on input "text" at bounding box center [369, 170] width 273 height 18
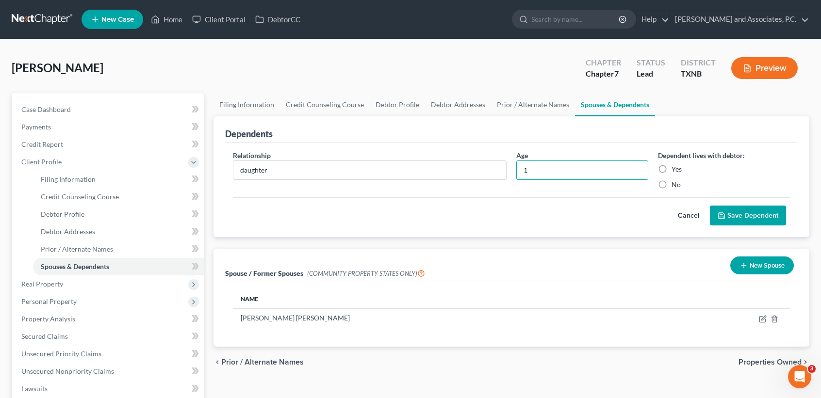
drag, startPoint x: 665, startPoint y: 168, endPoint x: 725, endPoint y: 217, distance: 77.5
click at [672, 168] on label "Yes" at bounding box center [677, 170] width 10 height 10
click at [676, 168] on input "Yes" at bounding box center [679, 168] width 6 height 6
click at [727, 220] on button "Save Dependent" at bounding box center [748, 216] width 76 height 20
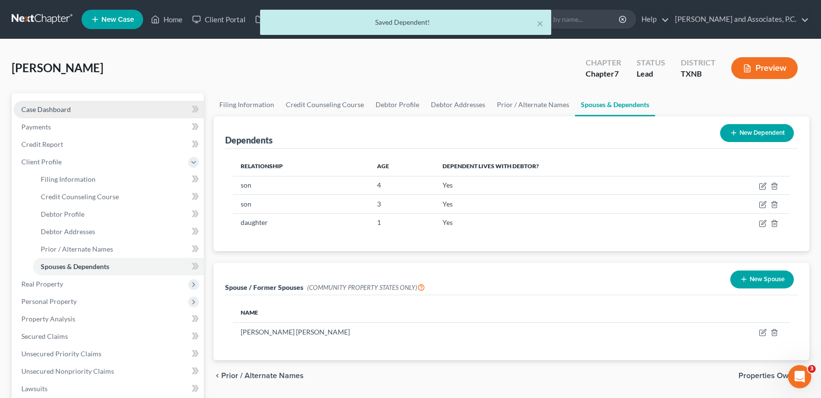
click at [49, 111] on span "Case Dashboard" at bounding box center [45, 109] width 49 height 8
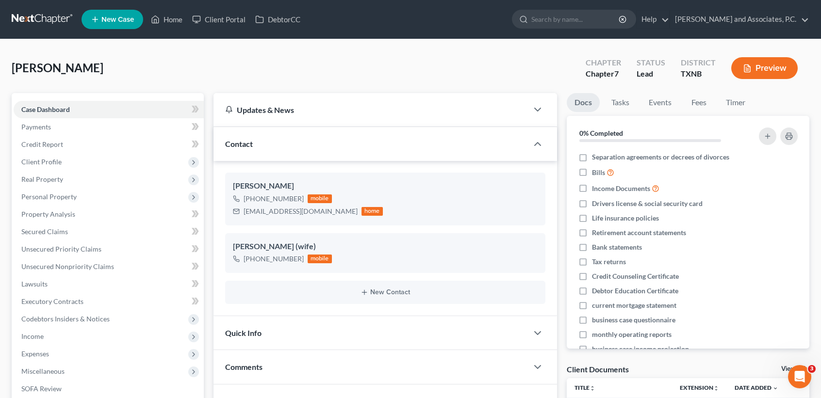
click at [193, 67] on div "[PERSON_NAME] Upgraded Chapter Chapter 7 Status [GEOGRAPHIC_DATA] [GEOGRAPHIC_D…" at bounding box center [411, 72] width 798 height 42
click at [26, 165] on span "Client Profile" at bounding box center [41, 162] width 40 height 8
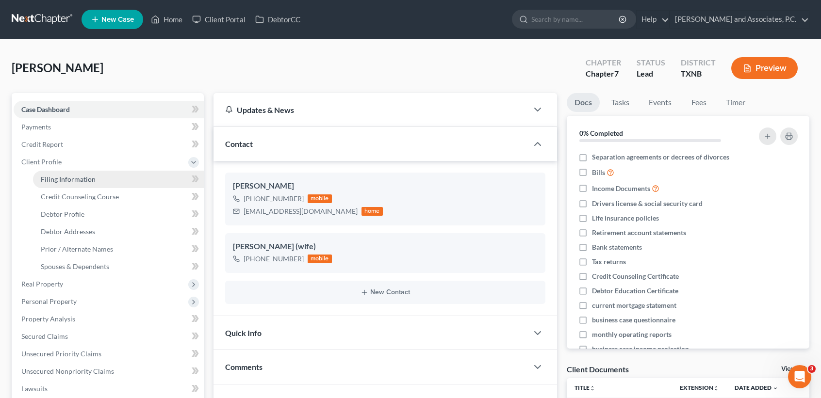
click at [61, 178] on span "Filing Information" at bounding box center [68, 179] width 55 height 8
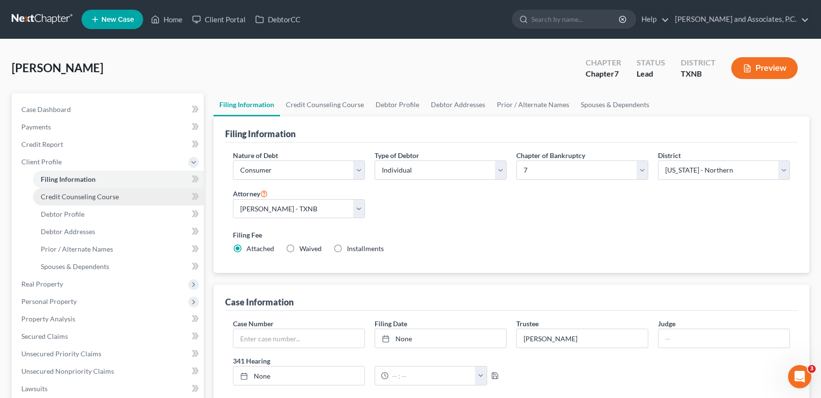
click at [70, 197] on span "Credit Counseling Course" at bounding box center [80, 197] width 78 height 8
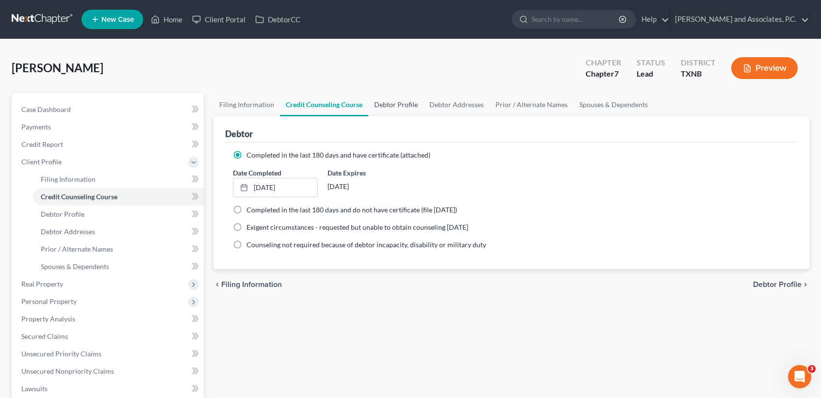
click at [388, 100] on link "Debtor Profile" at bounding box center [395, 104] width 55 height 23
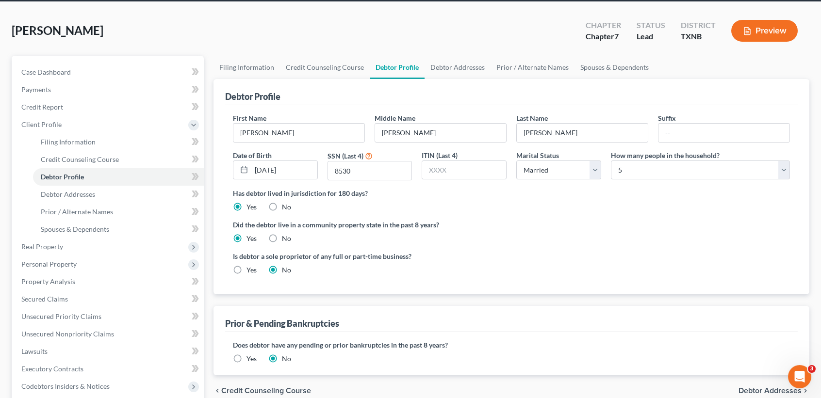
scroll to position [65, 0]
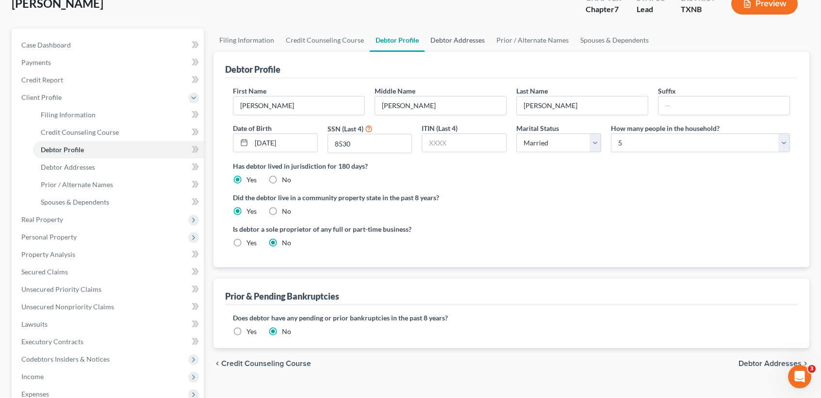
click at [466, 46] on link "Debtor Addresses" at bounding box center [458, 40] width 66 height 23
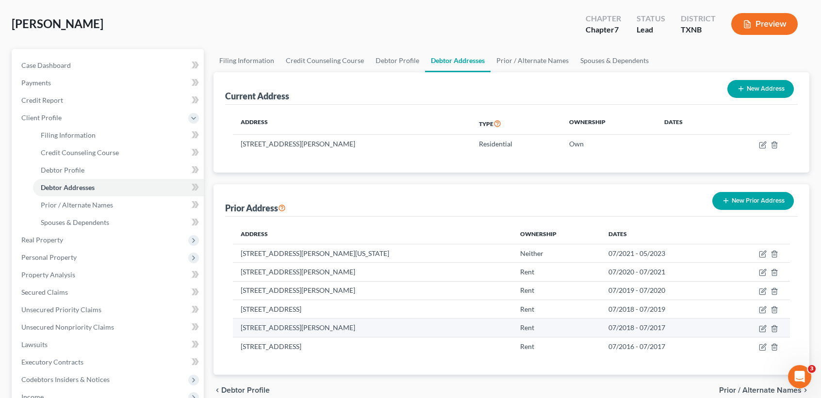
scroll to position [65, 0]
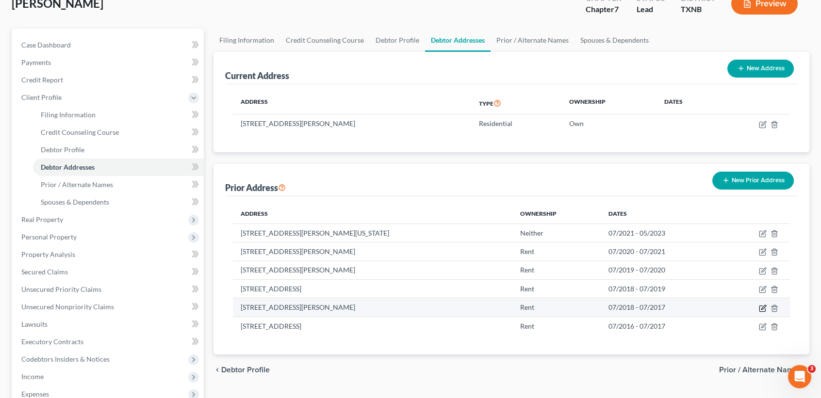
click at [760, 312] on icon "button" at bounding box center [762, 309] width 6 height 6
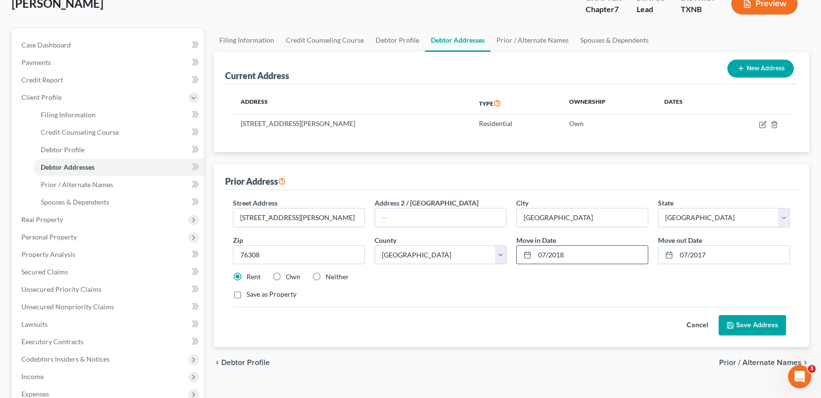
click at [619, 260] on input "07/2018" at bounding box center [591, 255] width 113 height 18
drag, startPoint x: 765, startPoint y: 252, endPoint x: 759, endPoint y: 238, distance: 15.0
click at [765, 250] on input "07/2017" at bounding box center [732, 255] width 113 height 18
click at [768, 320] on button "Save Address" at bounding box center [752, 325] width 67 height 20
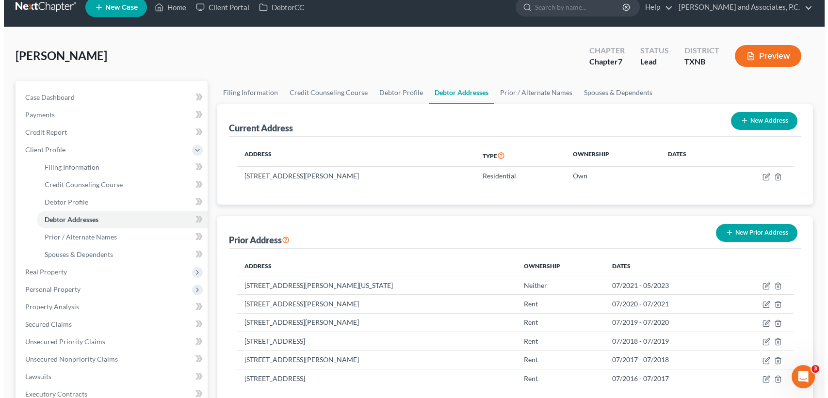
scroll to position [0, 0]
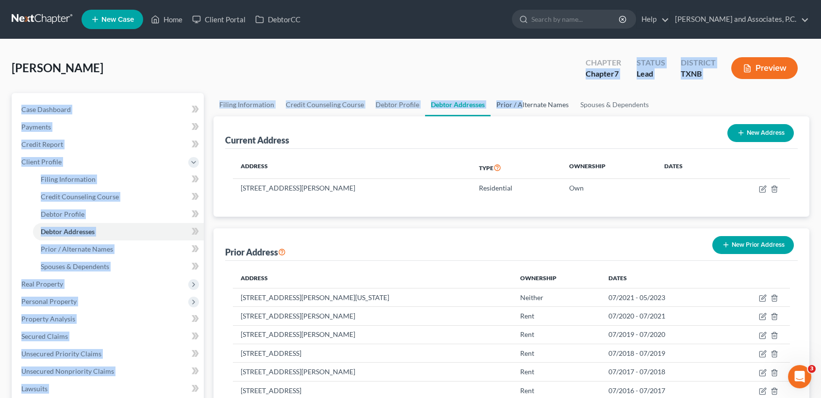
drag, startPoint x: 517, startPoint y: 92, endPoint x: 544, endPoint y: 105, distance: 29.7
click at [519, 99] on div "[PERSON_NAME] Upgraded Chapter Chapter 7 Status [GEOGRAPHIC_DATA] [GEOGRAPHIC_D…" at bounding box center [411, 330] width 798 height 558
click at [520, 107] on link "Prior / Alternate Names" at bounding box center [533, 104] width 84 height 23
click at [544, 105] on link "Prior / Alternate Names" at bounding box center [533, 104] width 84 height 23
click at [530, 107] on link "Prior / Alternate Names" at bounding box center [533, 104] width 84 height 23
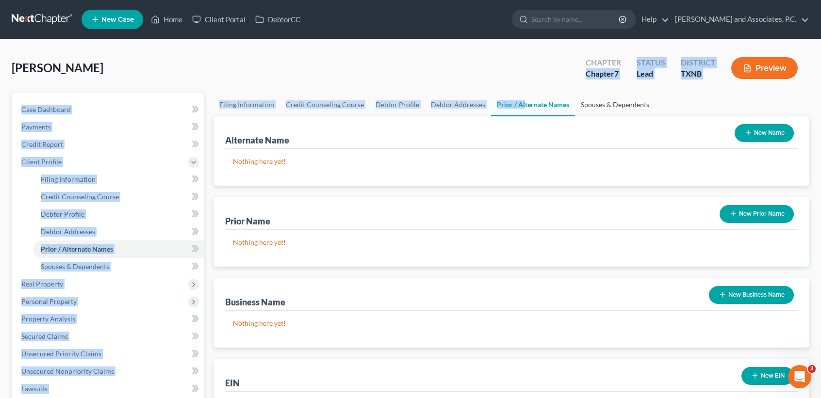
click at [596, 99] on link "Spouses & Dependents" at bounding box center [615, 104] width 80 height 23
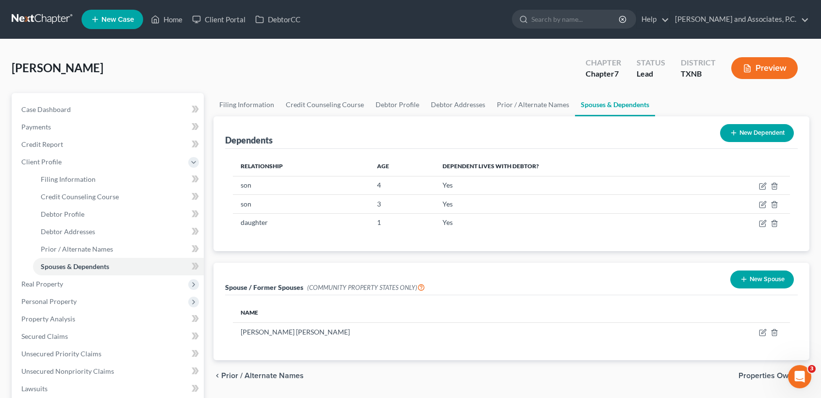
click at [372, 127] on div "Dependents New Dependent" at bounding box center [511, 132] width 573 height 33
click at [47, 285] on span "Real Property" at bounding box center [42, 284] width 42 height 8
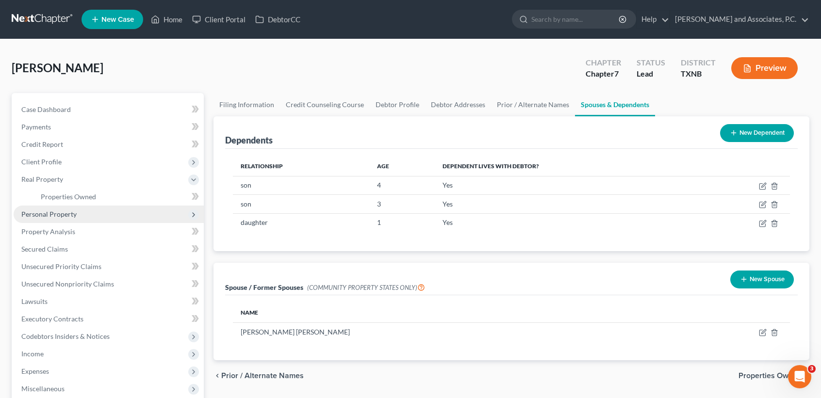
click at [40, 219] on span "Personal Property" at bounding box center [109, 214] width 190 height 17
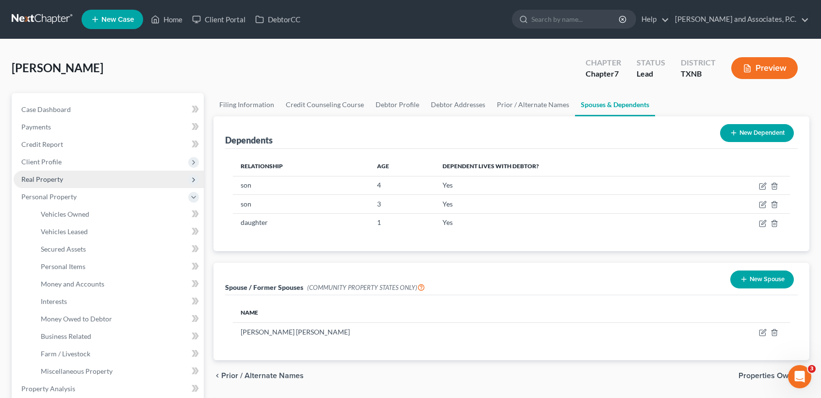
click at [62, 180] on span "Real Property" at bounding box center [42, 179] width 42 height 8
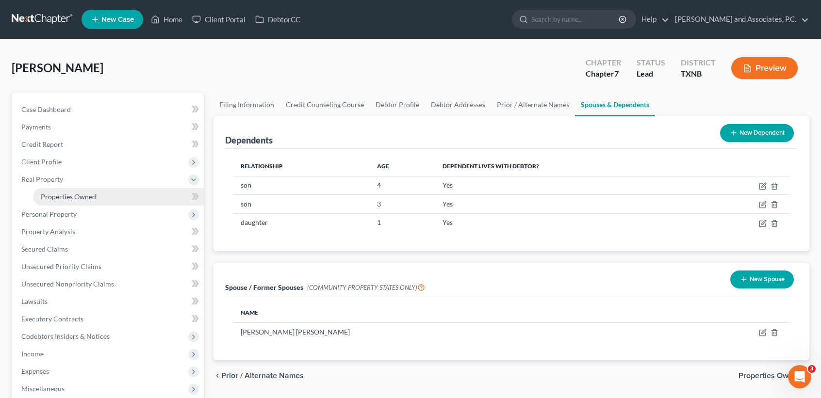
click at [75, 192] on link "Properties Owned" at bounding box center [118, 196] width 171 height 17
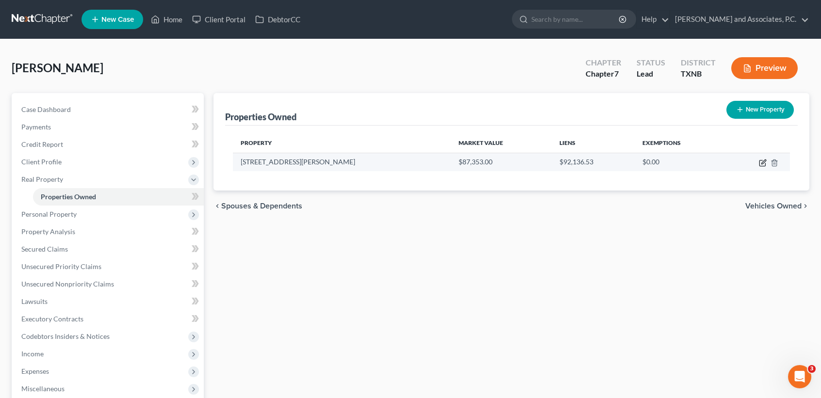
click at [763, 160] on icon "button" at bounding box center [763, 163] width 8 height 8
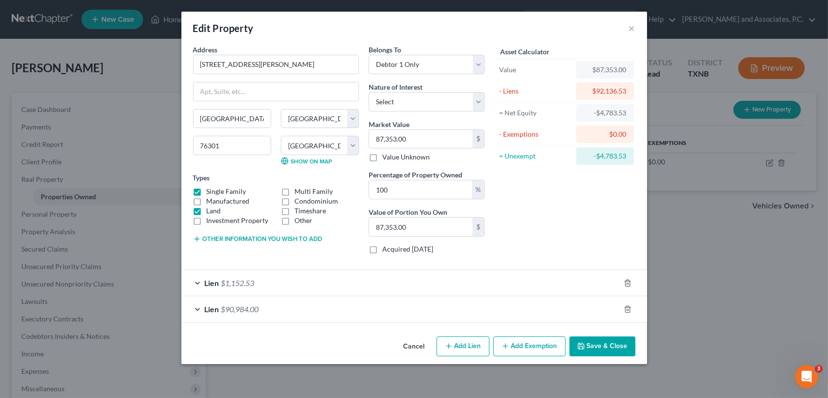
click at [578, 346] on icon "button" at bounding box center [581, 347] width 8 height 8
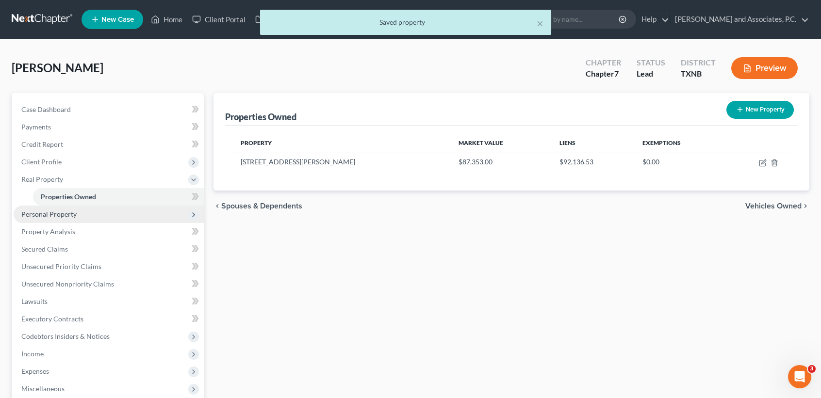
click at [36, 214] on span "Personal Property" at bounding box center [48, 214] width 55 height 8
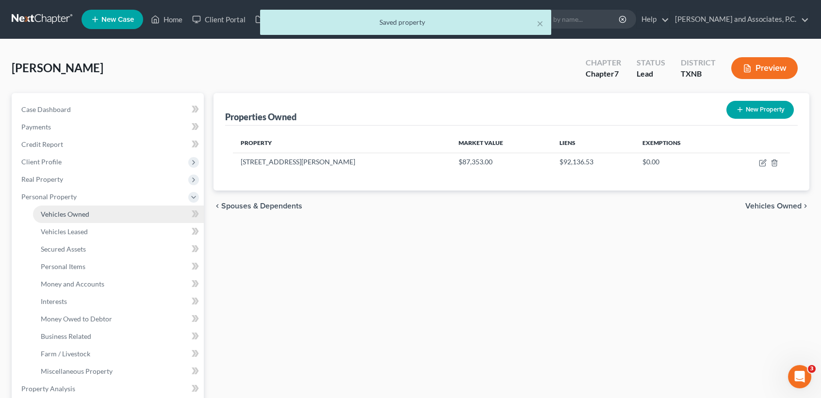
click at [60, 218] on link "Vehicles Owned" at bounding box center [118, 214] width 171 height 17
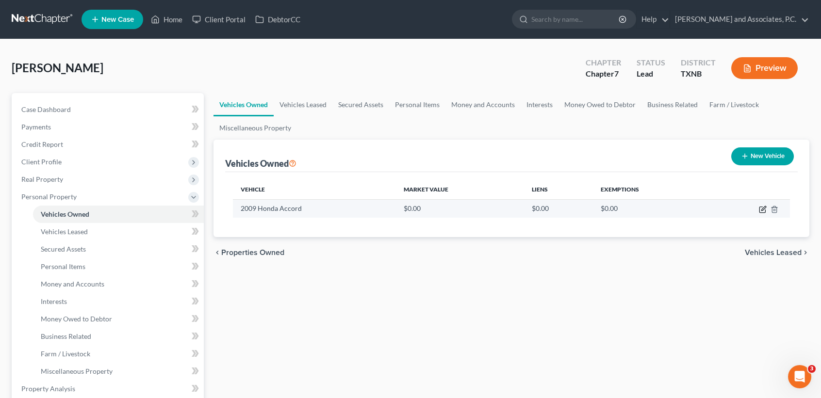
click at [763, 208] on icon "button" at bounding box center [763, 208] width 4 height 4
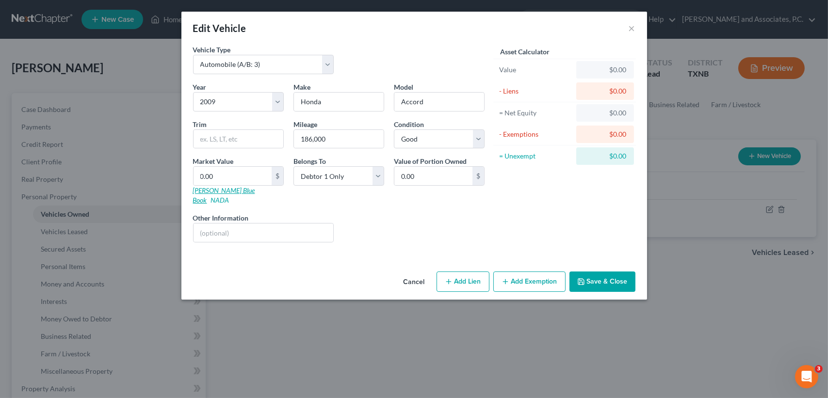
click at [221, 192] on link "[PERSON_NAME] Blue Book" at bounding box center [224, 195] width 62 height 18
drag, startPoint x: 593, startPoint y: 272, endPoint x: 346, endPoint y: 9, distance: 361.2
click at [594, 272] on button "Save & Close" at bounding box center [603, 282] width 66 height 20
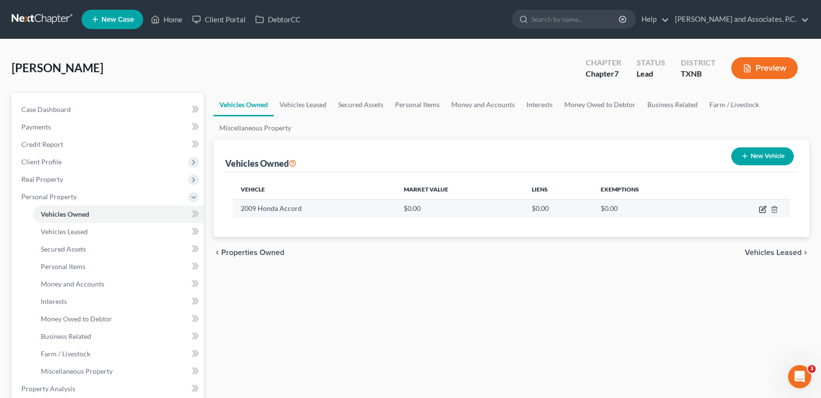
click at [764, 210] on icon "button" at bounding box center [763, 210] width 8 height 8
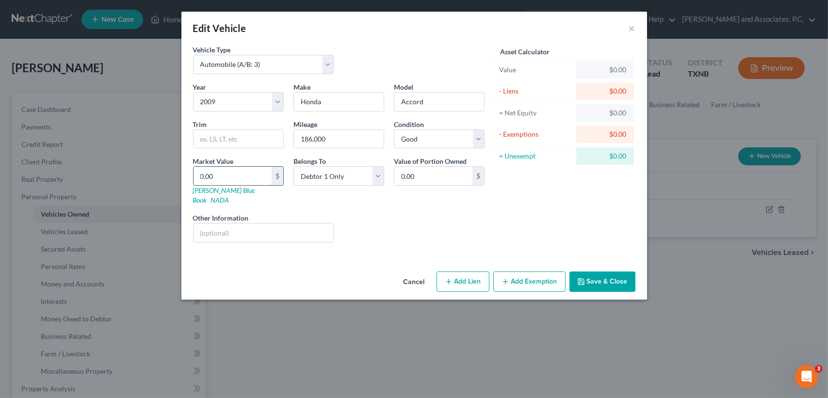
click at [267, 175] on input "0.00" at bounding box center [233, 176] width 78 height 18
click at [576, 272] on button "Save & Close" at bounding box center [603, 282] width 66 height 20
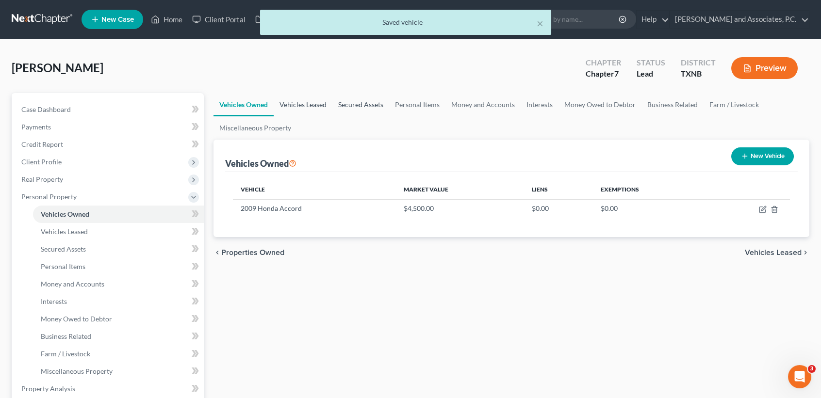
drag, startPoint x: 301, startPoint y: 103, endPoint x: 370, endPoint y: 109, distance: 69.2
click at [301, 103] on link "Vehicles Leased" at bounding box center [303, 104] width 59 height 23
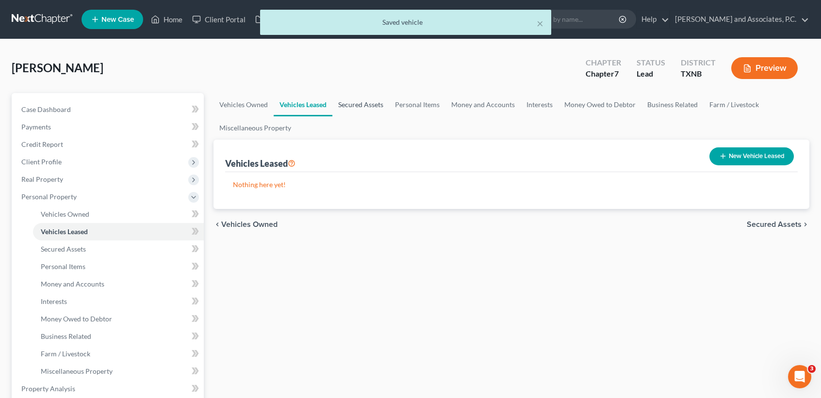
click at [370, 108] on link "Secured Assets" at bounding box center [360, 104] width 57 height 23
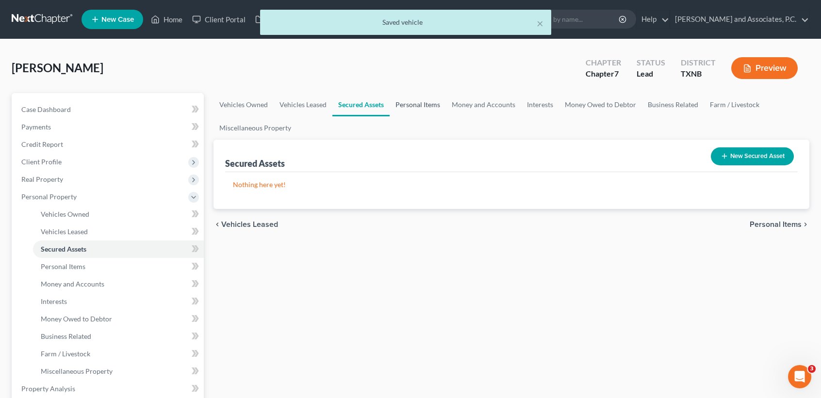
click at [408, 102] on link "Personal Items" at bounding box center [418, 104] width 56 height 23
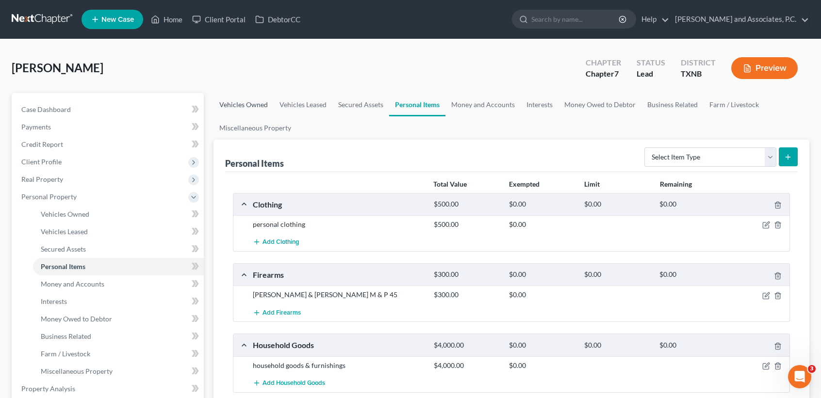
click at [254, 106] on link "Vehicles Owned" at bounding box center [244, 104] width 60 height 23
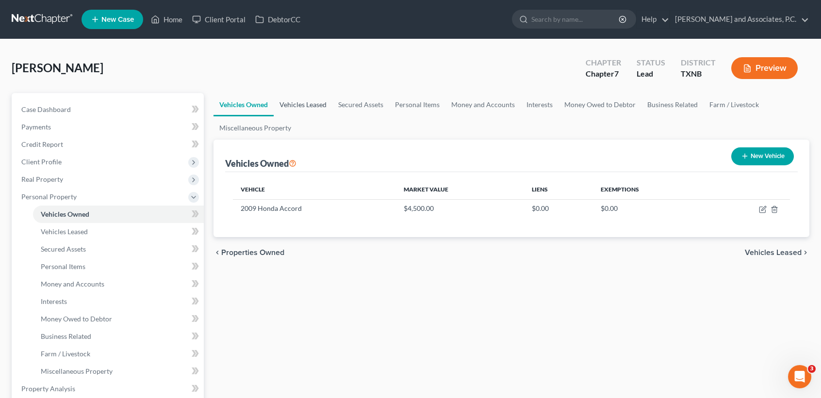
click at [299, 100] on link "Vehicles Leased" at bounding box center [303, 104] width 59 height 23
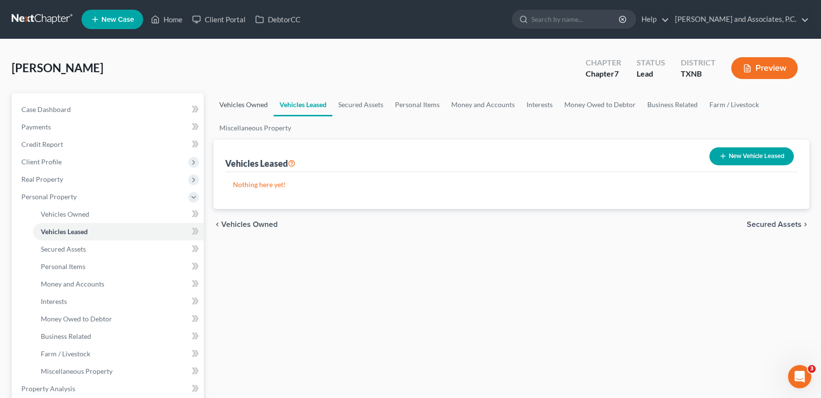
click at [257, 102] on link "Vehicles Owned" at bounding box center [244, 104] width 60 height 23
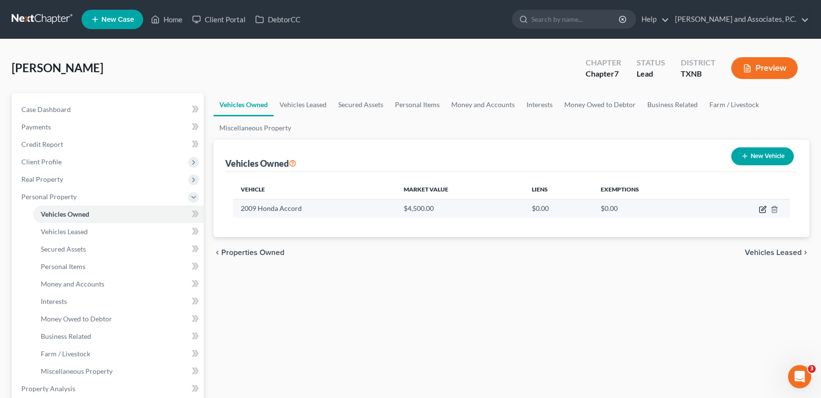
click at [765, 208] on icon "button" at bounding box center [763, 210] width 8 height 8
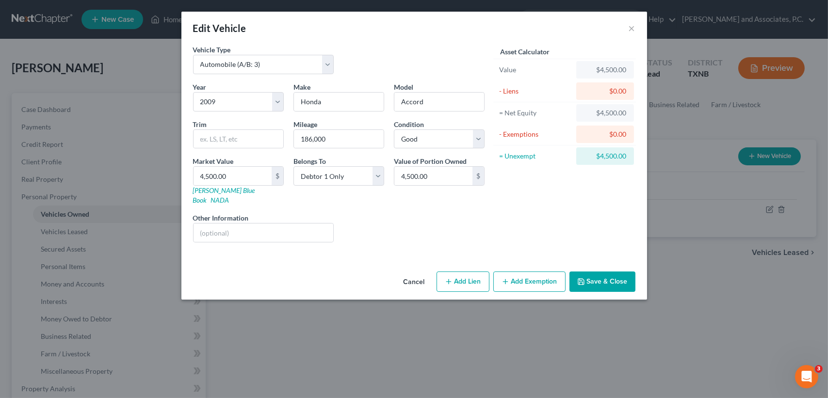
click at [506, 277] on button "Add Exemption" at bounding box center [530, 282] width 72 height 20
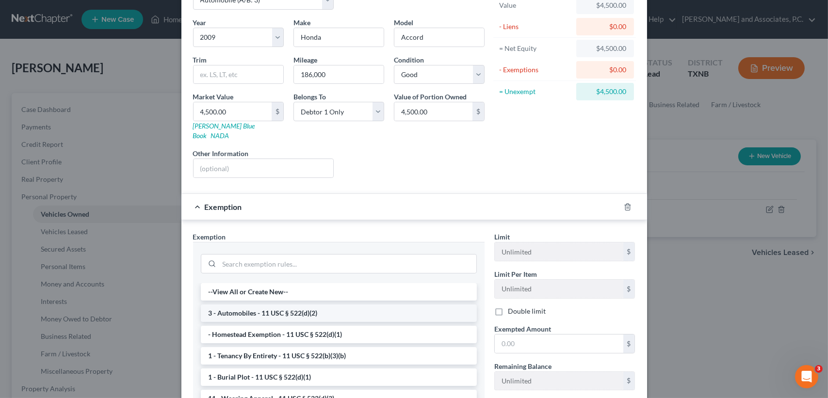
click at [241, 305] on li "3 - Automobiles - 11 USC § 522(d)(2)" at bounding box center [339, 313] width 276 height 17
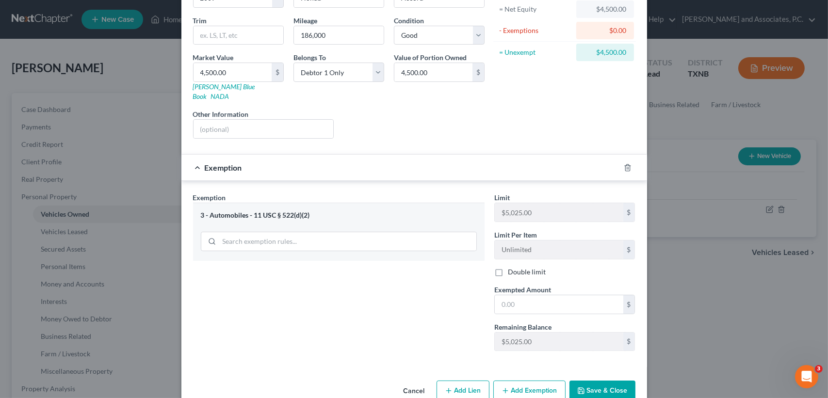
scroll to position [115, 0]
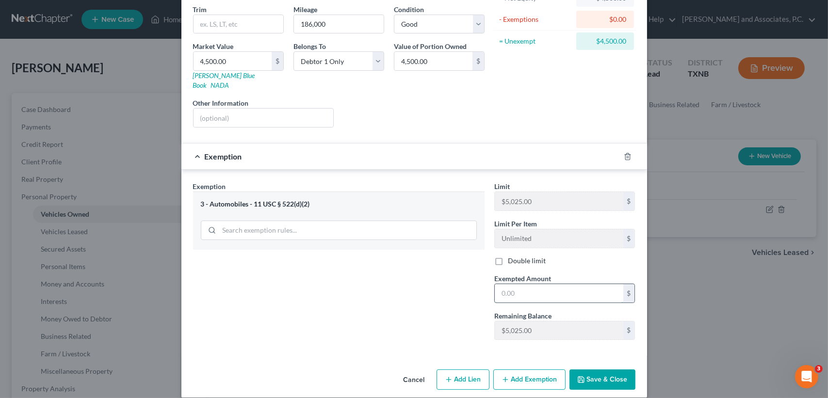
drag, startPoint x: 556, startPoint y: 289, endPoint x: 545, endPoint y: 281, distance: 13.5
click at [556, 289] on input "text" at bounding box center [559, 293] width 129 height 18
click at [600, 370] on button "Save & Close" at bounding box center [603, 380] width 66 height 20
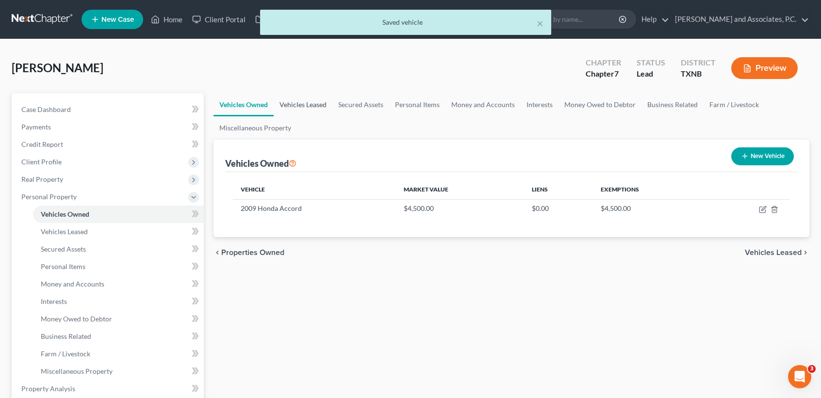
click at [315, 97] on link "Vehicles Leased" at bounding box center [303, 104] width 59 height 23
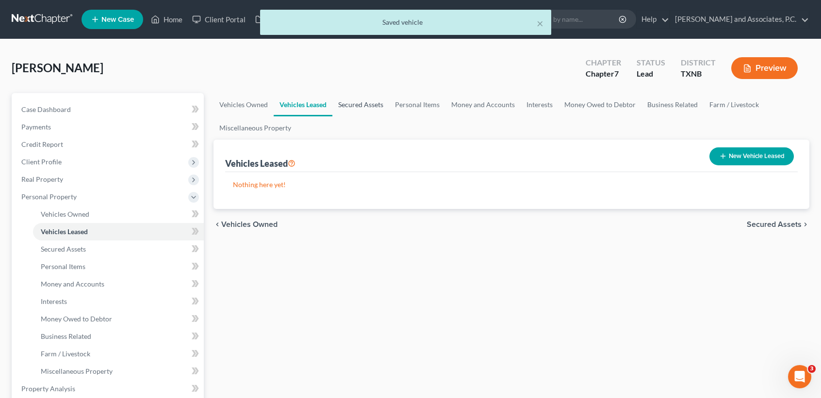
click at [368, 106] on link "Secured Assets" at bounding box center [360, 104] width 57 height 23
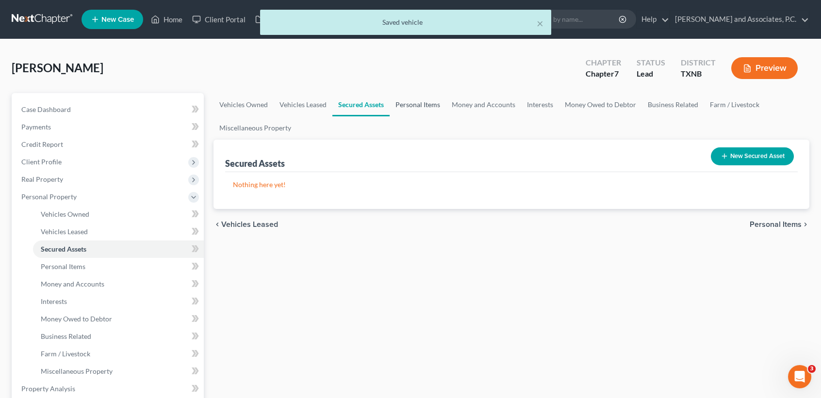
click at [414, 99] on link "Personal Items" at bounding box center [418, 104] width 56 height 23
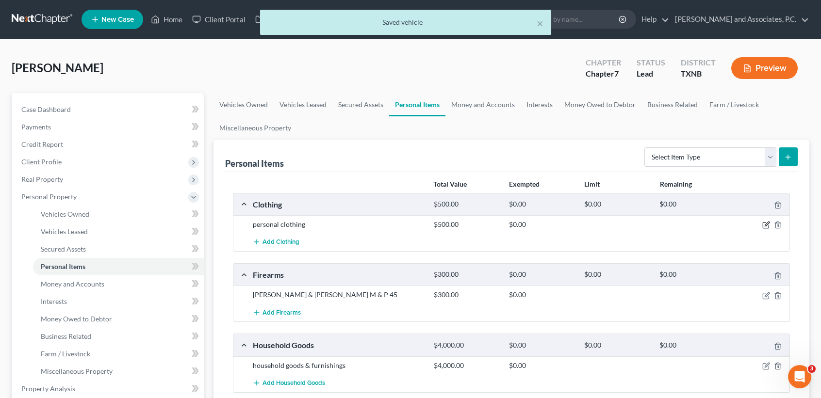
click at [768, 225] on icon "button" at bounding box center [766, 225] width 8 height 8
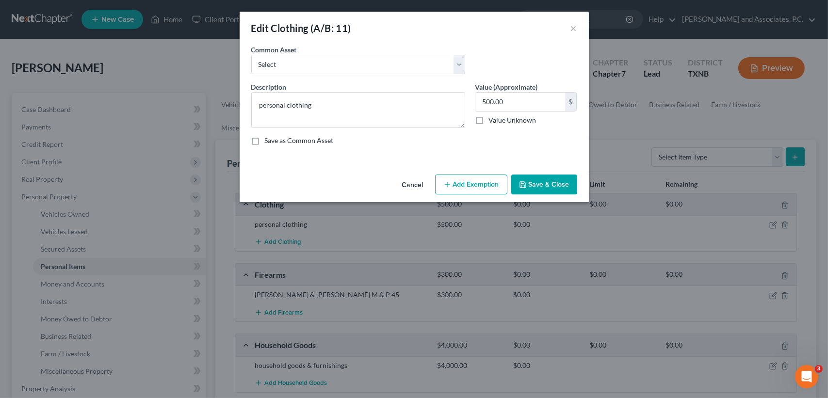
click at [479, 179] on button "Add Exemption" at bounding box center [471, 185] width 72 height 20
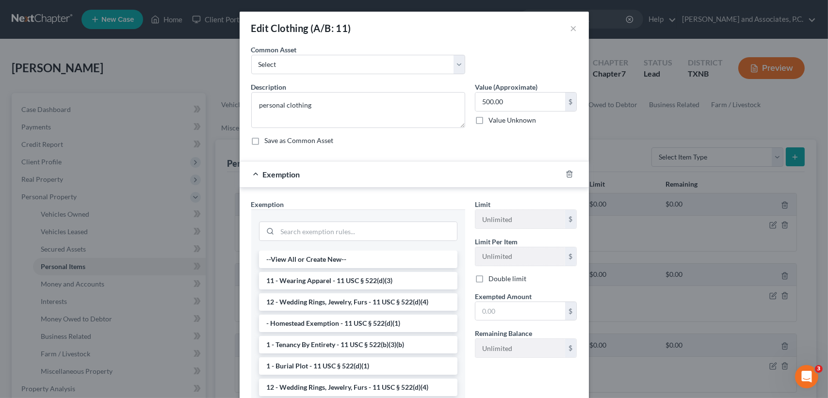
drag, startPoint x: 285, startPoint y: 284, endPoint x: 440, endPoint y: 300, distance: 156.1
click at [285, 284] on li "11 - Wearing Apparel - 11 USC § 522(d)(3)" at bounding box center [358, 280] width 198 height 17
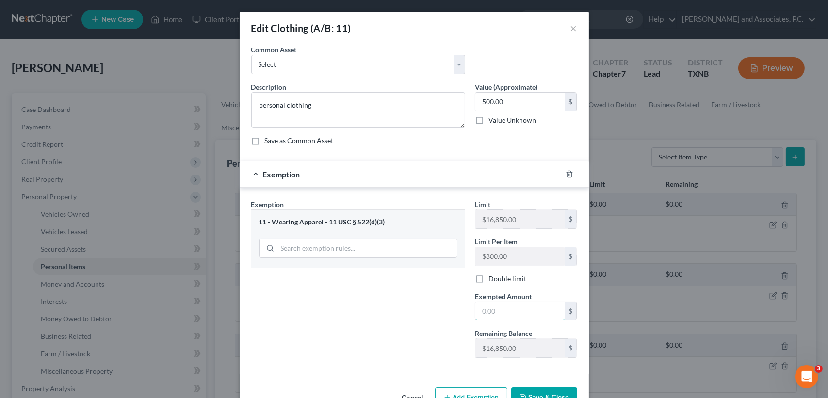
drag, startPoint x: 473, startPoint y: 312, endPoint x: 470, endPoint y: 307, distance: 6.1
click at [476, 312] on input "text" at bounding box center [521, 311] width 90 height 18
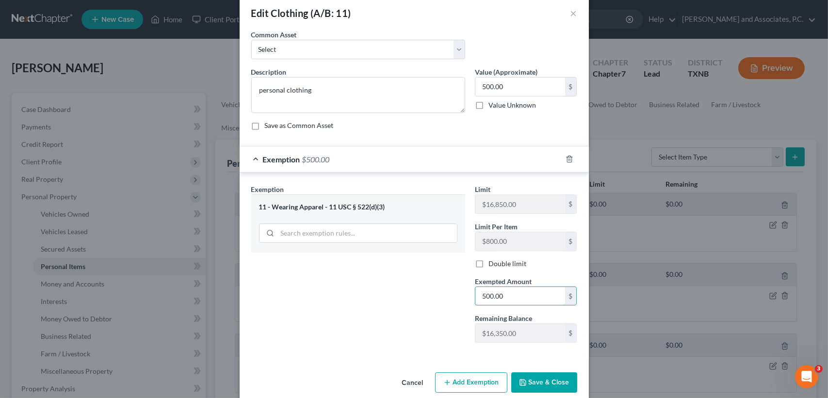
scroll to position [28, 0]
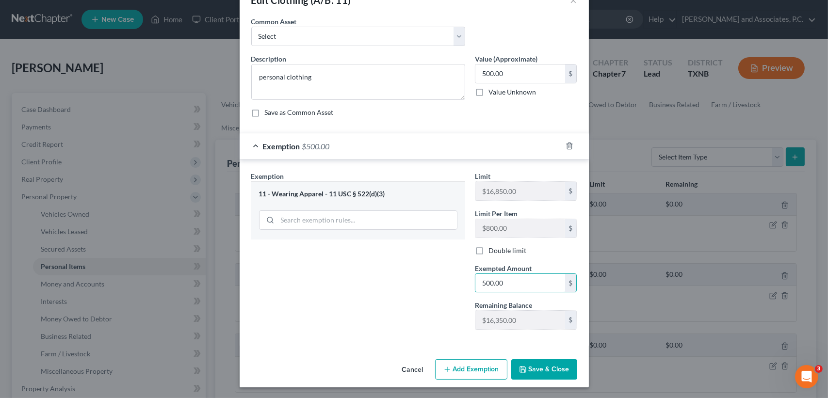
click at [552, 366] on button "Save & Close" at bounding box center [544, 370] width 66 height 20
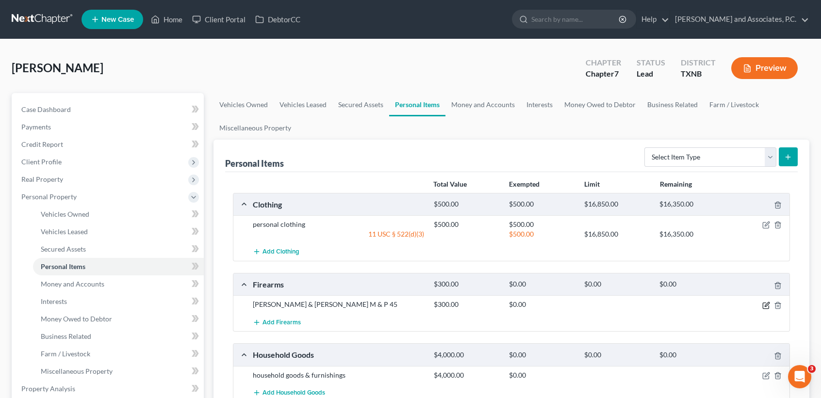
click at [766, 307] on icon "button" at bounding box center [766, 306] width 8 height 8
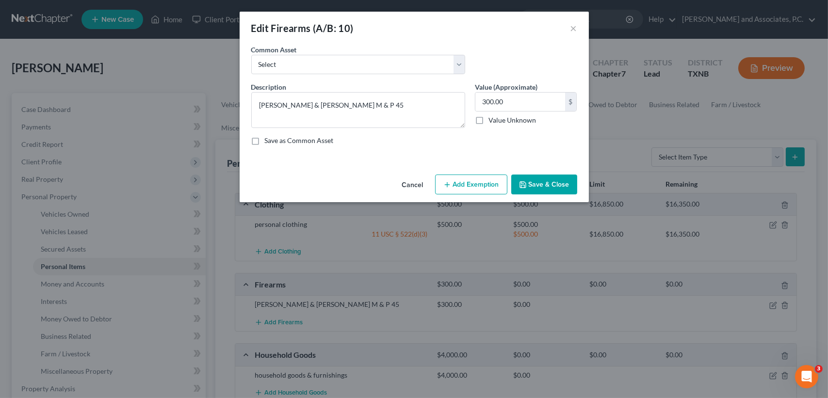
click at [474, 192] on button "Add Exemption" at bounding box center [471, 185] width 72 height 20
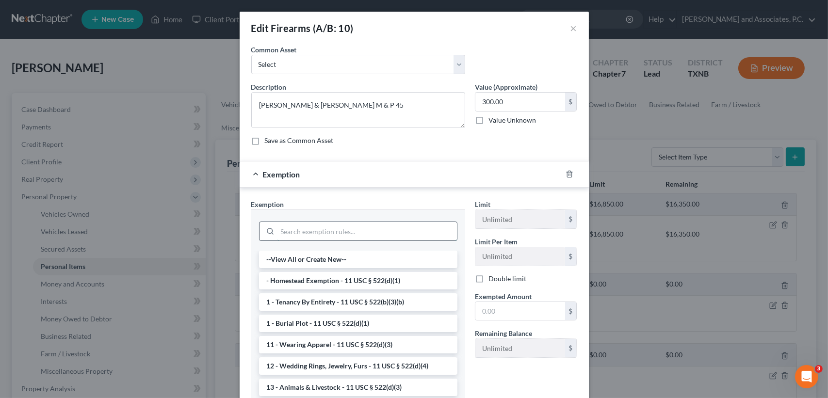
click at [316, 231] on input "search" at bounding box center [368, 231] width 180 height 18
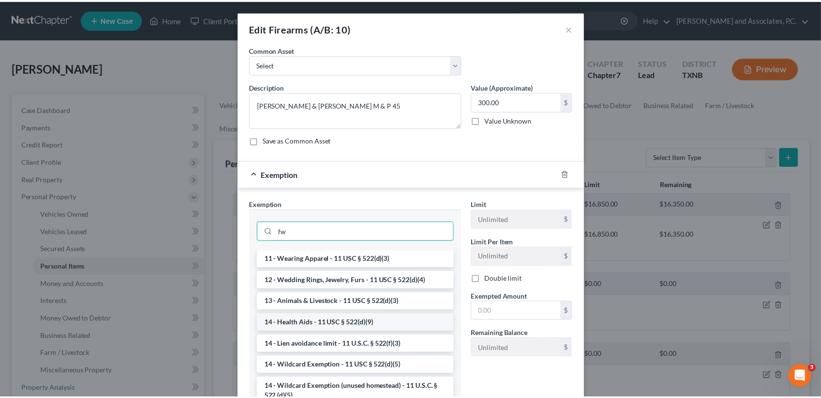
scroll to position [0, 0]
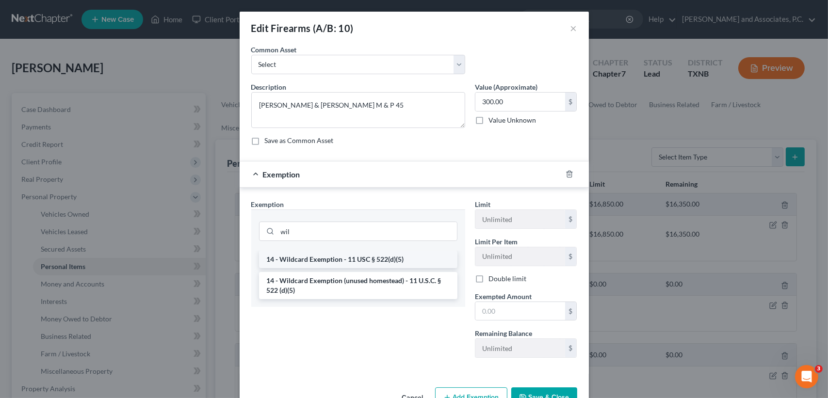
click at [334, 264] on li "14 - Wildcard Exemption - 11 USC § 522(d)(5)" at bounding box center [358, 259] width 198 height 17
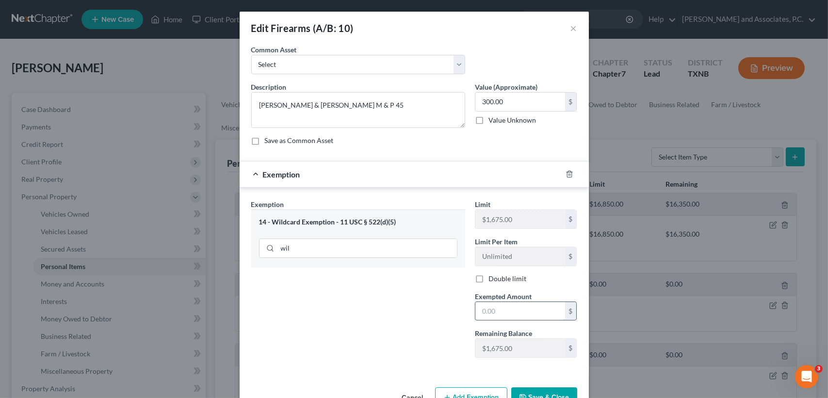
click at [524, 313] on input "text" at bounding box center [521, 311] width 90 height 18
click at [556, 389] on button "Save & Close" at bounding box center [544, 398] width 66 height 20
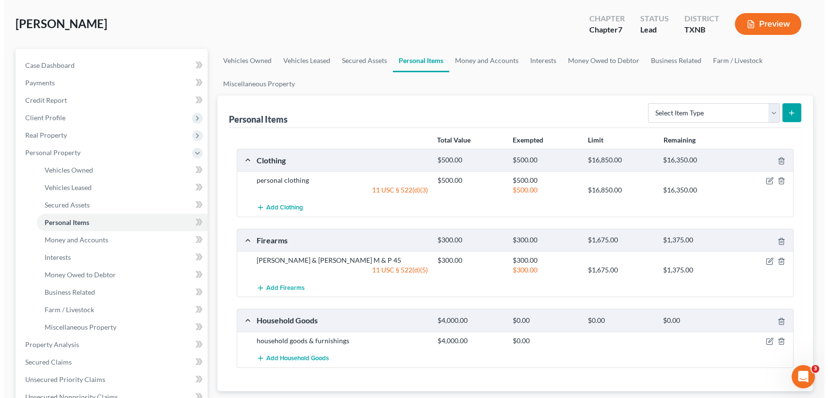
scroll to position [65, 0]
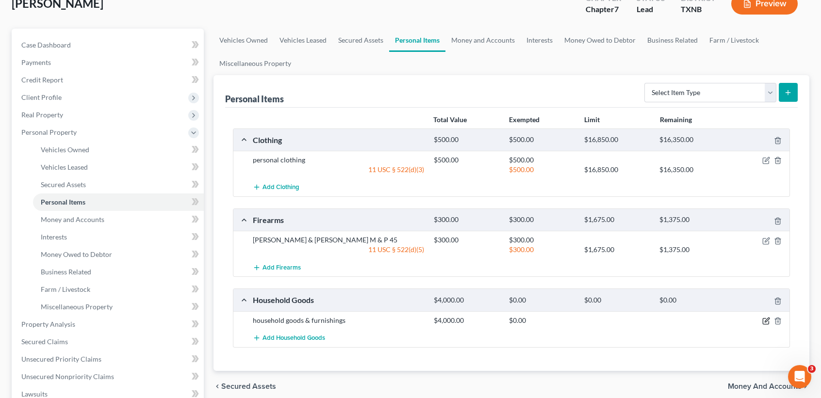
click at [766, 318] on icon "button" at bounding box center [766, 321] width 8 height 8
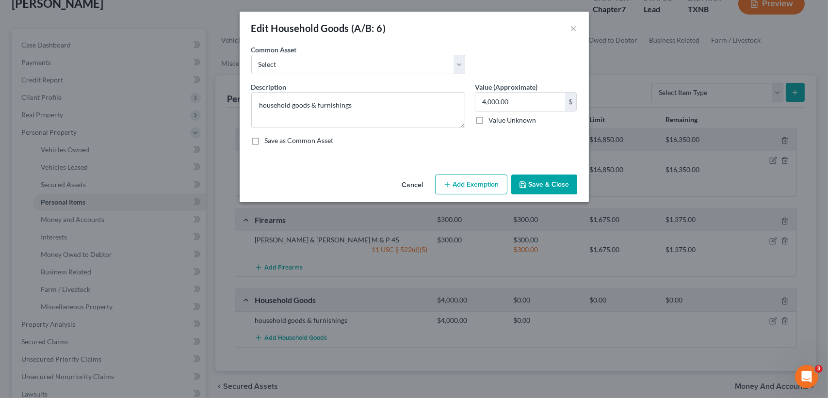
click at [449, 187] on icon "button" at bounding box center [448, 185] width 8 height 8
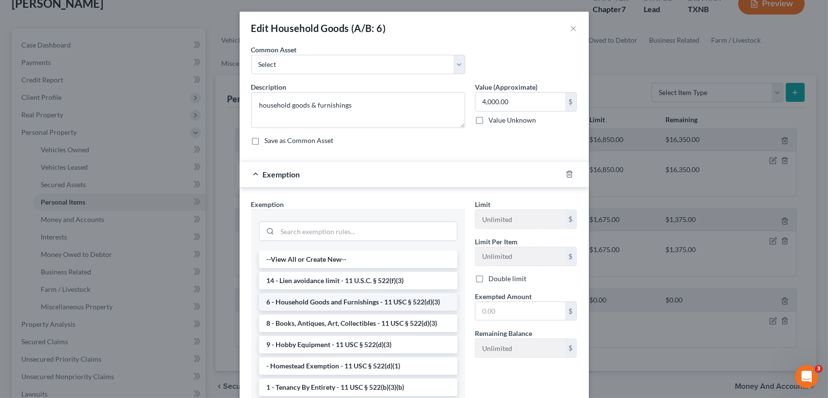
click at [327, 305] on li "6 - Household Goods and Furnishings - 11 USC § 522(d)(3)" at bounding box center [358, 302] width 198 height 17
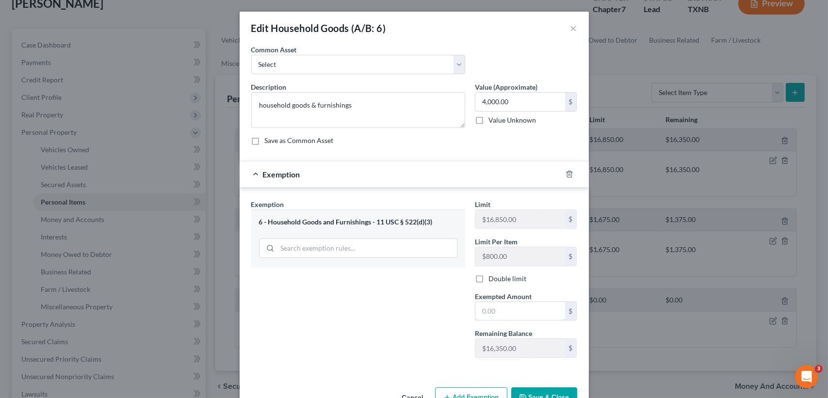
drag, startPoint x: 505, startPoint y: 311, endPoint x: 540, endPoint y: 325, distance: 38.1
click at [505, 311] on input "text" at bounding box center [521, 311] width 90 height 18
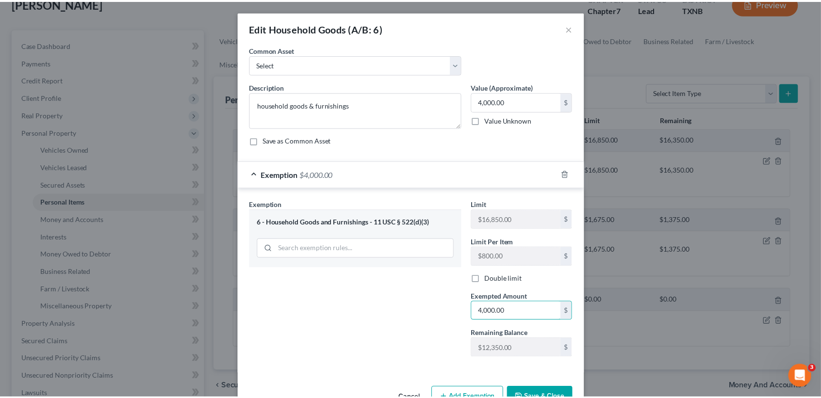
scroll to position [28, 0]
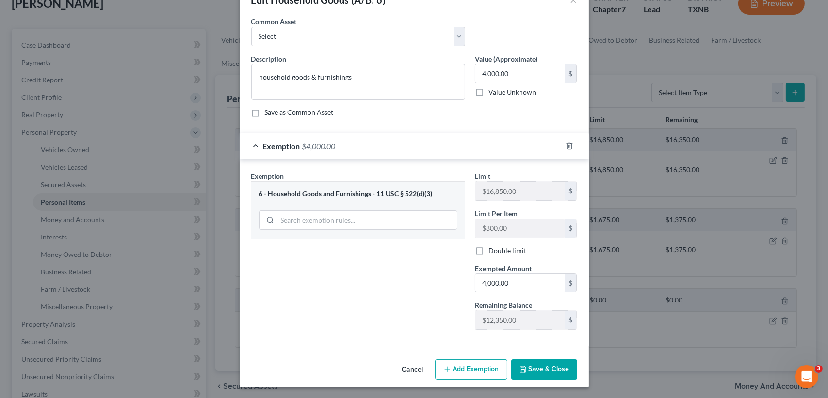
click at [556, 378] on button "Save & Close" at bounding box center [544, 370] width 66 height 20
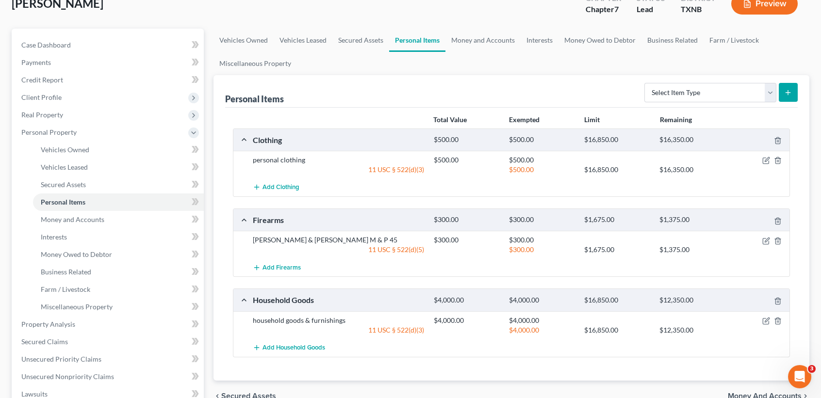
click at [555, 372] on div "Total Value Exempted Limit Remaining Clothing $500.00 $500.00 $16,850.00 $16,35…" at bounding box center [511, 244] width 573 height 273
click at [481, 37] on link "Money and Accounts" at bounding box center [482, 40] width 75 height 23
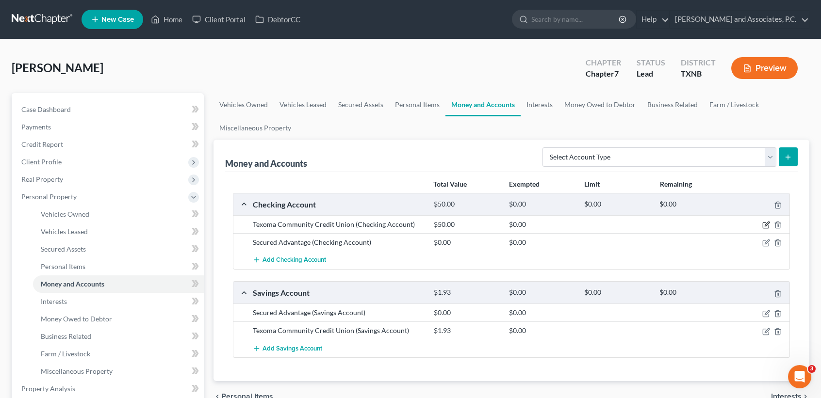
click at [766, 225] on icon "button" at bounding box center [766, 225] width 8 height 8
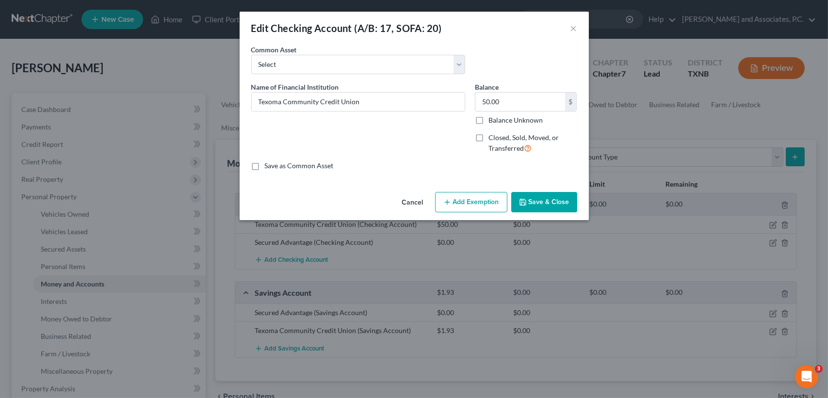
click at [500, 203] on button "Add Exemption" at bounding box center [471, 202] width 72 height 20
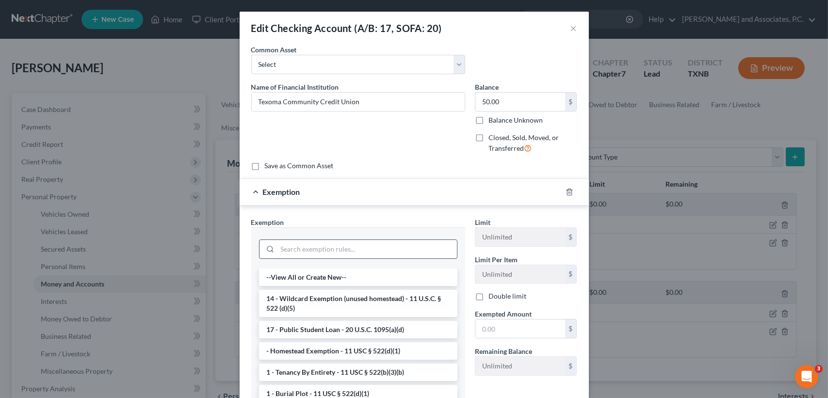
drag, startPoint x: 293, startPoint y: 239, endPoint x: 275, endPoint y: 247, distance: 20.4
click at [293, 243] on div at bounding box center [358, 248] width 198 height 25
click at [297, 246] on input "search" at bounding box center [368, 249] width 180 height 18
click at [278, 247] on input "search" at bounding box center [368, 249] width 180 height 18
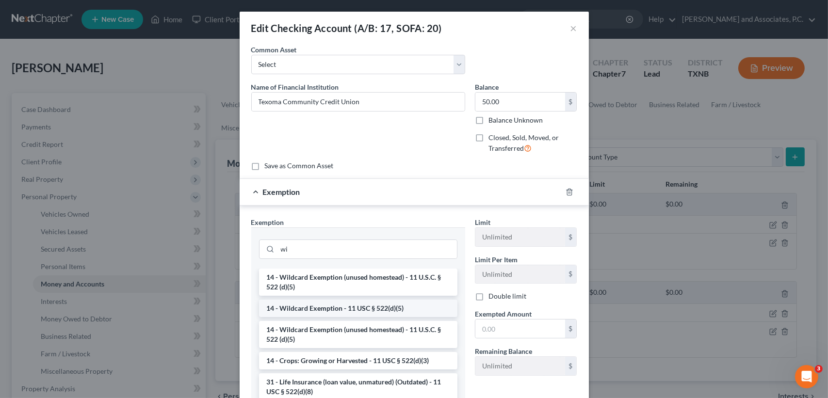
click at [277, 304] on li "14 - Wildcard Exemption - 11 USC § 522(d)(5)" at bounding box center [358, 308] width 198 height 17
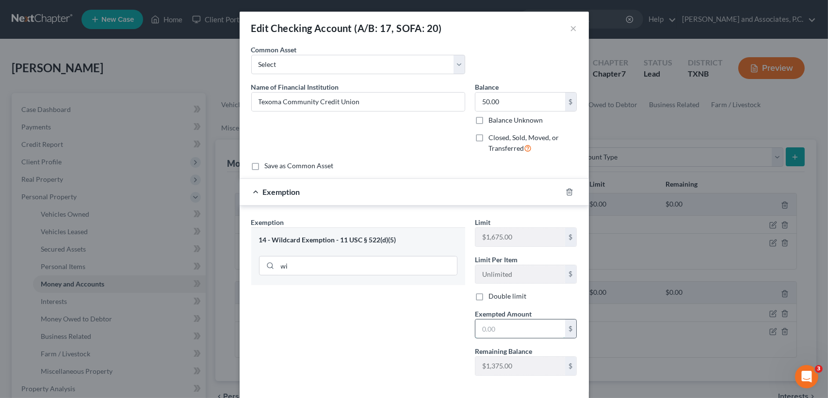
click at [523, 330] on input "text" at bounding box center [521, 329] width 90 height 18
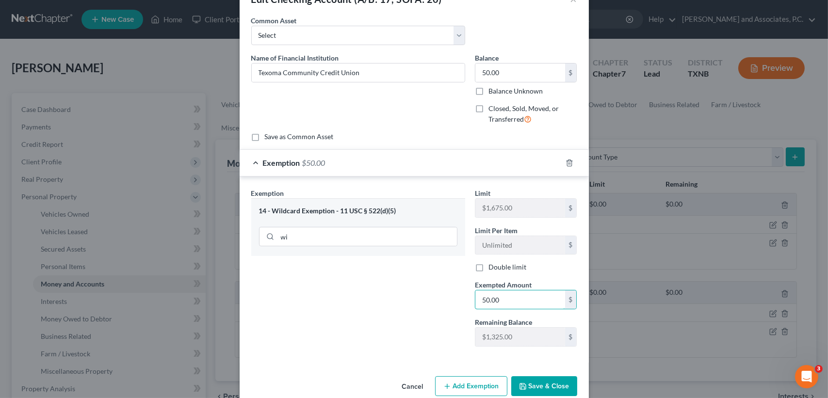
scroll to position [46, 0]
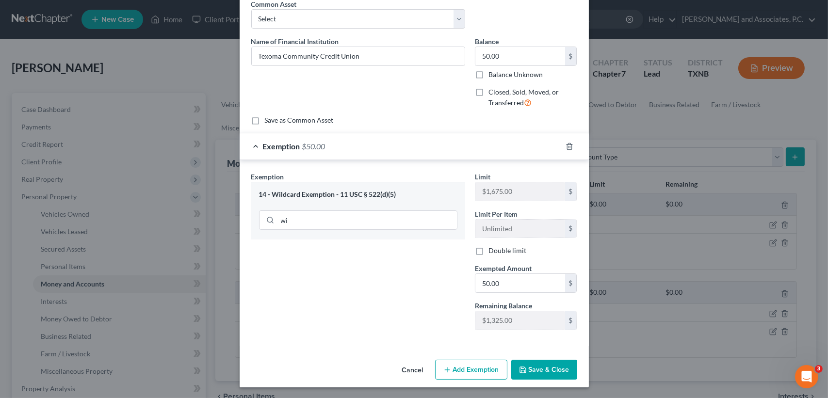
click at [554, 364] on button "Save & Close" at bounding box center [544, 370] width 66 height 20
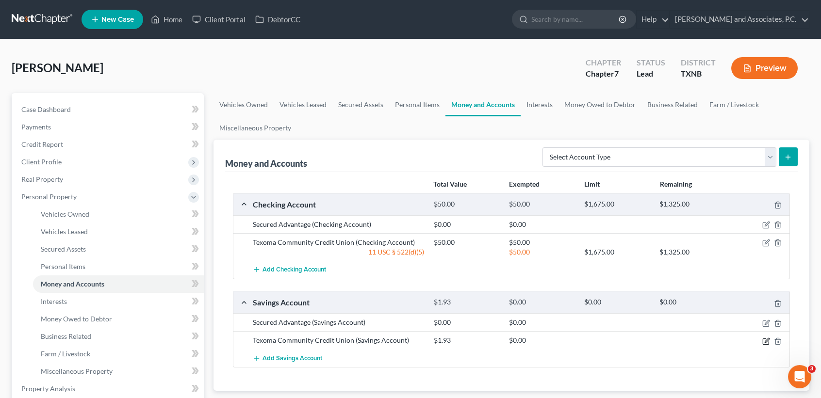
click at [765, 340] on icon "button" at bounding box center [766, 342] width 8 height 8
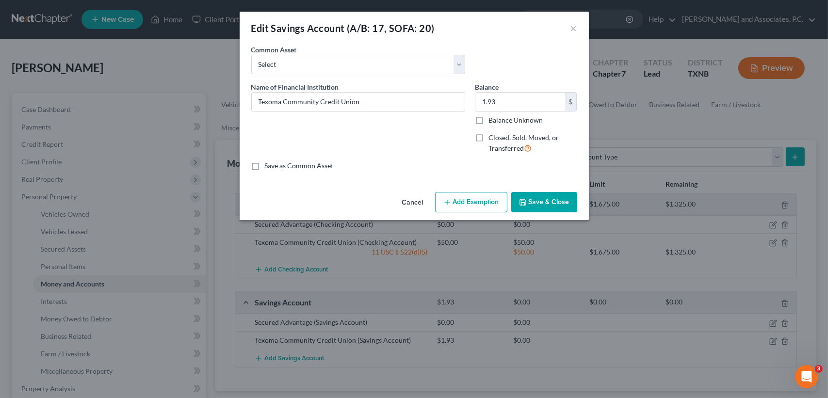
click at [495, 204] on button "Add Exemption" at bounding box center [471, 202] width 72 height 20
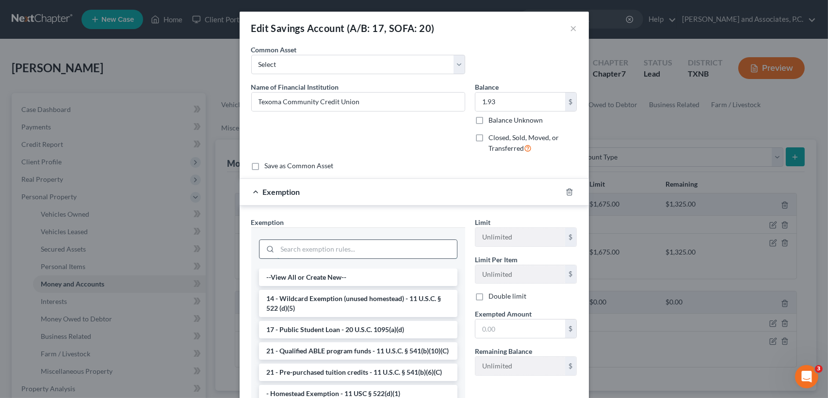
click at [330, 251] on input "search" at bounding box center [368, 249] width 180 height 18
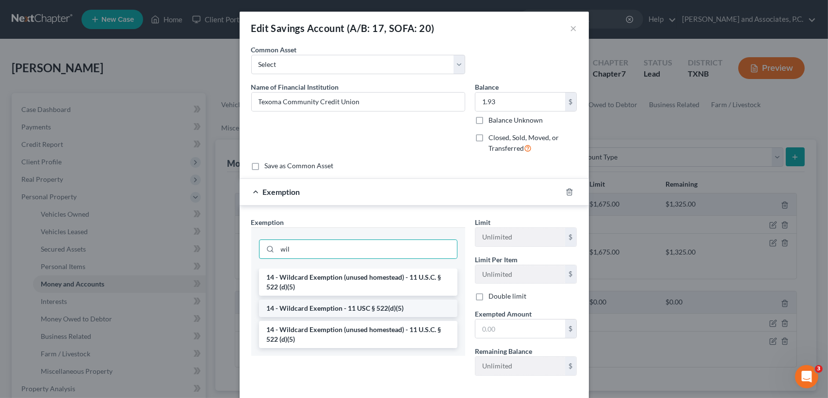
click at [300, 310] on li "14 - Wildcard Exemption - 11 USC § 522(d)(5)" at bounding box center [358, 308] width 198 height 17
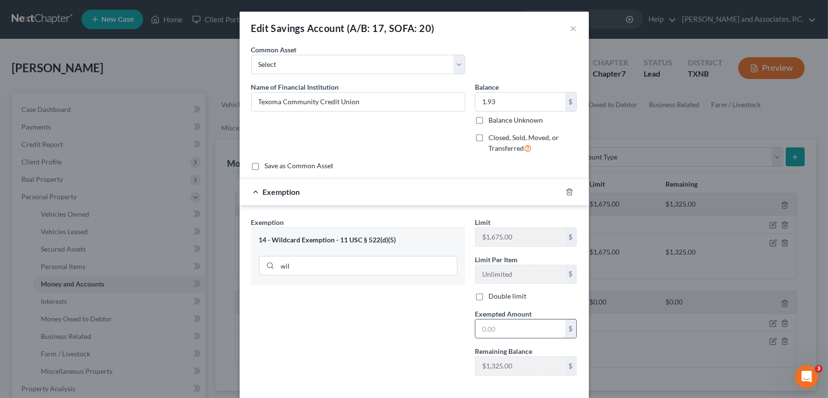
click at [496, 324] on input "text" at bounding box center [521, 329] width 90 height 18
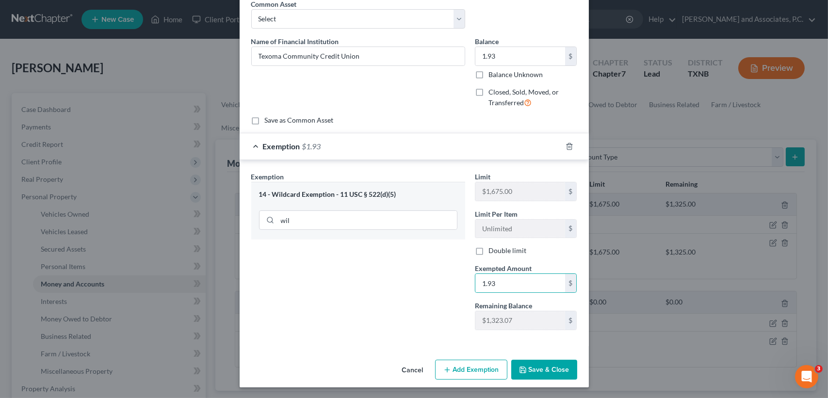
click at [564, 371] on button "Save & Close" at bounding box center [544, 370] width 66 height 20
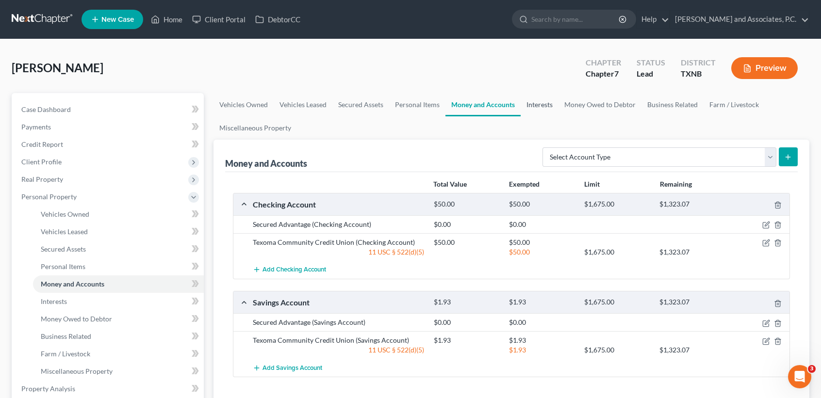
click at [540, 105] on link "Interests" at bounding box center [540, 104] width 38 height 23
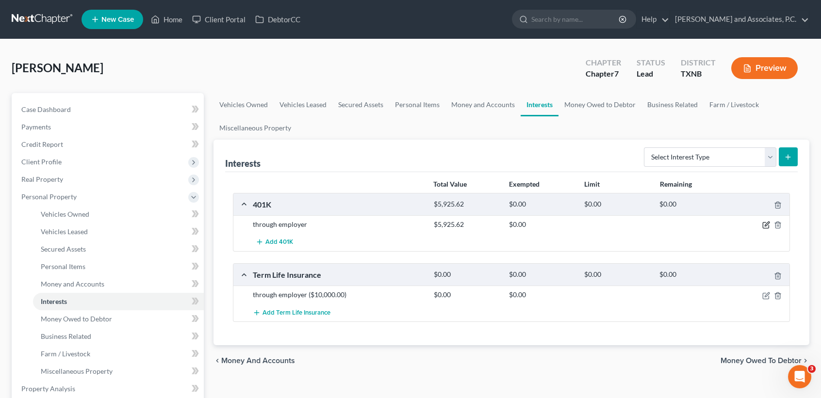
click at [764, 226] on icon "button" at bounding box center [766, 225] width 8 height 8
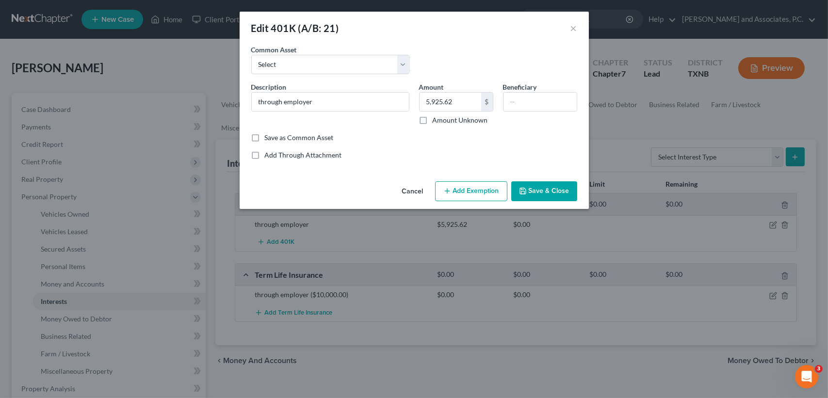
click at [447, 191] on line "button" at bounding box center [447, 191] width 4 height 0
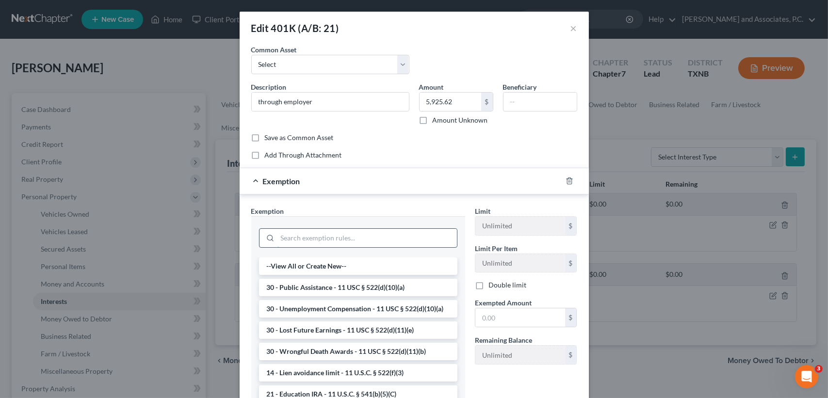
click at [329, 238] on input "search" at bounding box center [368, 238] width 180 height 18
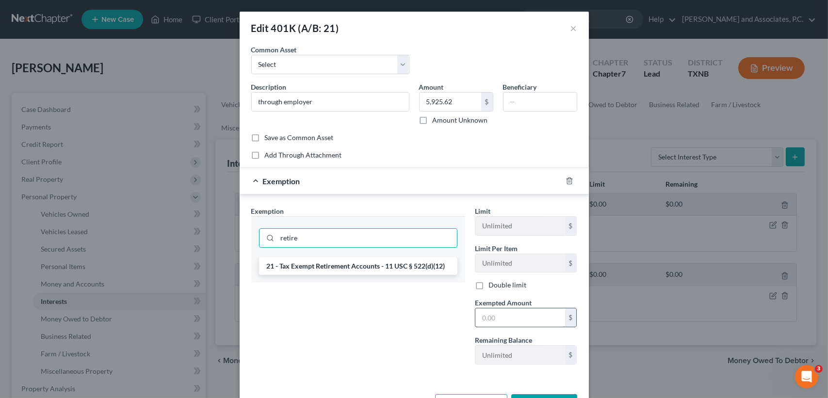
click at [315, 261] on li "21 - Tax Exempt Retirement Accounts - 11 USC § 522(d)(12)" at bounding box center [358, 266] width 198 height 17
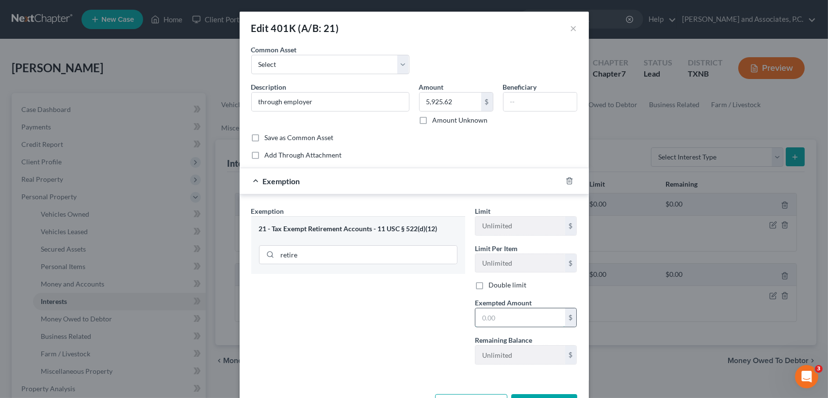
click at [522, 321] on input "text" at bounding box center [521, 318] width 90 height 18
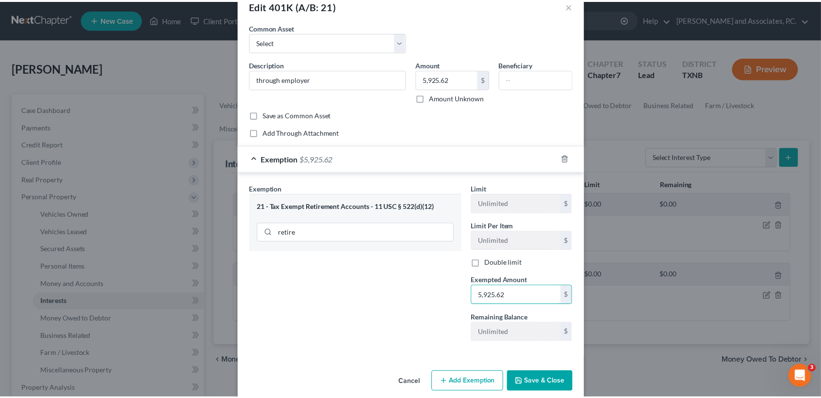
scroll to position [34, 0]
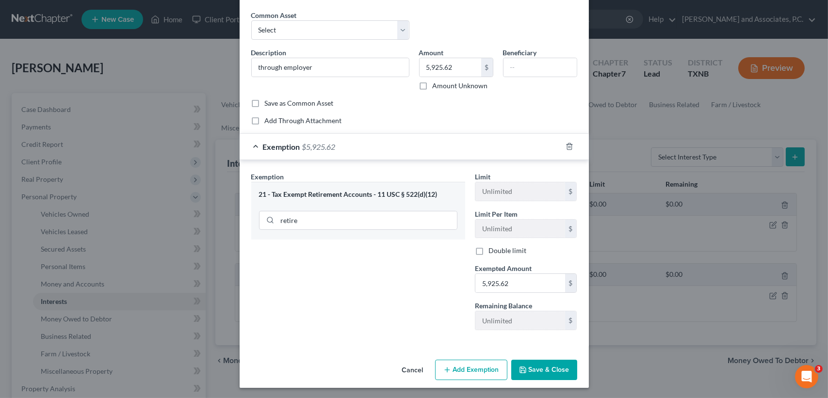
click at [542, 373] on button "Save & Close" at bounding box center [544, 370] width 66 height 20
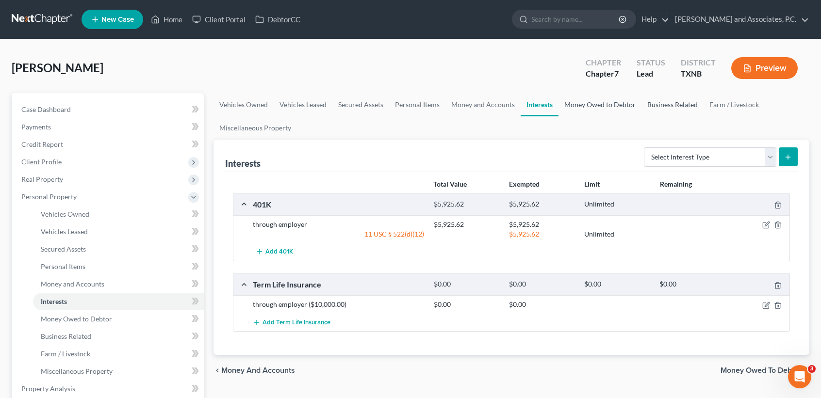
drag, startPoint x: 589, startPoint y: 108, endPoint x: 673, endPoint y: 106, distance: 84.0
click at [589, 108] on link "Money Owed to Debtor" at bounding box center [600, 104] width 83 height 23
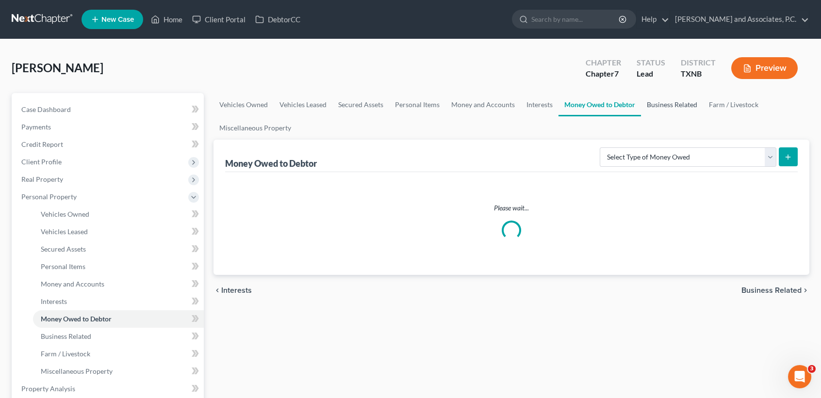
click at [673, 106] on link "Business Related" at bounding box center [672, 104] width 62 height 23
click at [721, 100] on link "Farm / Livestock" at bounding box center [733, 104] width 61 height 23
click at [256, 131] on link "Miscellaneous Property" at bounding box center [255, 127] width 83 height 23
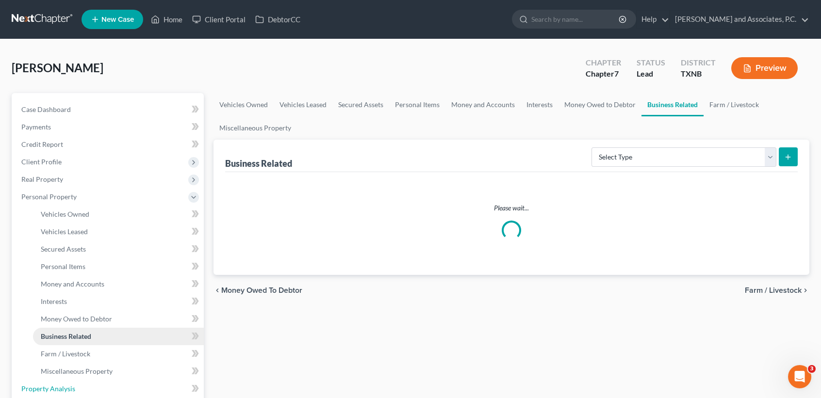
drag, startPoint x: 72, startPoint y: 193, endPoint x: 53, endPoint y: 177, distance: 24.1
click at [72, 193] on ul "Case Dashboard Payments Invoices Payments Payments Credit Report Client Profile" at bounding box center [109, 354] width 190 height 507
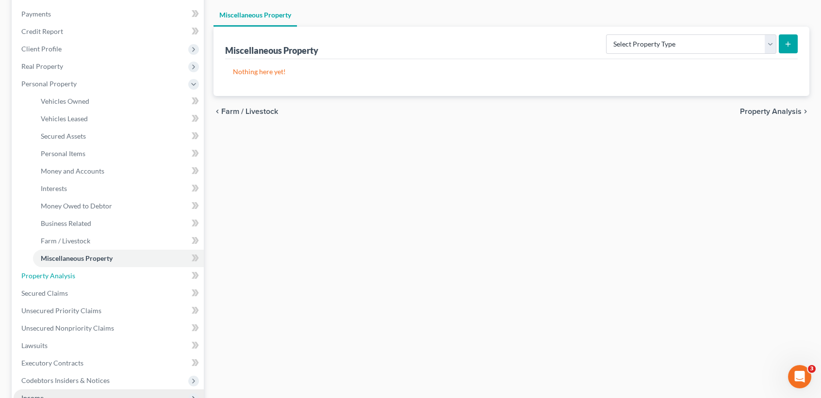
scroll to position [194, 0]
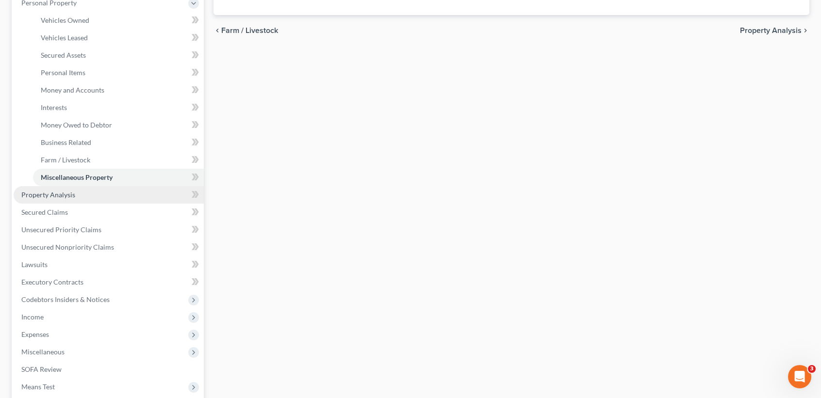
click at [60, 195] on span "Property Analysis" at bounding box center [48, 195] width 54 height 8
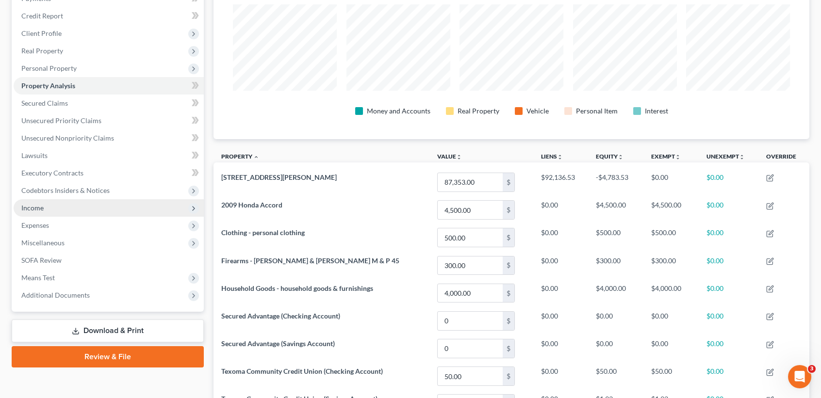
scroll to position [129, 0]
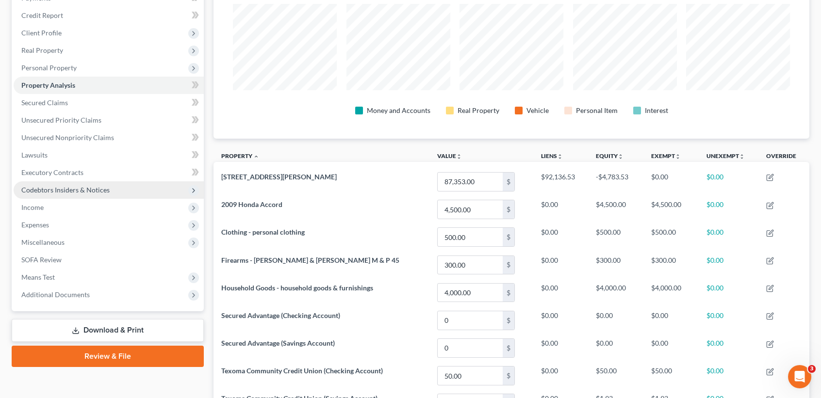
click at [48, 199] on span "Income" at bounding box center [109, 207] width 190 height 17
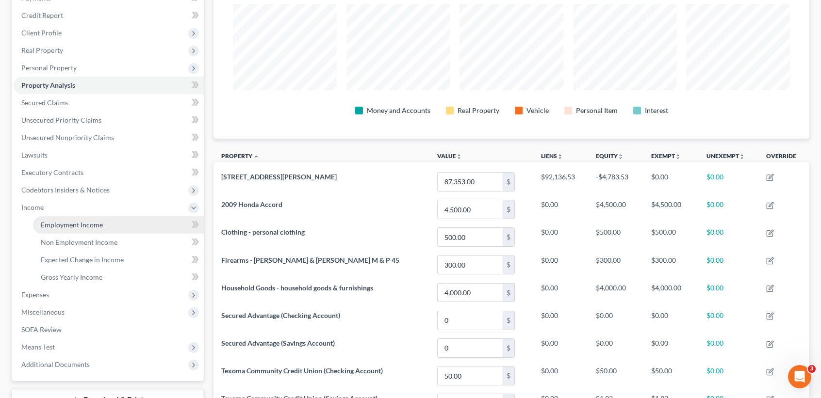
click at [57, 222] on span "Employment Income" at bounding box center [72, 225] width 62 height 8
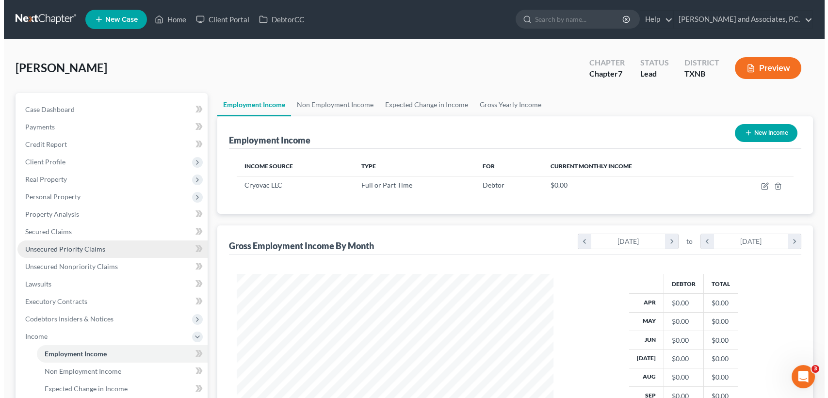
scroll to position [174, 336]
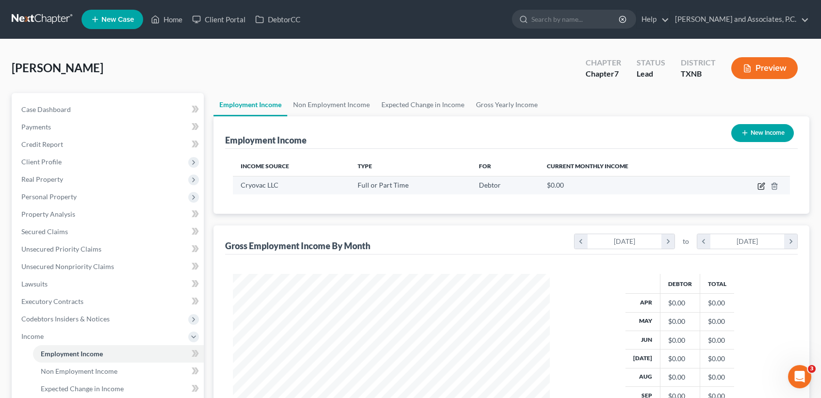
click at [760, 184] on icon "button" at bounding box center [761, 187] width 6 height 6
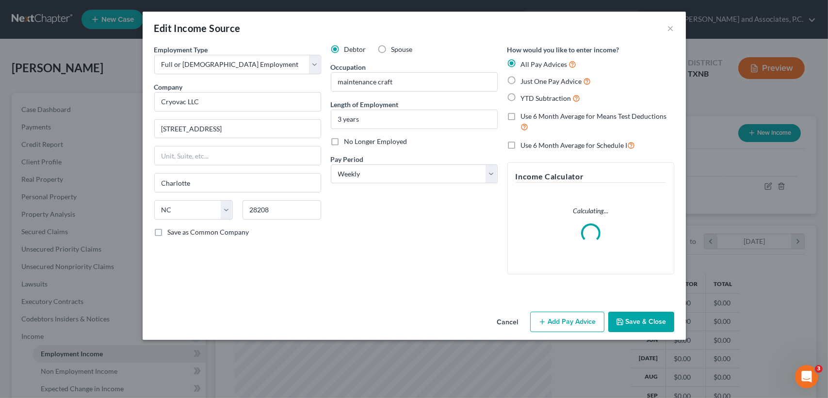
scroll to position [174, 339]
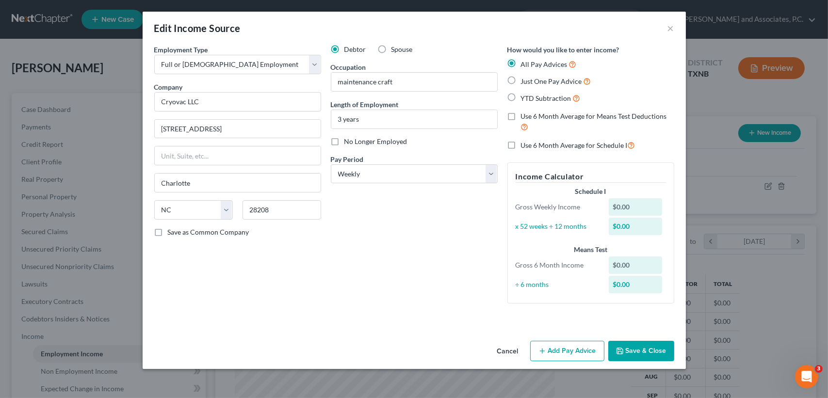
click at [584, 326] on div "Employment Type * Select Full or [DEMOGRAPHIC_DATA] Employment Self Employment …" at bounding box center [415, 191] width 544 height 293
click at [579, 350] on button "Add Pay Advice" at bounding box center [567, 351] width 74 height 20
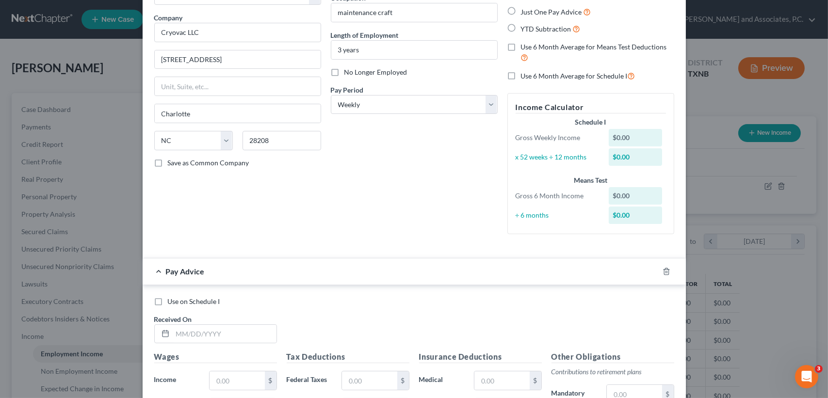
scroll to position [259, 0]
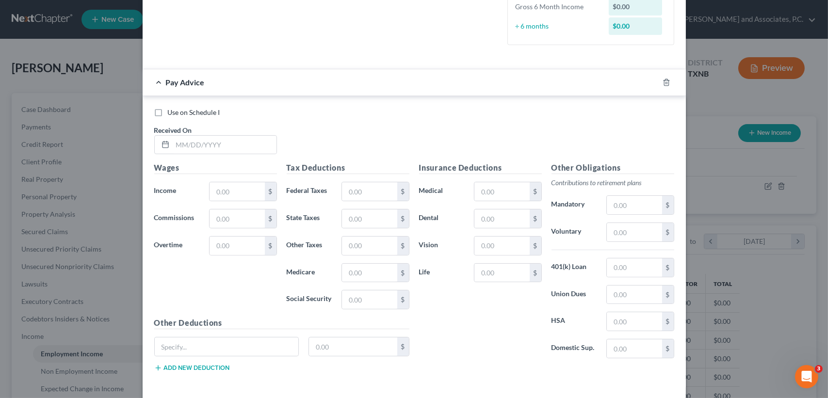
click at [205, 127] on div "Received On *" at bounding box center [215, 140] width 132 height 30
click at [199, 149] on input "text" at bounding box center [225, 145] width 104 height 18
click at [200, 144] on input "text" at bounding box center [225, 145] width 104 height 18
click at [202, 140] on input "text" at bounding box center [225, 145] width 104 height 18
click at [231, 148] on input "text" at bounding box center [225, 145] width 104 height 18
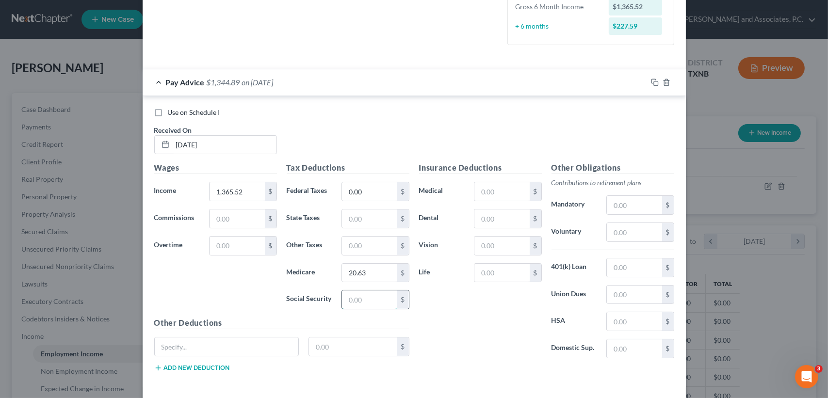
click at [365, 291] on input "text" at bounding box center [369, 300] width 55 height 18
click at [504, 220] on input "text" at bounding box center [502, 219] width 55 height 18
drag, startPoint x: 499, startPoint y: 242, endPoint x: 493, endPoint y: 239, distance: 7.2
click at [499, 241] on input "text" at bounding box center [502, 246] width 55 height 18
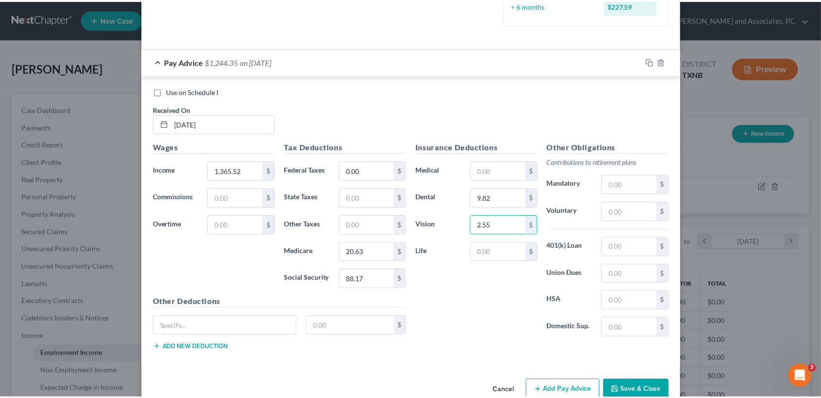
scroll to position [299, 0]
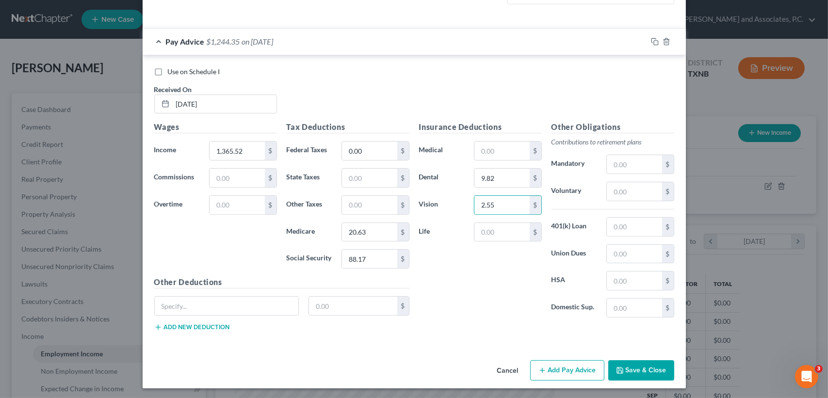
click at [620, 374] on button "Save & Close" at bounding box center [642, 371] width 66 height 20
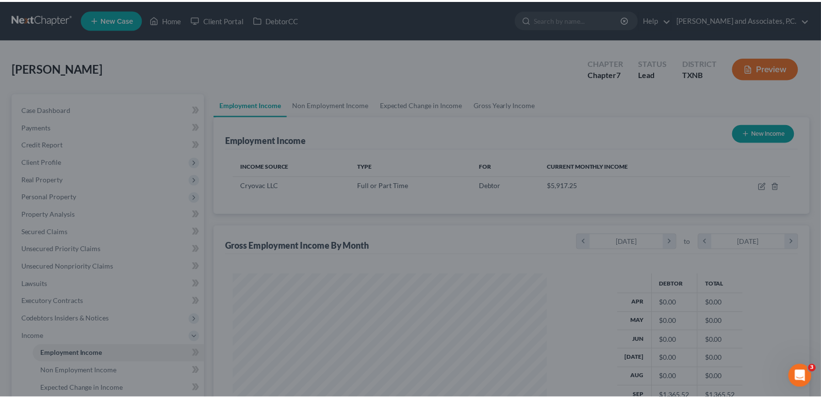
scroll to position [485113, 484951]
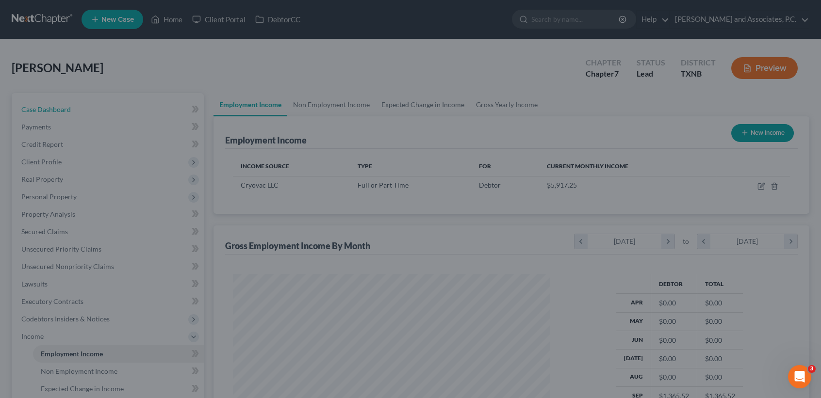
click at [38, 111] on span "Case Dashboard" at bounding box center [45, 109] width 49 height 8
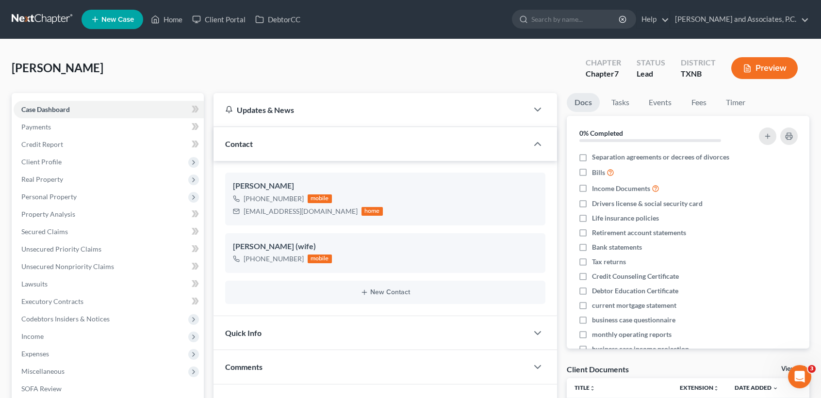
scroll to position [158, 0]
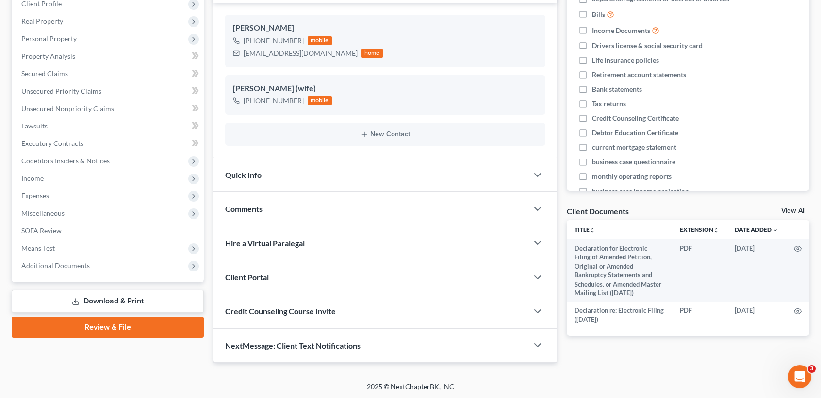
click at [277, 338] on div "NextMessage: Client Text Notifications" at bounding box center [371, 345] width 314 height 33
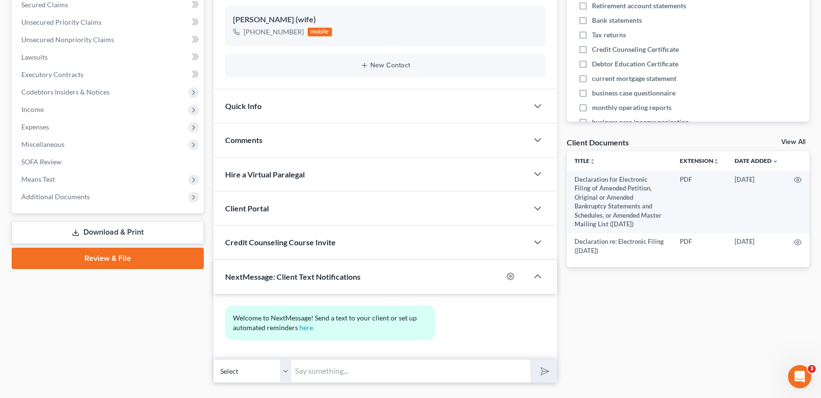
scroll to position [247, 0]
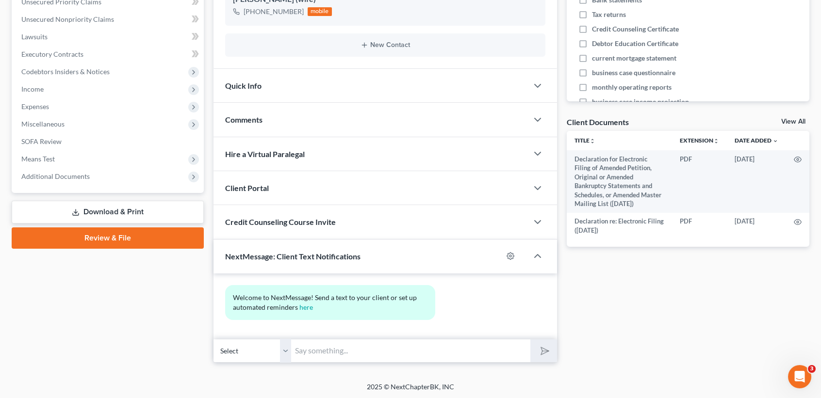
click at [289, 355] on select "Select [PHONE_NUMBER] - [PERSON_NAME] [PHONE_NUMBER] - [PERSON_NAME] (wife)" at bounding box center [253, 351] width 78 height 24
click at [214, 339] on select "Select [PHONE_NUMBER] - [PERSON_NAME] [PHONE_NUMBER] - [PERSON_NAME] (wife)" at bounding box center [253, 351] width 78 height 24
click at [318, 350] on input "text" at bounding box center [410, 351] width 239 height 24
click at [322, 388] on div "2025 © NextChapterBK, INC" at bounding box center [410, 390] width 553 height 17
click at [330, 357] on input "text" at bounding box center [410, 351] width 239 height 24
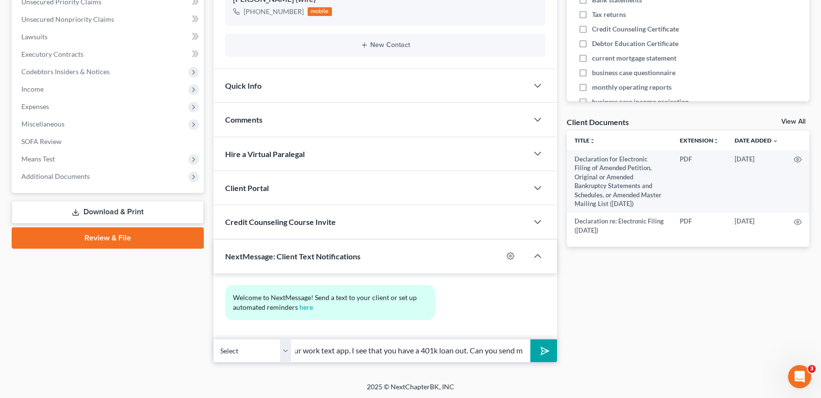
scroll to position [0, 294]
click at [530, 340] on button "submit" at bounding box center [543, 351] width 27 height 23
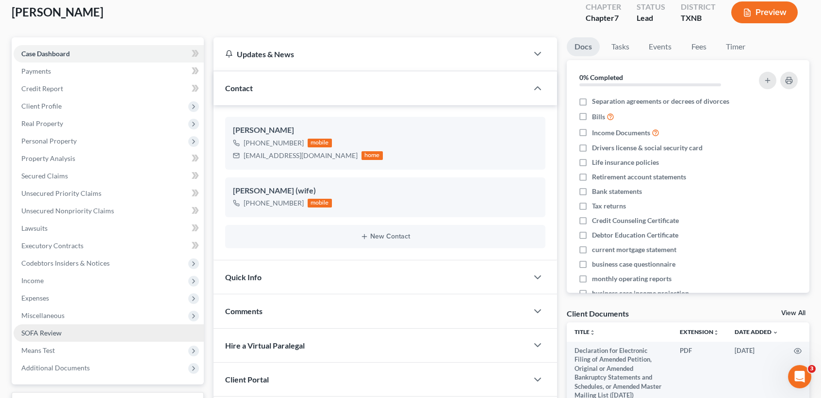
scroll to position [53, 0]
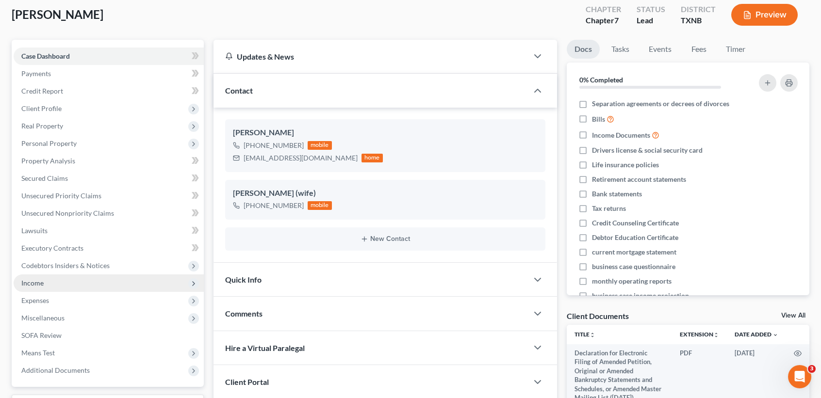
click at [40, 285] on span "Income" at bounding box center [32, 283] width 22 height 8
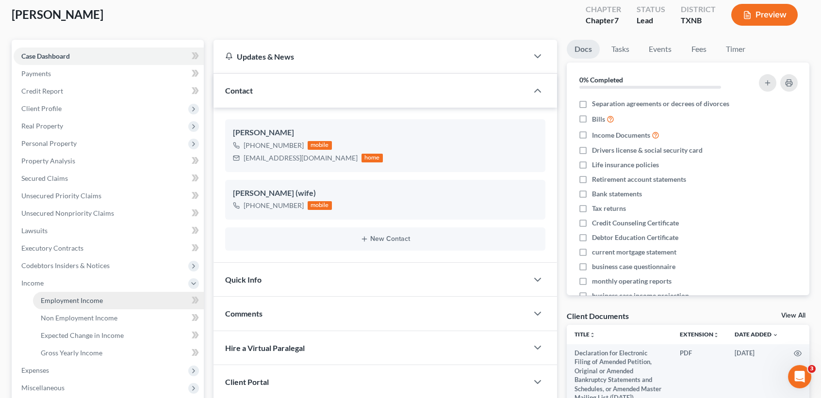
click at [111, 301] on link "Employment Income" at bounding box center [118, 300] width 171 height 17
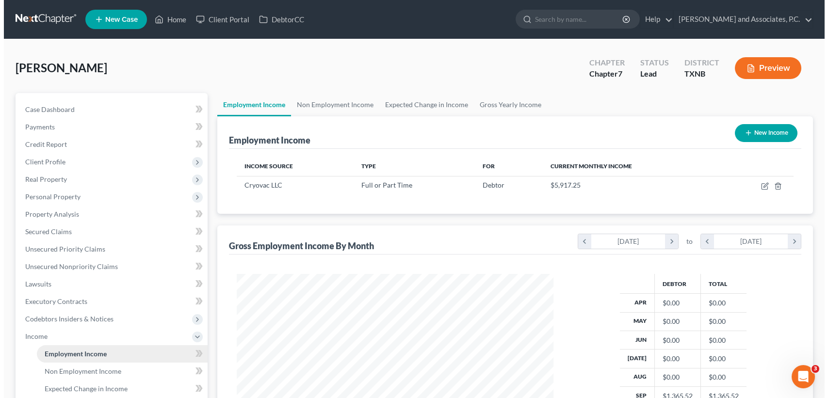
scroll to position [174, 336]
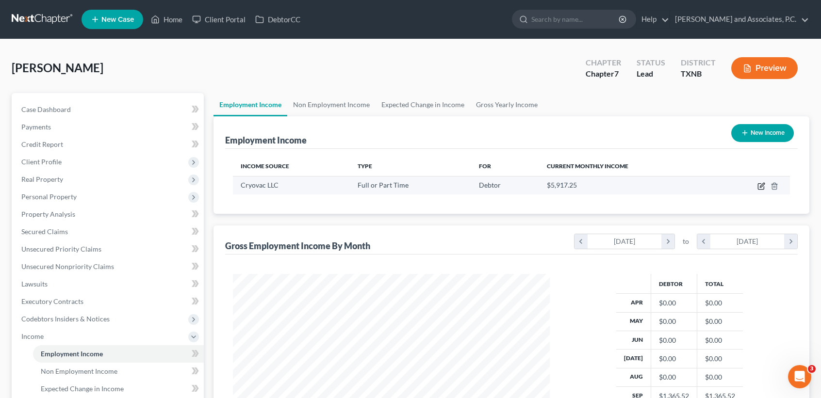
click at [762, 188] on icon "button" at bounding box center [762, 186] width 8 height 8
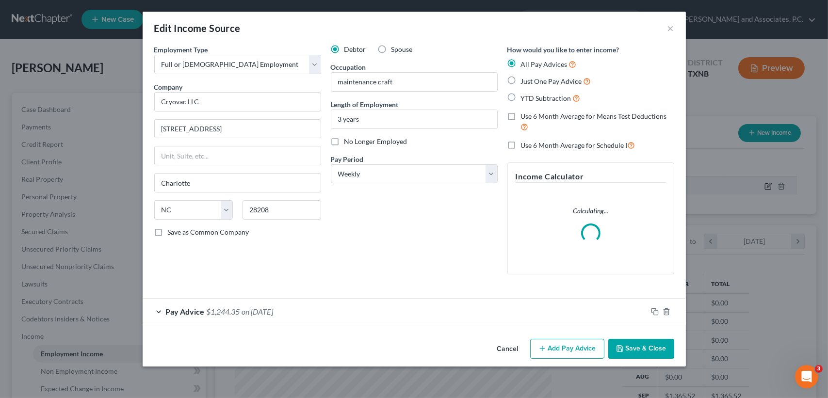
scroll to position [174, 339]
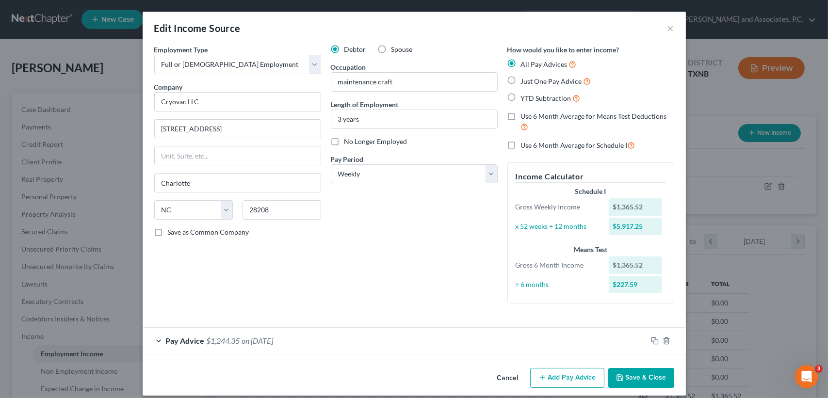
click at [423, 342] on div "Pay Advice $1,244.35 on [DATE]" at bounding box center [395, 341] width 505 height 26
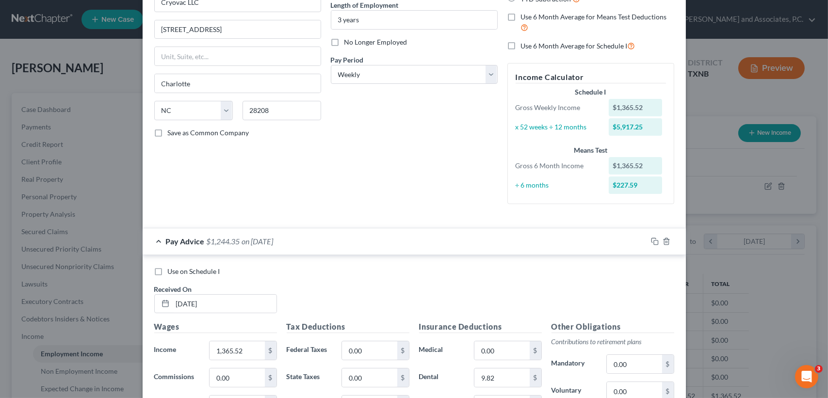
scroll to position [194, 0]
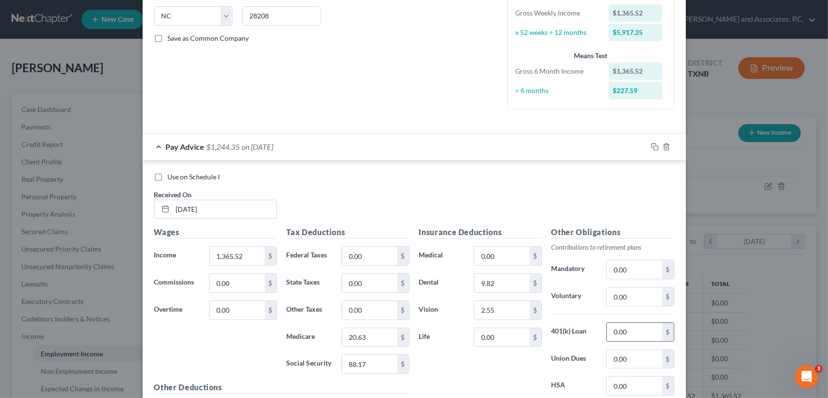
click at [632, 331] on input "0.00" at bounding box center [634, 332] width 55 height 18
click at [515, 254] on input "0.00" at bounding box center [502, 256] width 55 height 18
click at [654, 273] on input "0.00" at bounding box center [634, 270] width 55 height 18
click at [317, 201] on div "Use on Schedule I Received On * [DATE]" at bounding box center [414, 199] width 530 height 55
click at [507, 339] on input "0.00" at bounding box center [502, 338] width 55 height 18
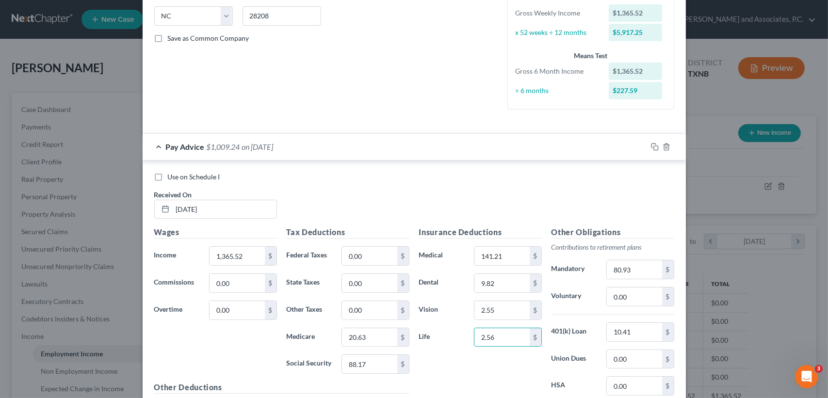
click at [434, 199] on div "Use on Schedule I Received On * [DATE]" at bounding box center [414, 199] width 530 height 55
click at [497, 285] on input "9.82" at bounding box center [502, 283] width 55 height 18
click at [214, 145] on span "$1,004.74" at bounding box center [223, 146] width 33 height 9
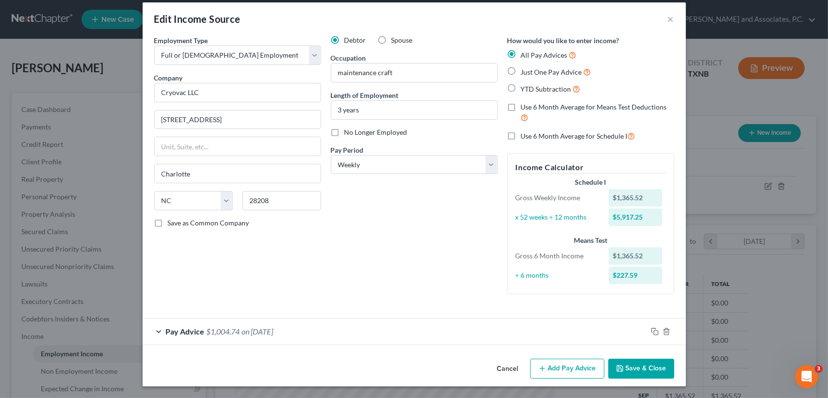
scroll to position [8, 0]
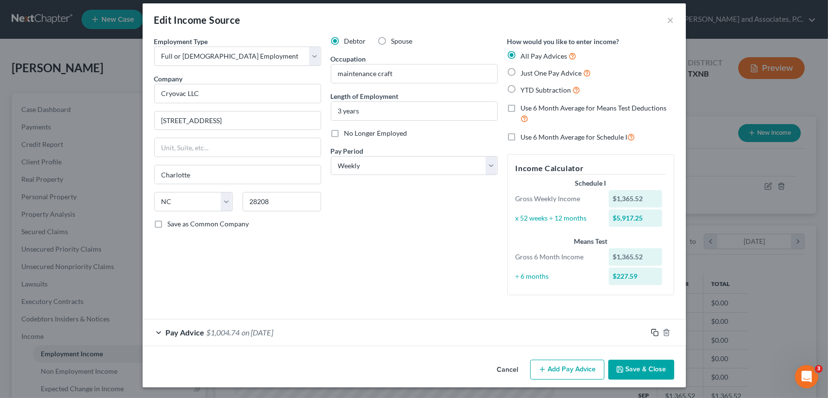
click at [653, 333] on icon "button" at bounding box center [655, 333] width 8 height 8
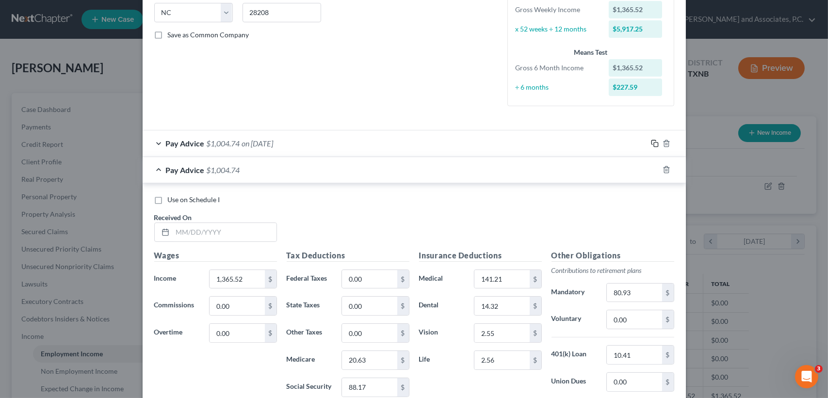
scroll to position [202, 0]
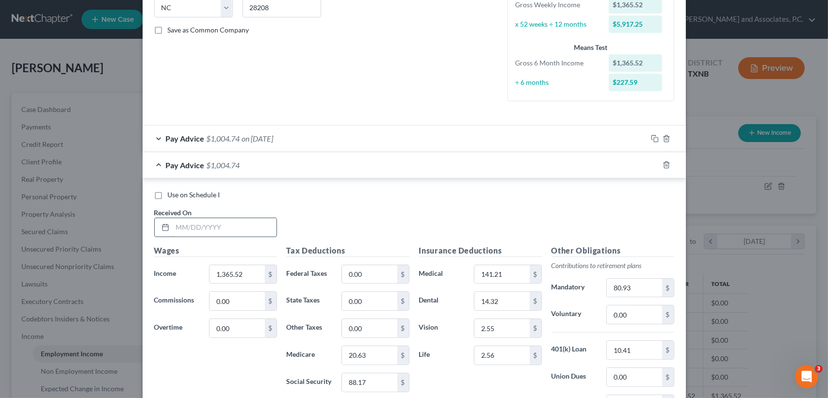
drag, startPoint x: 231, startPoint y: 229, endPoint x: 236, endPoint y: 231, distance: 5.9
click at [232, 229] on input "text" at bounding box center [225, 227] width 104 height 18
click at [636, 290] on input "80.93" at bounding box center [634, 288] width 55 height 18
drag, startPoint x: 577, startPoint y: 165, endPoint x: 626, endPoint y: 295, distance: 139.3
click at [577, 164] on div "Pay Advice $828.63 on [DATE]" at bounding box center [395, 165] width 505 height 26
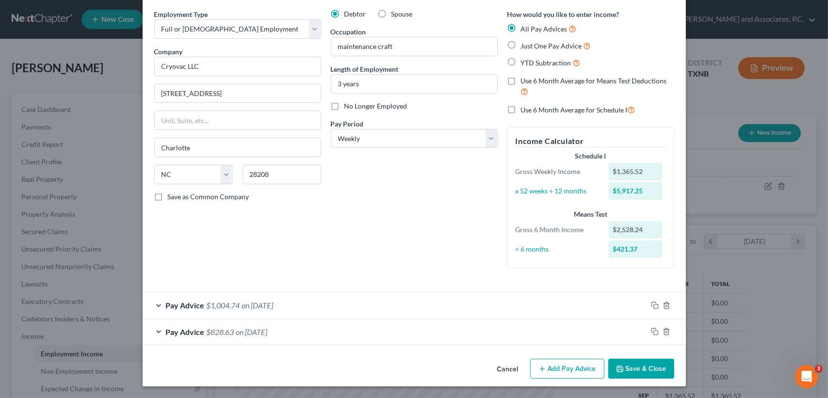
scroll to position [35, 0]
click at [651, 332] on icon "button" at bounding box center [655, 333] width 8 height 8
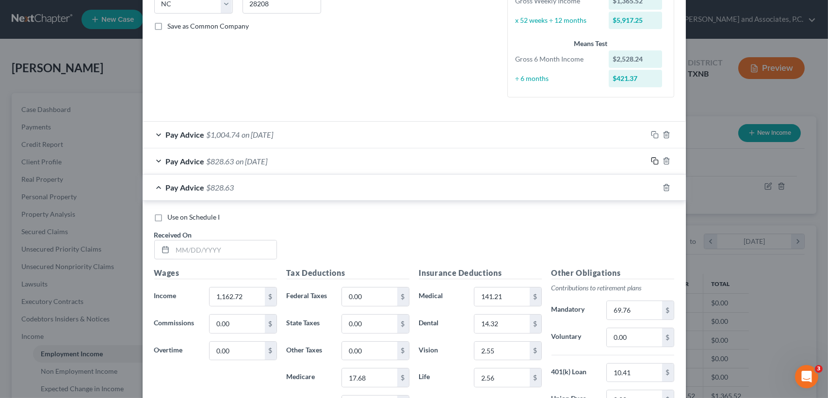
scroll to position [229, 0]
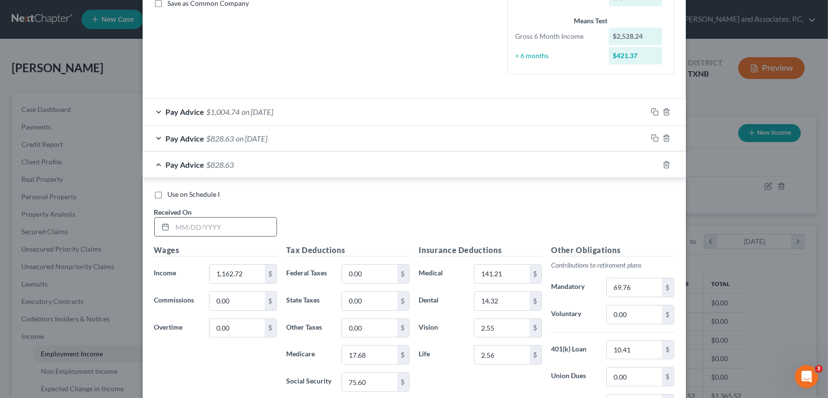
click at [243, 230] on input "text" at bounding box center [225, 227] width 104 height 18
click at [379, 346] on input "17.68" at bounding box center [369, 355] width 55 height 18
click at [393, 383] on input "75.60" at bounding box center [369, 382] width 55 height 18
click at [634, 283] on input "69.76" at bounding box center [634, 288] width 55 height 18
click at [215, 168] on span "$840.26" at bounding box center [221, 164] width 28 height 9
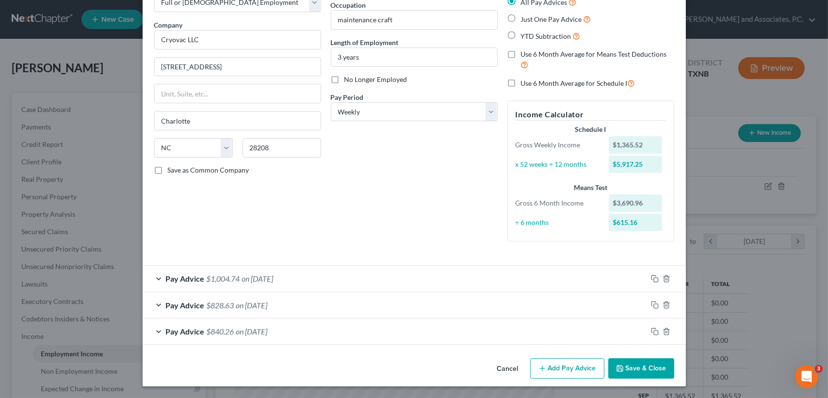
scroll to position [61, 0]
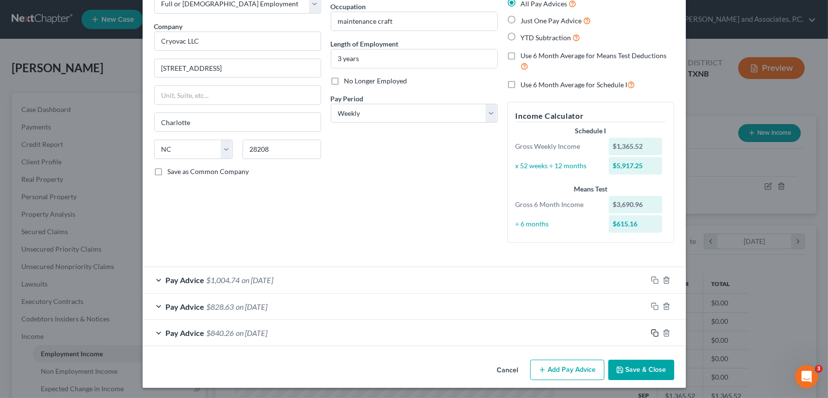
click at [653, 334] on icon "button" at bounding box center [655, 334] width 8 height 8
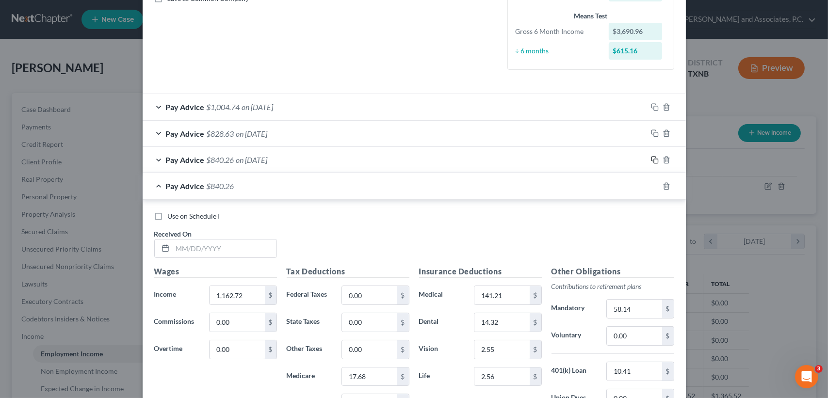
scroll to position [255, 0]
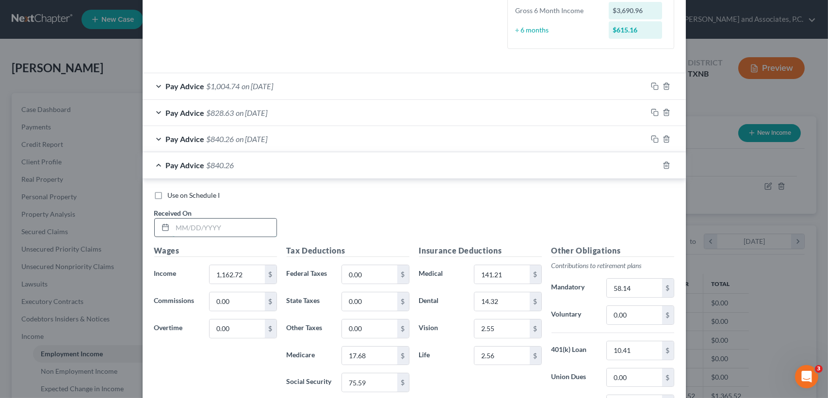
click at [255, 233] on input "text" at bounding box center [225, 228] width 104 height 18
click at [251, 271] on input "1,162.72" at bounding box center [237, 274] width 55 height 18
click at [375, 354] on input "17.68" at bounding box center [369, 356] width 55 height 18
click at [379, 380] on input "75.59" at bounding box center [369, 383] width 55 height 18
click at [642, 288] on input "58.14" at bounding box center [634, 288] width 55 height 18
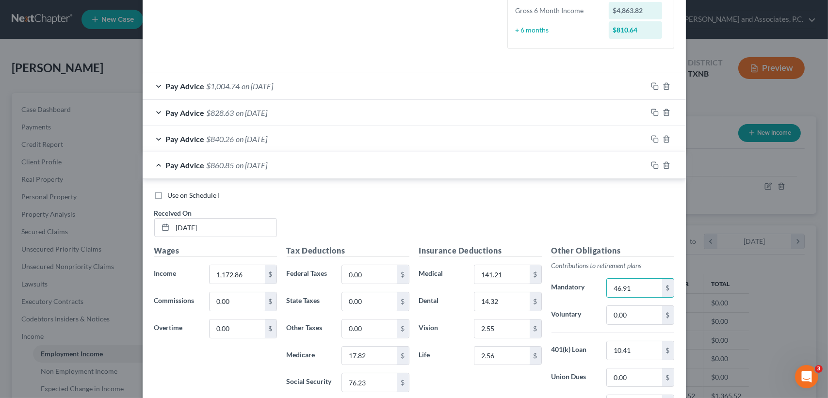
click at [235, 170] on div "Pay Advice $860.85 on [DATE]" at bounding box center [395, 165] width 505 height 26
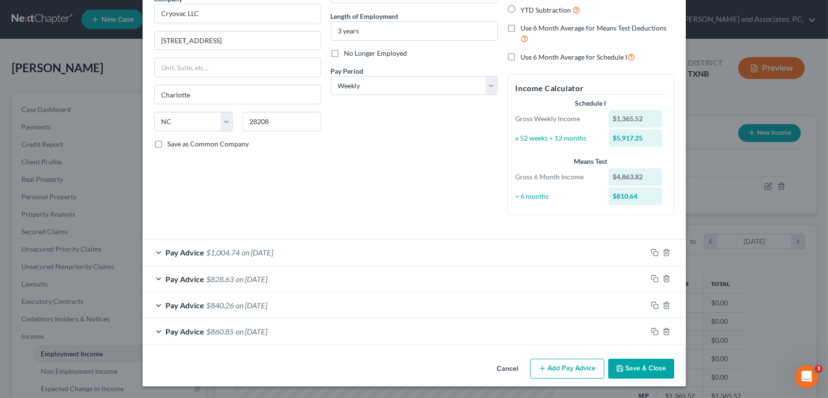
scroll to position [87, 0]
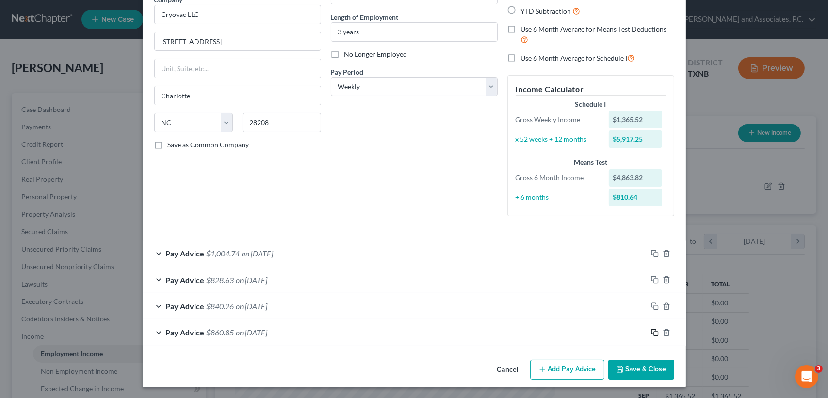
drag, startPoint x: 652, startPoint y: 332, endPoint x: 446, endPoint y: 301, distance: 207.6
click at [652, 331] on icon "button" at bounding box center [655, 333] width 8 height 8
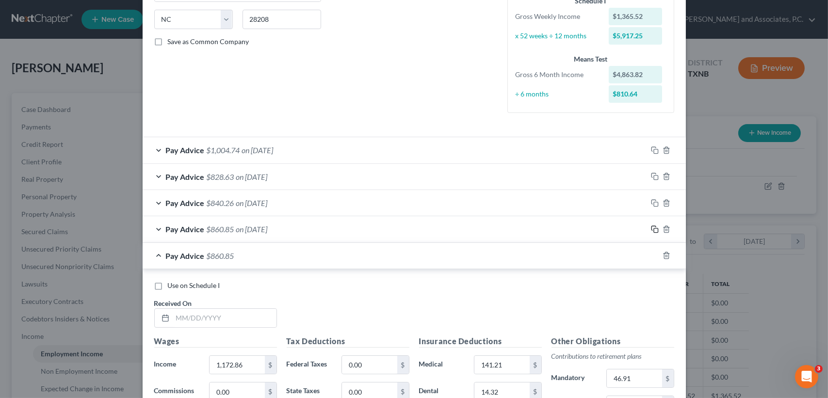
scroll to position [346, 0]
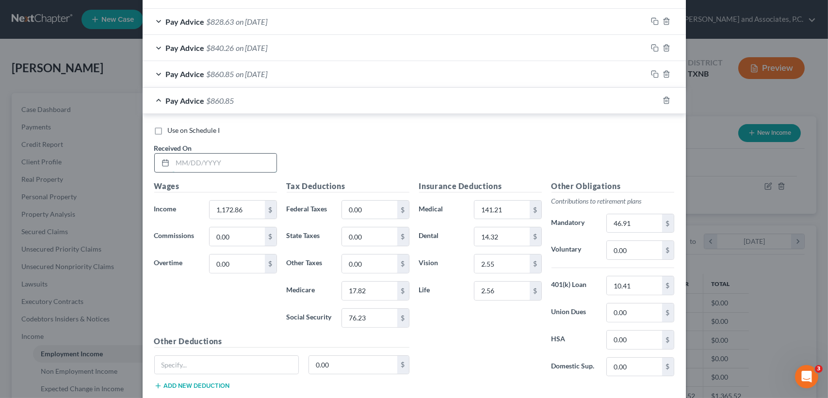
drag, startPoint x: 205, startPoint y: 155, endPoint x: 200, endPoint y: 159, distance: 6.2
click at [205, 155] on input "text" at bounding box center [225, 163] width 104 height 18
click at [383, 289] on input "17.82" at bounding box center [369, 291] width 55 height 18
click at [379, 212] on input "0.00" at bounding box center [369, 210] width 55 height 18
click at [368, 285] on input "17.82" at bounding box center [369, 291] width 55 height 18
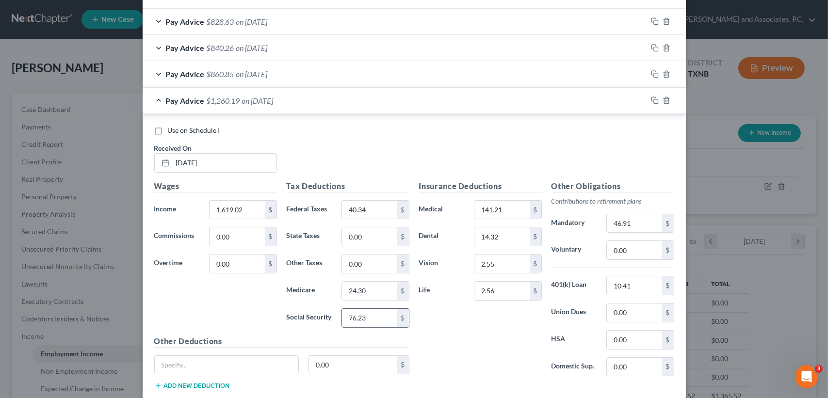
click at [380, 322] on input "76.23" at bounding box center [369, 318] width 55 height 18
click at [649, 220] on input "46.91" at bounding box center [634, 223] width 55 height 18
click at [255, 103] on span "on [DATE]" at bounding box center [258, 100] width 32 height 9
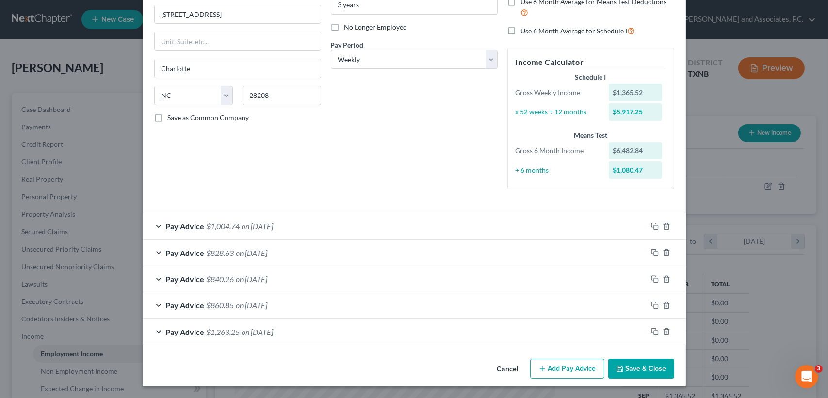
scroll to position [114, 0]
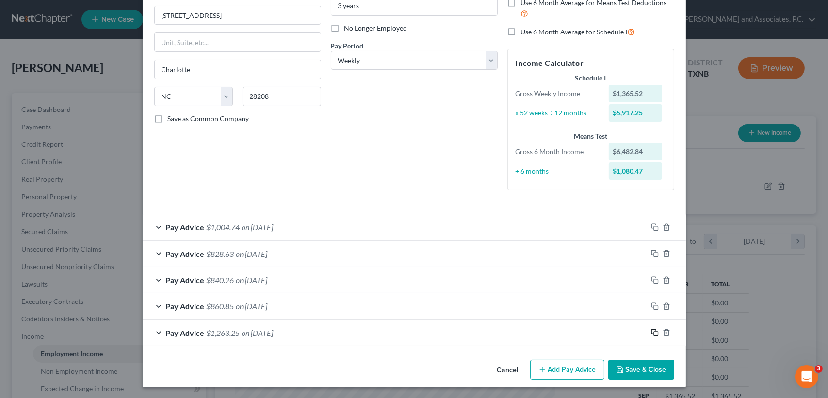
click at [651, 332] on icon "button" at bounding box center [655, 333] width 8 height 8
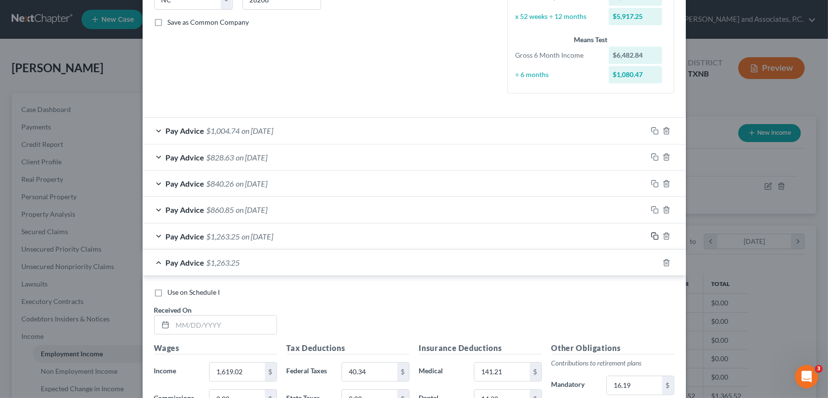
scroll to position [373, 0]
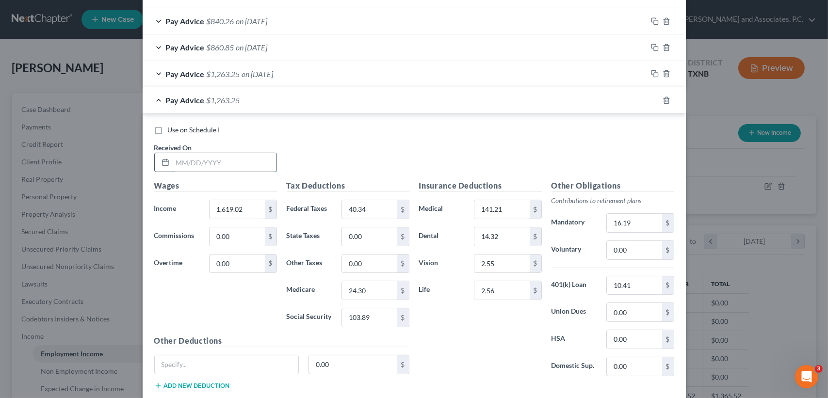
click at [247, 166] on input "text" at bounding box center [225, 162] width 104 height 18
click at [260, 208] on input "1,619.02" at bounding box center [237, 209] width 55 height 18
click at [298, 151] on div "Use on Schedule I Received On * [DATE]" at bounding box center [414, 152] width 530 height 55
drag, startPoint x: 249, startPoint y: 208, endPoint x: 240, endPoint y: 209, distance: 8.8
click at [249, 208] on input "1,619.02" at bounding box center [237, 209] width 55 height 18
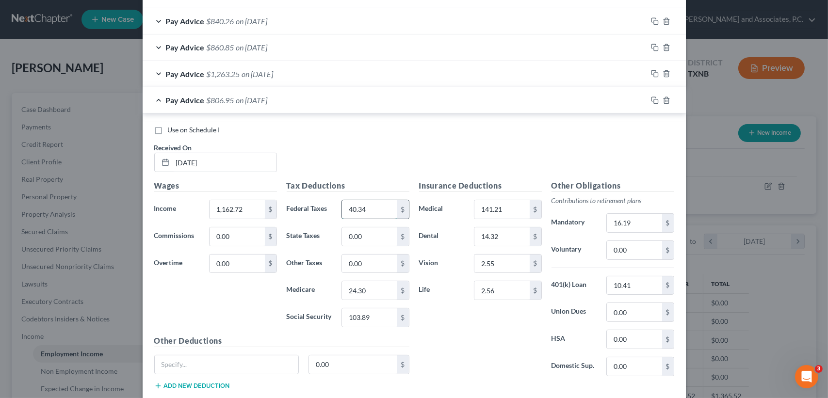
click at [367, 205] on input "40.34" at bounding box center [369, 209] width 55 height 18
click at [383, 294] on input "24.30" at bounding box center [369, 290] width 55 height 18
click at [651, 214] on input "16.19" at bounding box center [634, 223] width 55 height 18
click at [218, 103] on span "$729.90" at bounding box center [221, 100] width 28 height 9
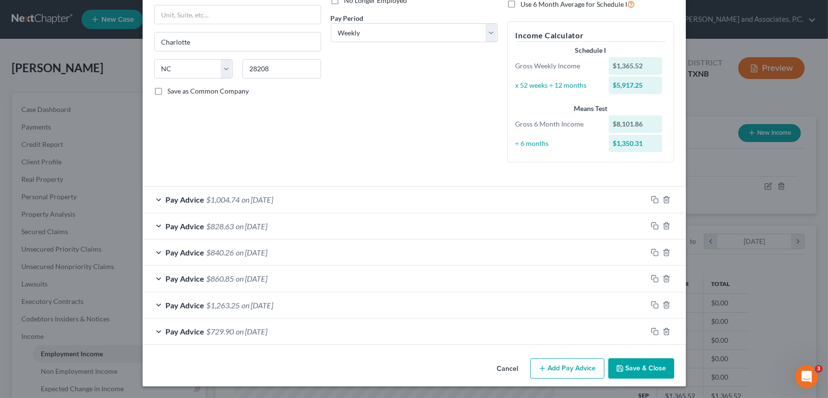
scroll to position [140, 0]
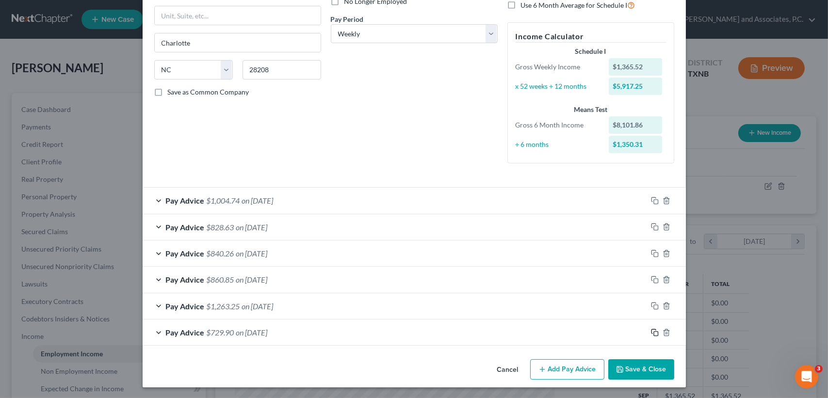
click at [652, 332] on icon "button" at bounding box center [655, 333] width 8 height 8
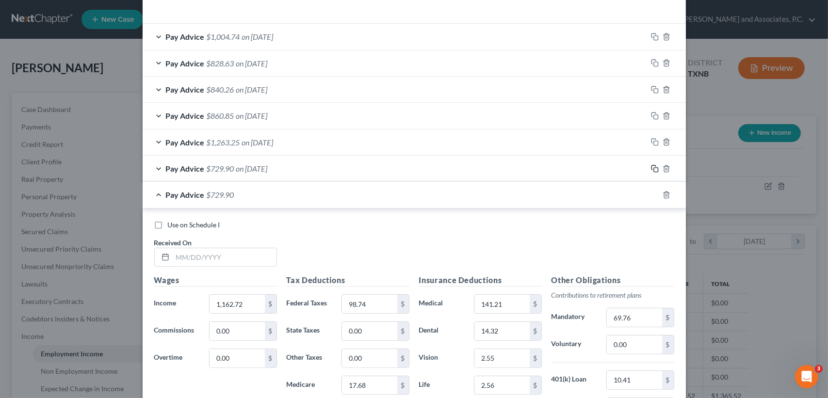
scroll to position [334, 0]
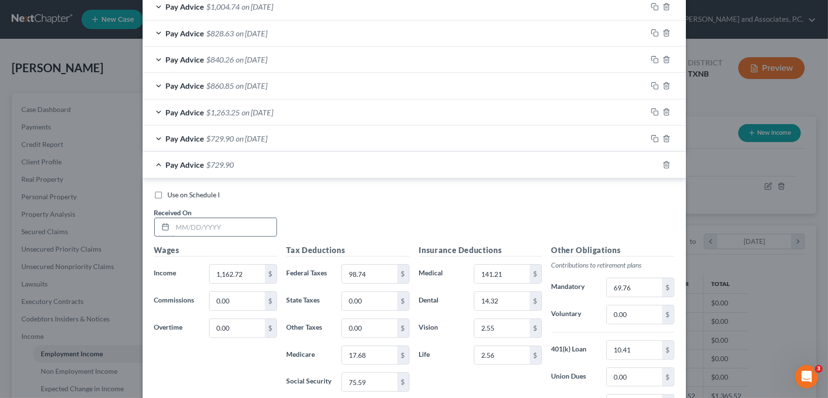
click at [261, 222] on input "text" at bounding box center [225, 227] width 104 height 18
click at [229, 281] on input "1,162.72" at bounding box center [237, 274] width 55 height 18
click at [378, 268] on input "98.74" at bounding box center [369, 274] width 55 height 18
click at [379, 360] on input "17.68" at bounding box center [369, 355] width 55 height 18
click at [386, 376] on input "75.59" at bounding box center [369, 382] width 55 height 18
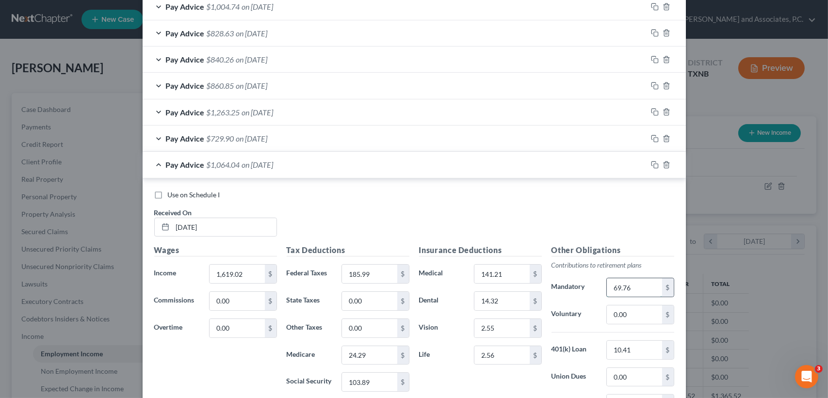
click at [635, 280] on input "69.76" at bounding box center [634, 288] width 55 height 18
click at [274, 167] on span "on [DATE]" at bounding box center [258, 164] width 32 height 9
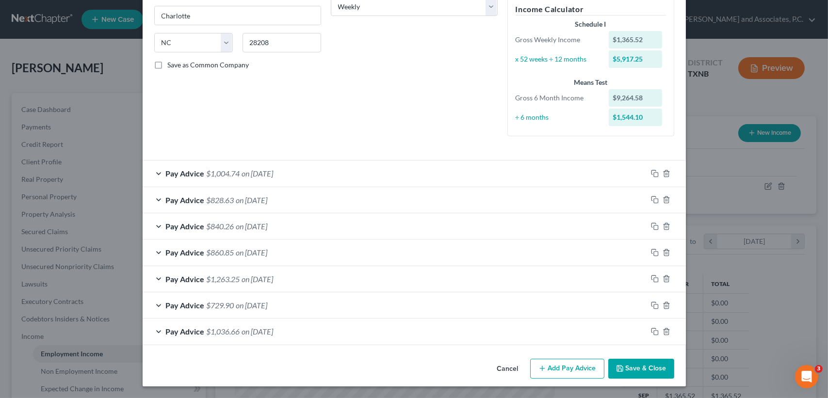
scroll to position [166, 0]
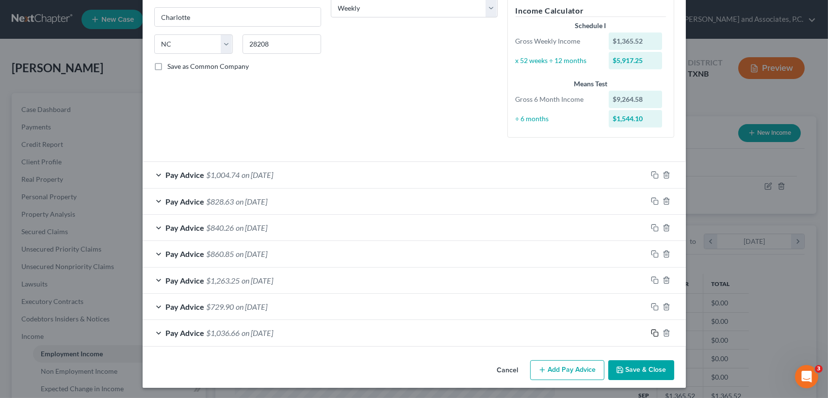
click at [651, 330] on icon "button" at bounding box center [655, 334] width 8 height 8
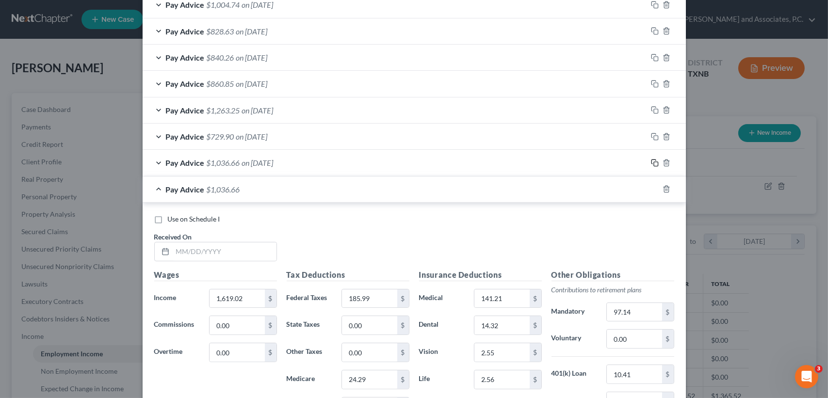
scroll to position [360, 0]
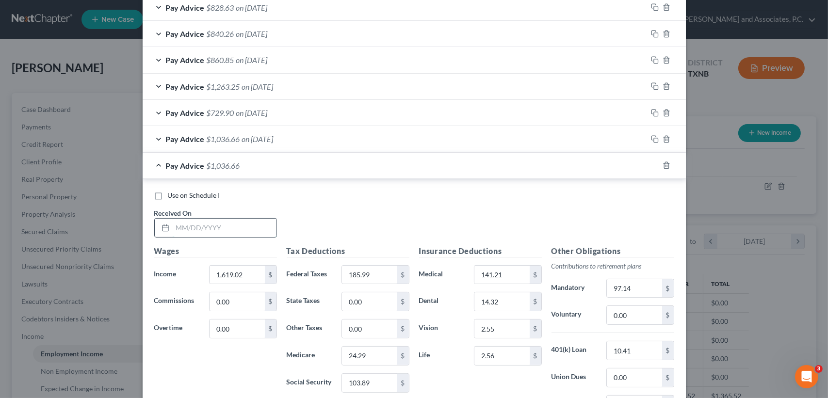
click at [253, 229] on input "text" at bounding box center [225, 228] width 104 height 18
click at [248, 268] on input "1,619.02" at bounding box center [237, 275] width 55 height 18
click at [371, 272] on input "185.99" at bounding box center [369, 275] width 55 height 18
click at [641, 285] on input "97.14" at bounding box center [634, 289] width 55 height 18
click at [381, 356] on input "24.29" at bounding box center [369, 356] width 55 height 18
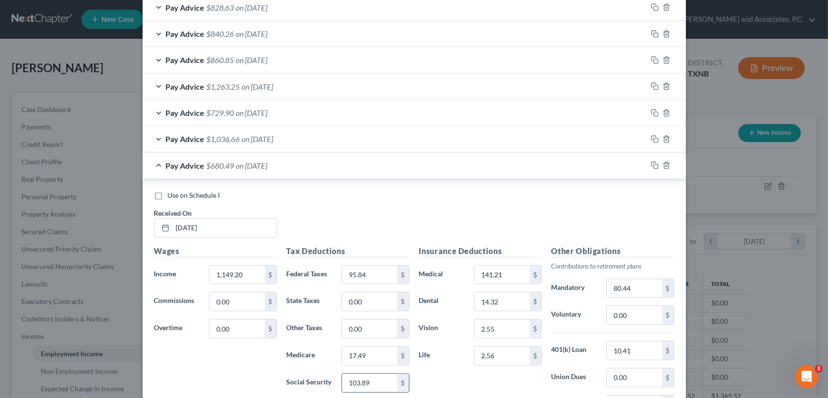
click at [386, 377] on input "103.89" at bounding box center [369, 383] width 55 height 18
click at [223, 165] on span "$709.62" at bounding box center [221, 165] width 28 height 9
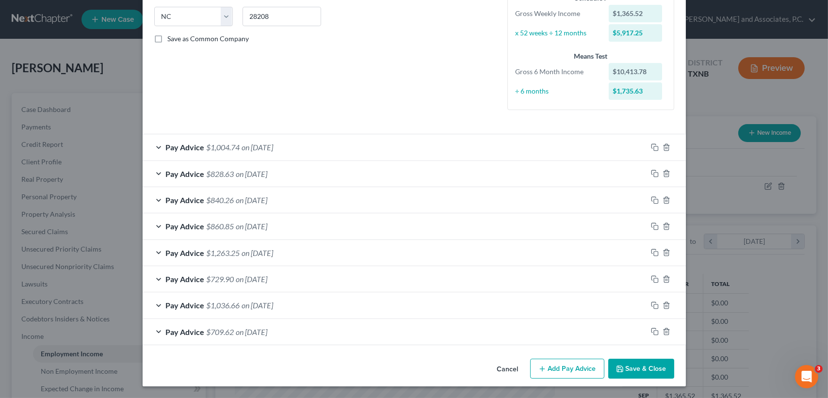
scroll to position [193, 0]
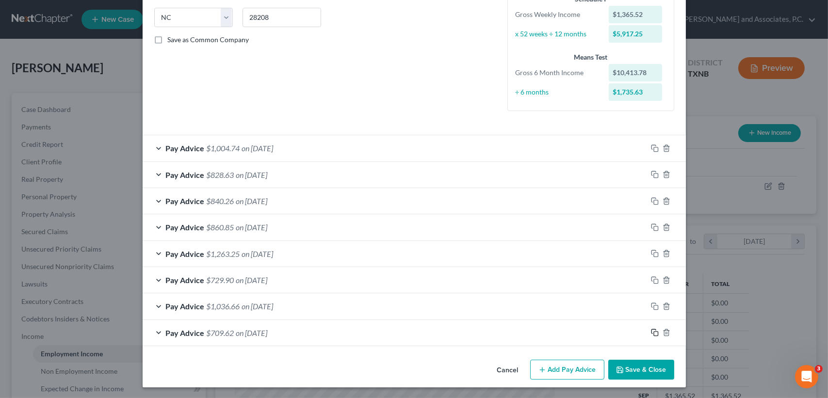
click at [654, 332] on rect "button" at bounding box center [656, 334] width 4 height 4
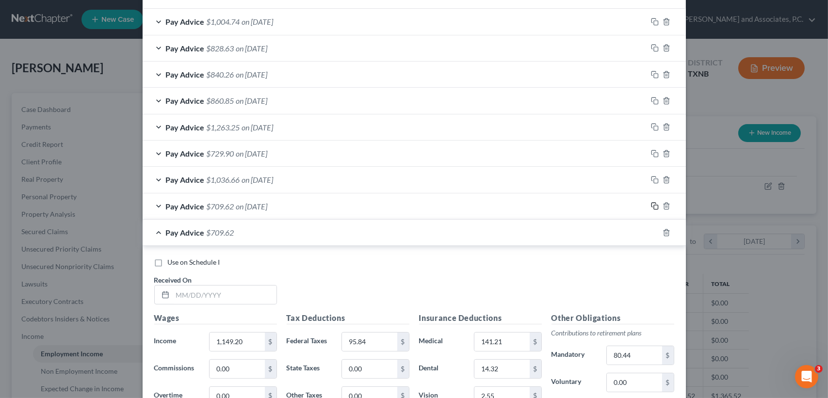
scroll to position [322, 0]
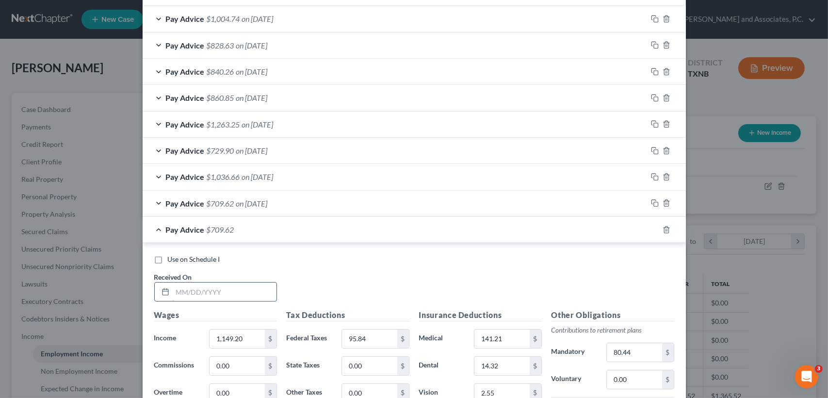
click at [228, 287] on input "text" at bounding box center [225, 292] width 104 height 18
click at [249, 340] on input "1,149.20" at bounding box center [237, 339] width 55 height 18
click at [382, 337] on input "95.84" at bounding box center [369, 339] width 55 height 18
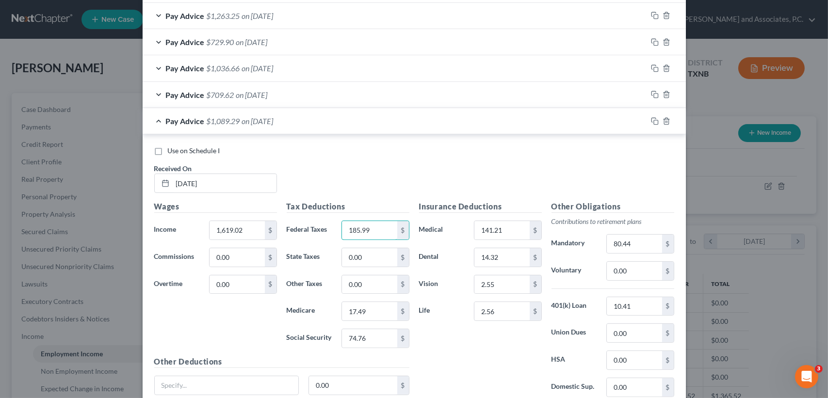
scroll to position [451, 0]
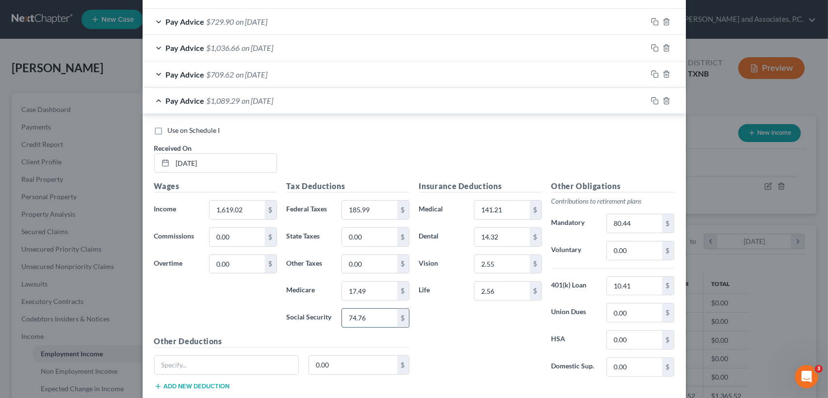
click at [379, 309] on input "74.76" at bounding box center [369, 318] width 55 height 18
click at [386, 291] on input "17.49" at bounding box center [369, 291] width 55 height 18
click at [386, 288] on input "17.49" at bounding box center [369, 291] width 55 height 18
click at [364, 288] on input "17.49" at bounding box center [369, 291] width 55 height 18
click at [423, 305] on div "Insurance Deductions Medical 141.21 $ Dental 14.32 $ Vision 2.55 $ Life 2.56 $" at bounding box center [480, 283] width 132 height 204
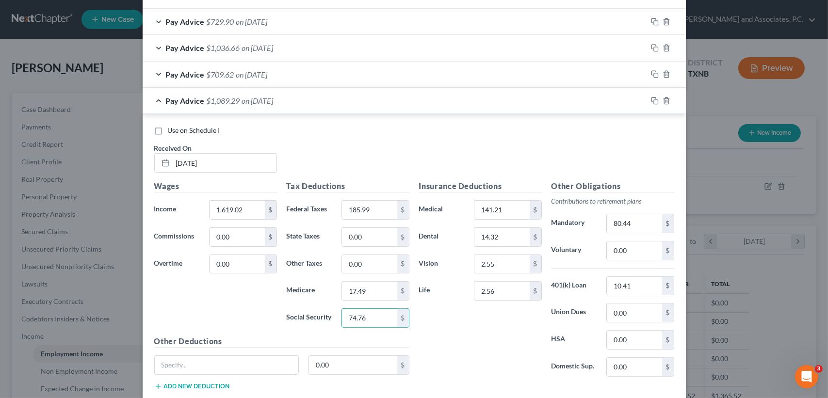
click at [431, 328] on div "Insurance Deductions Medical 141.21 $ Dental 14.32 $ Vision 2.55 $ Life 2.56 $" at bounding box center [480, 283] width 132 height 204
click at [368, 289] on input "17.49" at bounding box center [369, 291] width 55 height 18
click at [363, 323] on input "74.76" at bounding box center [369, 318] width 55 height 18
click at [647, 226] on input "80.44" at bounding box center [634, 223] width 55 height 18
click at [259, 103] on span "on [DATE]" at bounding box center [258, 100] width 32 height 9
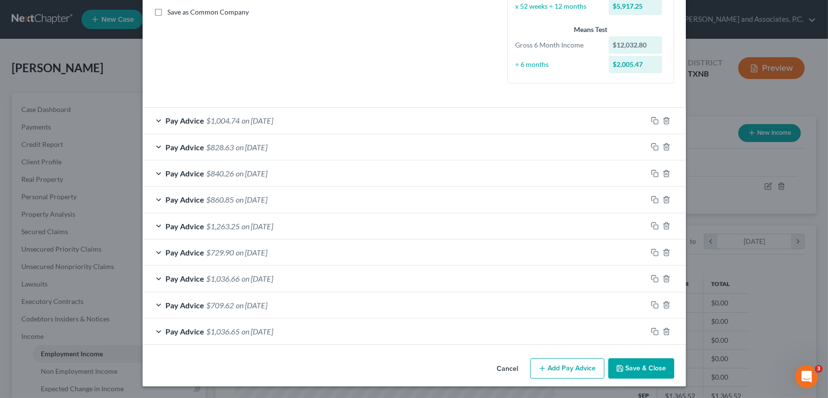
scroll to position [219, 0]
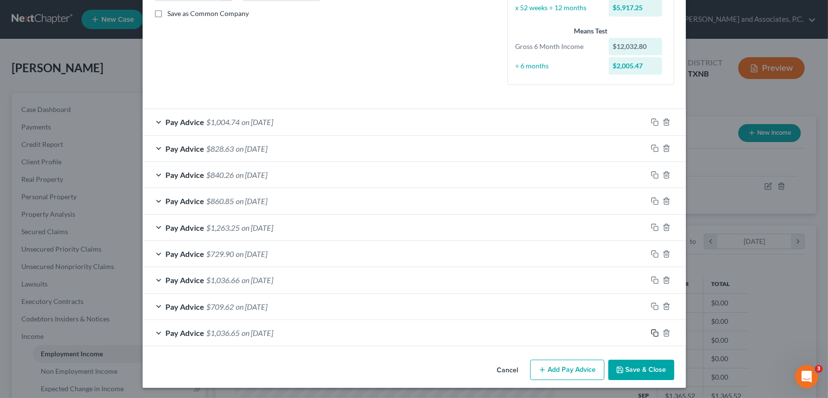
click at [651, 333] on icon "button" at bounding box center [655, 334] width 8 height 8
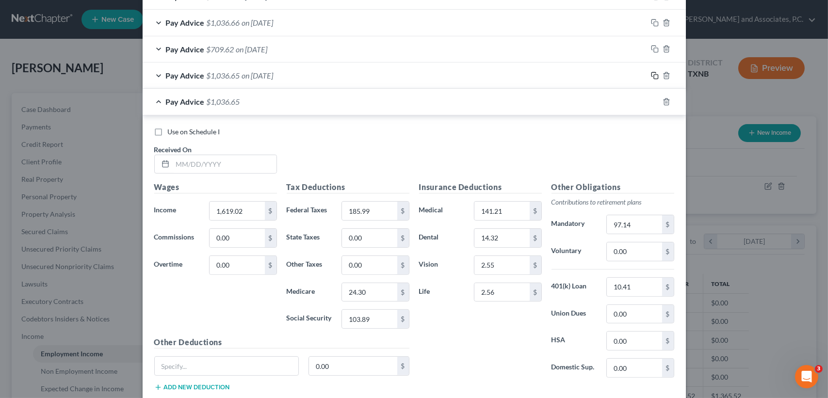
scroll to position [478, 0]
click at [211, 164] on input "text" at bounding box center [225, 163] width 104 height 18
click at [245, 210] on input "1,619.02" at bounding box center [237, 210] width 55 height 18
click at [372, 210] on input "185.99" at bounding box center [369, 210] width 55 height 18
click at [378, 288] on input "24.30" at bounding box center [369, 291] width 55 height 18
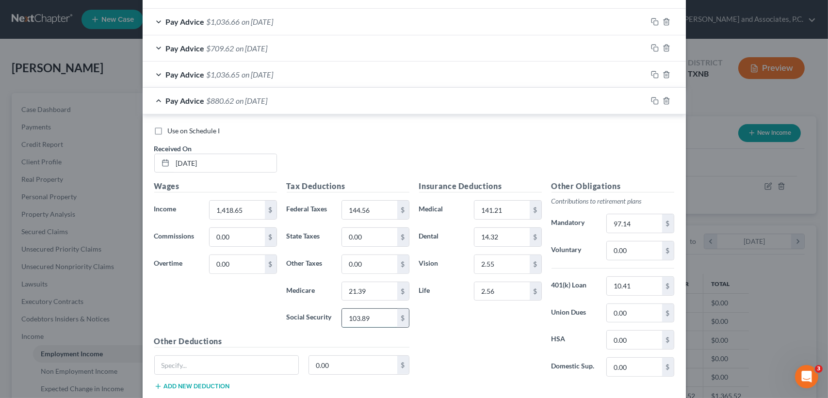
click at [373, 314] on input "103.89" at bounding box center [369, 318] width 55 height 18
click at [648, 226] on input "97.14" at bounding box center [634, 223] width 55 height 18
drag, startPoint x: 317, startPoint y: 96, endPoint x: 308, endPoint y: 143, distance: 48.1
click at [317, 96] on div "Pay Advice $905.07 on [DATE]" at bounding box center [395, 101] width 505 height 26
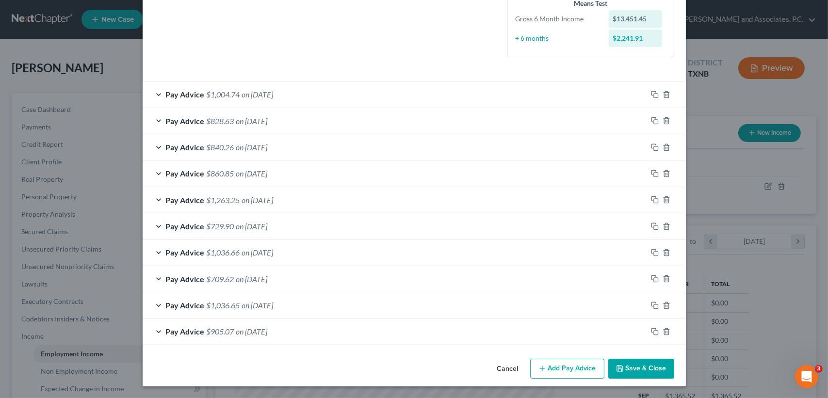
scroll to position [245, 0]
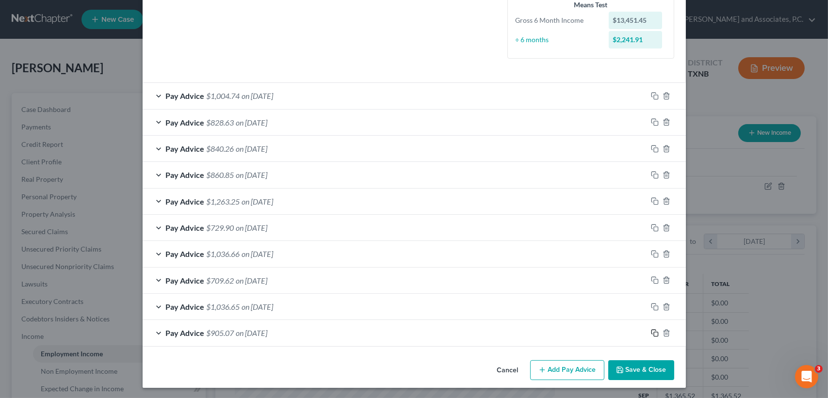
click at [651, 334] on icon "button" at bounding box center [655, 334] width 8 height 8
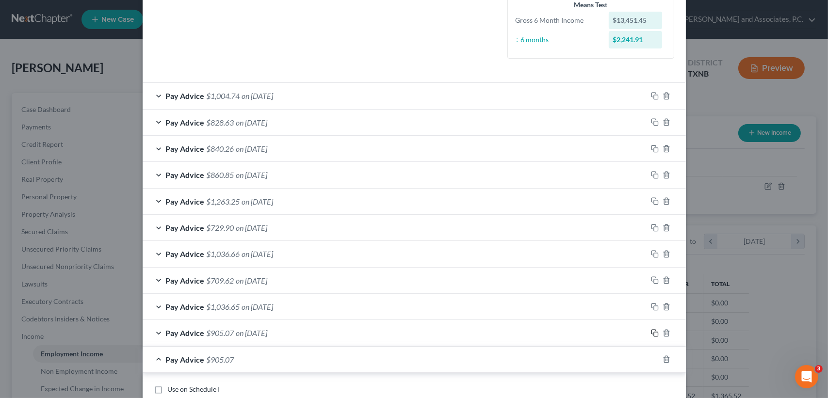
scroll to position [504, 0]
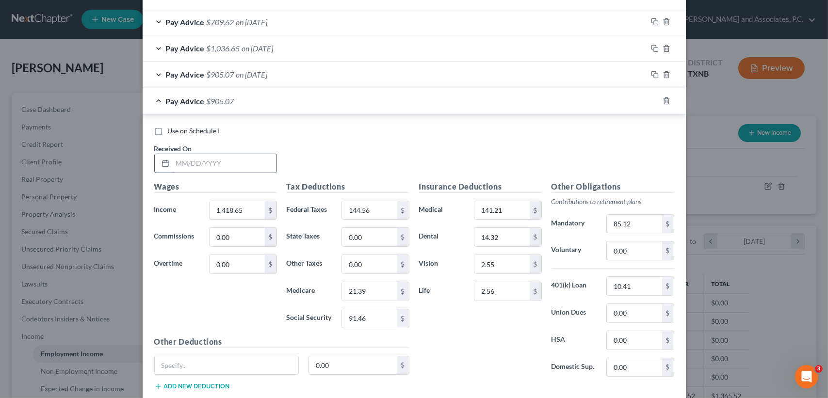
click at [248, 164] on input "text" at bounding box center [225, 163] width 104 height 18
click at [632, 226] on input "85.12" at bounding box center [634, 224] width 55 height 18
click at [242, 93] on div "Pay Advice $658.47 on [DATE]" at bounding box center [395, 101] width 505 height 26
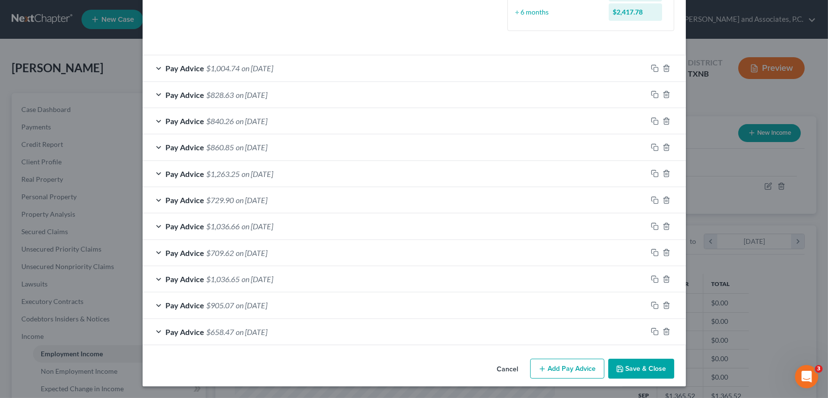
scroll to position [271, 0]
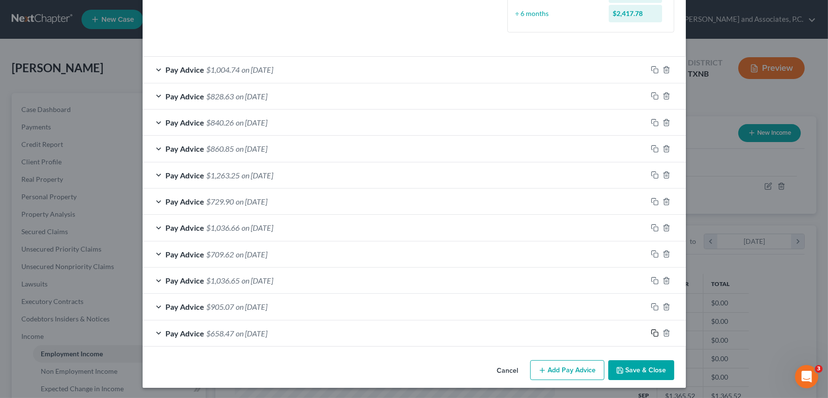
click at [653, 333] on icon "button" at bounding box center [655, 334] width 8 height 8
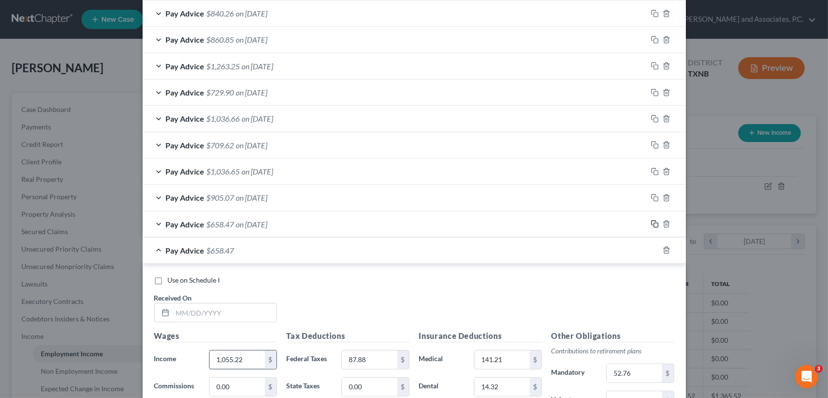
scroll to position [401, 0]
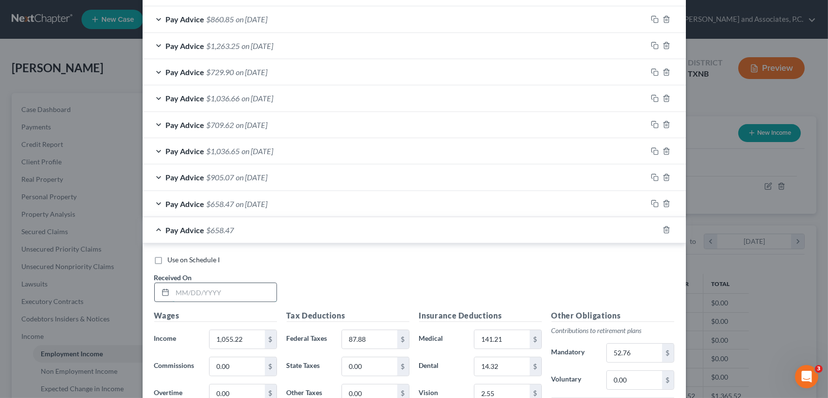
click at [246, 292] on input "text" at bounding box center [225, 292] width 104 height 18
click at [254, 343] on input "1,055.22" at bounding box center [237, 339] width 55 height 18
click at [385, 335] on input "87.88" at bounding box center [369, 339] width 55 height 18
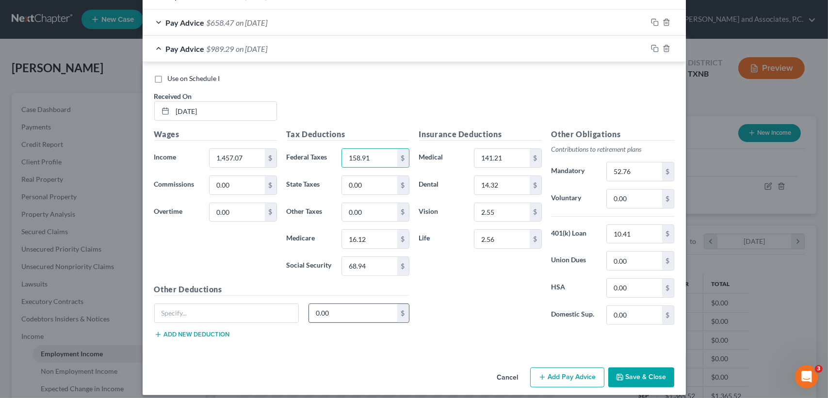
scroll to position [589, 0]
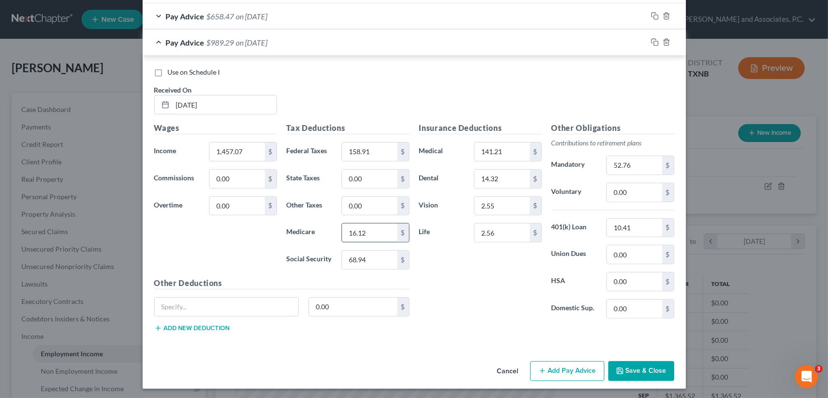
click at [380, 229] on input "16.12" at bounding box center [369, 233] width 55 height 18
click at [379, 254] on input "68.94" at bounding box center [369, 260] width 55 height 18
click at [648, 164] on input "52.76" at bounding box center [634, 165] width 55 height 18
click at [467, 303] on div "Insurance Deductions Medical 141.21 $ Dental 14.32 $ Vision 2.55 $ Life 2.56 $" at bounding box center [480, 224] width 132 height 204
click at [635, 165] on input "85.28" at bounding box center [634, 165] width 55 height 18
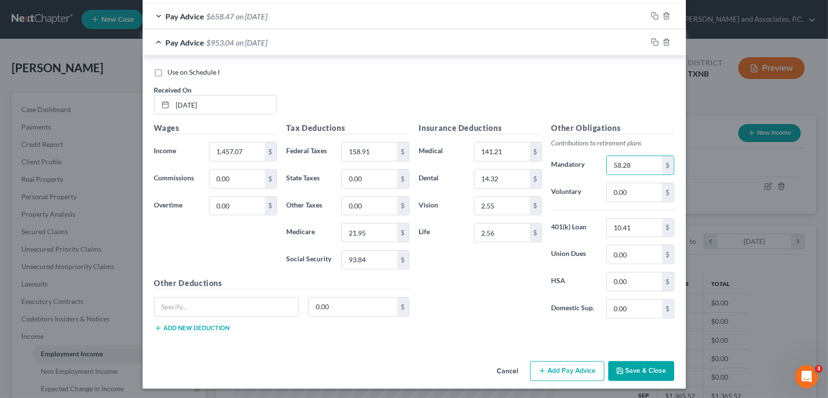
click at [166, 46] on div "Pay Advice $953.04 on [DATE]" at bounding box center [395, 43] width 505 height 26
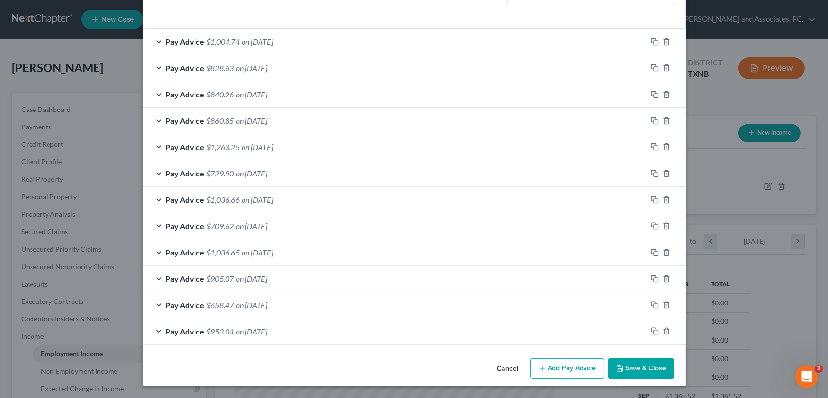
scroll to position [298, 0]
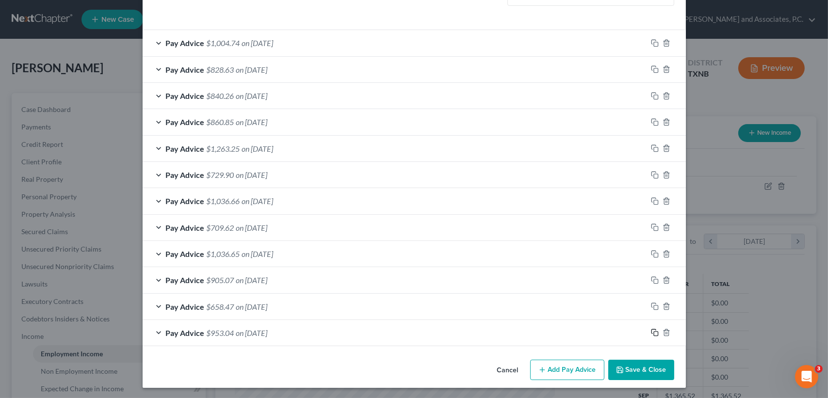
click at [651, 330] on icon "button" at bounding box center [655, 333] width 8 height 8
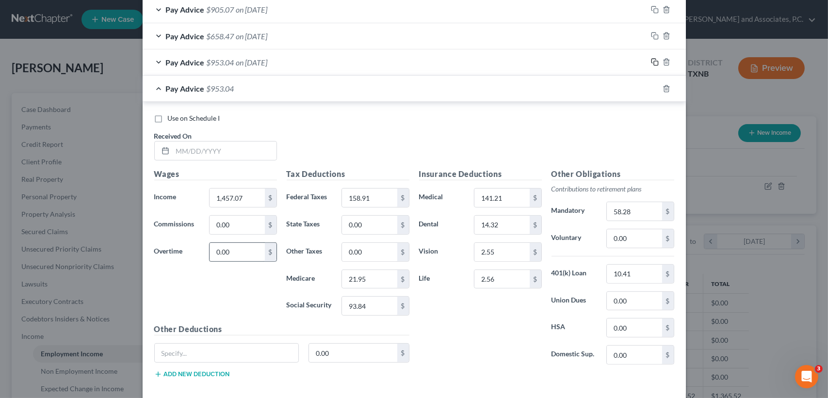
scroll to position [615, 0]
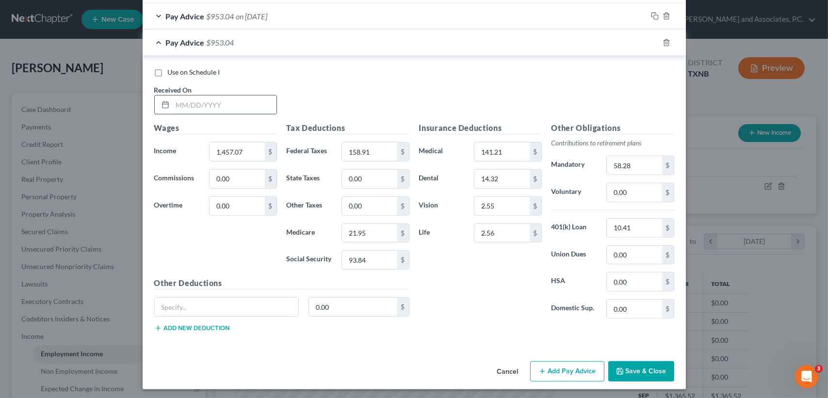
click at [237, 104] on input "text" at bounding box center [225, 105] width 104 height 18
click at [249, 150] on input "1,457.07" at bounding box center [237, 152] width 55 height 18
click at [391, 151] on input "158.91" at bounding box center [369, 152] width 55 height 18
click at [371, 234] on input "21.95" at bounding box center [369, 233] width 55 height 18
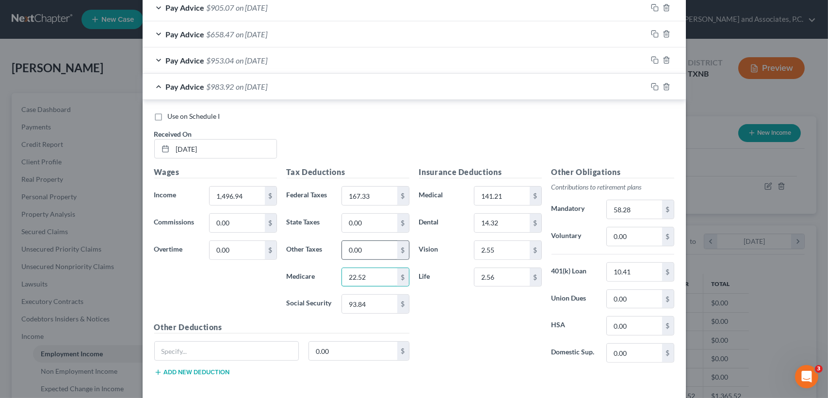
scroll to position [550, 0]
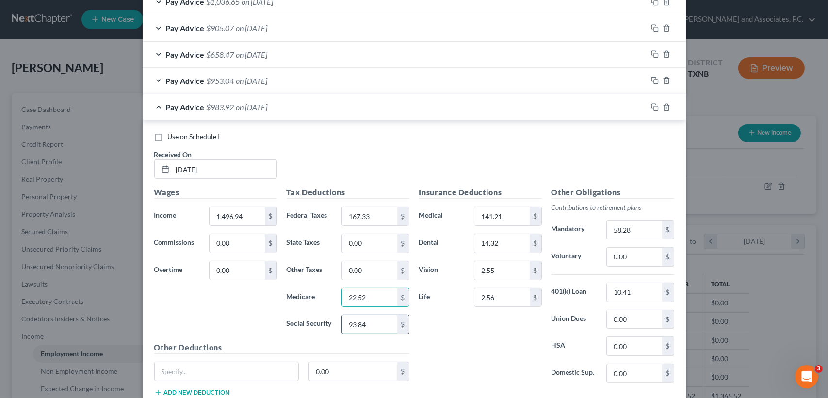
click at [381, 321] on input "93.84" at bounding box center [369, 324] width 55 height 18
click at [642, 221] on input "58.28" at bounding box center [634, 230] width 55 height 18
drag, startPoint x: 338, startPoint y: 99, endPoint x: 638, endPoint y: 363, distance: 399.9
click at [338, 99] on div "Pay Advice $979.84 on [DATE]" at bounding box center [395, 107] width 505 height 26
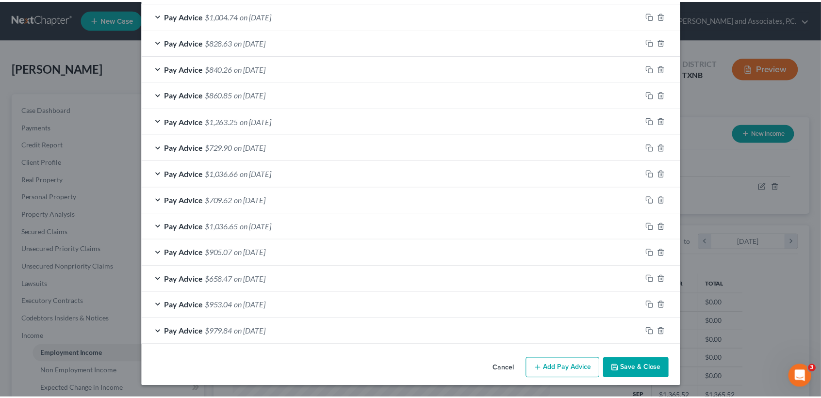
scroll to position [324, 0]
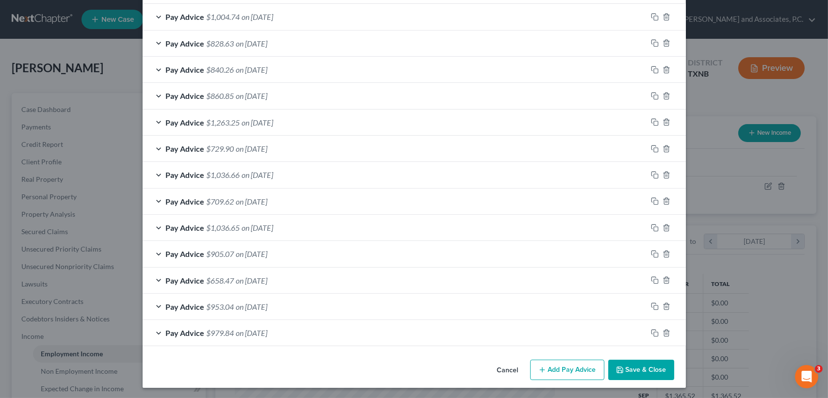
click at [654, 364] on button "Save & Close" at bounding box center [642, 370] width 66 height 20
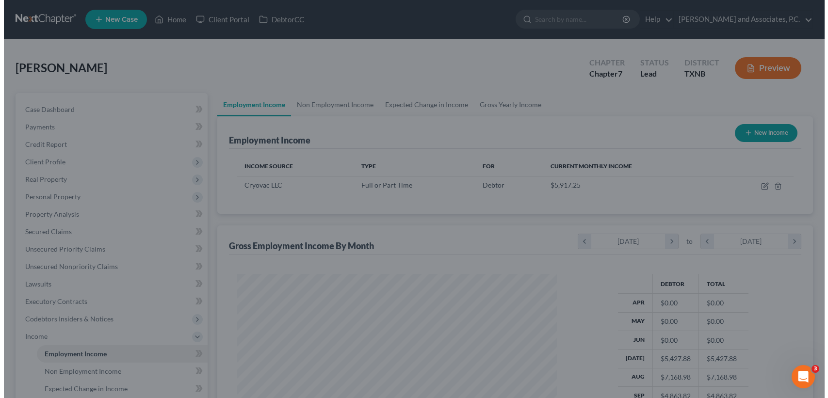
scroll to position [485113, 484951]
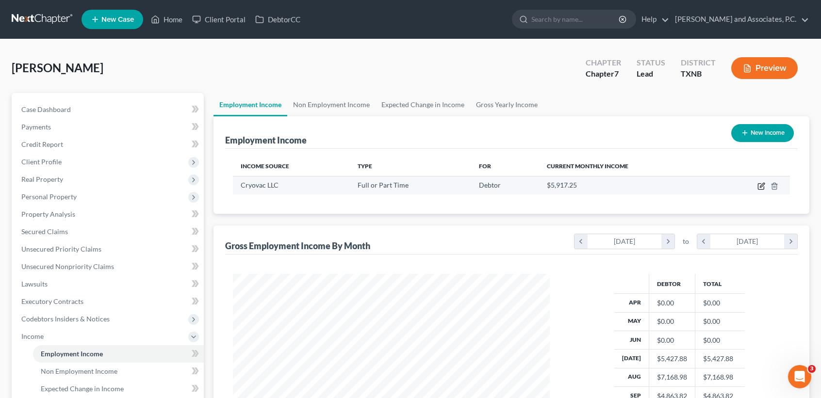
click at [760, 184] on icon "button" at bounding box center [762, 186] width 8 height 8
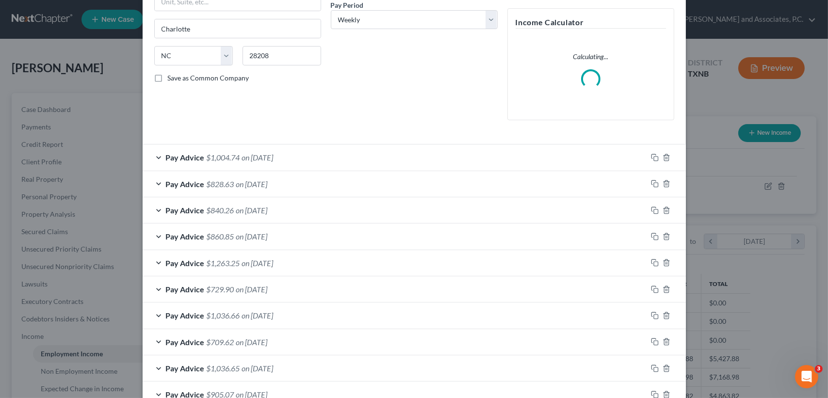
scroll to position [101, 0]
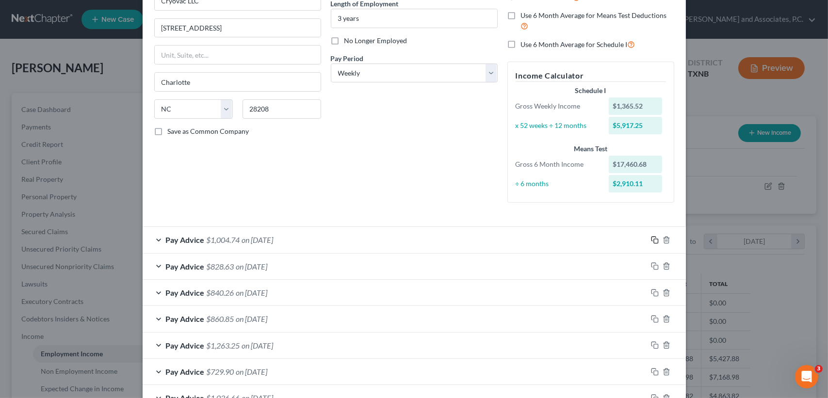
click at [654, 239] on rect "button" at bounding box center [656, 241] width 4 height 4
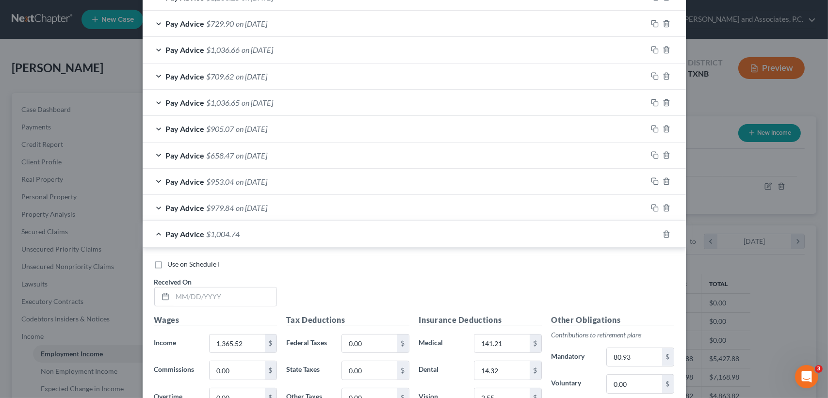
scroll to position [454, 0]
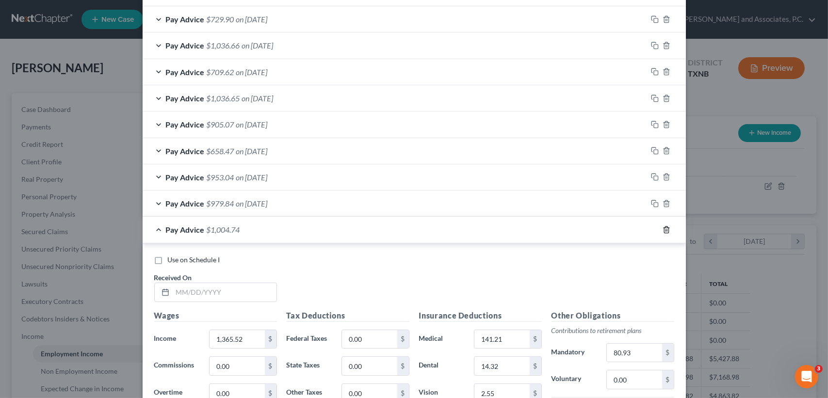
click at [663, 229] on icon "button" at bounding box center [667, 230] width 8 height 8
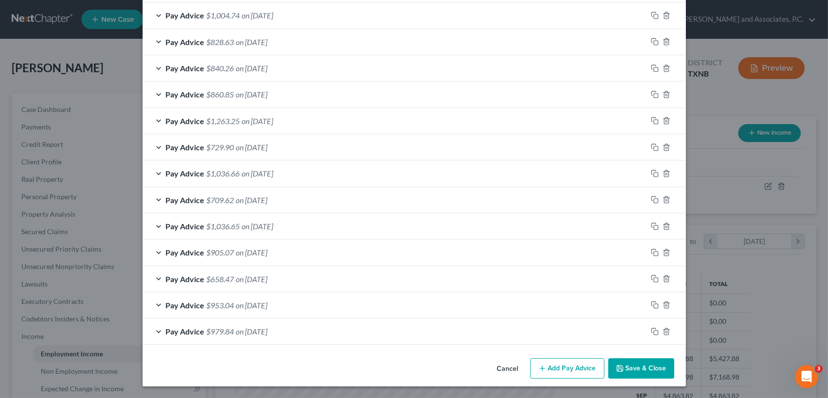
scroll to position [324, 0]
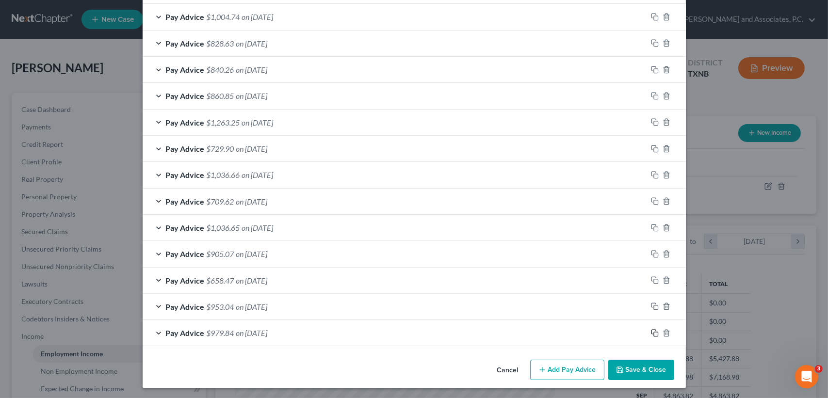
click at [651, 330] on icon "button" at bounding box center [655, 334] width 8 height 8
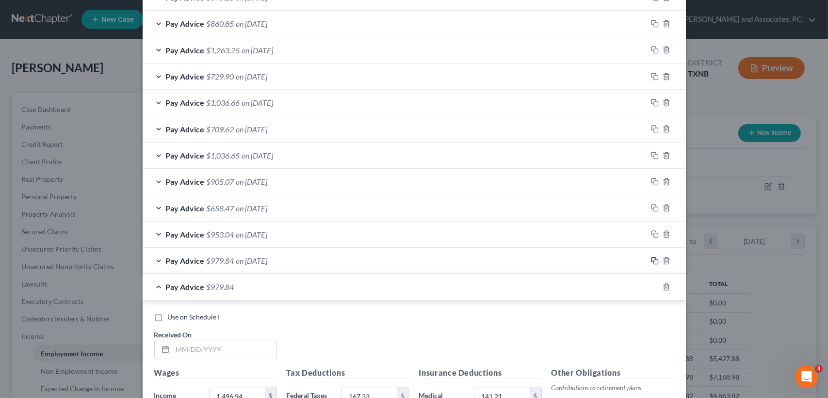
scroll to position [518, 0]
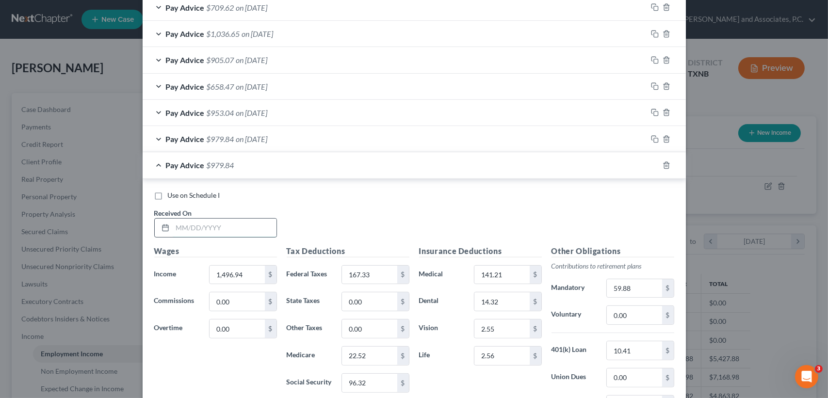
click at [181, 232] on input "text" at bounding box center [225, 228] width 104 height 18
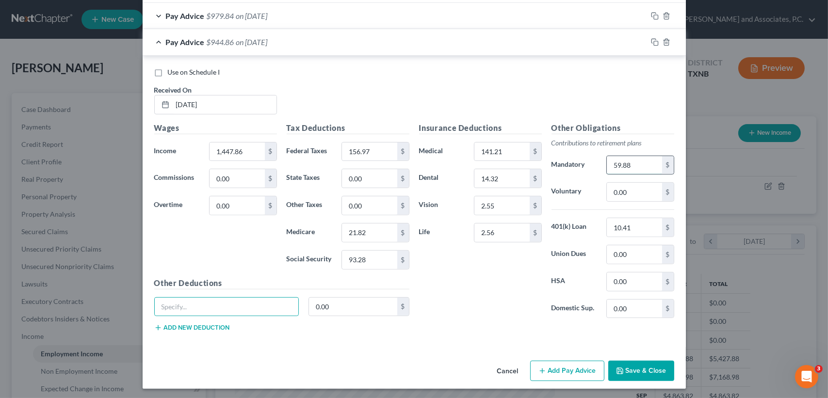
click at [639, 165] on input "59.88" at bounding box center [634, 165] width 55 height 18
click at [267, 44] on span "on [DATE]" at bounding box center [252, 41] width 32 height 9
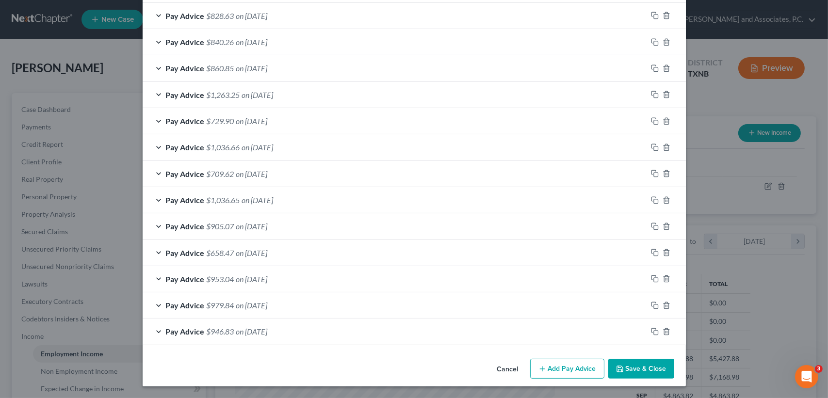
scroll to position [350, 0]
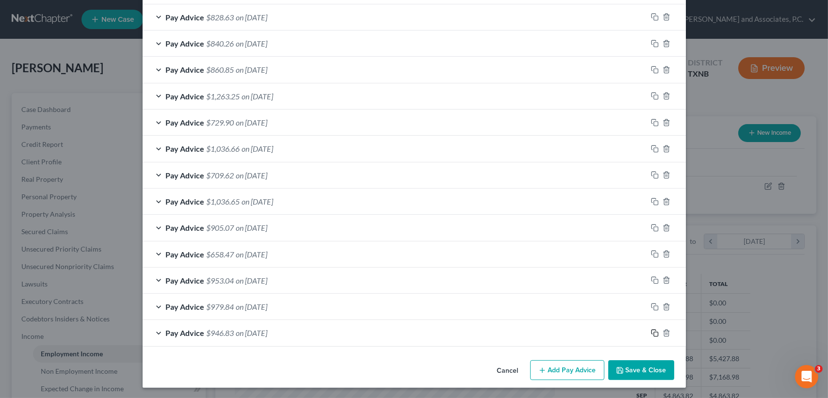
click at [653, 330] on icon "button" at bounding box center [655, 334] width 8 height 8
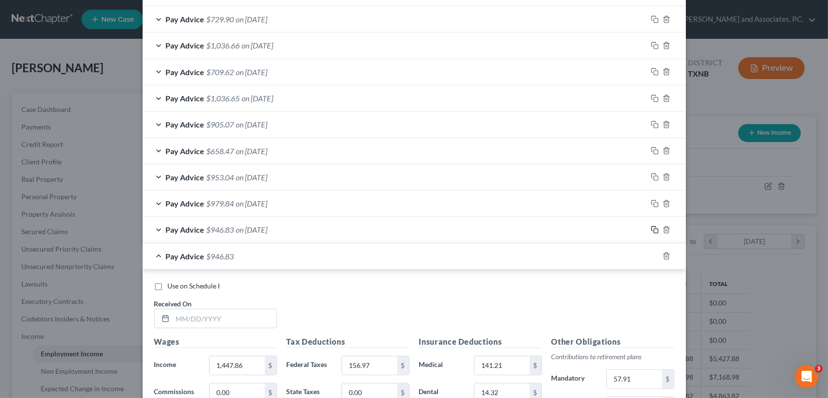
scroll to position [667, 0]
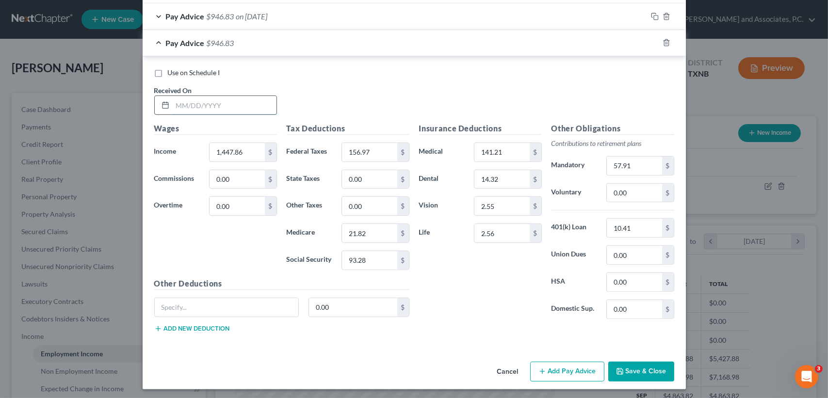
click at [263, 105] on input "text" at bounding box center [225, 105] width 104 height 18
click at [220, 38] on span "$667.76" at bounding box center [221, 42] width 28 height 9
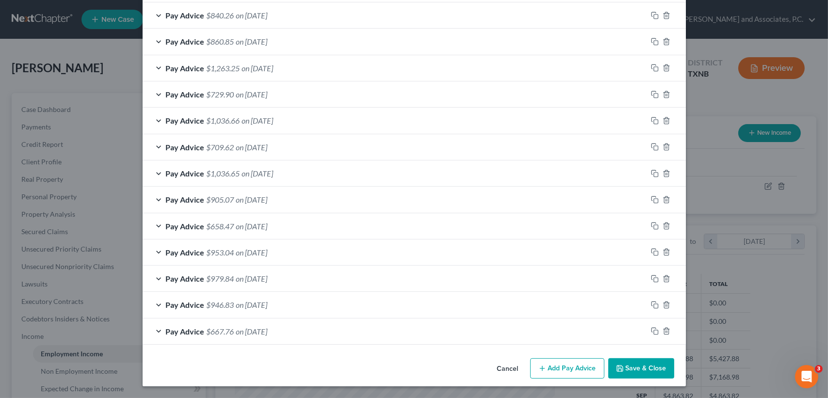
scroll to position [377, 0]
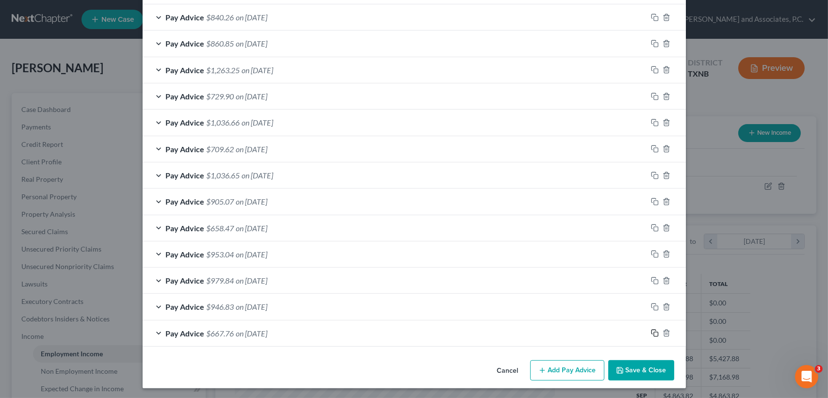
click at [652, 330] on icon "button" at bounding box center [654, 332] width 4 height 4
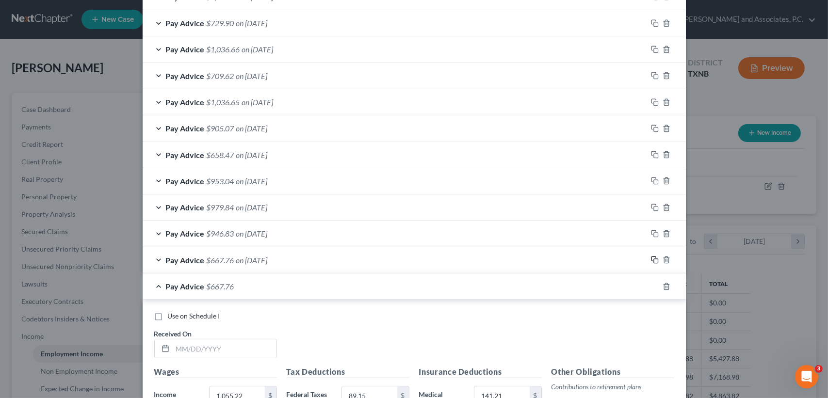
scroll to position [635, 0]
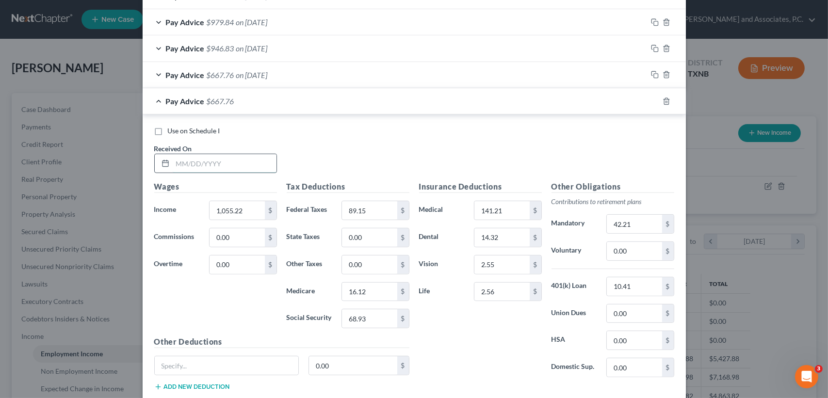
click at [225, 161] on input "text" at bounding box center [225, 163] width 104 height 18
click at [250, 97] on span "on [DATE]" at bounding box center [252, 101] width 32 height 9
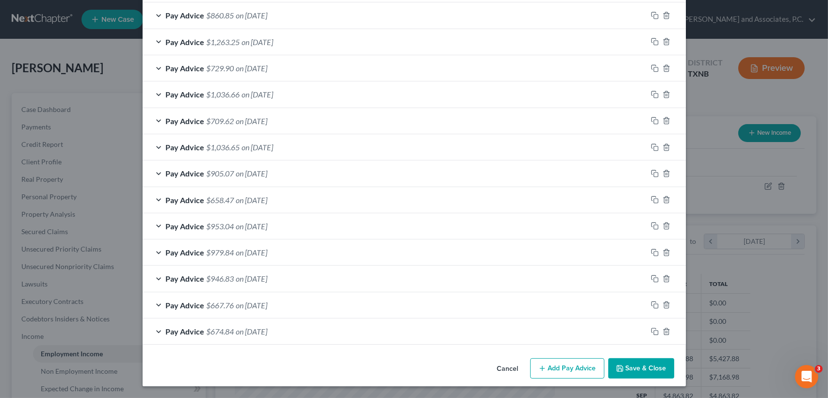
scroll to position [403, 0]
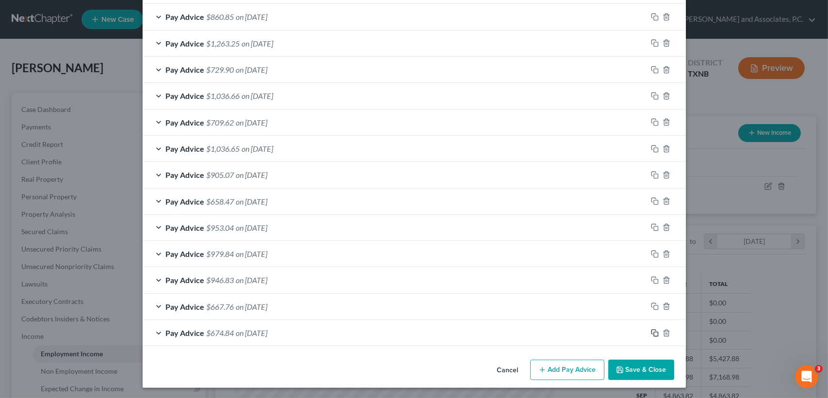
click at [651, 330] on icon "button" at bounding box center [655, 334] width 8 height 8
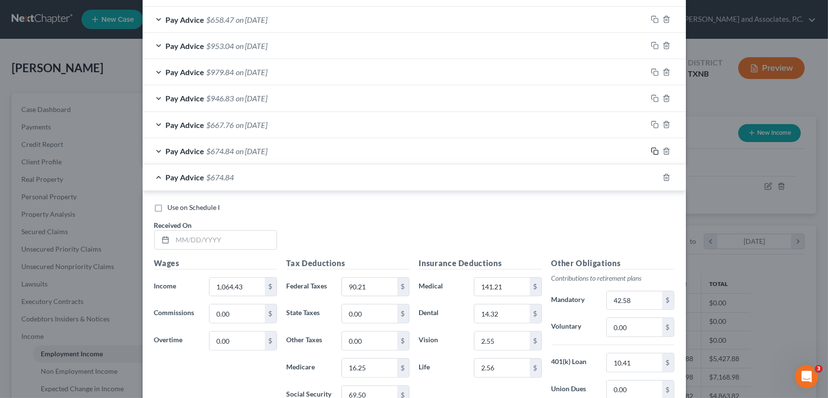
scroll to position [720, 0]
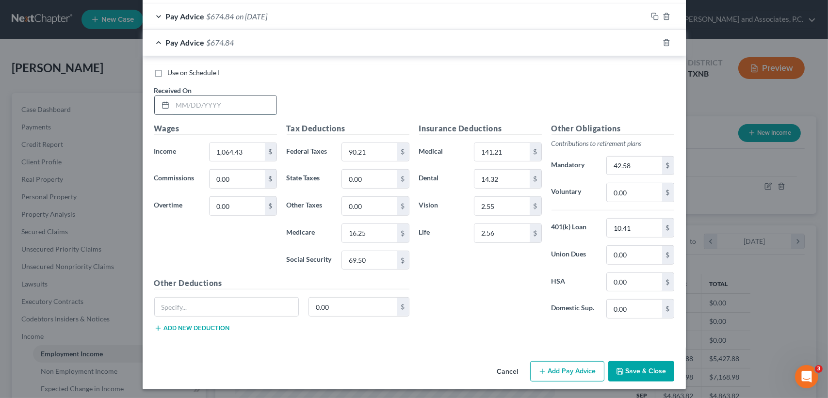
click at [234, 106] on input "text" at bounding box center [225, 105] width 104 height 18
click at [227, 43] on span "$630.76" at bounding box center [221, 42] width 28 height 9
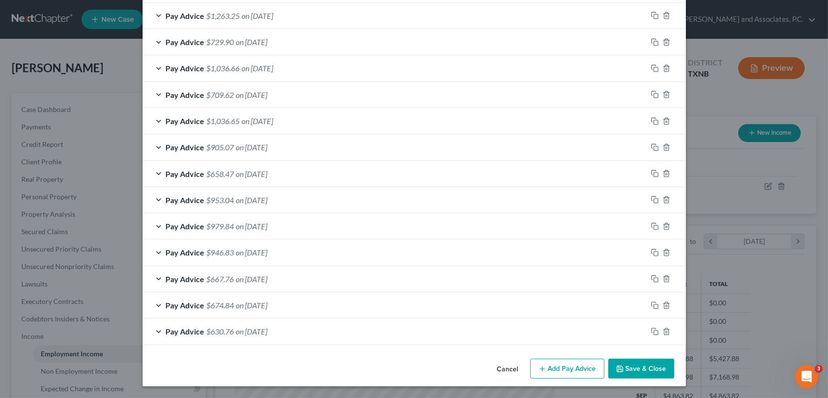
scroll to position [429, 0]
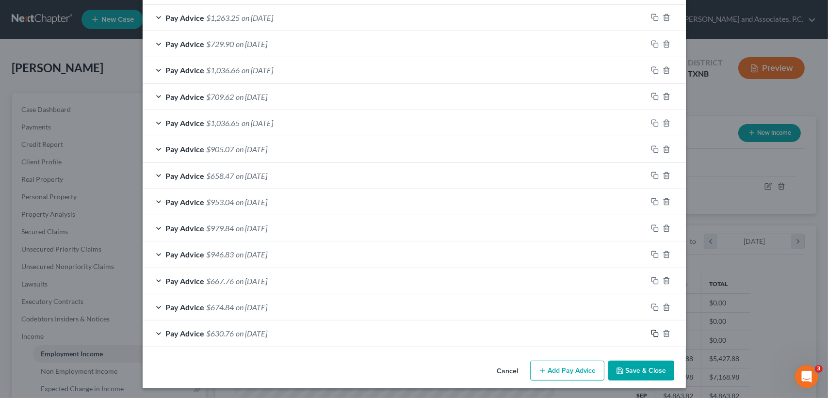
click at [652, 333] on icon "button" at bounding box center [655, 334] width 8 height 8
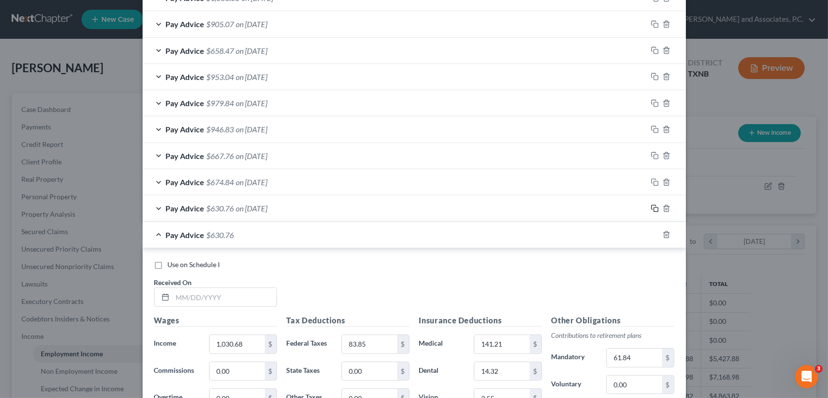
scroll to position [559, 0]
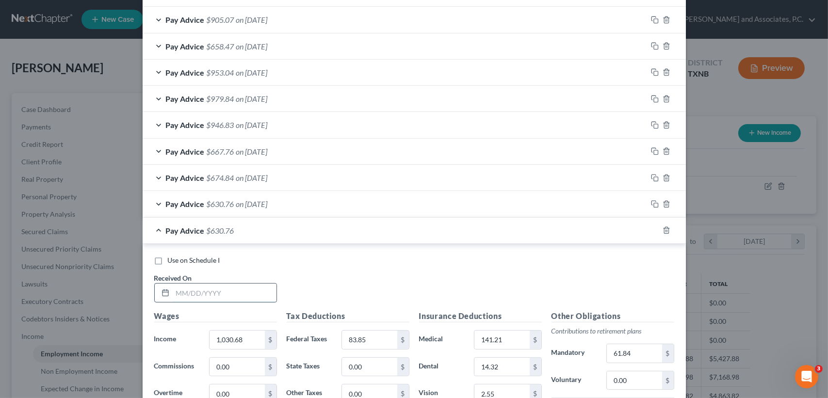
click at [265, 294] on input "text" at bounding box center [225, 293] width 104 height 18
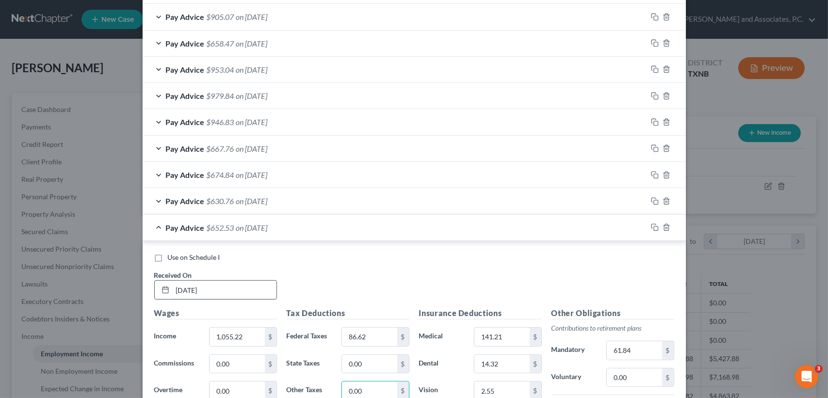
scroll to position [747, 0]
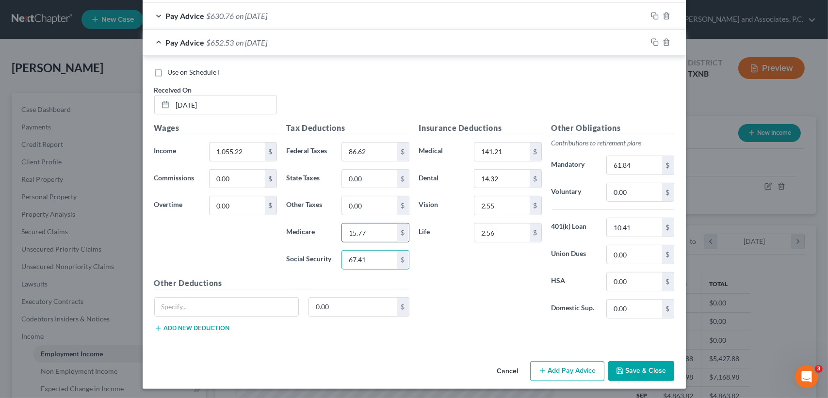
click at [378, 228] on input "15.77" at bounding box center [369, 233] width 55 height 18
click at [639, 158] on input "61.84" at bounding box center [634, 165] width 55 height 18
click at [280, 50] on div "Pay Advice $649.18 on [DATE]" at bounding box center [395, 43] width 505 height 26
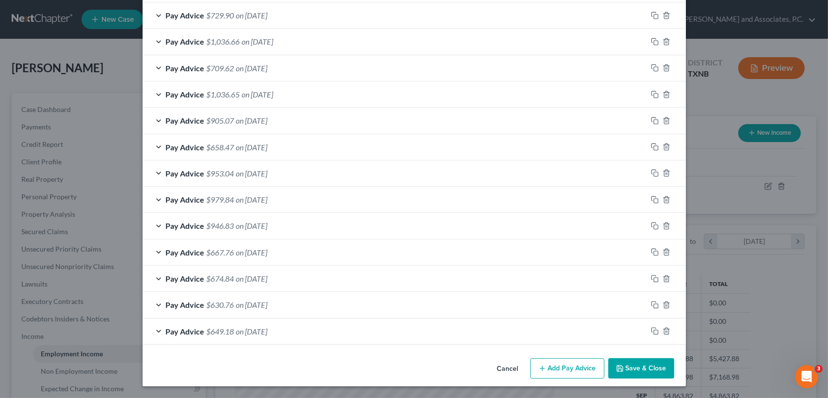
scroll to position [456, 0]
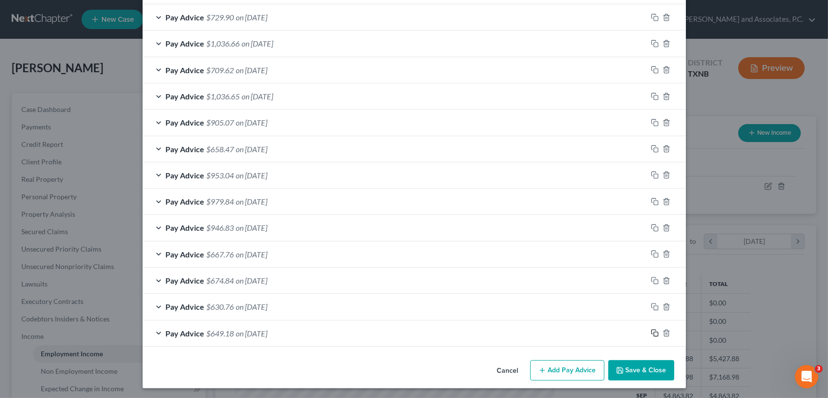
click at [651, 332] on icon "button" at bounding box center [655, 334] width 8 height 8
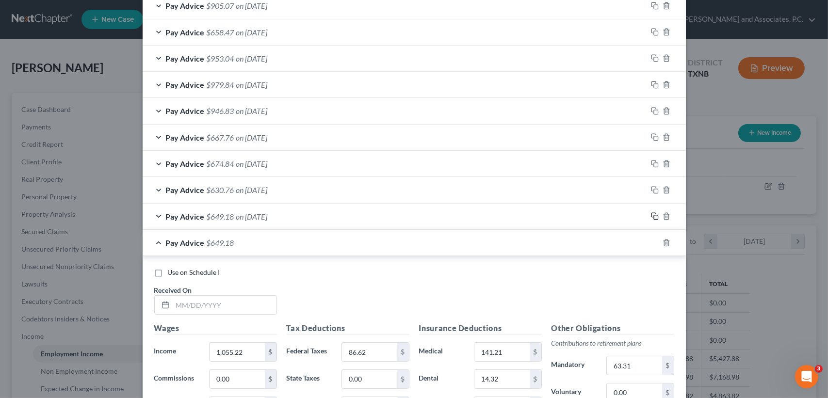
scroll to position [585, 0]
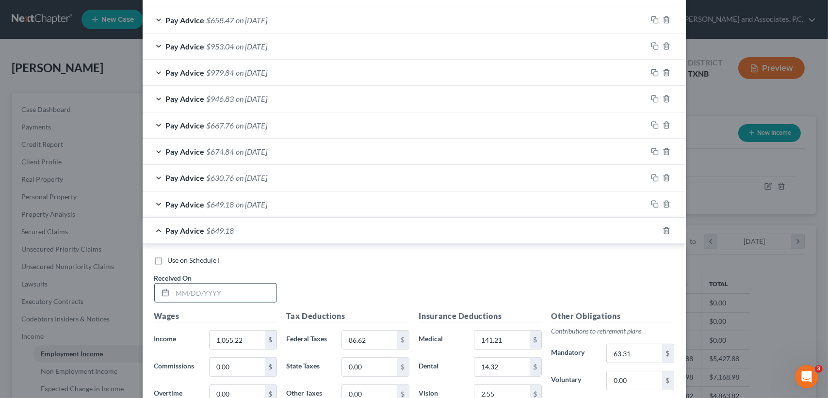
click at [234, 289] on input "text" at bounding box center [225, 293] width 104 height 18
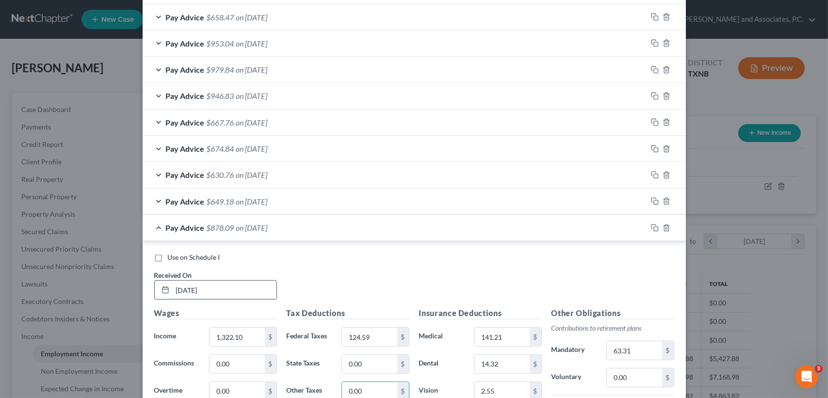
scroll to position [773, 0]
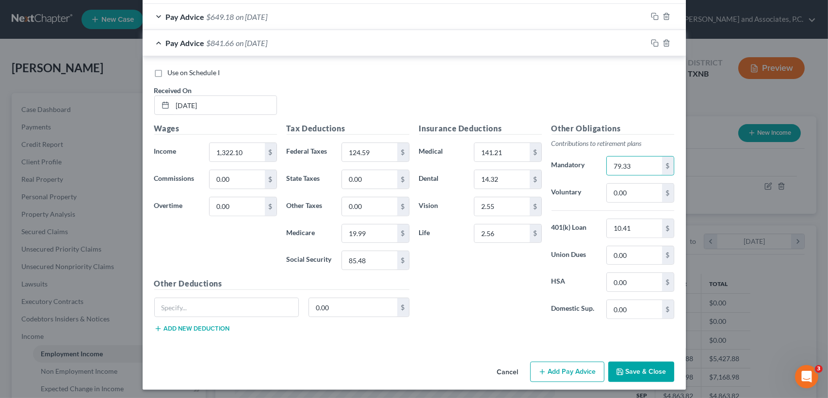
click at [251, 43] on span "on [DATE]" at bounding box center [252, 42] width 32 height 9
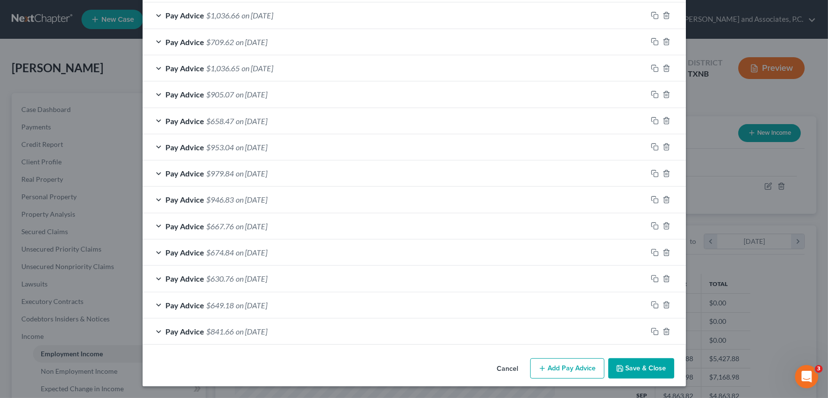
scroll to position [482, 0]
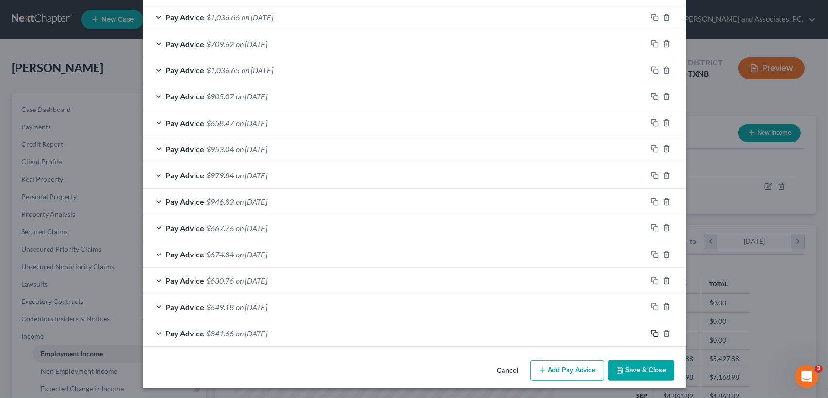
click at [653, 331] on icon "button" at bounding box center [655, 334] width 8 height 8
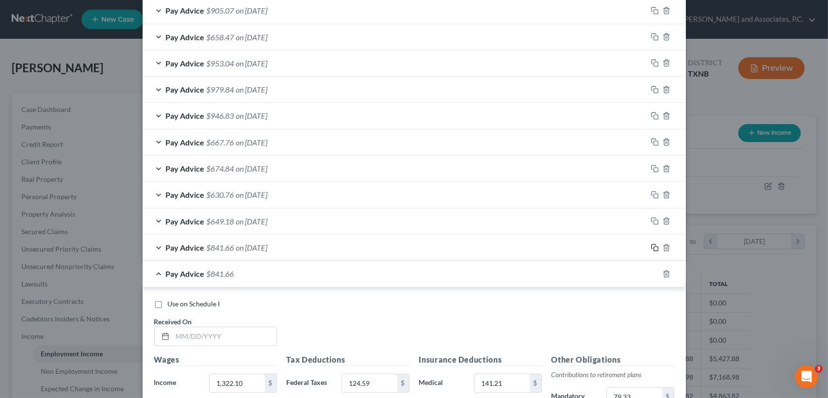
scroll to position [611, 0]
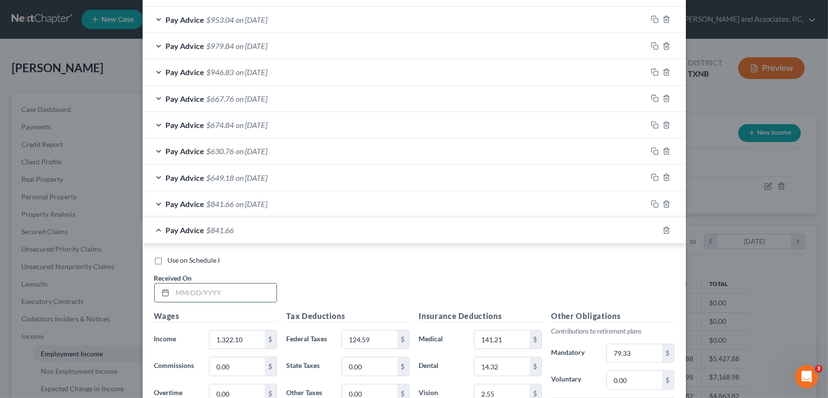
drag, startPoint x: 202, startPoint y: 298, endPoint x: 207, endPoint y: 297, distance: 5.1
click at [202, 297] on input "text" at bounding box center [225, 293] width 104 height 18
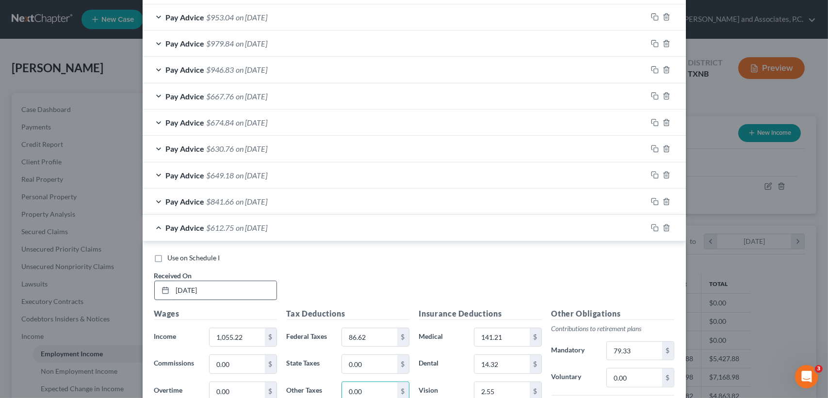
scroll to position [799, 0]
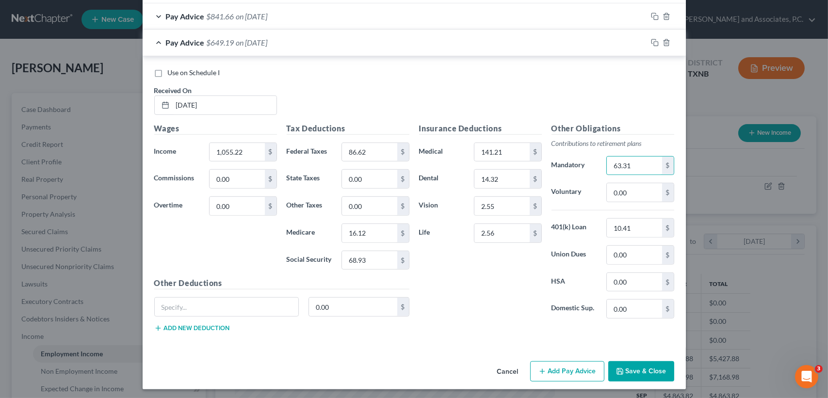
drag, startPoint x: 196, startPoint y: 42, endPoint x: 653, endPoint y: 337, distance: 544.5
click at [196, 42] on span "Pay Advice" at bounding box center [185, 42] width 39 height 9
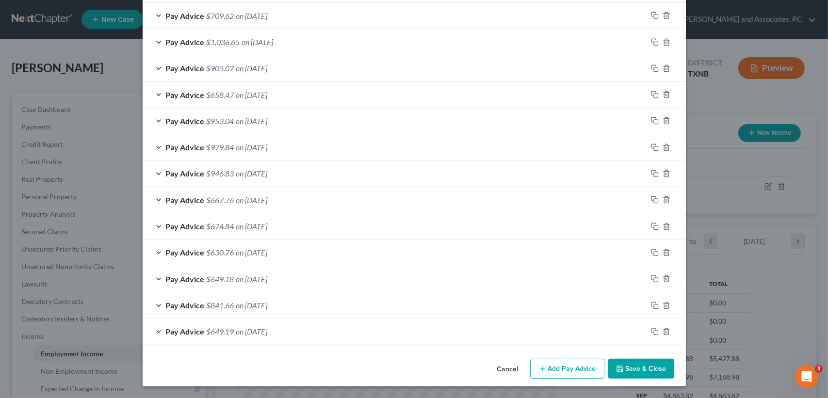
scroll to position [508, 0]
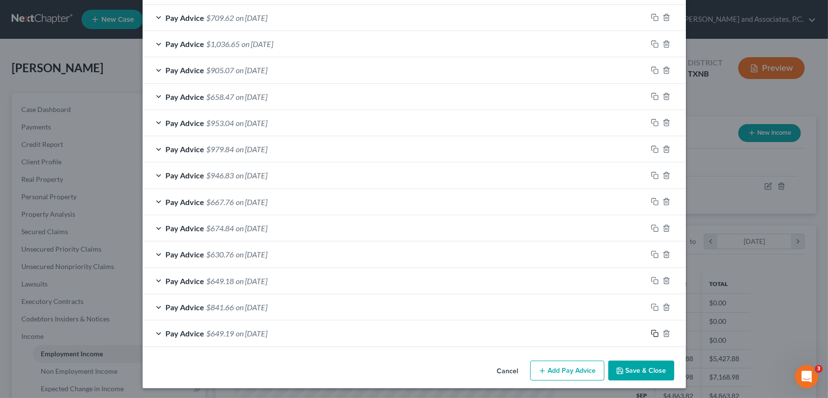
click at [652, 330] on icon "button" at bounding box center [654, 332] width 4 height 4
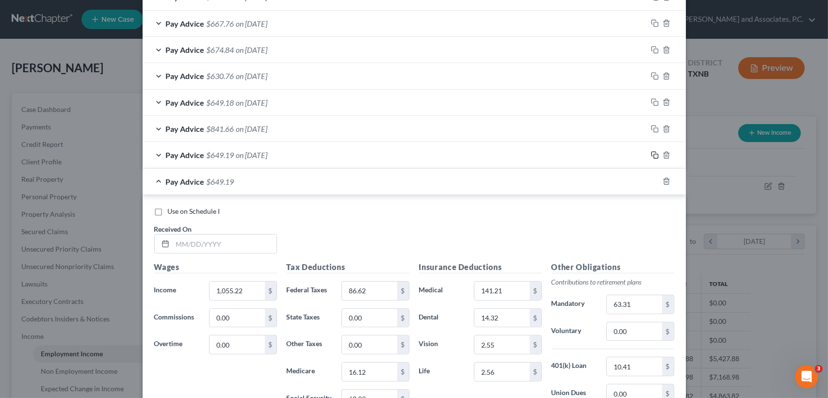
scroll to position [825, 0]
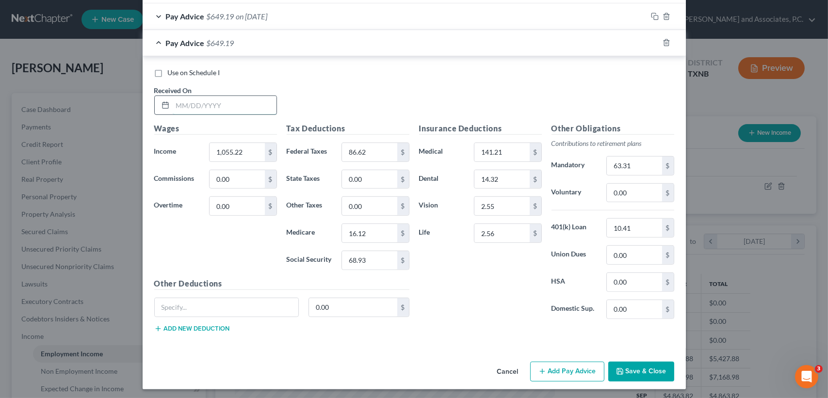
click at [268, 109] on input "text" at bounding box center [225, 105] width 104 height 18
click at [653, 168] on input "63.31" at bounding box center [634, 166] width 55 height 18
click at [268, 44] on span "on [DATE]" at bounding box center [252, 42] width 32 height 9
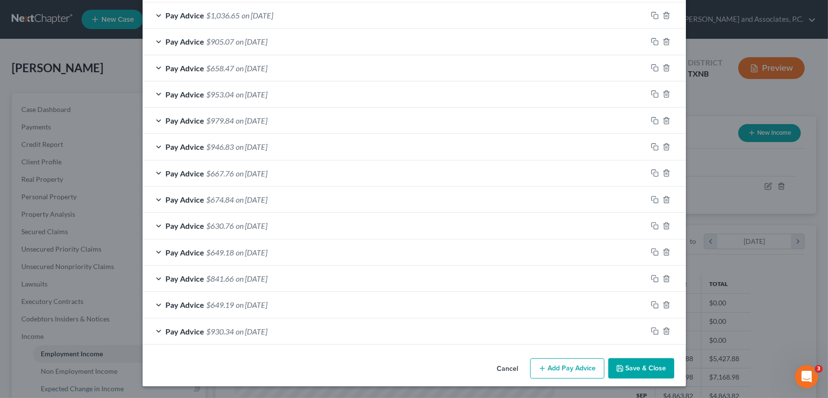
scroll to position [534, 0]
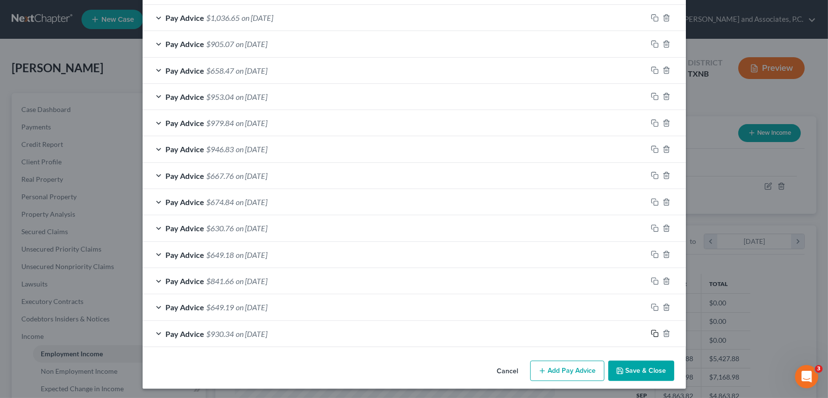
click at [653, 330] on icon "button" at bounding box center [655, 334] width 8 height 8
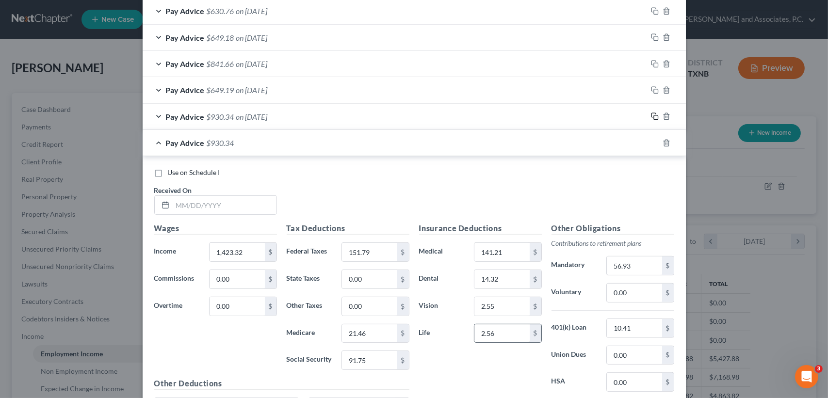
scroll to position [793, 0]
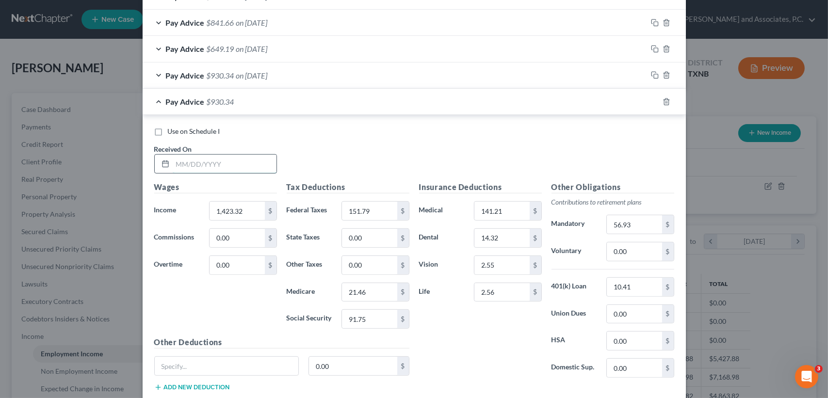
click at [225, 169] on input "text" at bounding box center [225, 164] width 104 height 18
click at [222, 98] on span "$667.76" at bounding box center [221, 101] width 28 height 9
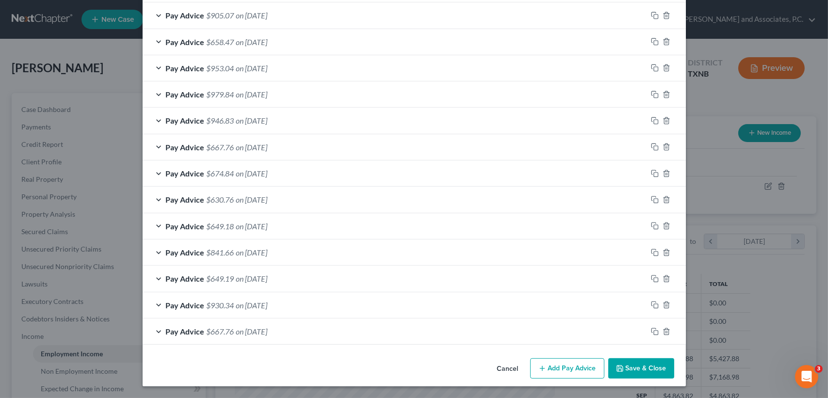
scroll to position [561, 0]
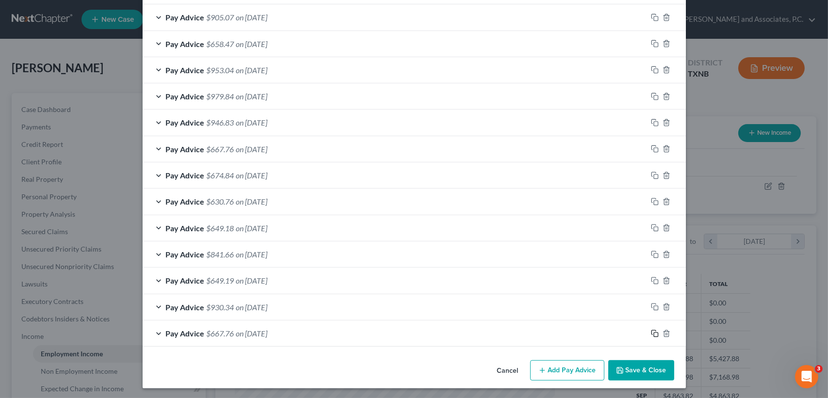
click at [654, 333] on rect "button" at bounding box center [656, 335] width 4 height 4
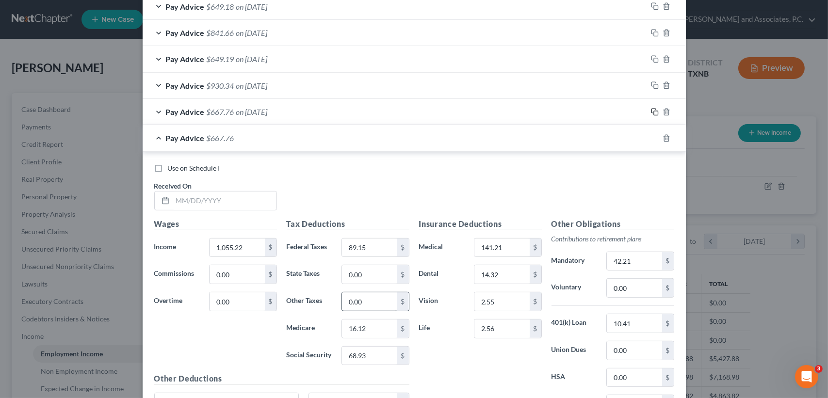
scroll to position [820, 0]
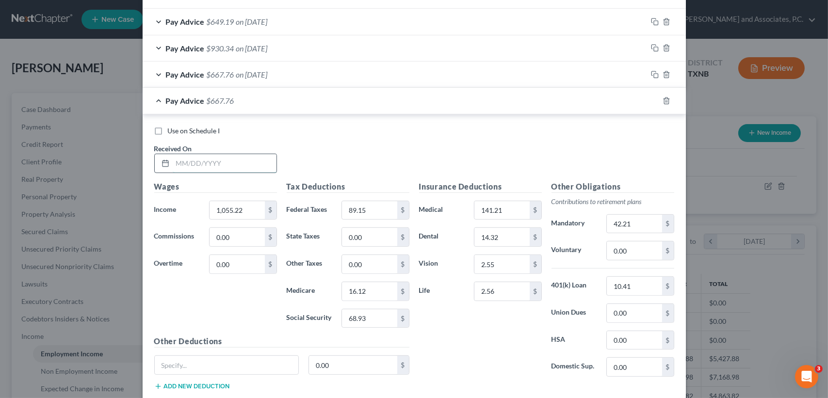
click at [225, 162] on input "text" at bounding box center [225, 163] width 104 height 18
click at [640, 220] on input "42.21" at bounding box center [634, 224] width 55 height 18
click at [244, 102] on span "on [DATE]" at bounding box center [252, 100] width 32 height 9
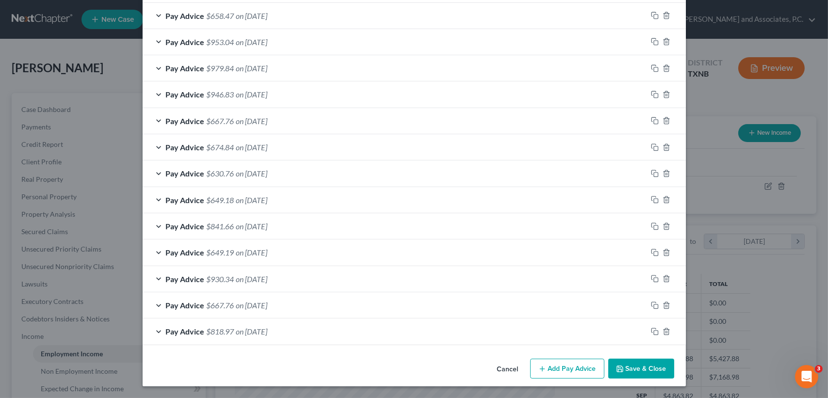
scroll to position [587, 0]
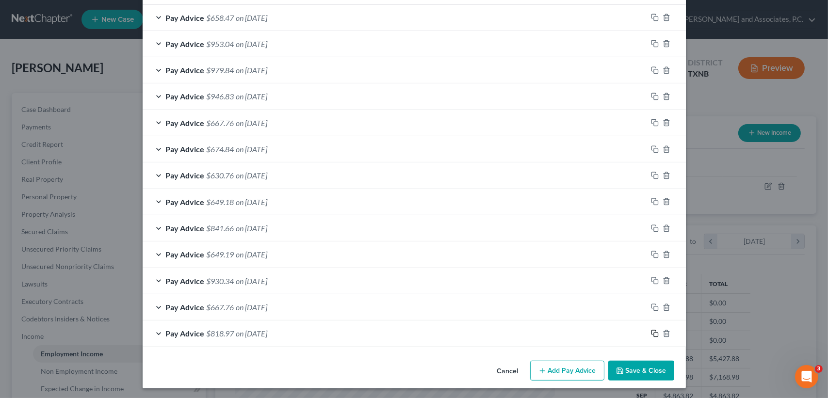
click at [651, 330] on icon "button" at bounding box center [655, 334] width 8 height 8
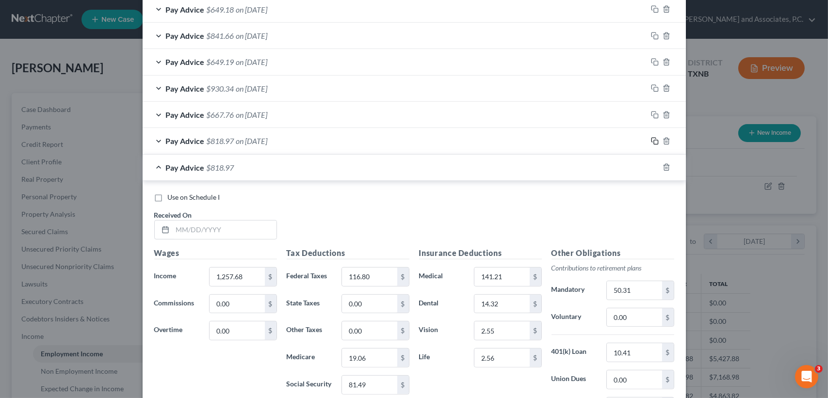
scroll to position [781, 0]
click at [236, 237] on div "Use on Schedule I Received On *" at bounding box center [414, 218] width 530 height 55
click at [236, 227] on input "text" at bounding box center [225, 228] width 104 height 18
click at [188, 228] on input "text" at bounding box center [225, 228] width 104 height 18
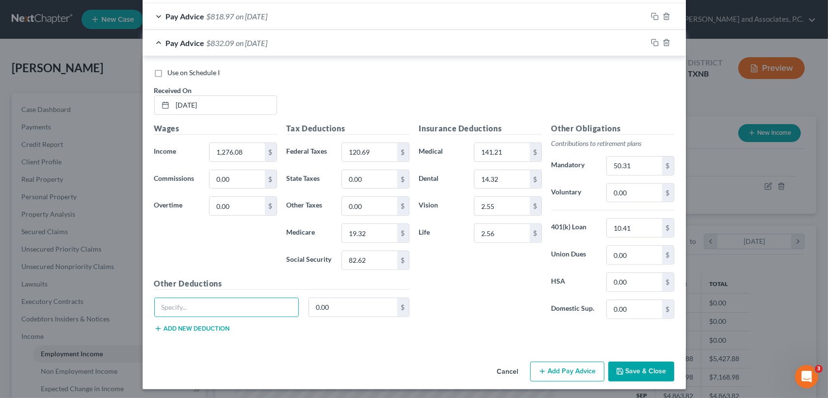
click at [636, 173] on div "Other Obligations Contributions to retirement plans Mandatory 50.31 $ Voluntary…" at bounding box center [613, 225] width 132 height 204
click at [636, 172] on div "50.31 $" at bounding box center [640, 165] width 67 height 19
click at [641, 165] on input "50.31" at bounding box center [634, 166] width 55 height 18
click at [641, 165] on input "51" at bounding box center [634, 166] width 55 height 18
click at [268, 38] on span "on [DATE]" at bounding box center [252, 42] width 32 height 9
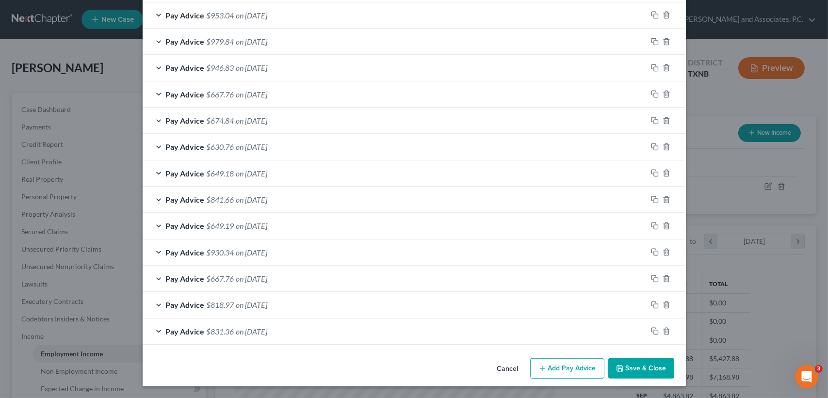
scroll to position [613, 0]
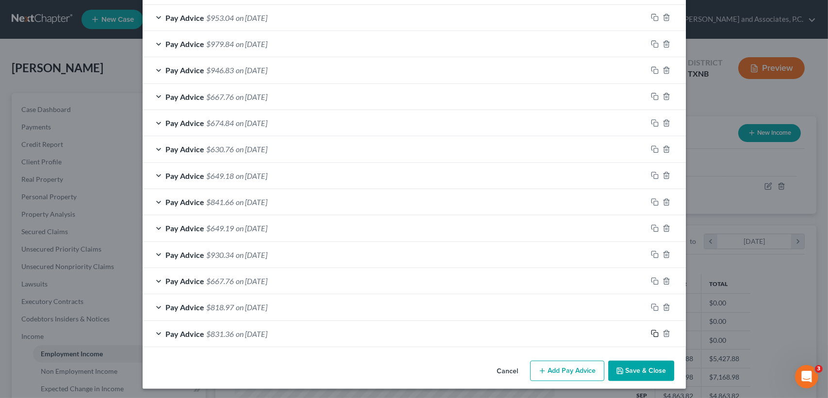
click at [653, 332] on icon "button" at bounding box center [655, 334] width 8 height 8
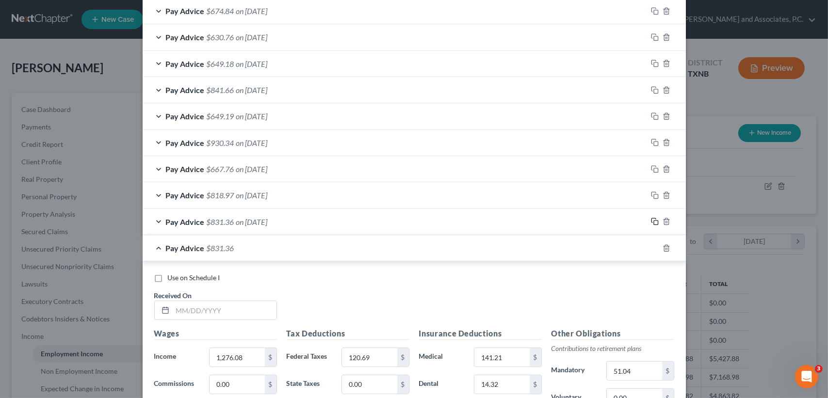
scroll to position [808, 0]
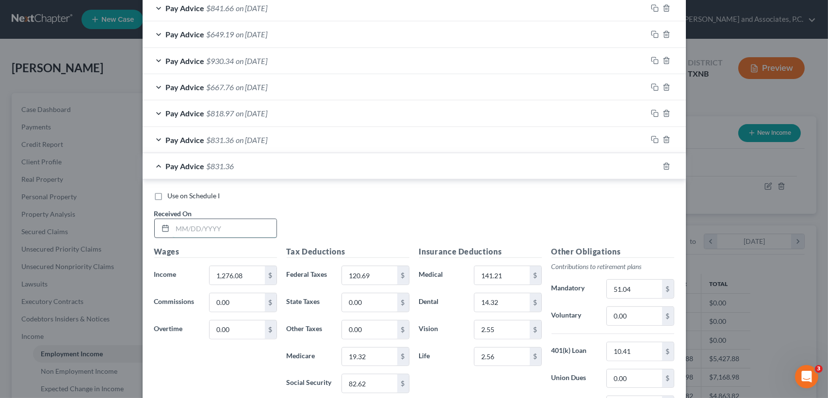
click at [221, 227] on input "text" at bounding box center [225, 228] width 104 height 18
click at [247, 268] on input "1,460.16" at bounding box center [237, 275] width 55 height 18
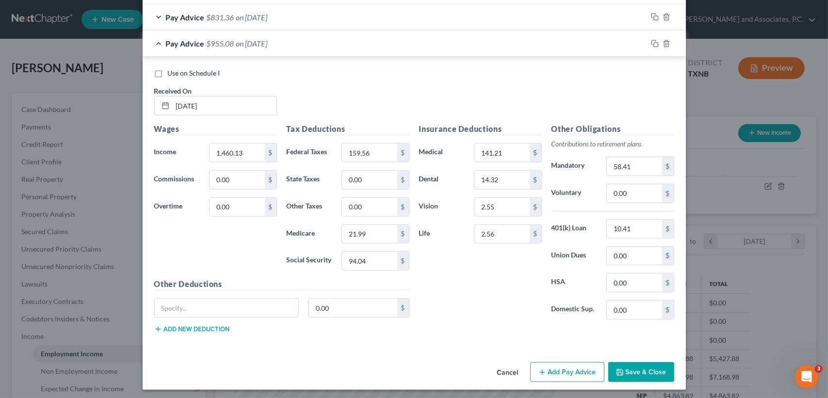
click at [222, 43] on span "$955.08" at bounding box center [221, 43] width 28 height 9
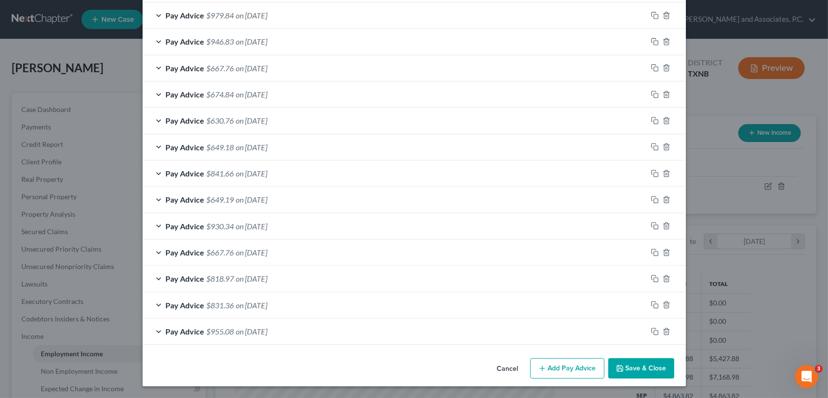
scroll to position [640, 0]
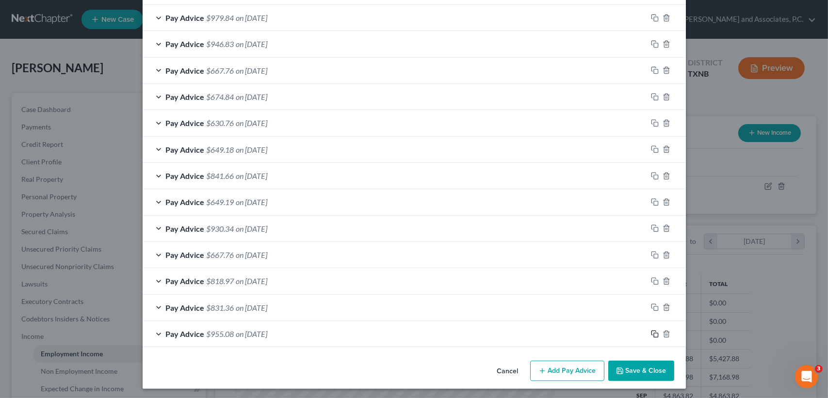
click at [651, 333] on icon "button" at bounding box center [655, 334] width 8 height 8
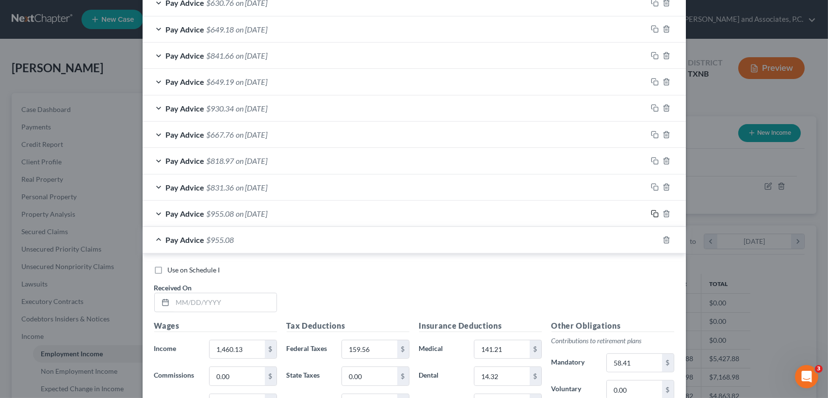
scroll to position [769, 0]
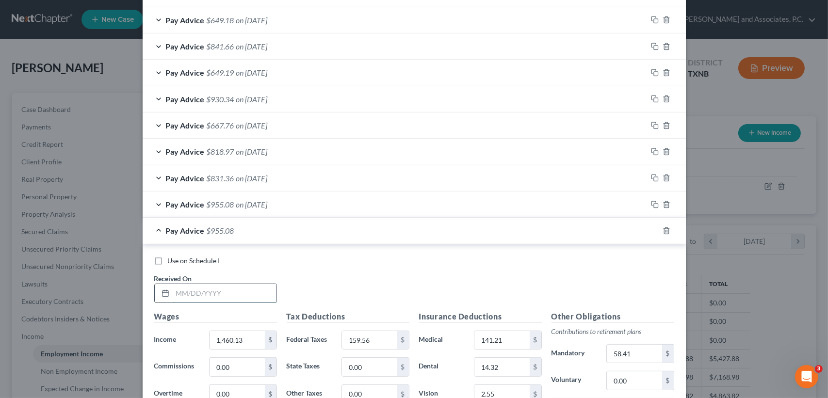
click at [254, 288] on input "text" at bounding box center [225, 293] width 104 height 18
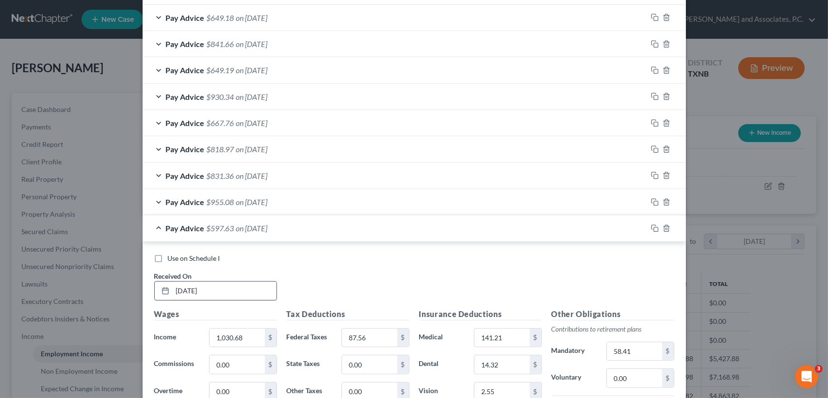
scroll to position [957, 0]
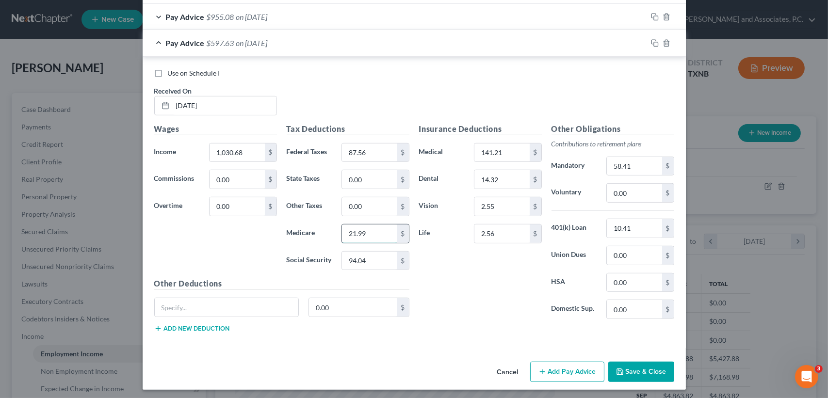
click at [364, 229] on input "21.99" at bounding box center [369, 234] width 55 height 18
click at [268, 44] on span "on [DATE]" at bounding box center [252, 42] width 32 height 9
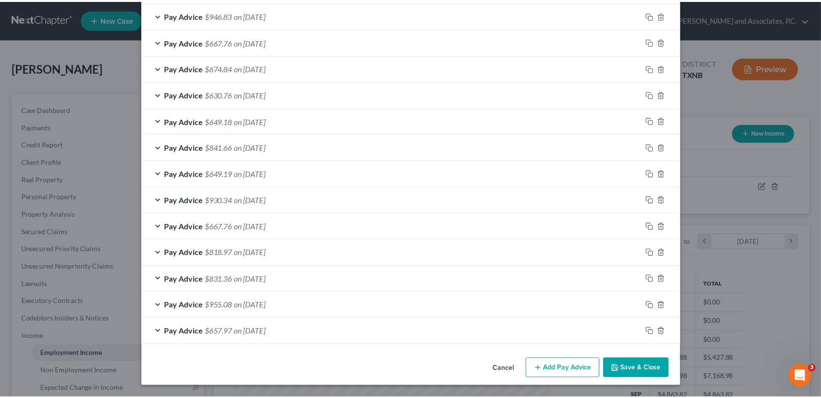
scroll to position [666, 0]
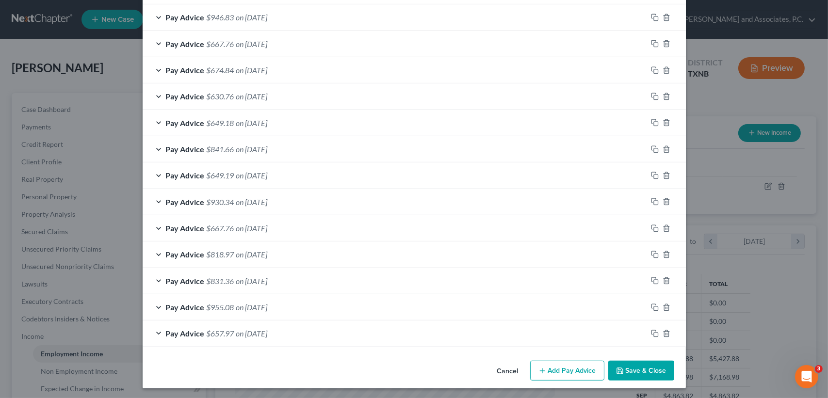
click at [642, 364] on button "Save & Close" at bounding box center [642, 371] width 66 height 20
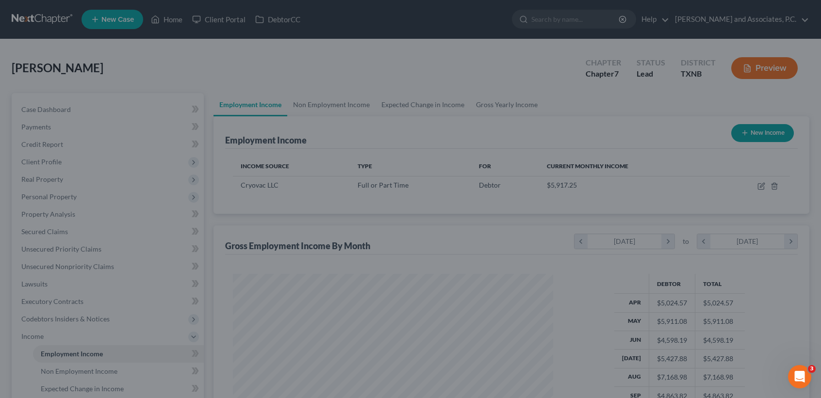
scroll to position [485113, 484951]
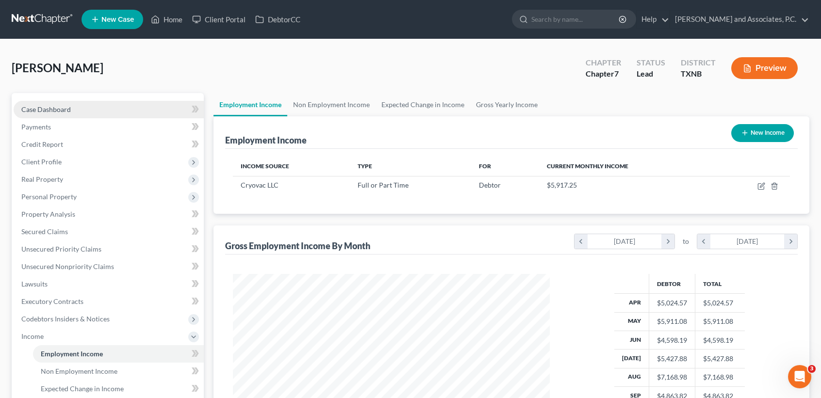
click at [38, 101] on link "Case Dashboard" at bounding box center [109, 109] width 190 height 17
